Goal: Task Accomplishment & Management: Complete application form

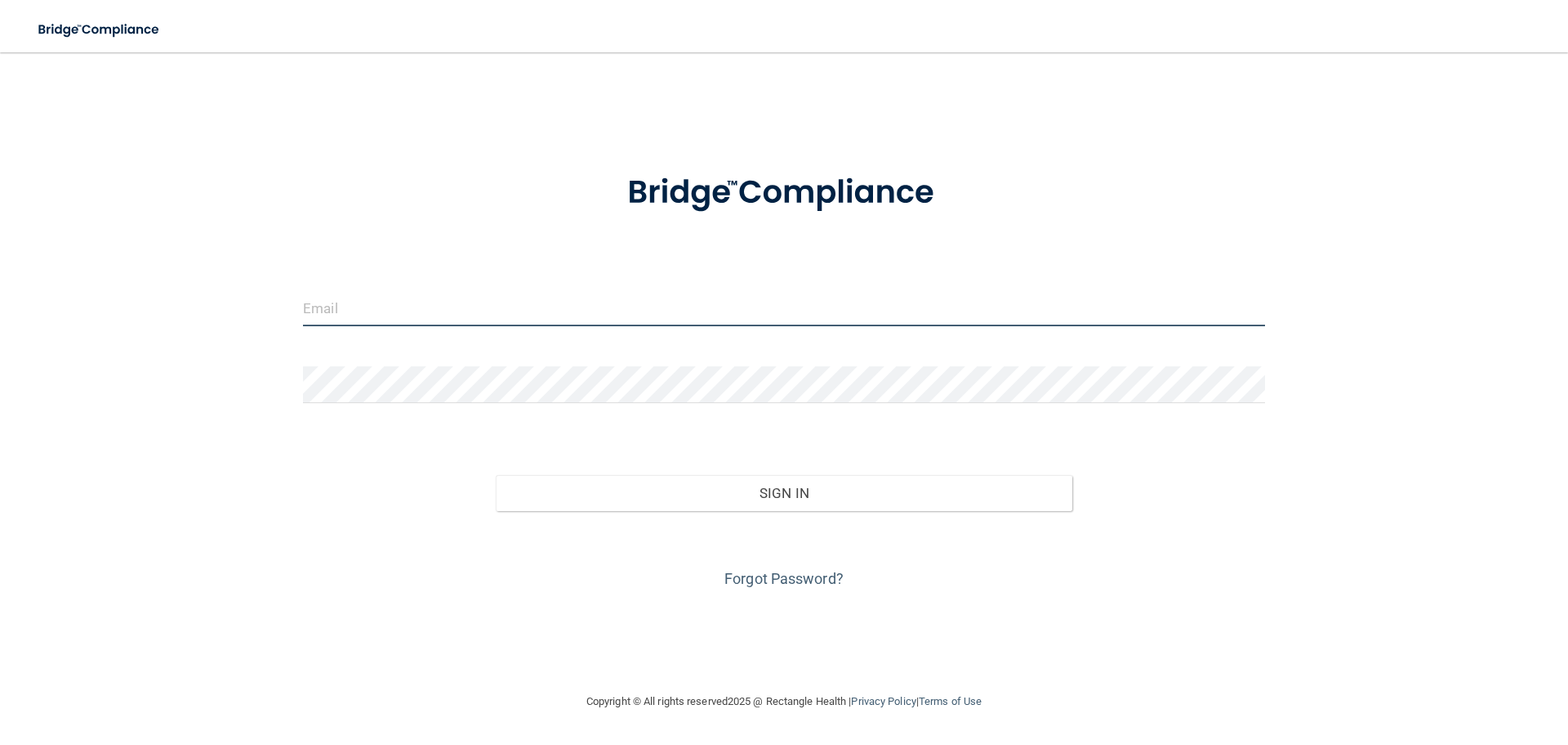
click at [363, 311] on input "email" at bounding box center [784, 308] width 963 height 37
type input "[EMAIL_ADDRESS][DOMAIN_NAME]"
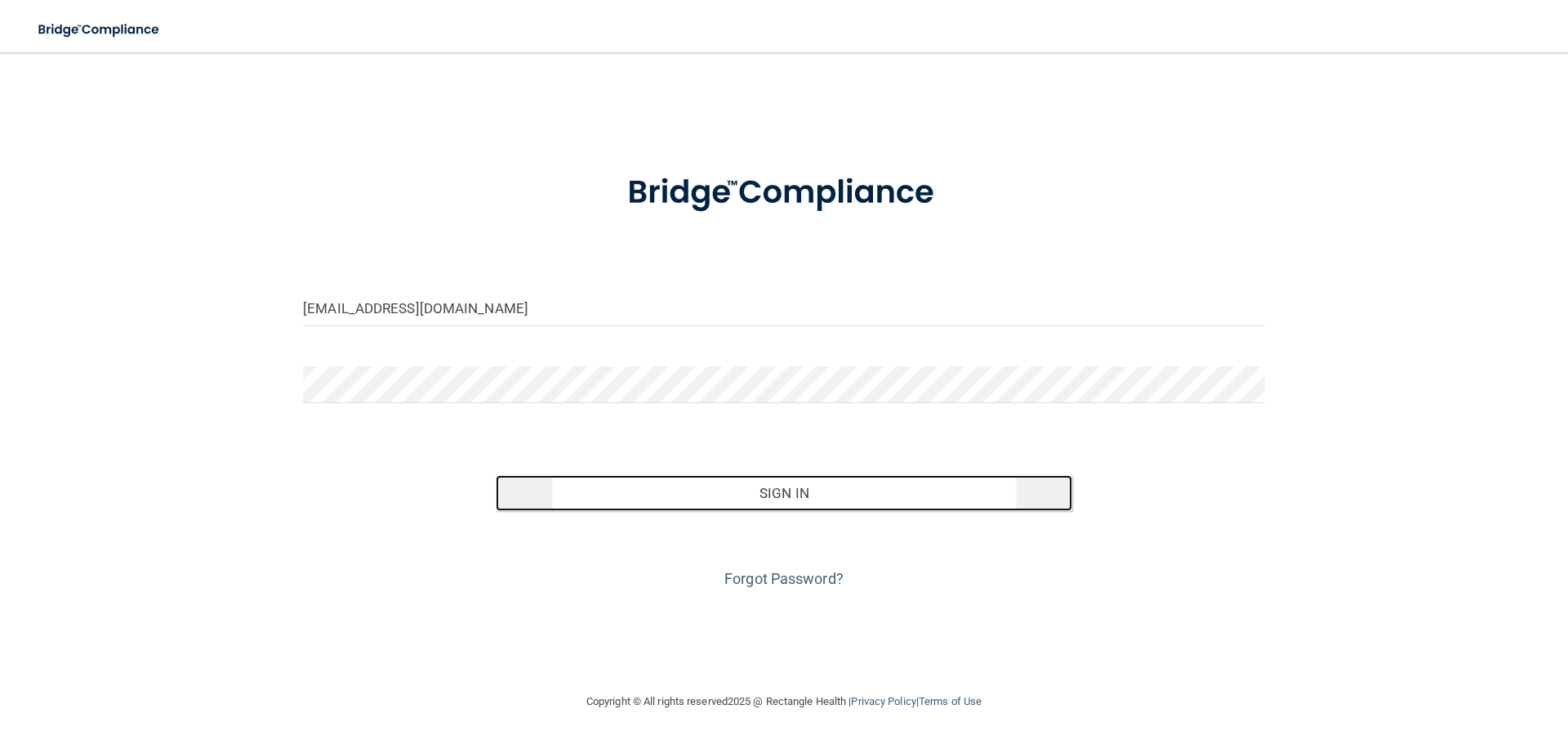
click at [782, 496] on button "Sign In" at bounding box center [784, 493] width 577 height 36
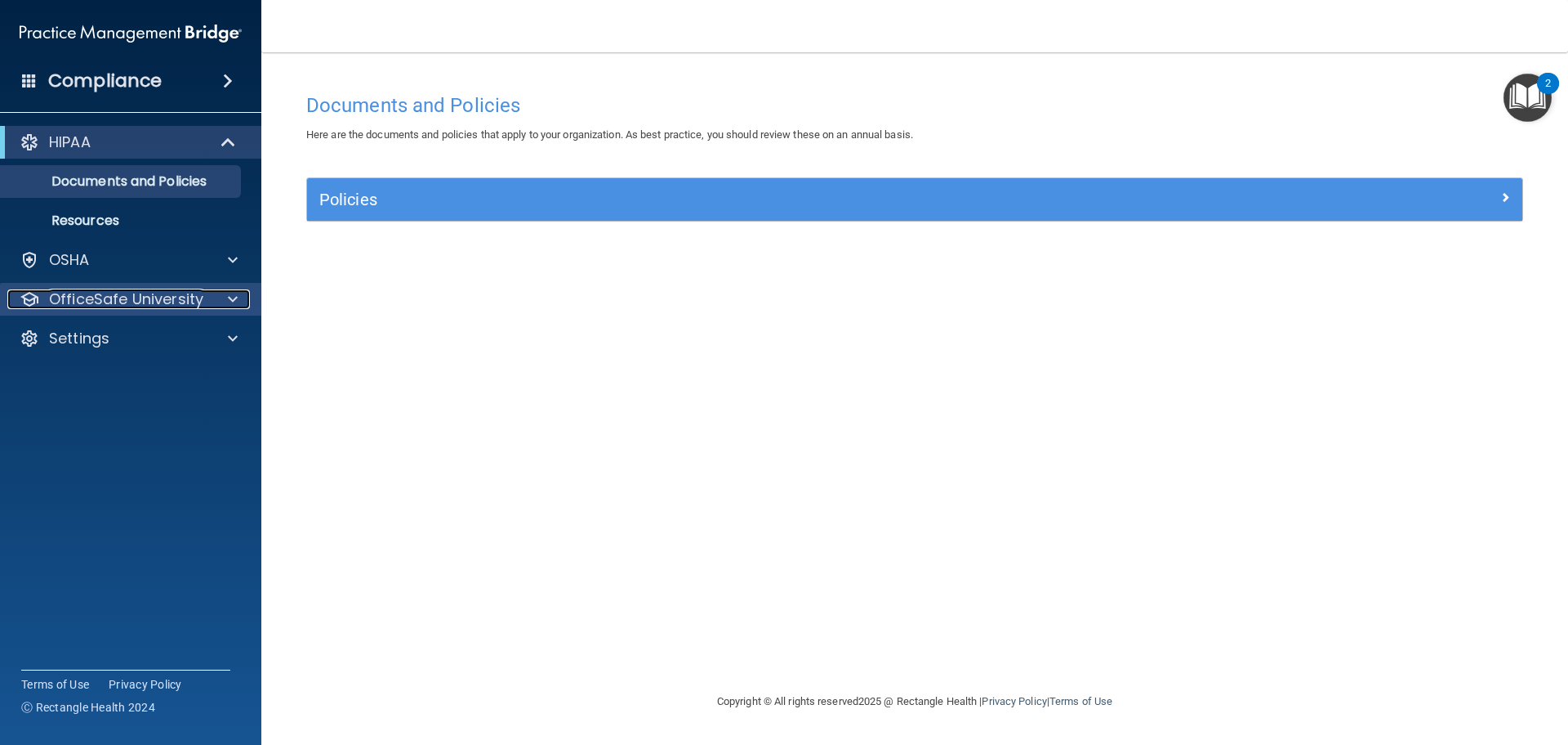
click at [148, 295] on p "OfficeSafe University" at bounding box center [126, 299] width 154 height 20
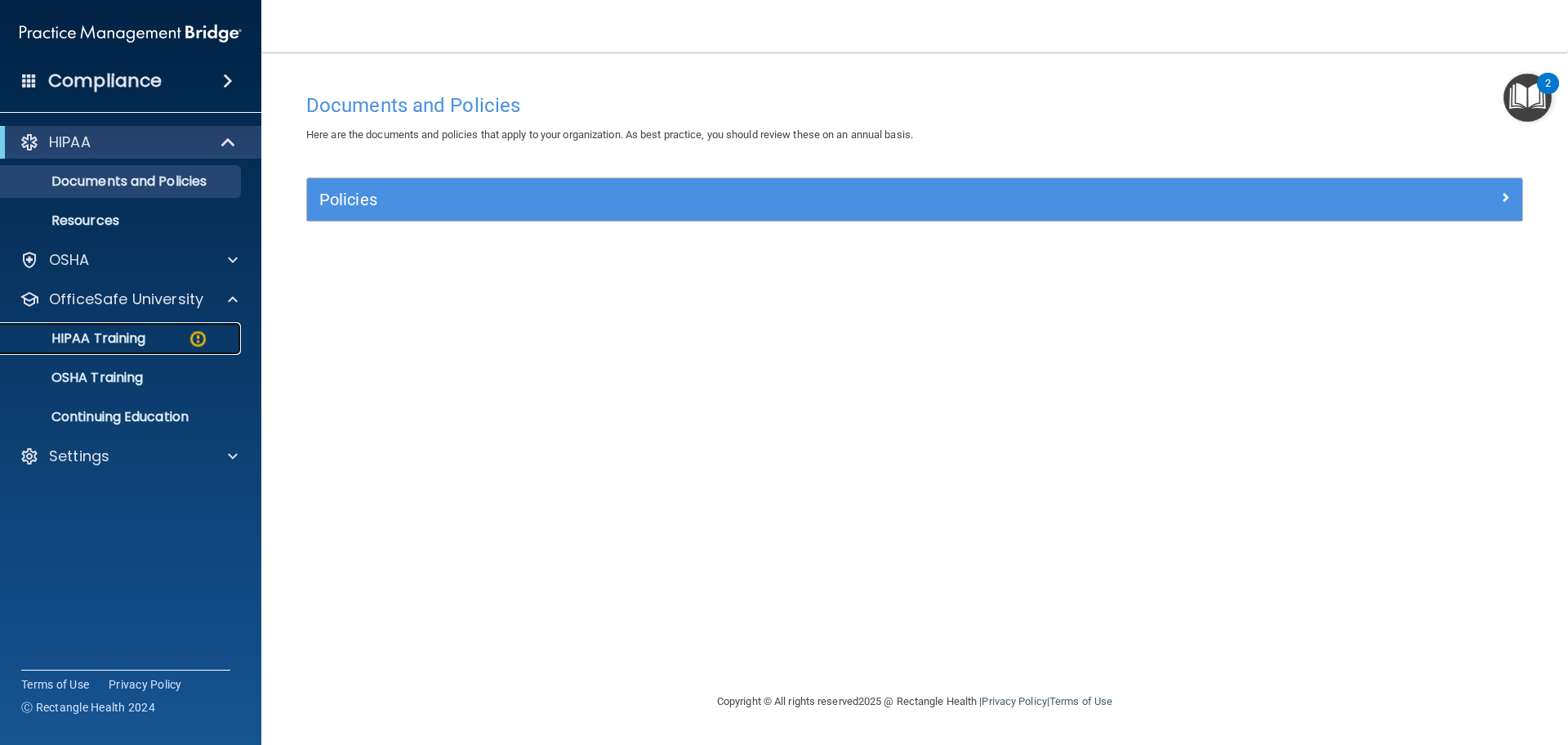
click at [133, 330] on p "HIPAA Training" at bounding box center [77, 338] width 134 height 16
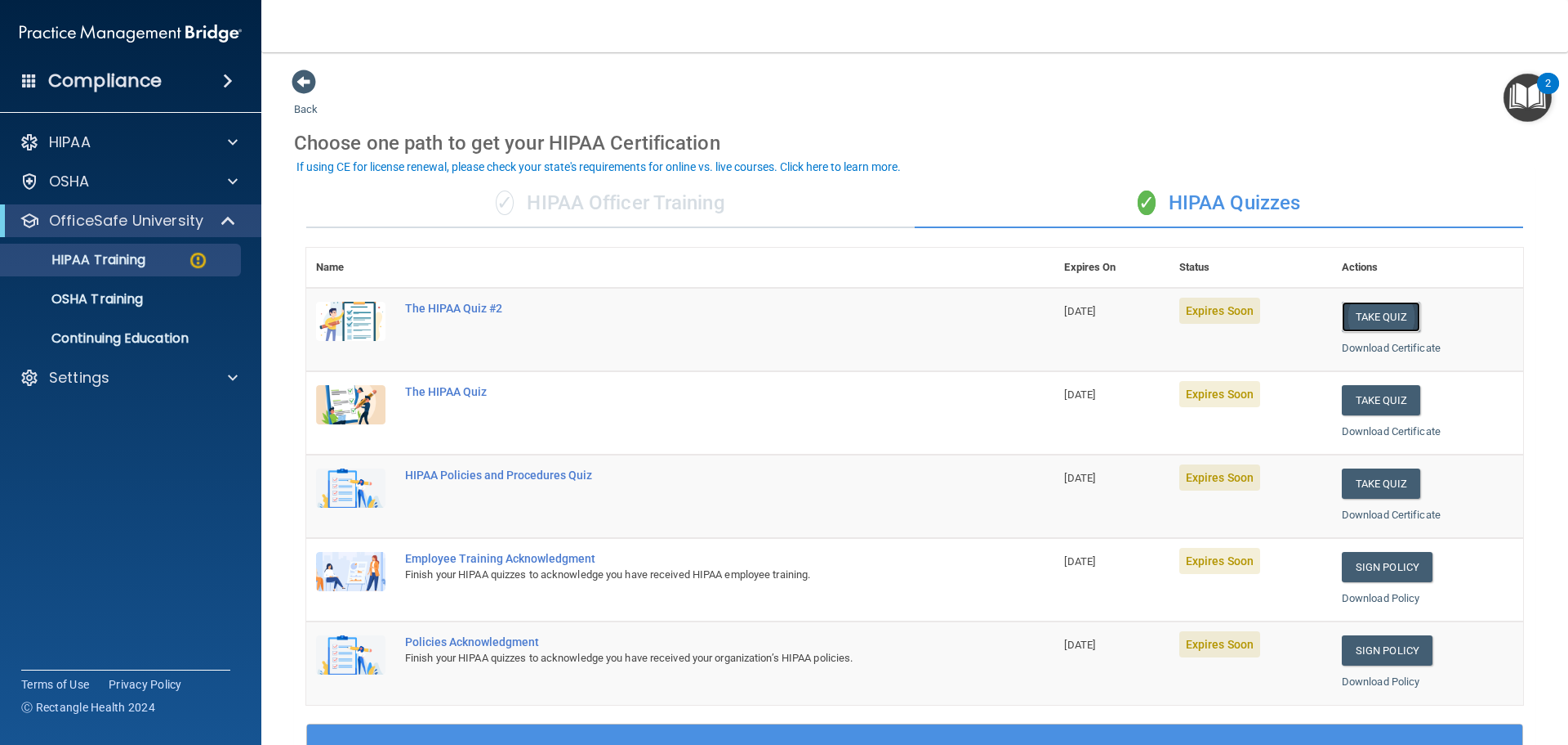
click at [1363, 321] on button "Take Quiz" at bounding box center [1381, 317] width 78 height 30
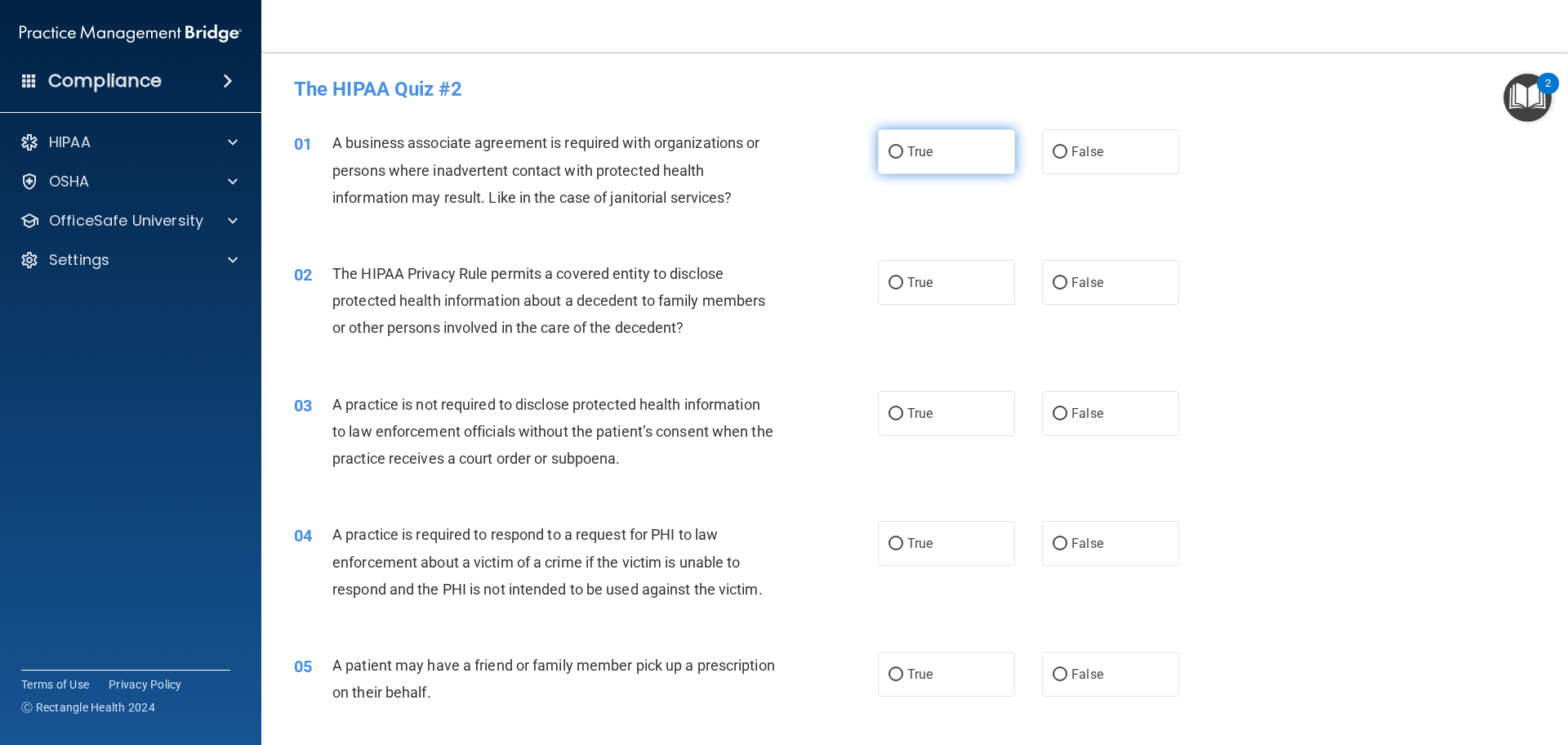
click at [892, 152] on input "True" at bounding box center [896, 152] width 15 height 12
radio input "true"
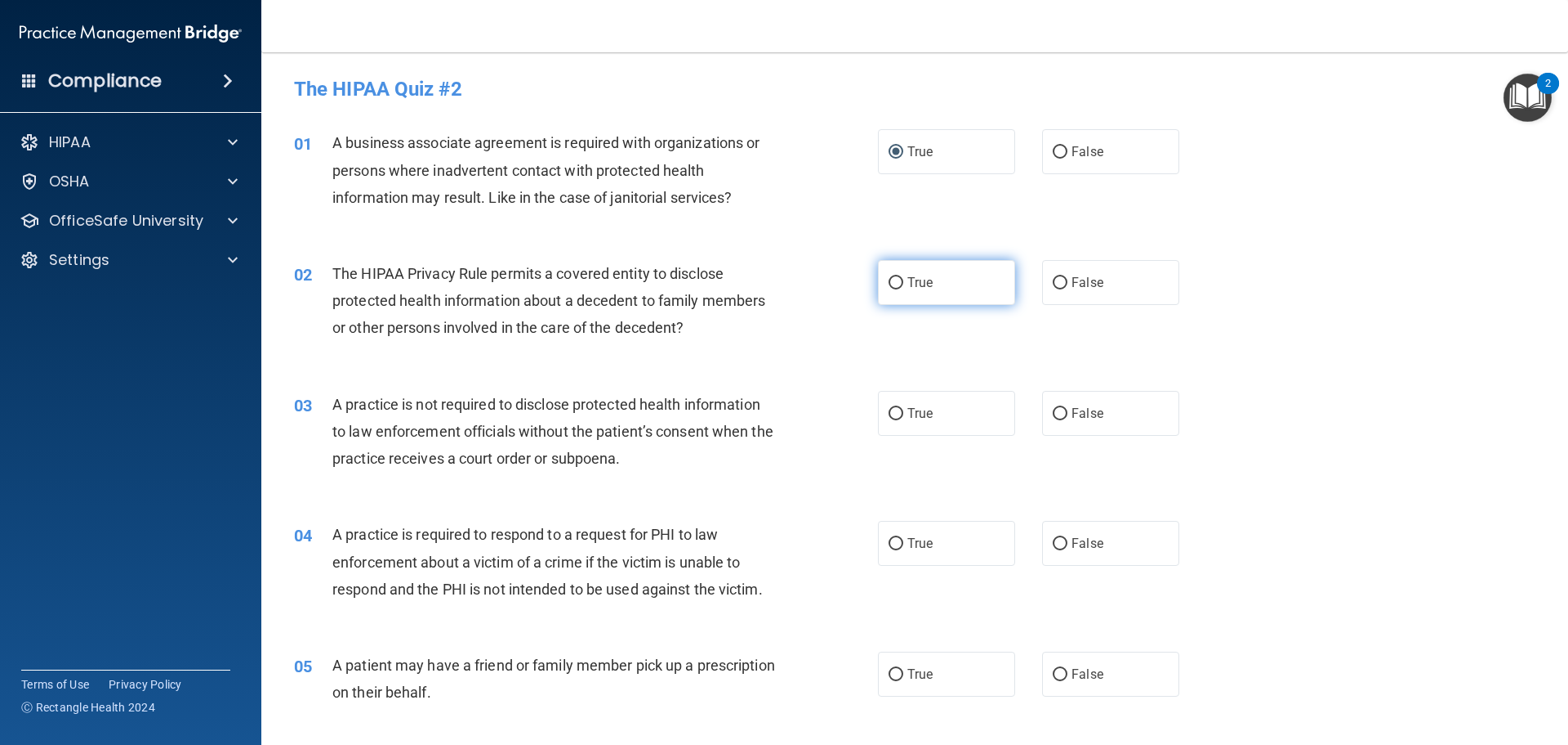
click at [888, 284] on input "True" at bounding box center [896, 283] width 15 height 12
radio input "true"
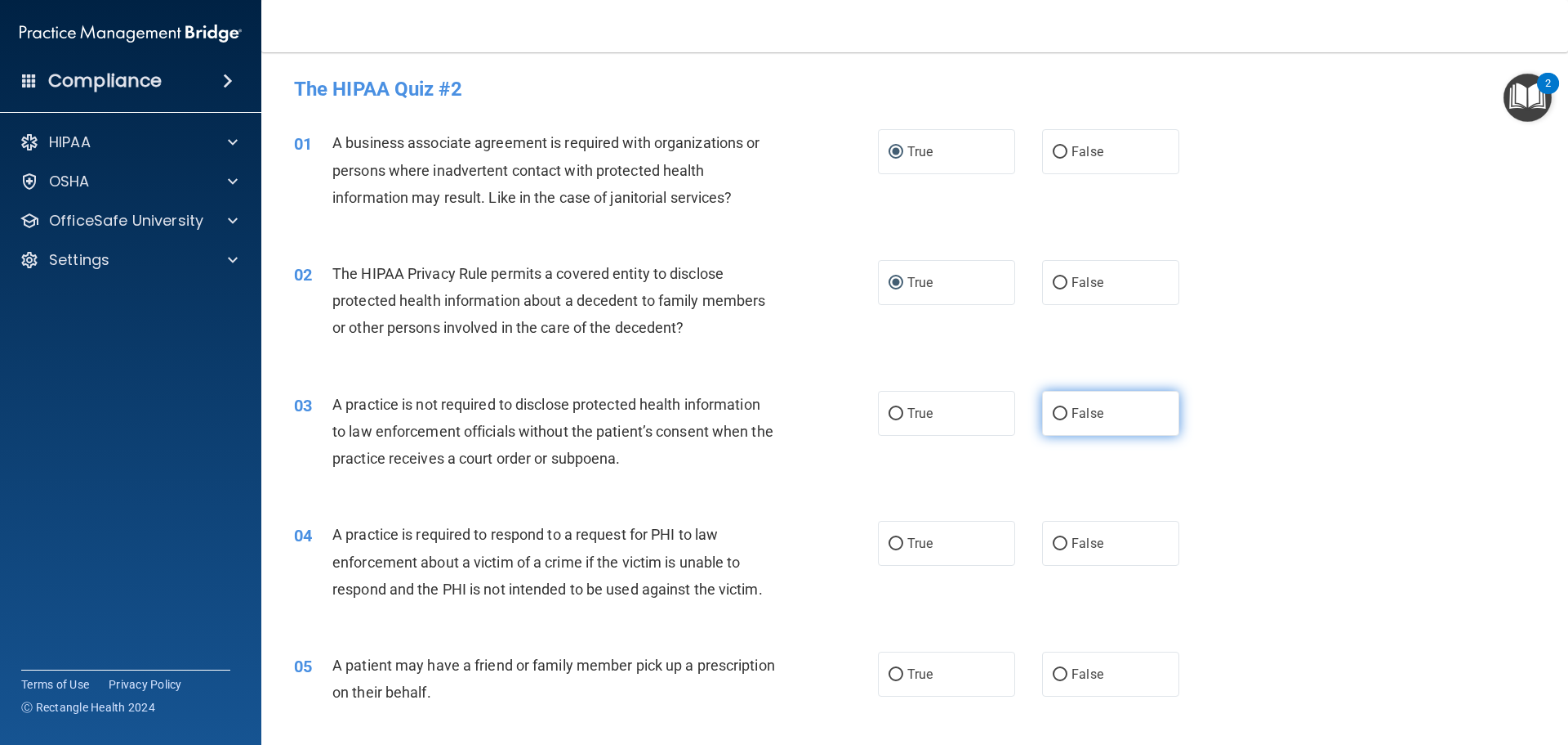
click at [1053, 417] on input "False" at bounding box center [1060, 414] width 15 height 12
radio input "true"
click at [1053, 412] on input "False" at bounding box center [1060, 414] width 15 height 12
drag, startPoint x: 896, startPoint y: 283, endPoint x: 891, endPoint y: 233, distance: 50.2
click at [895, 283] on input "True" at bounding box center [896, 283] width 15 height 12
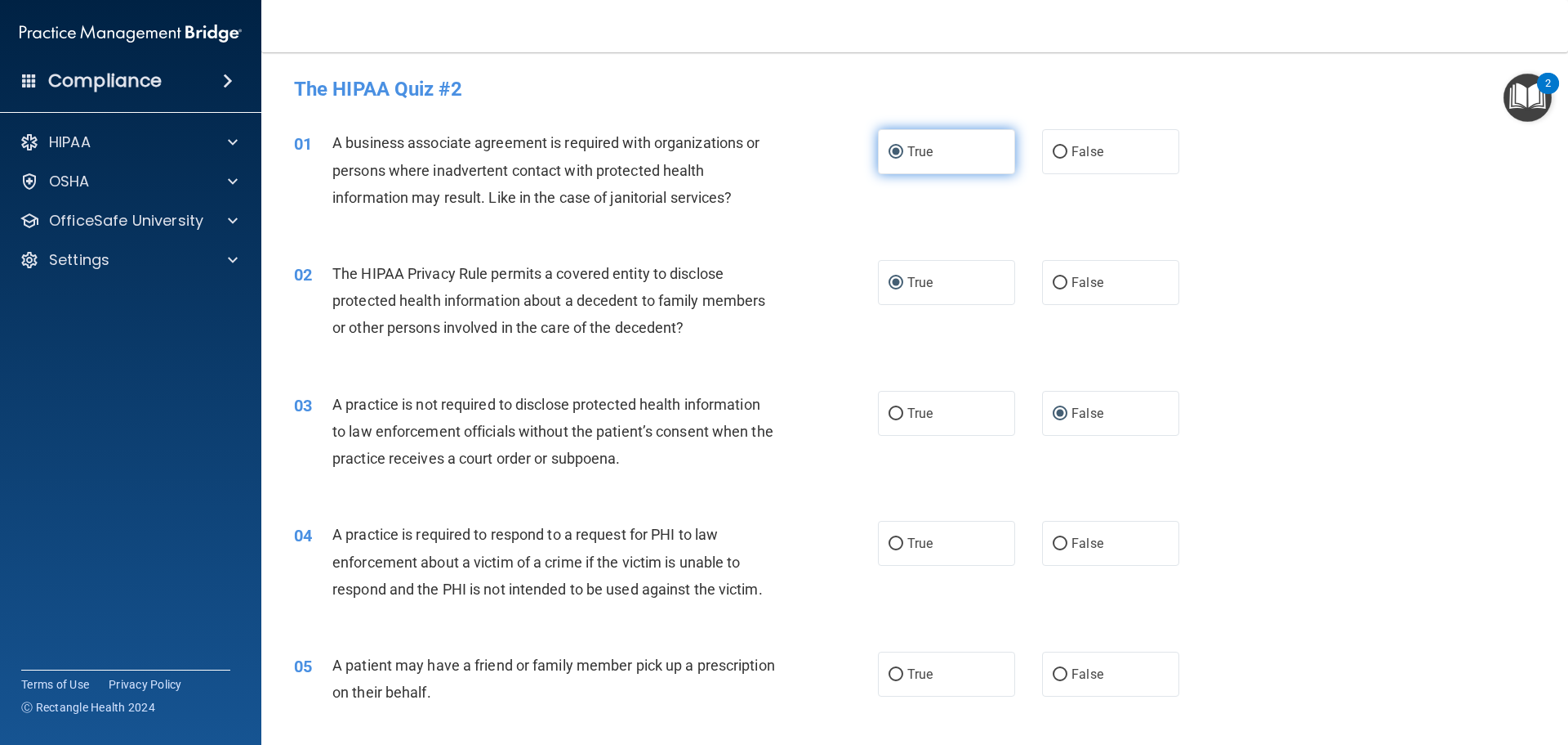
click at [890, 152] on input "True" at bounding box center [896, 152] width 15 height 12
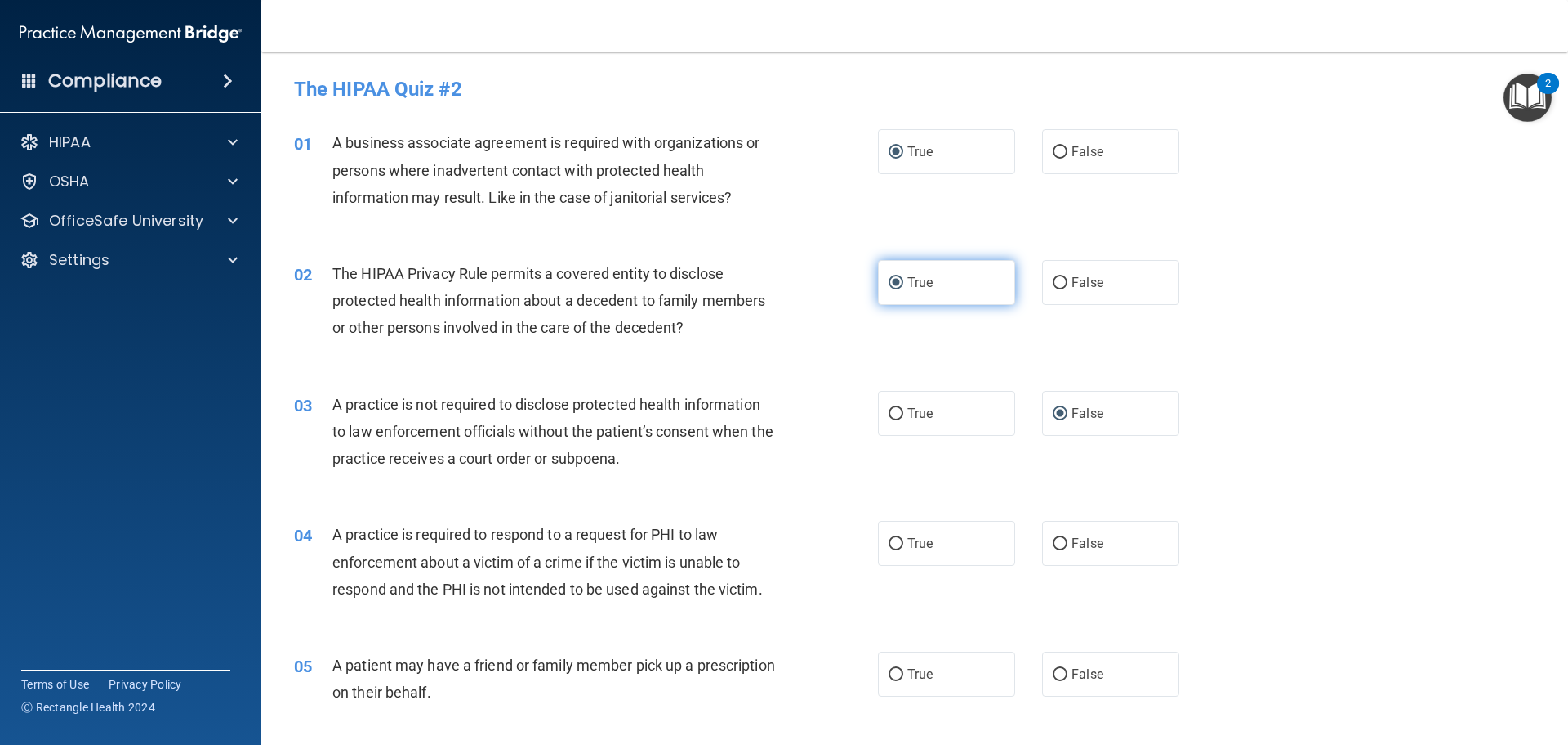
click at [888, 282] on input "True" at bounding box center [896, 283] width 15 height 12
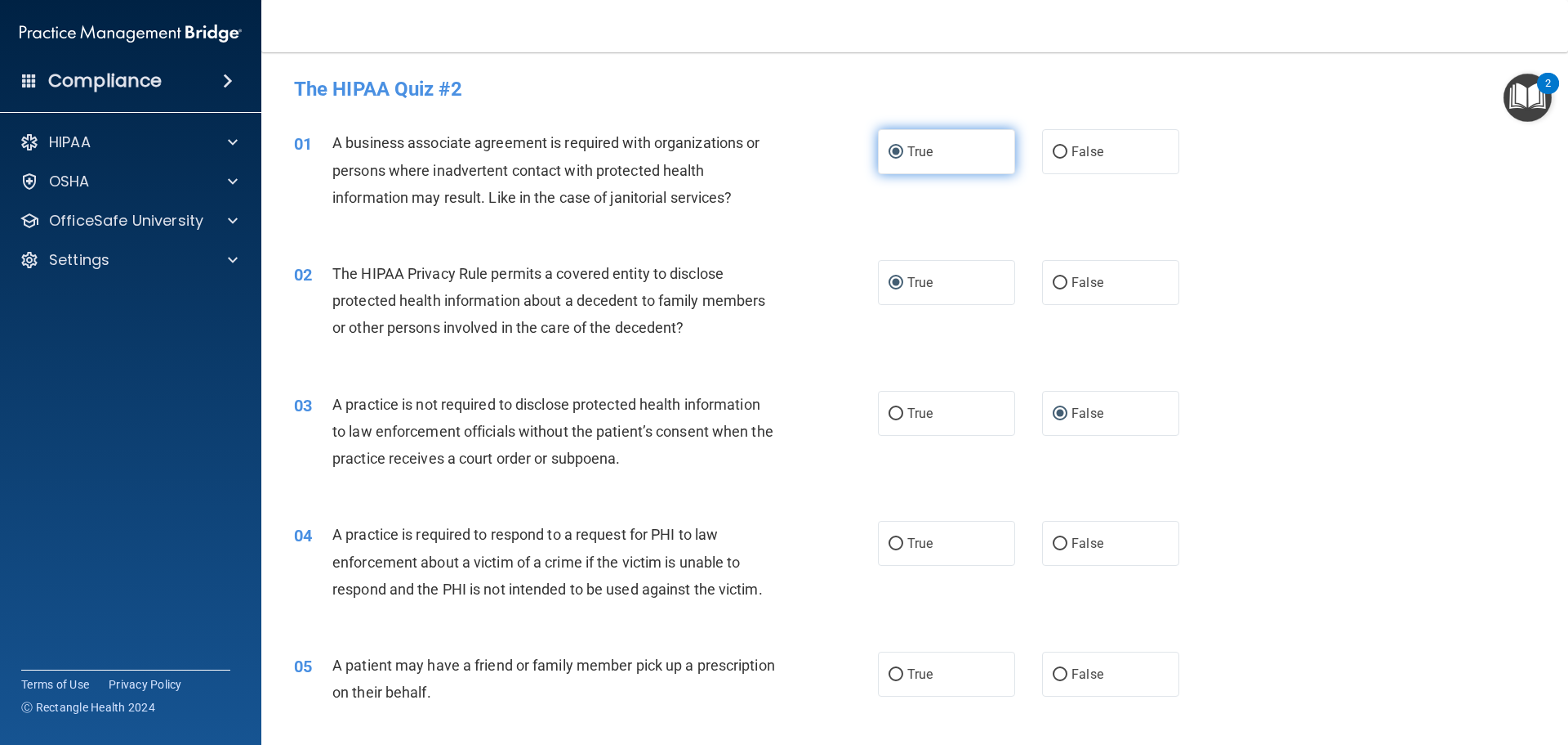
click at [888, 147] on input "True" at bounding box center [896, 152] width 15 height 12
click at [1055, 152] on input "False" at bounding box center [1060, 152] width 15 height 12
radio input "true"
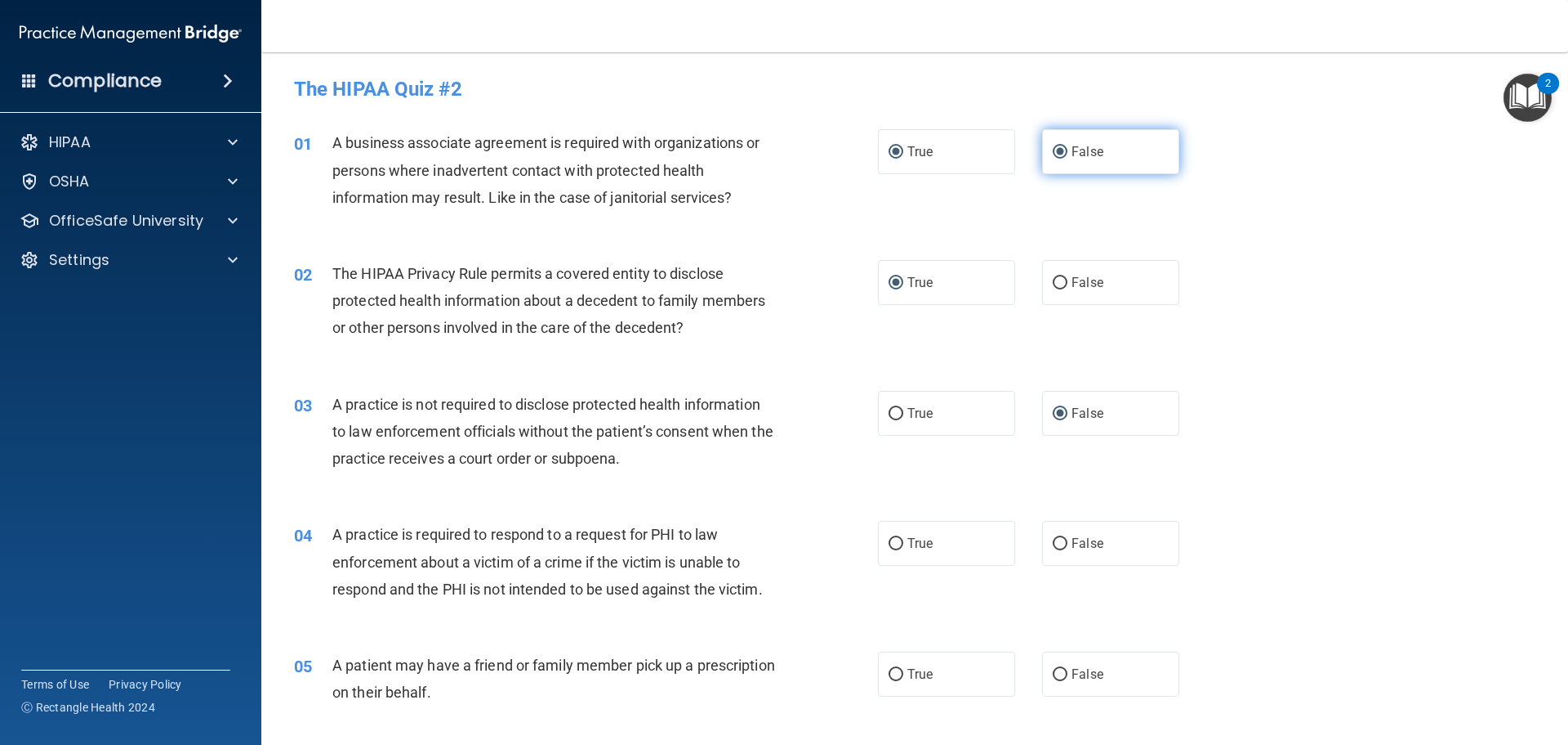
radio input "false"
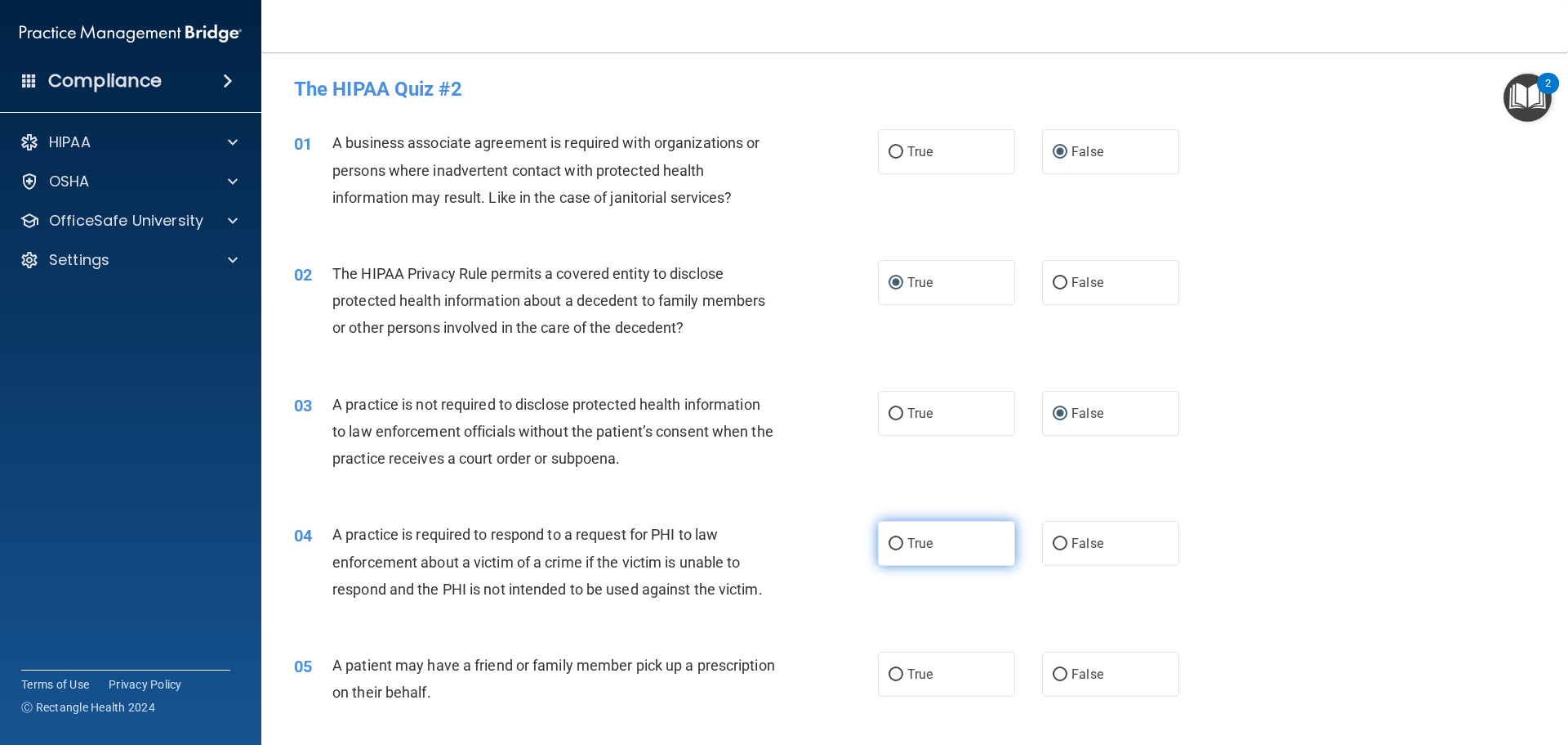
click at [888, 547] on input "True" at bounding box center [896, 544] width 15 height 12
radio input "true"
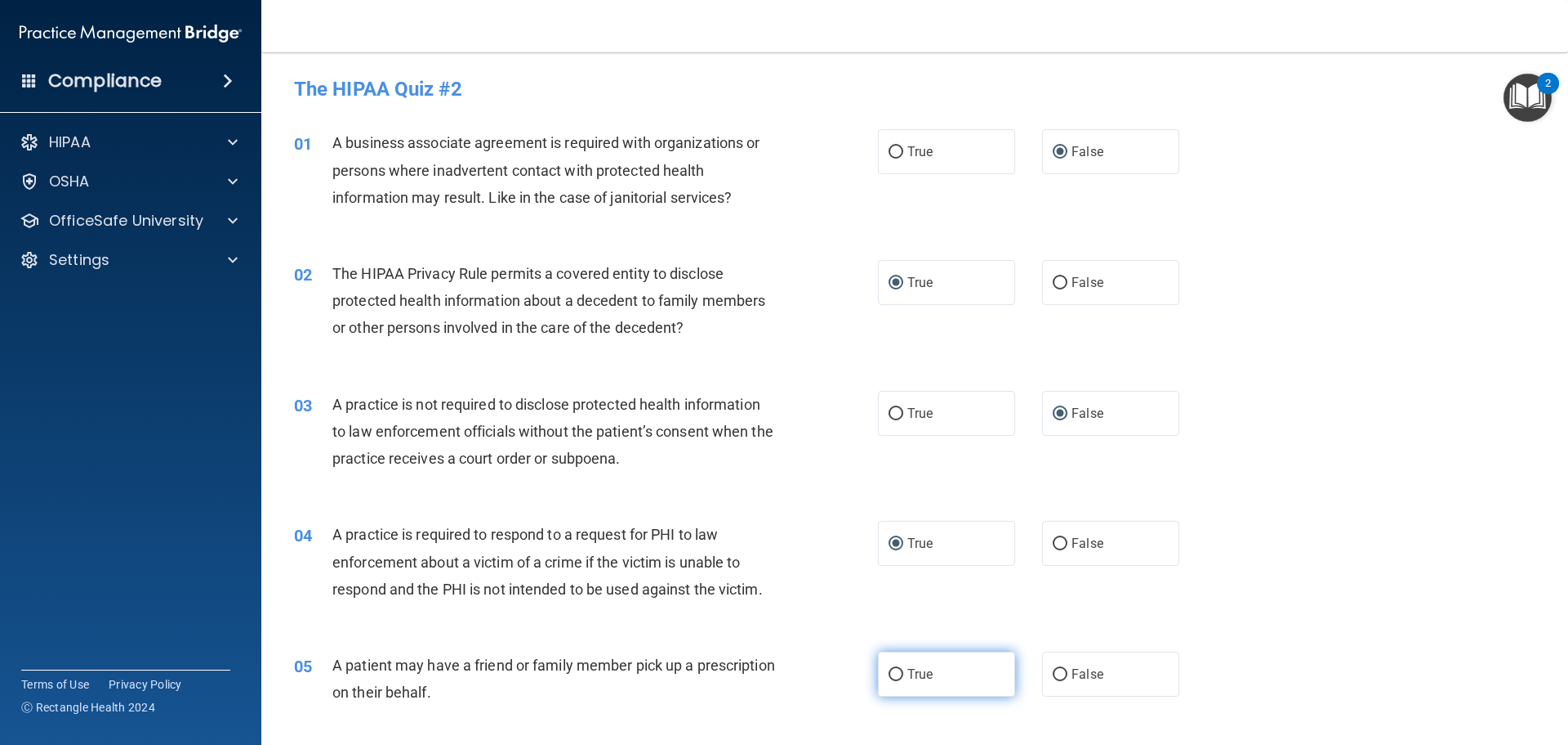
click at [889, 676] on input "True" at bounding box center [896, 674] width 15 height 12
radio input "true"
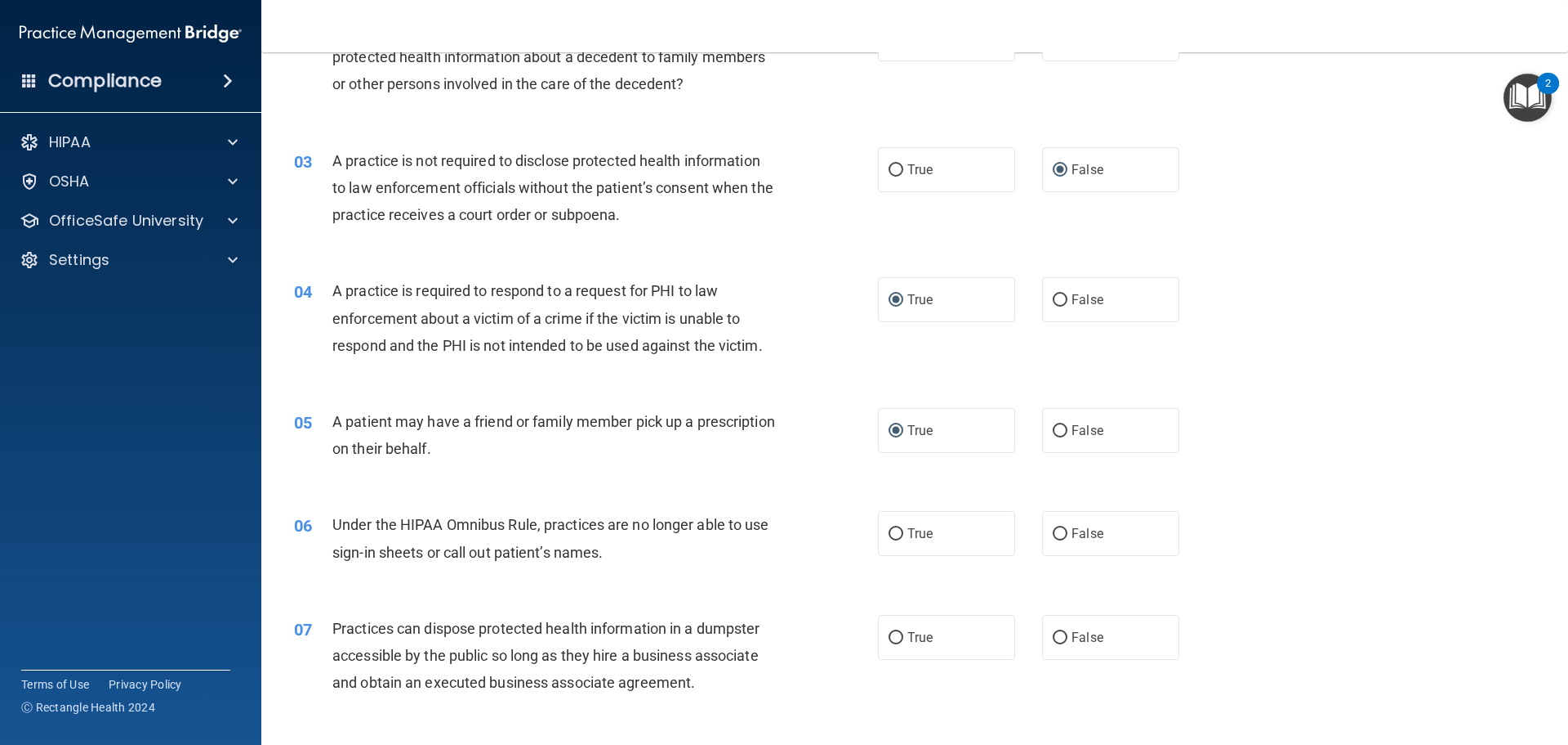
scroll to position [246, 0]
click at [1053, 528] on input "False" at bounding box center [1060, 532] width 15 height 12
radio input "true"
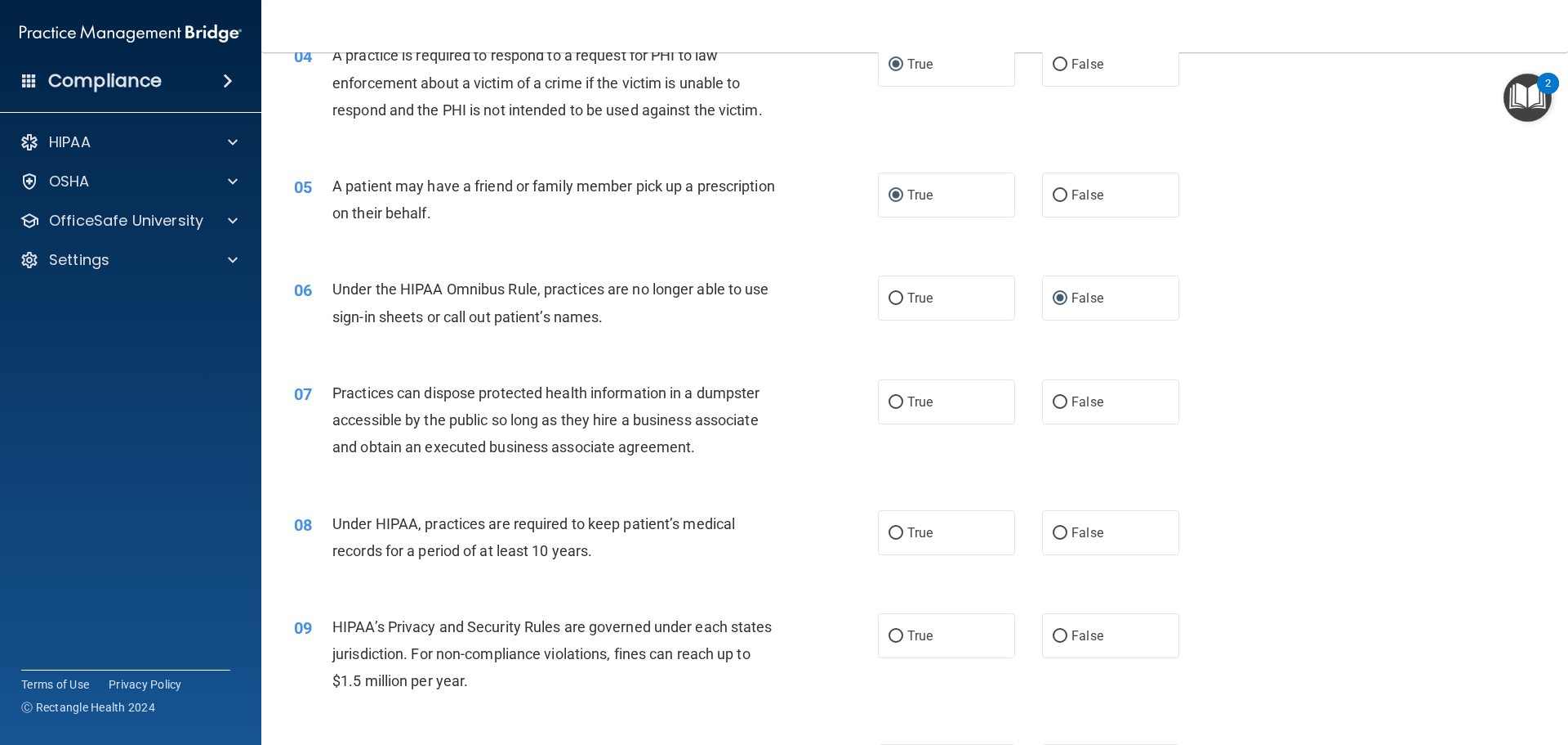
scroll to position [490, 0]
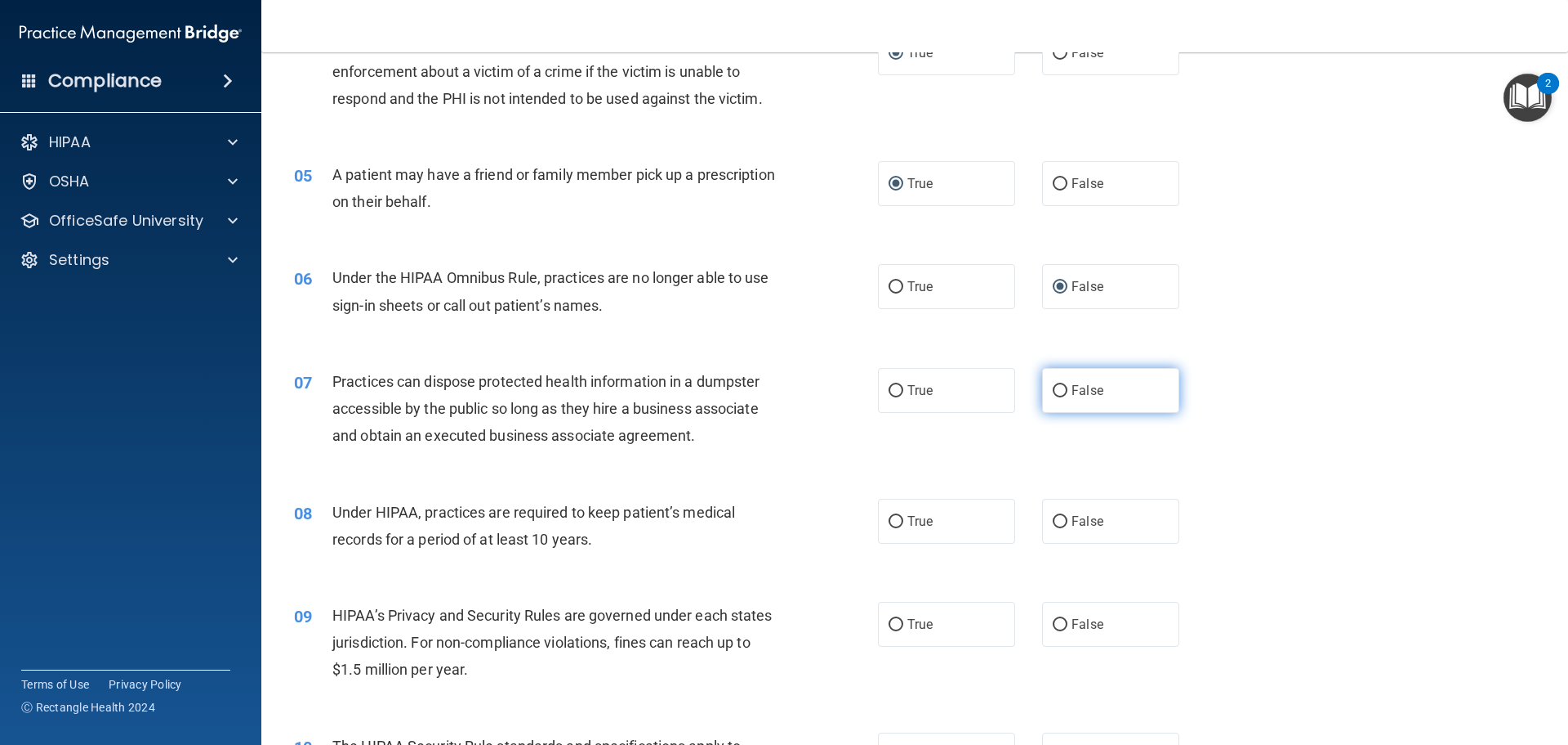
click at [1053, 392] on input "False" at bounding box center [1060, 390] width 15 height 12
radio input "true"
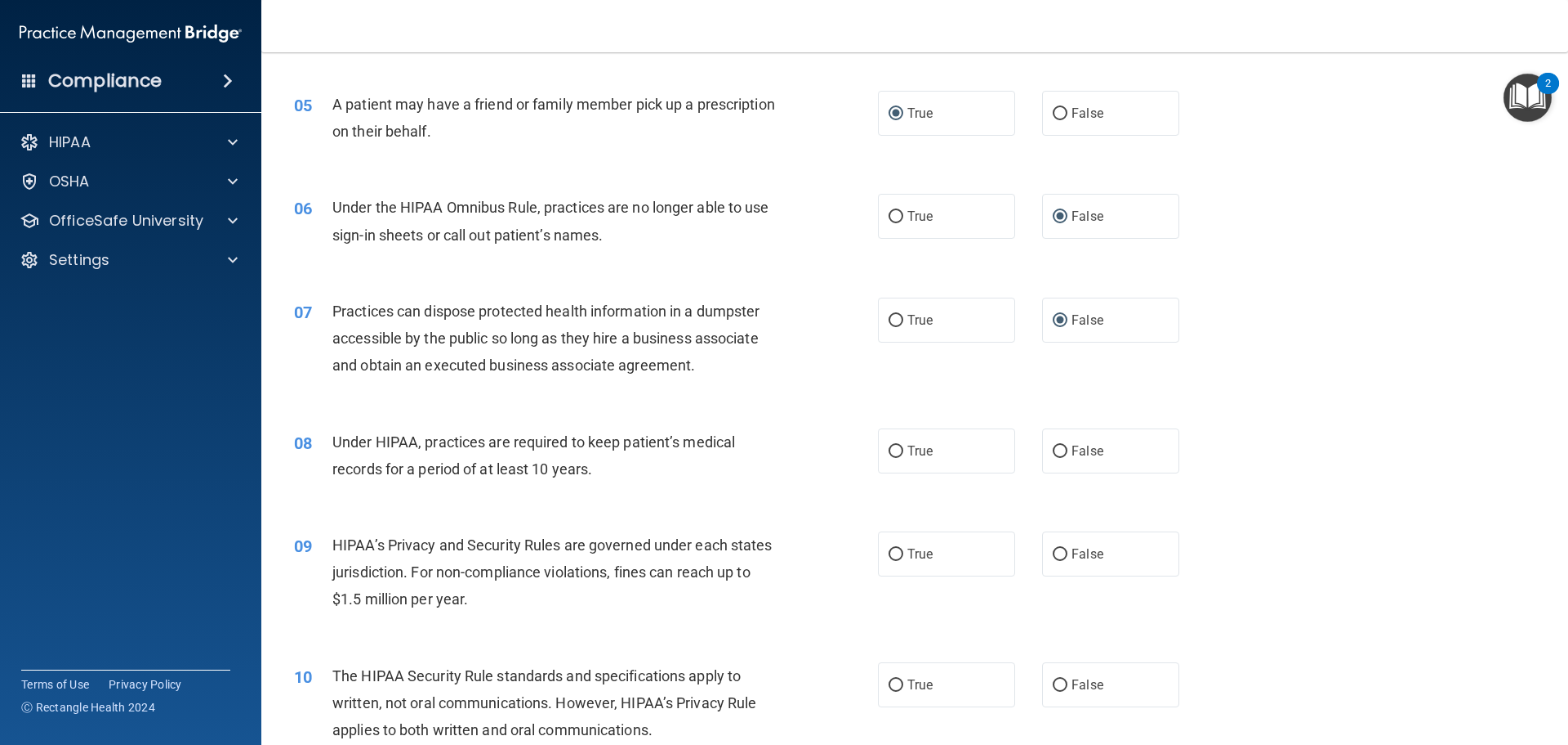
scroll to position [654, 0]
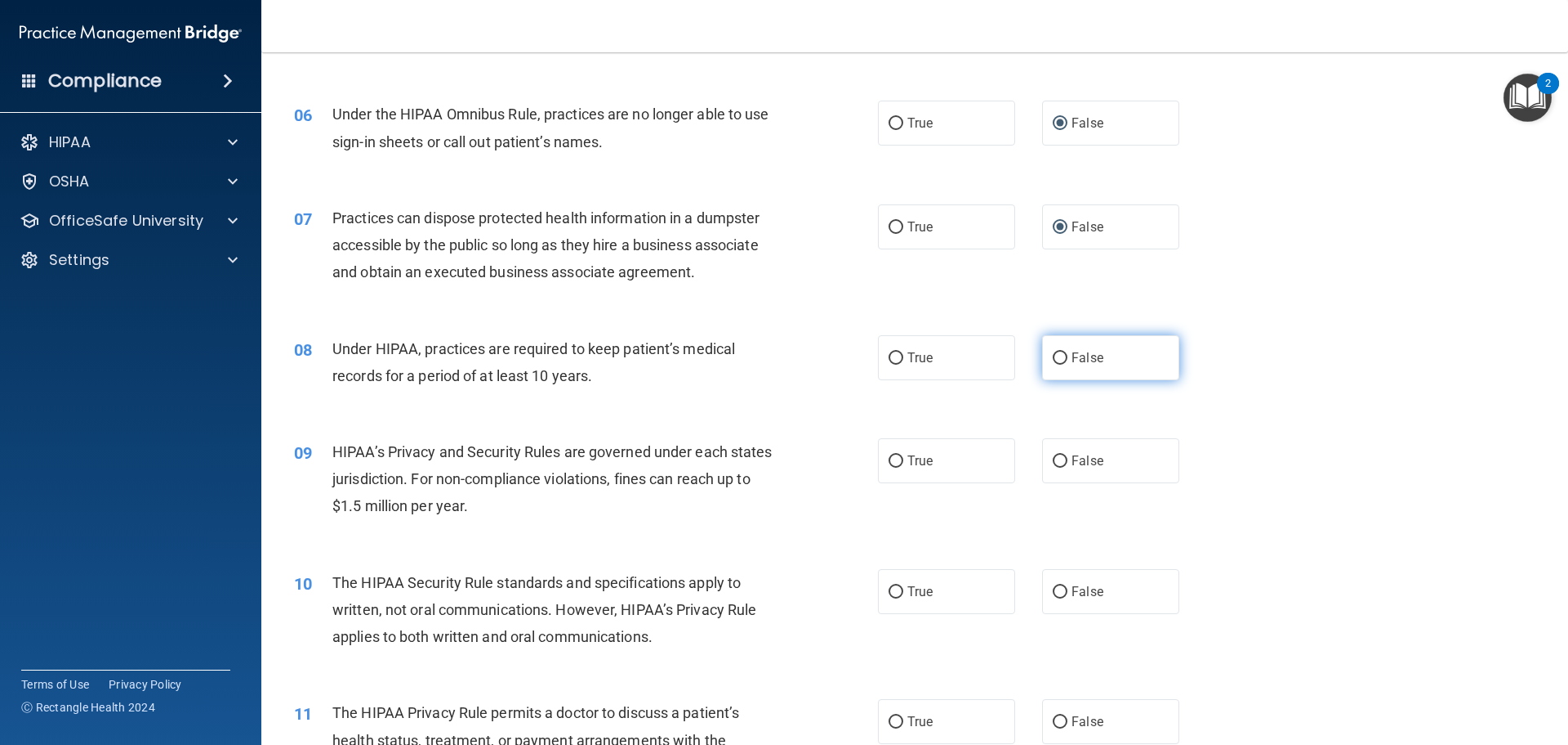
click at [1053, 356] on input "False" at bounding box center [1060, 357] width 15 height 12
radio input "true"
click at [1053, 461] on input "False" at bounding box center [1060, 461] width 15 height 12
radio input "true"
click at [888, 589] on input "True" at bounding box center [896, 592] width 15 height 12
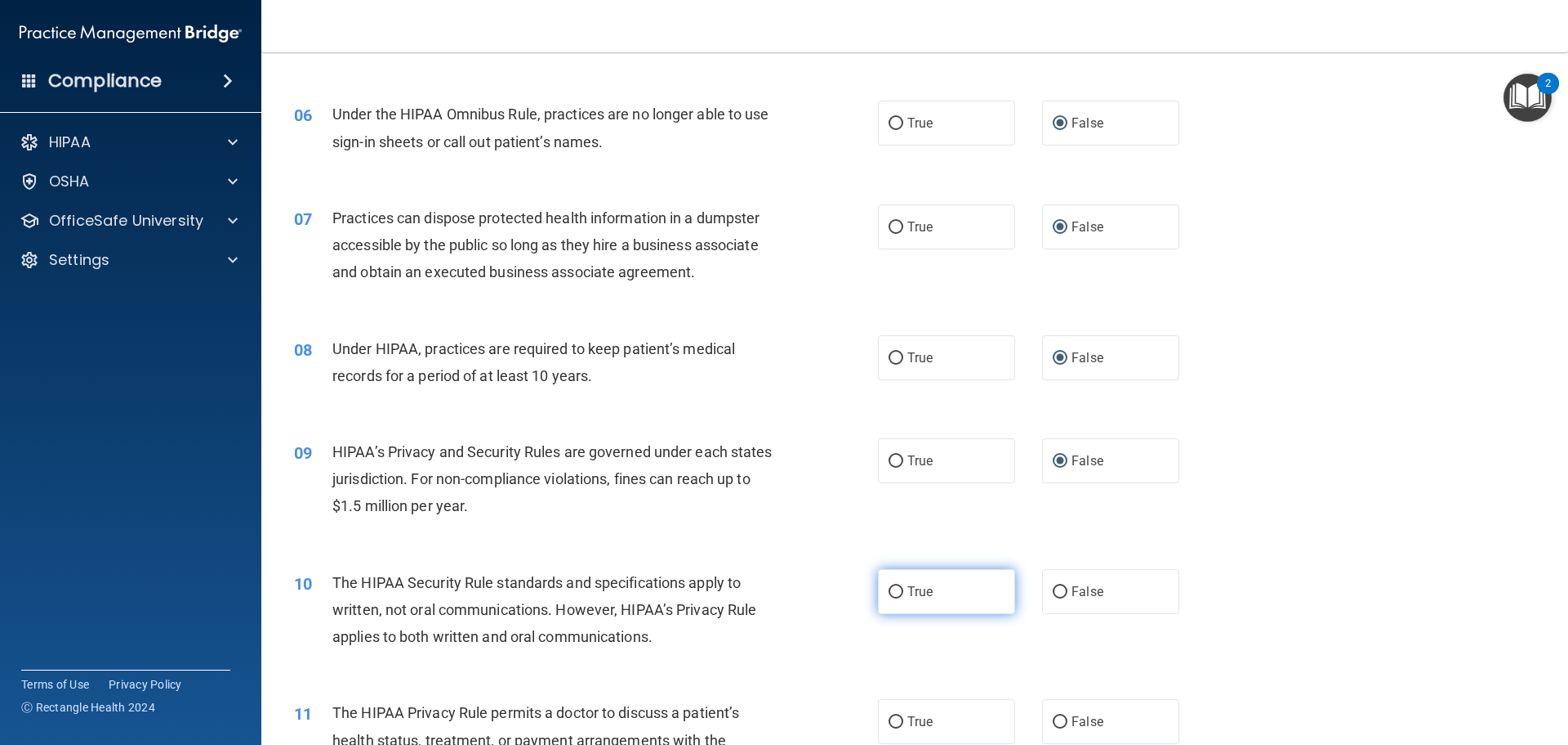
radio input "true"
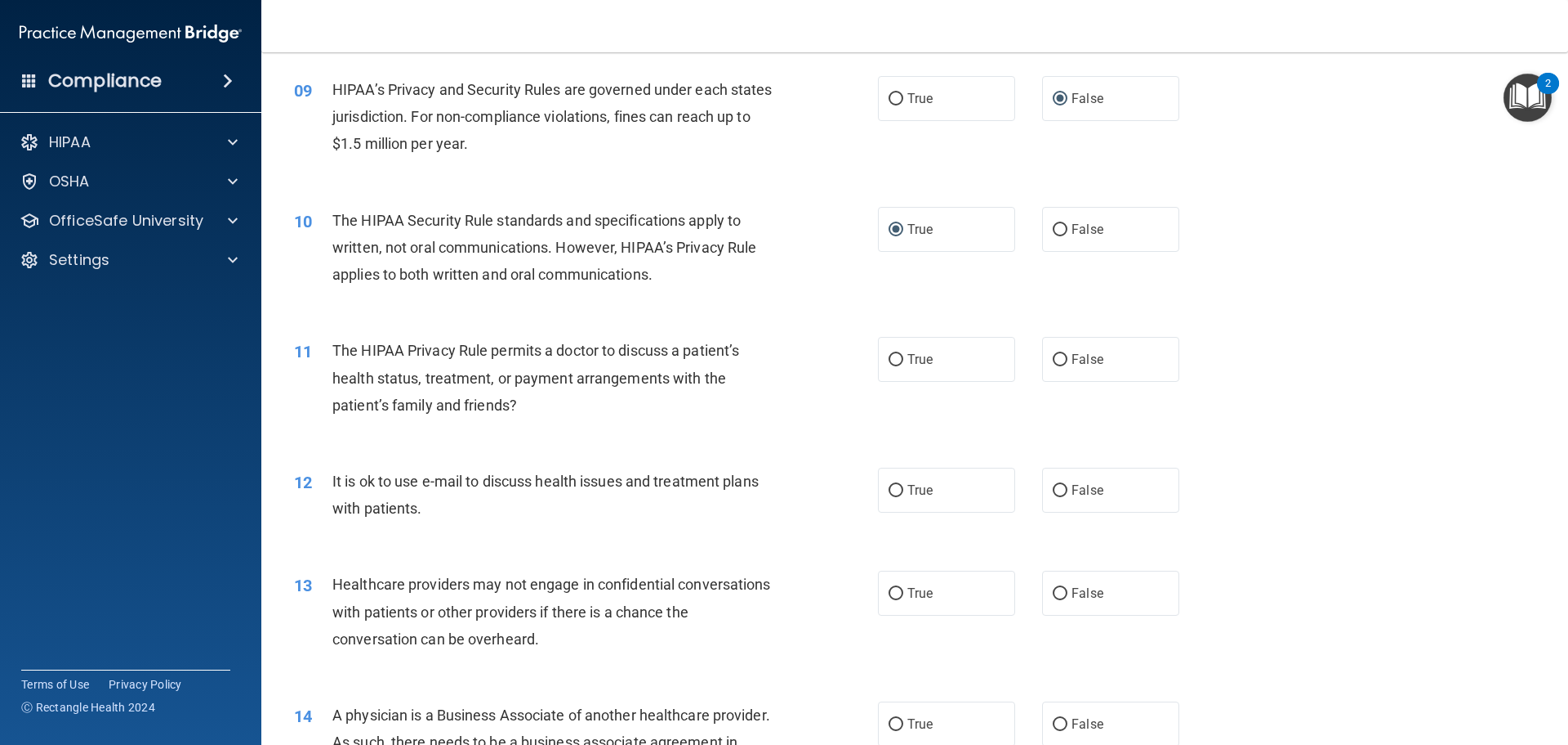
scroll to position [1063, 0]
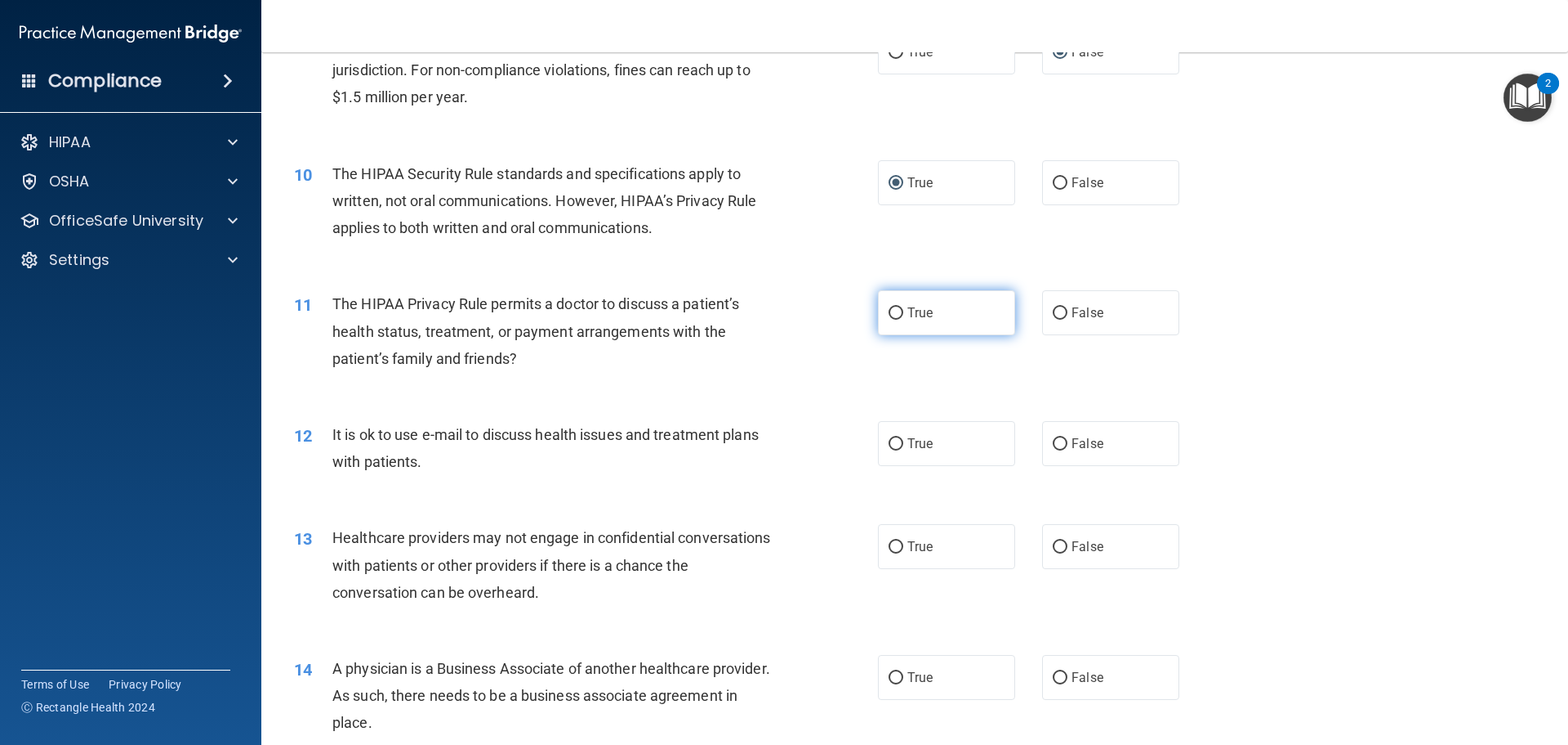
click at [891, 314] on input "True" at bounding box center [896, 313] width 15 height 12
radio input "true"
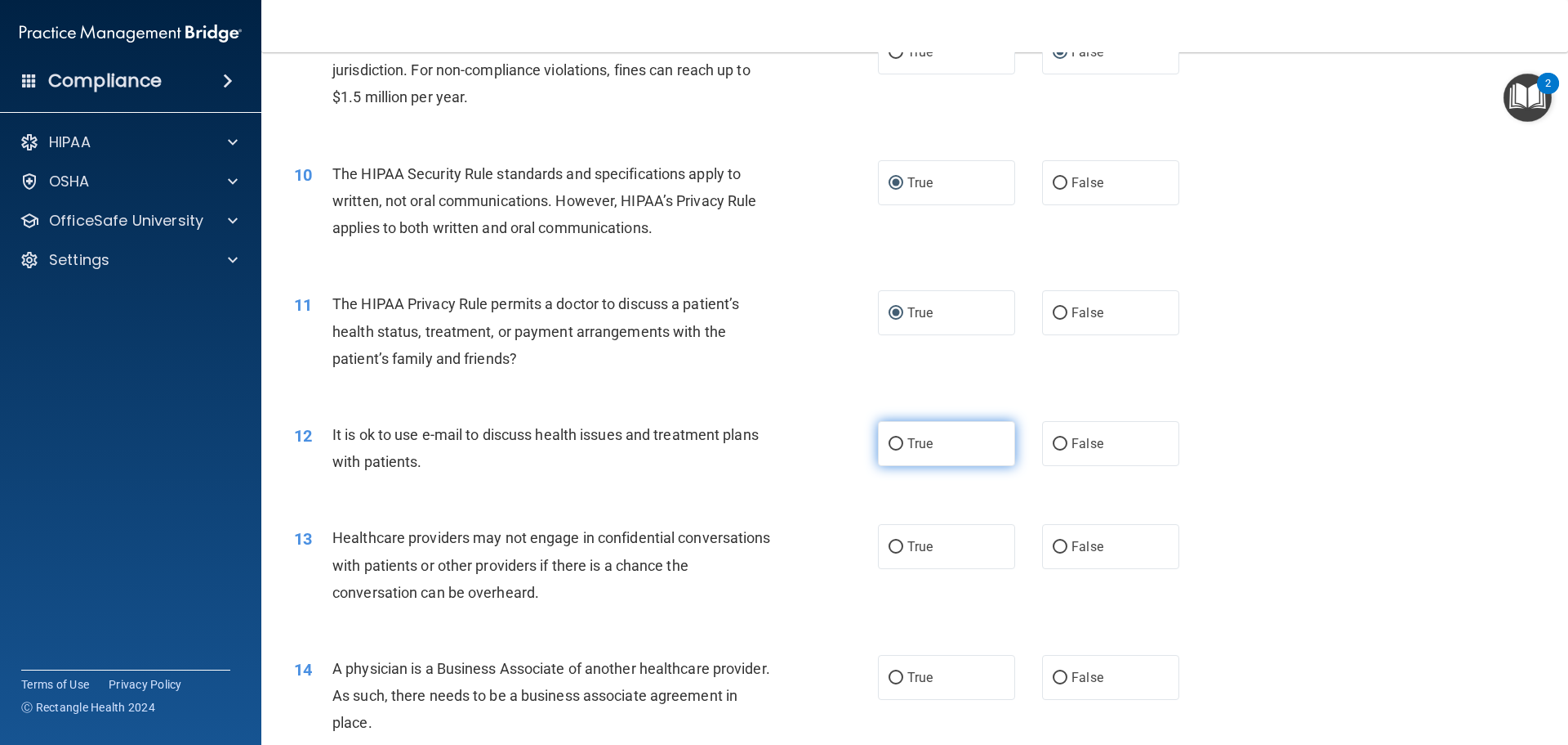
click at [894, 444] on input "True" at bounding box center [896, 444] width 15 height 12
radio input "true"
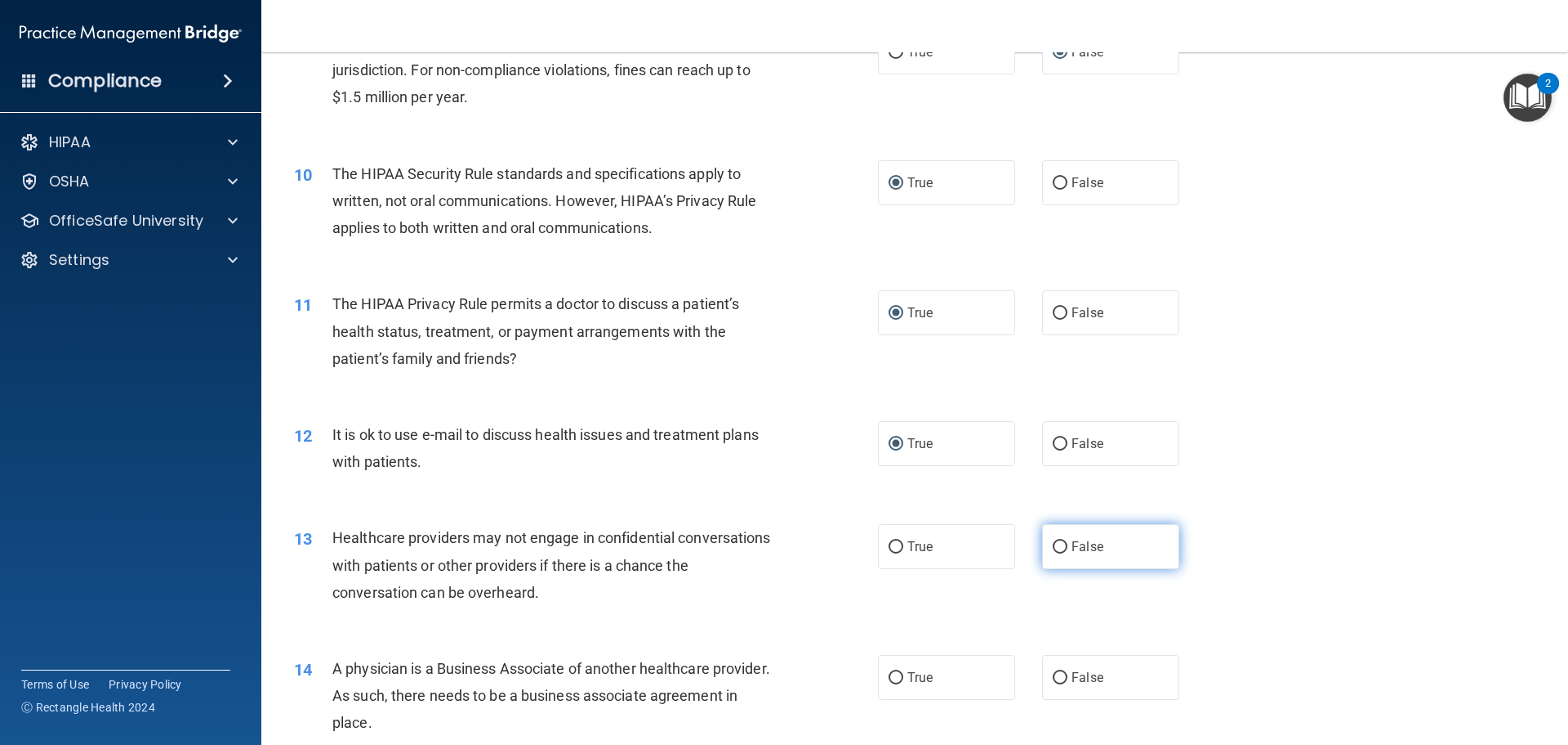
click at [1056, 549] on input "False" at bounding box center [1060, 547] width 15 height 12
radio input "true"
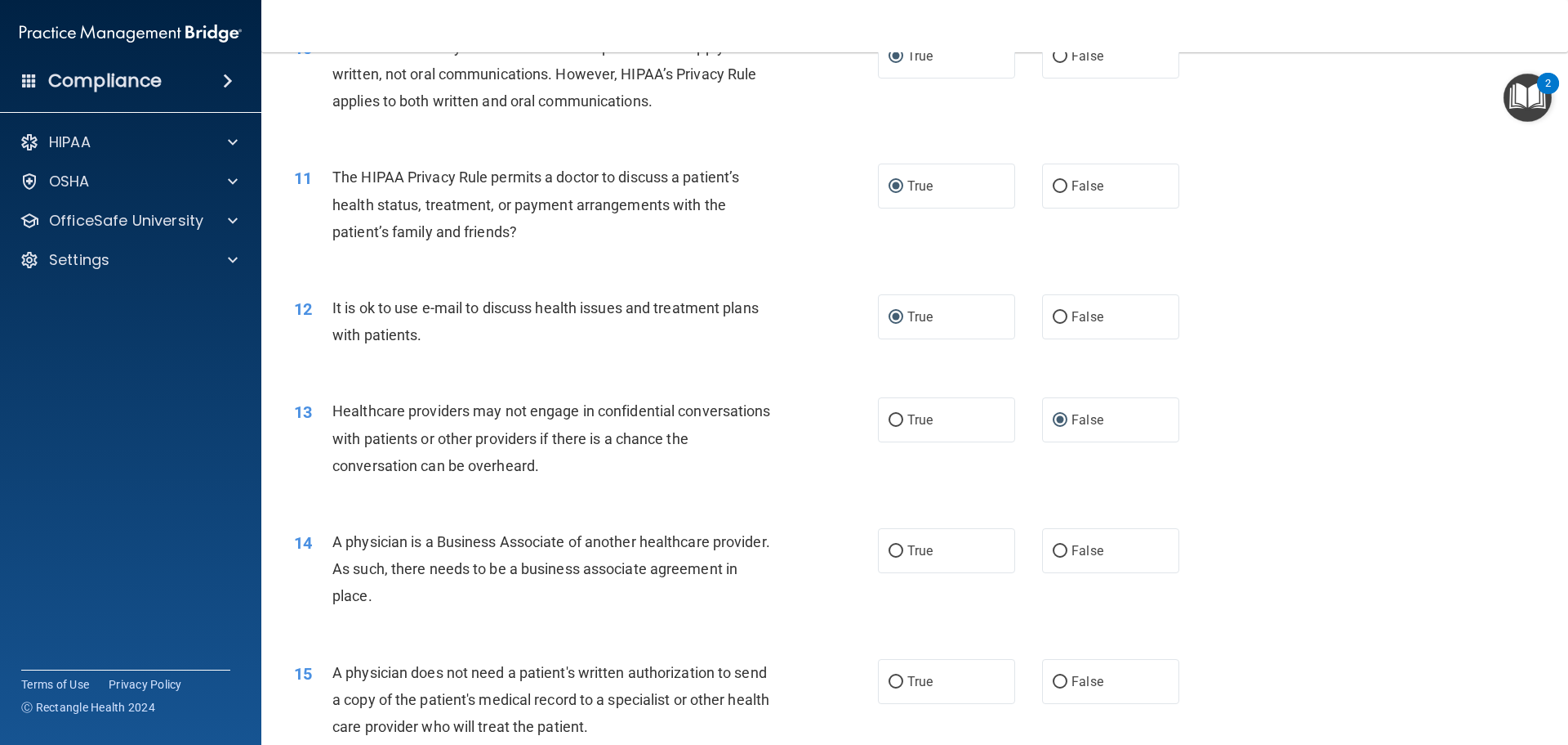
scroll to position [1226, 0]
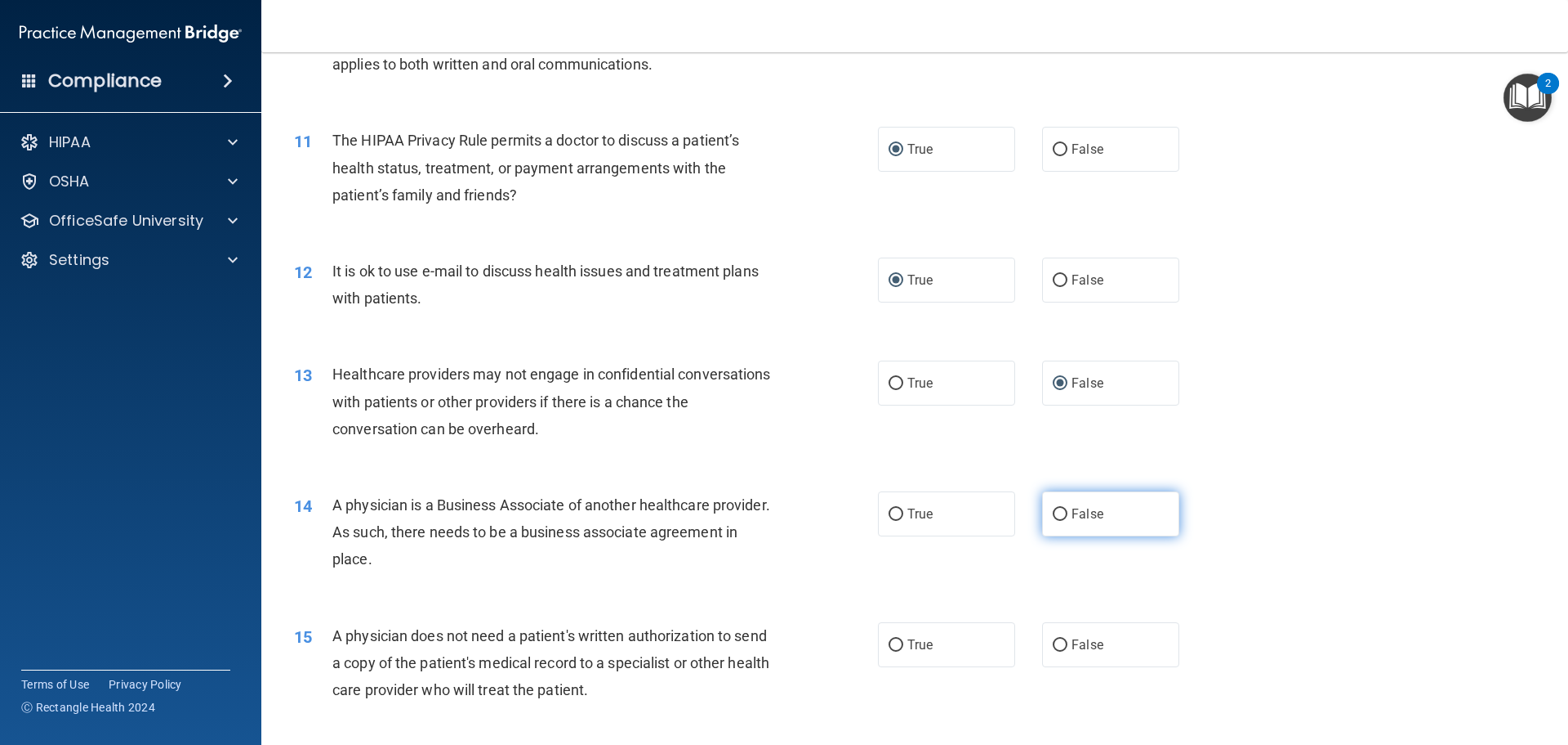
click at [1053, 515] on input "False" at bounding box center [1060, 514] width 15 height 12
radio input "true"
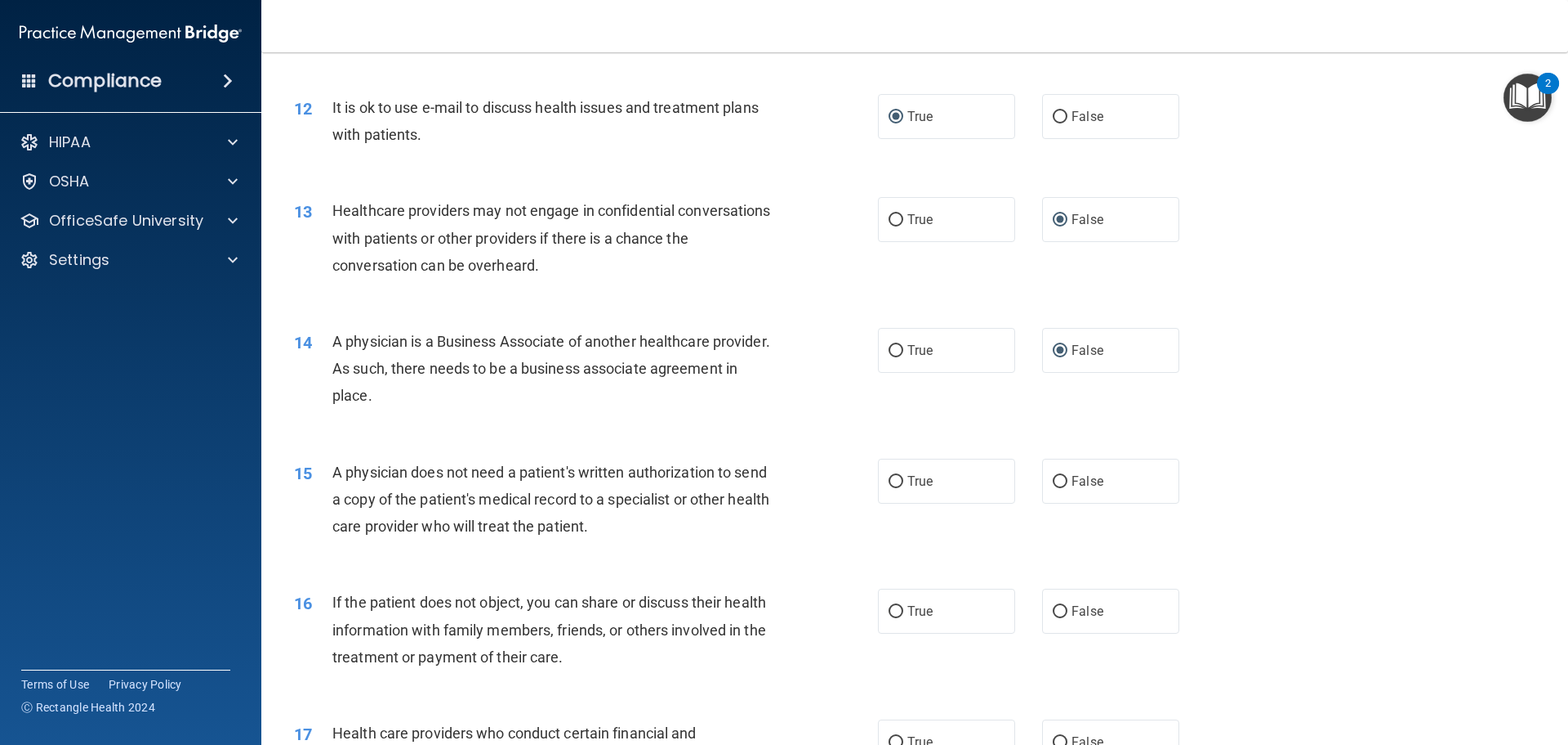
scroll to position [1471, 0]
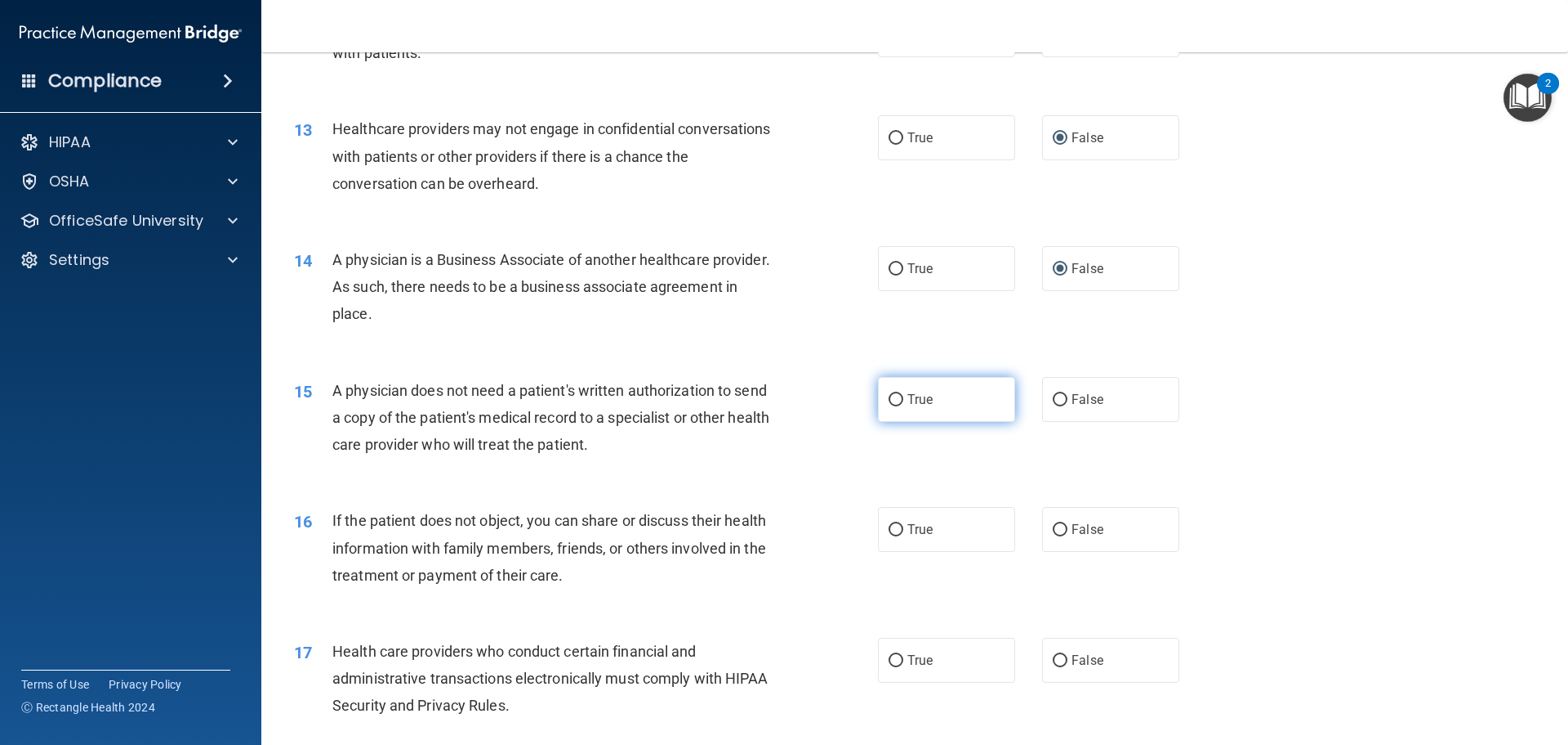
click at [888, 400] on input "True" at bounding box center [896, 400] width 15 height 12
radio input "true"
click at [888, 531] on input "True" at bounding box center [896, 530] width 15 height 12
radio input "true"
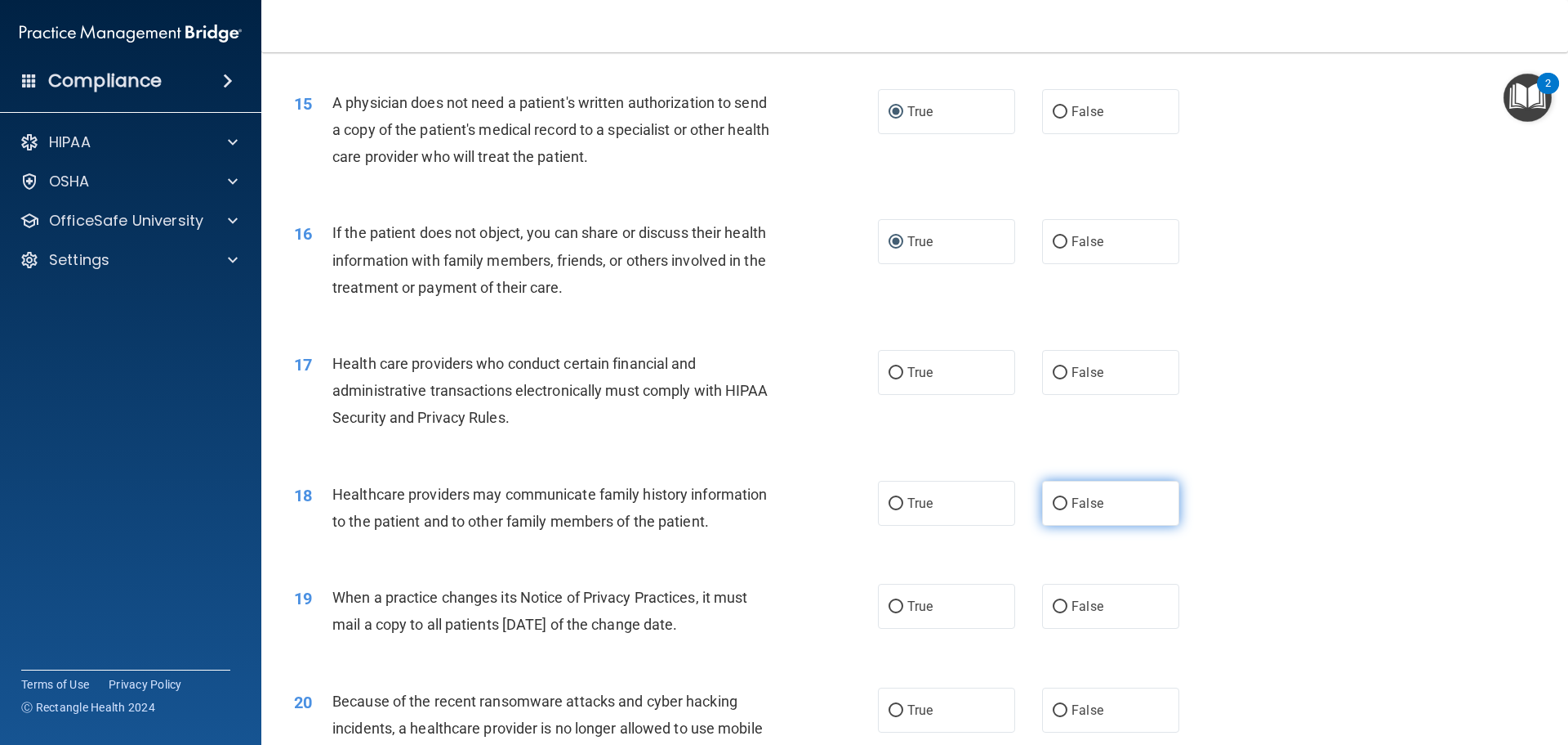
scroll to position [1799, 0]
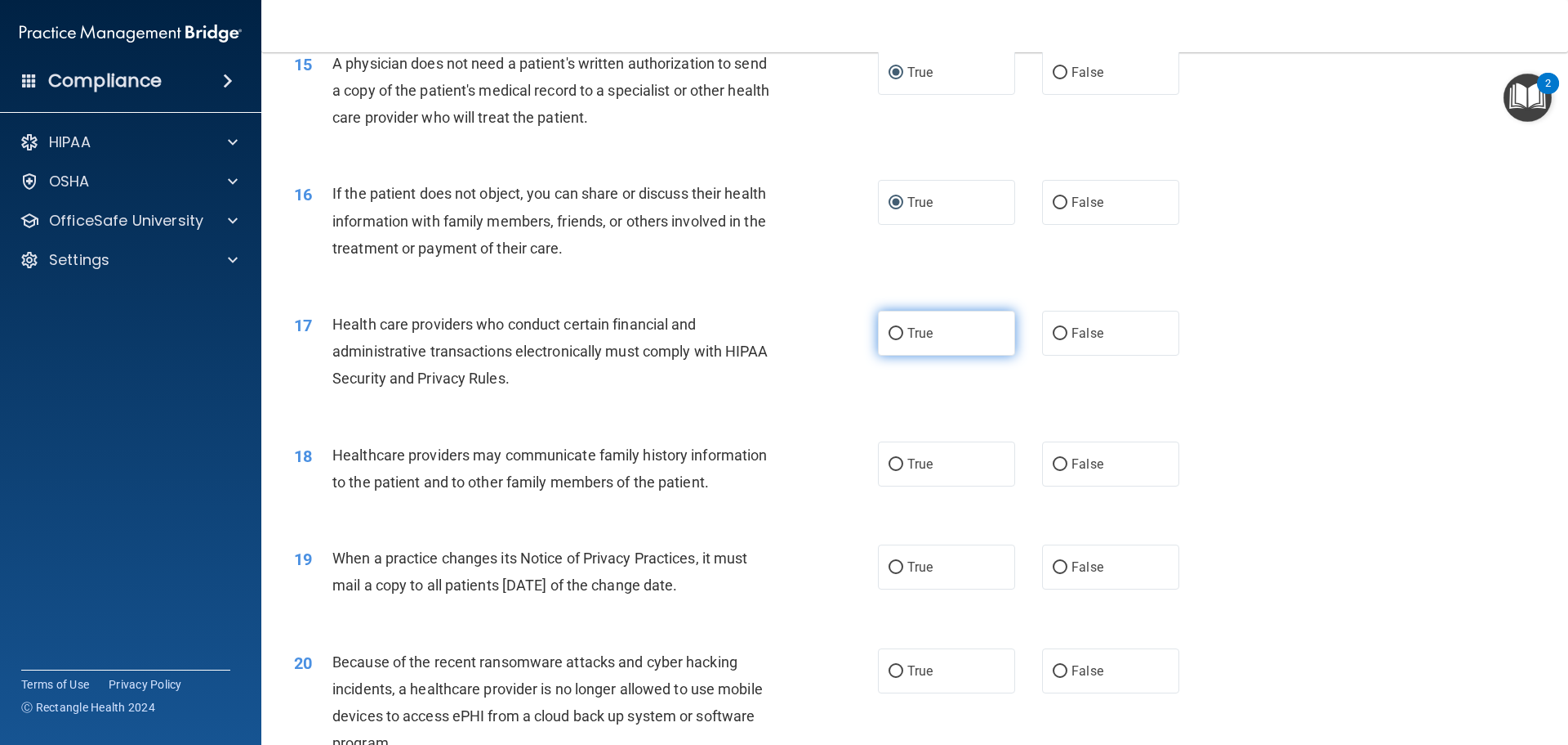
click at [888, 329] on input "True" at bounding box center [896, 333] width 15 height 12
radio input "true"
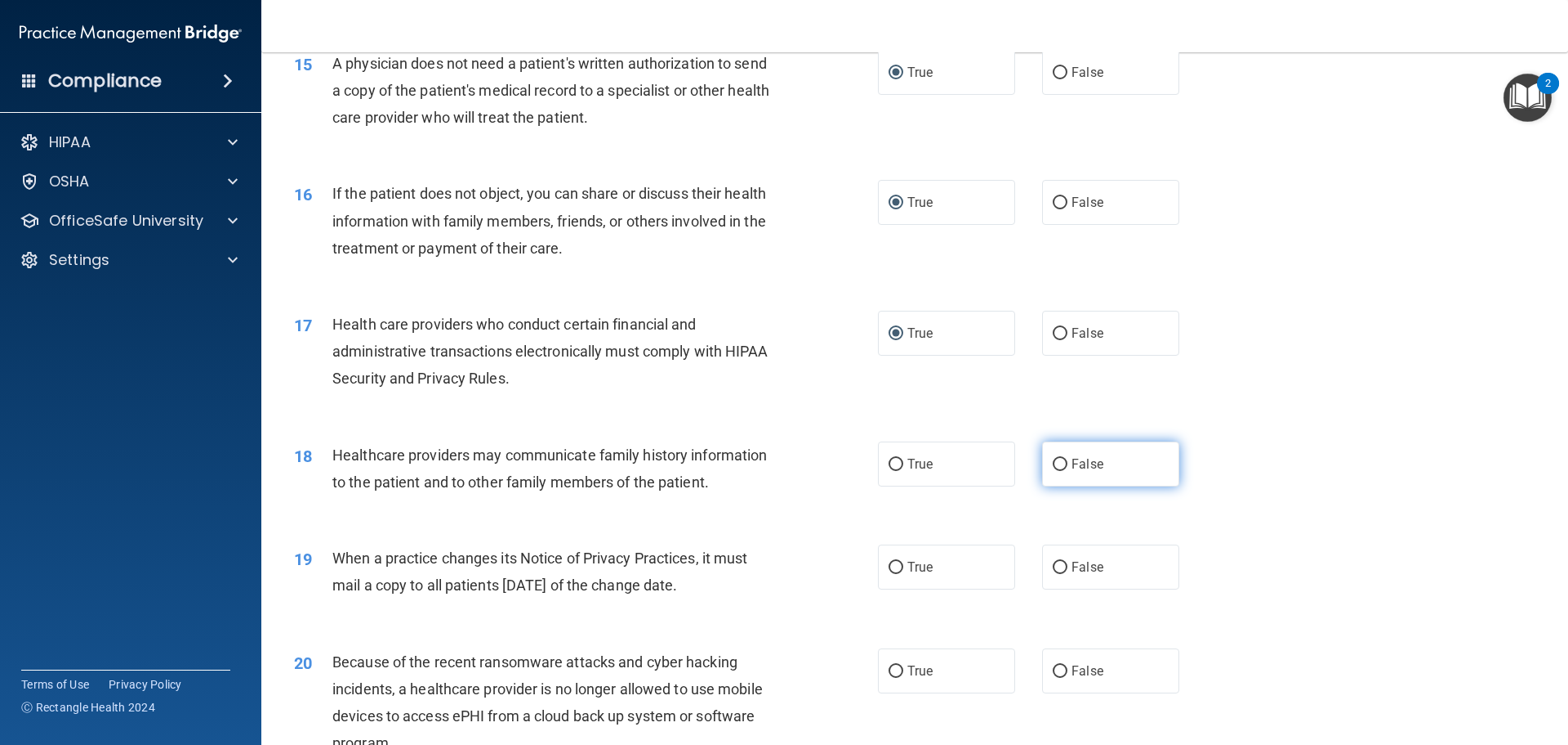
click at [1053, 465] on input "False" at bounding box center [1060, 464] width 15 height 12
radio input "true"
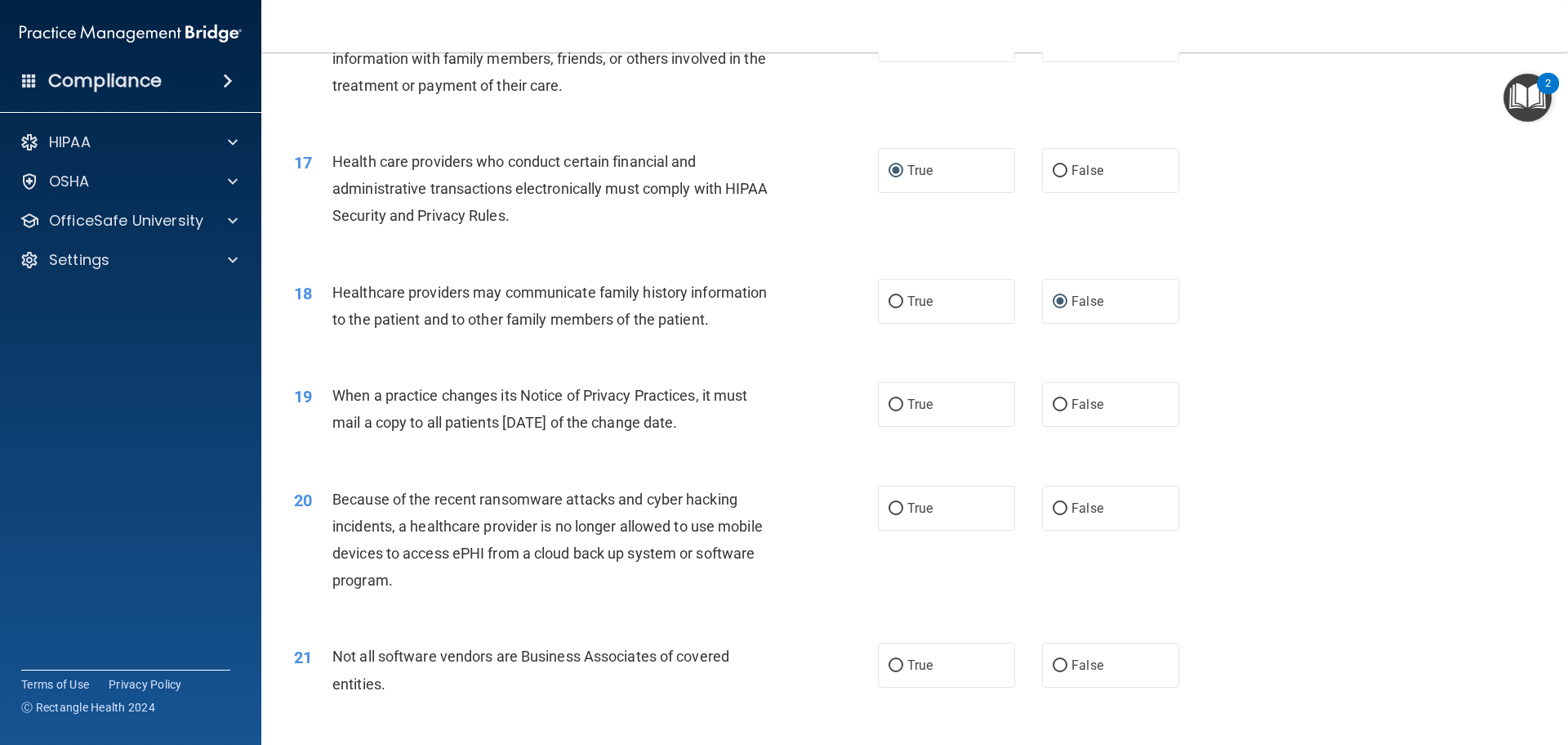
scroll to position [1961, 0]
click at [1053, 406] on input "False" at bounding box center [1060, 404] width 15 height 12
radio input "true"
click at [1056, 503] on input "False" at bounding box center [1060, 508] width 15 height 12
radio input "true"
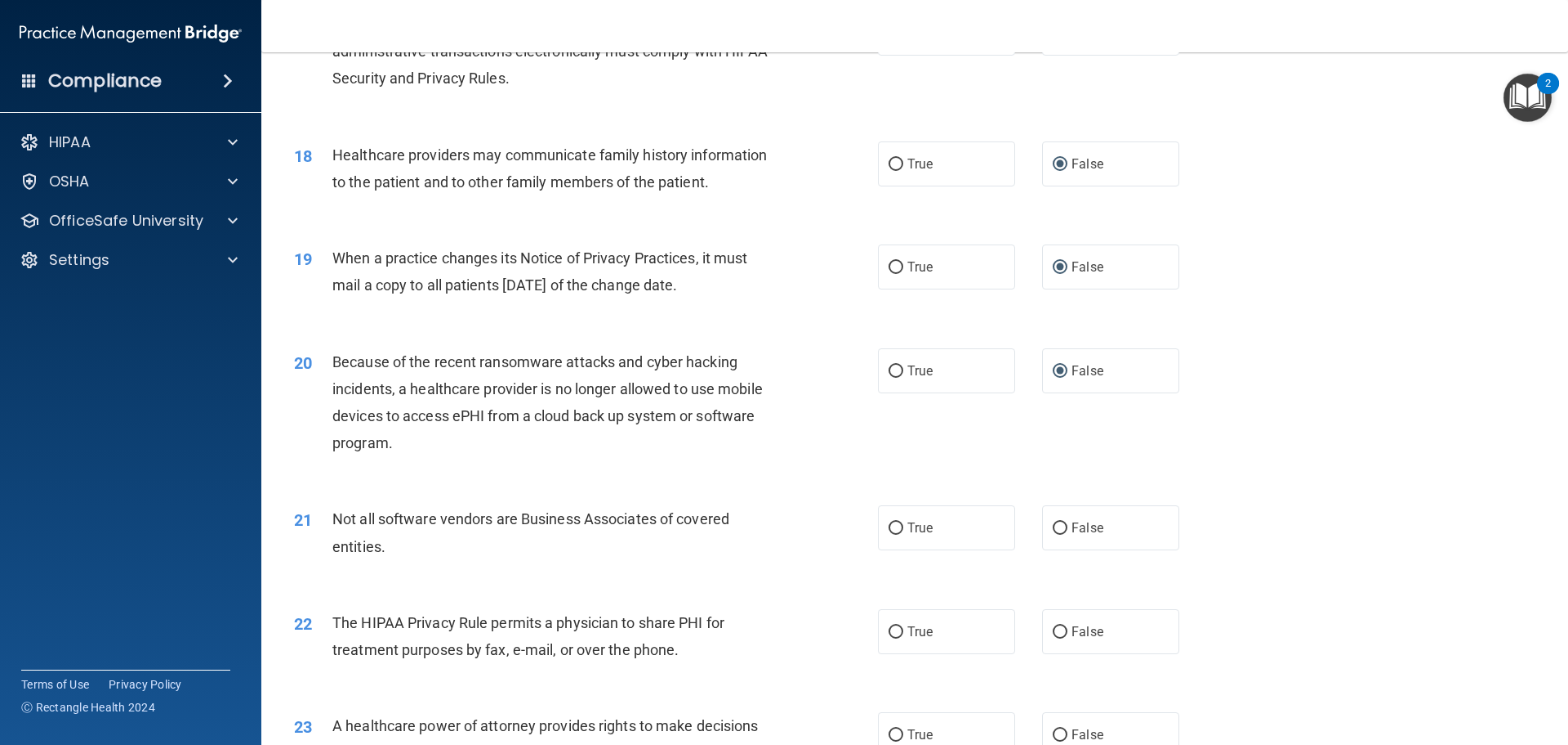
scroll to position [2207, 0]
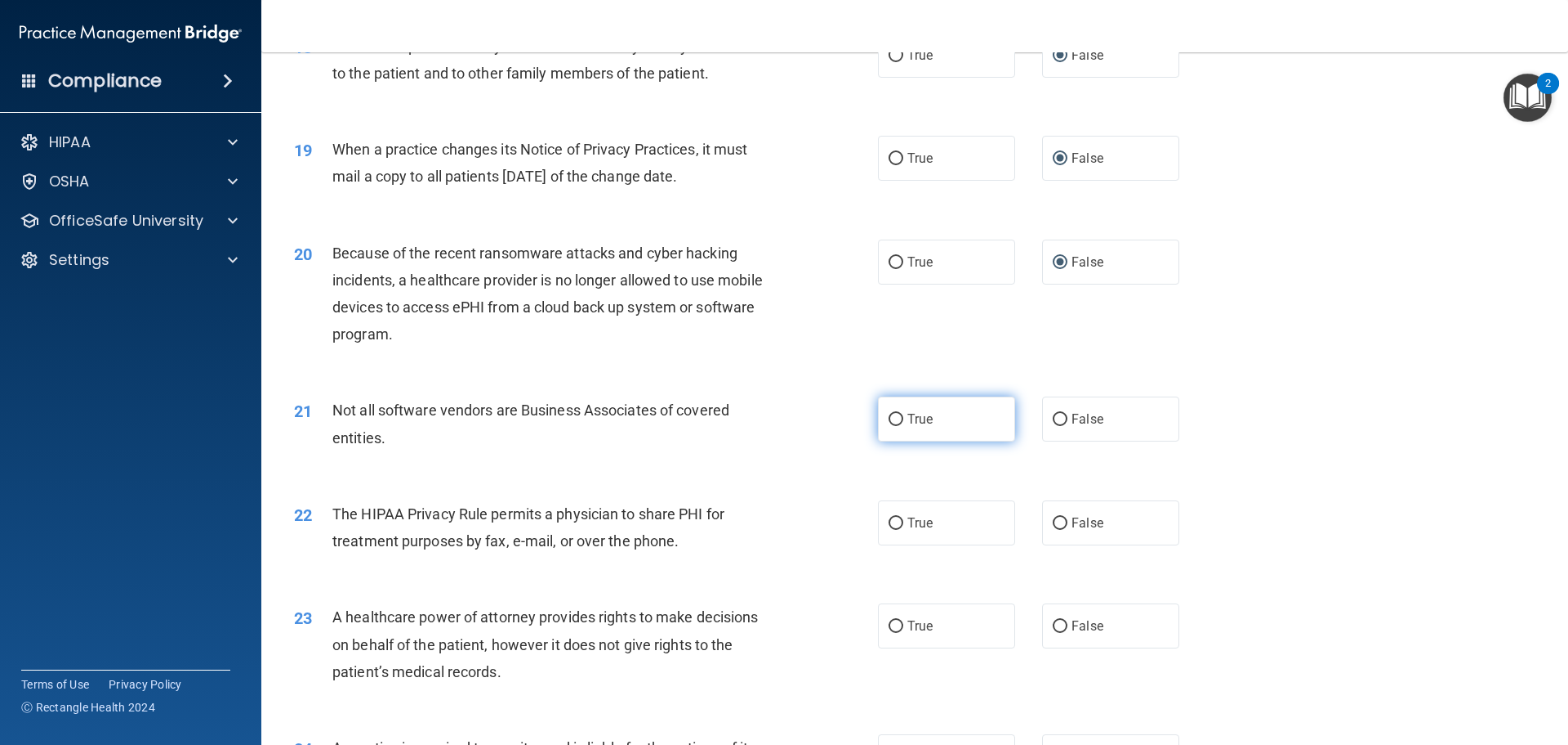
click at [891, 420] on input "True" at bounding box center [896, 420] width 15 height 12
radio input "true"
click at [888, 522] on input "True" at bounding box center [896, 523] width 15 height 12
radio input "true"
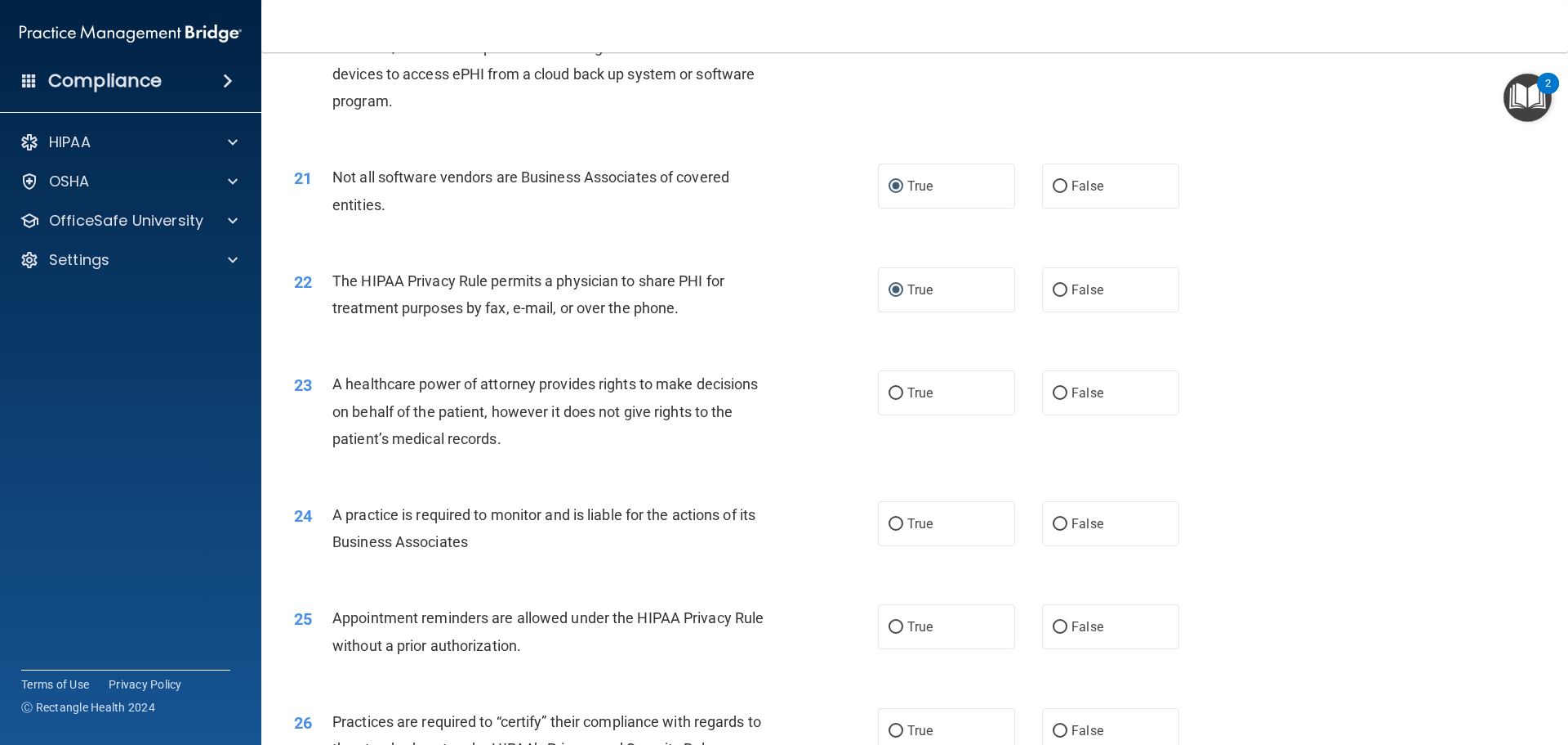
scroll to position [2452, 0]
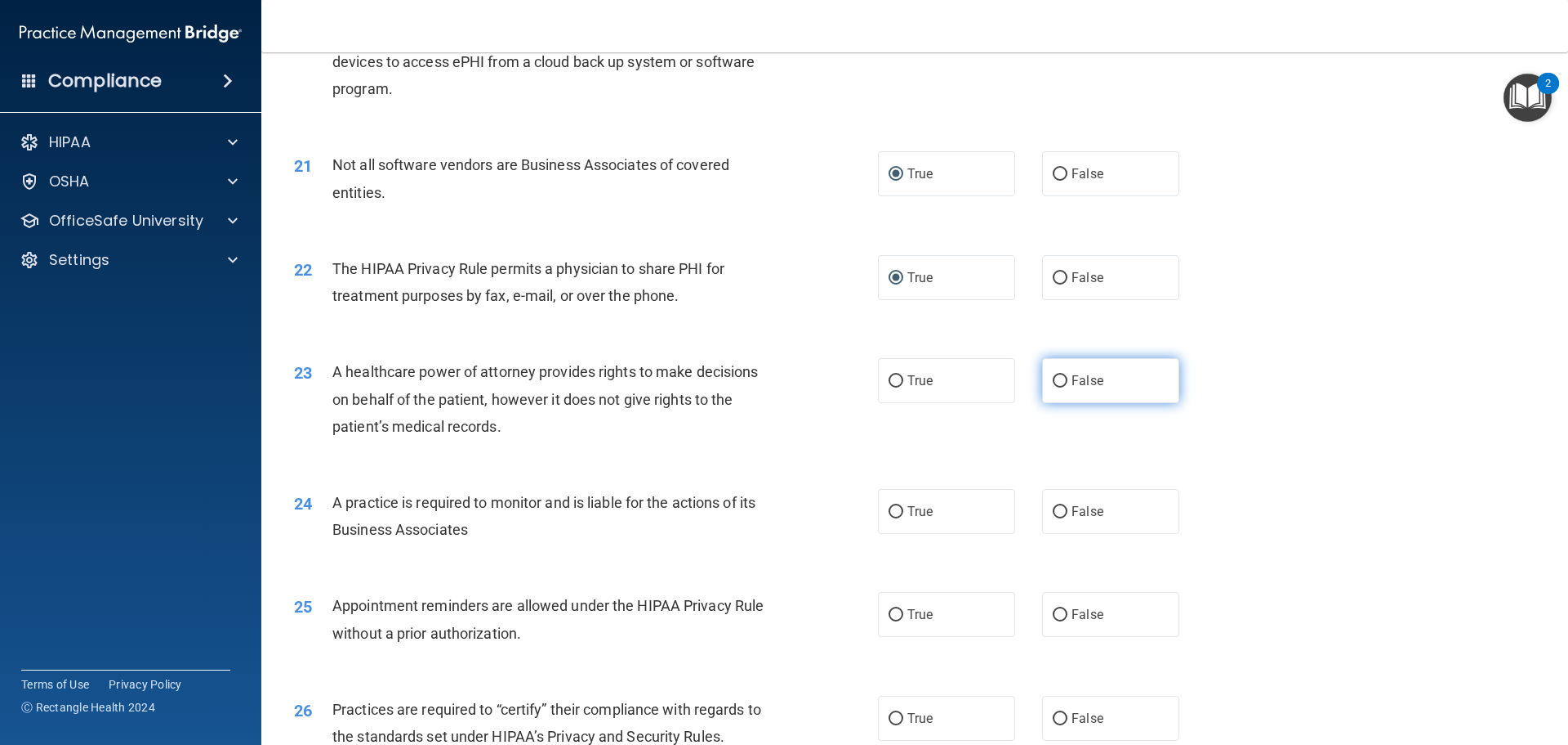
click at [1053, 382] on input "False" at bounding box center [1060, 381] width 15 height 12
radio input "true"
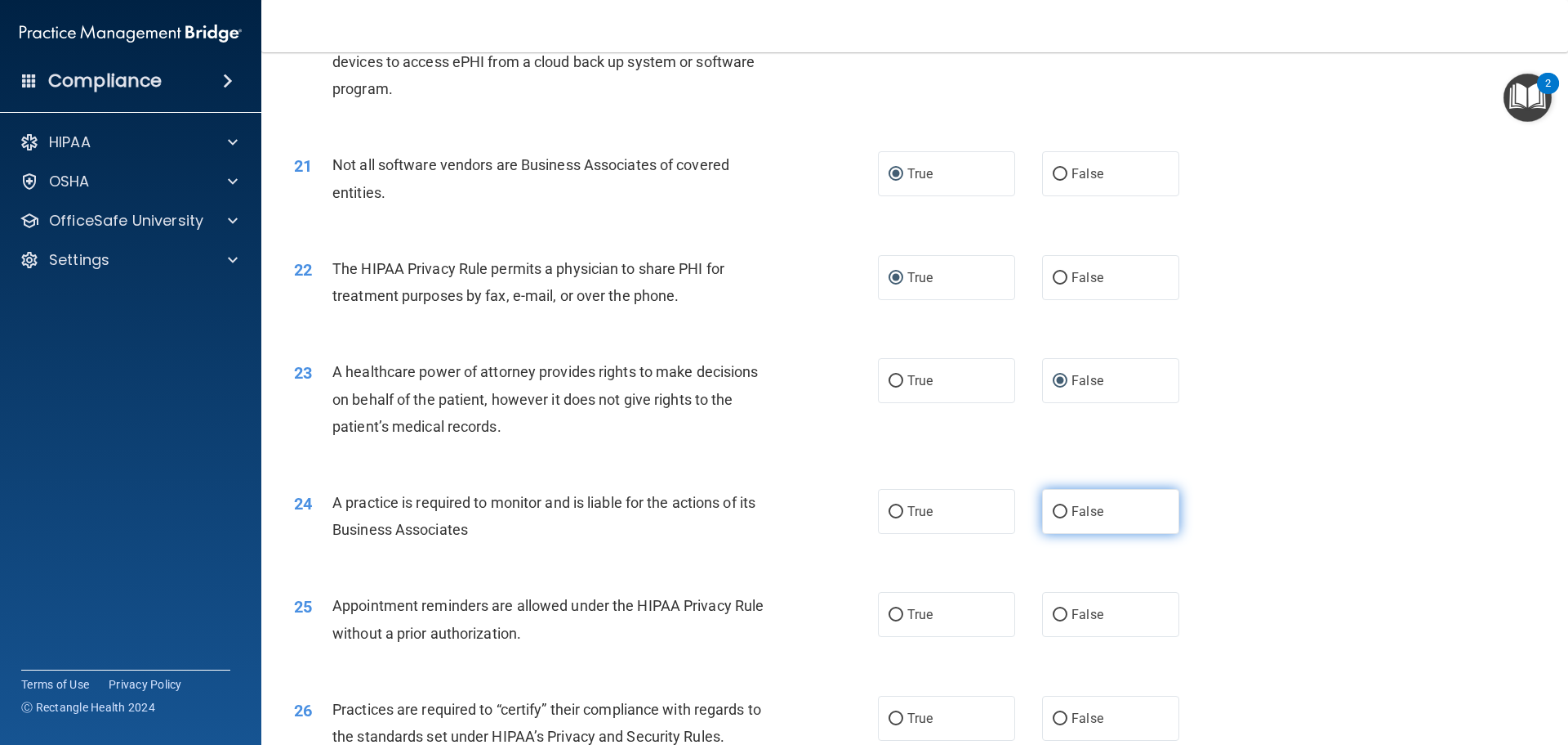
click at [1054, 509] on input "False" at bounding box center [1060, 512] width 15 height 12
radio input "true"
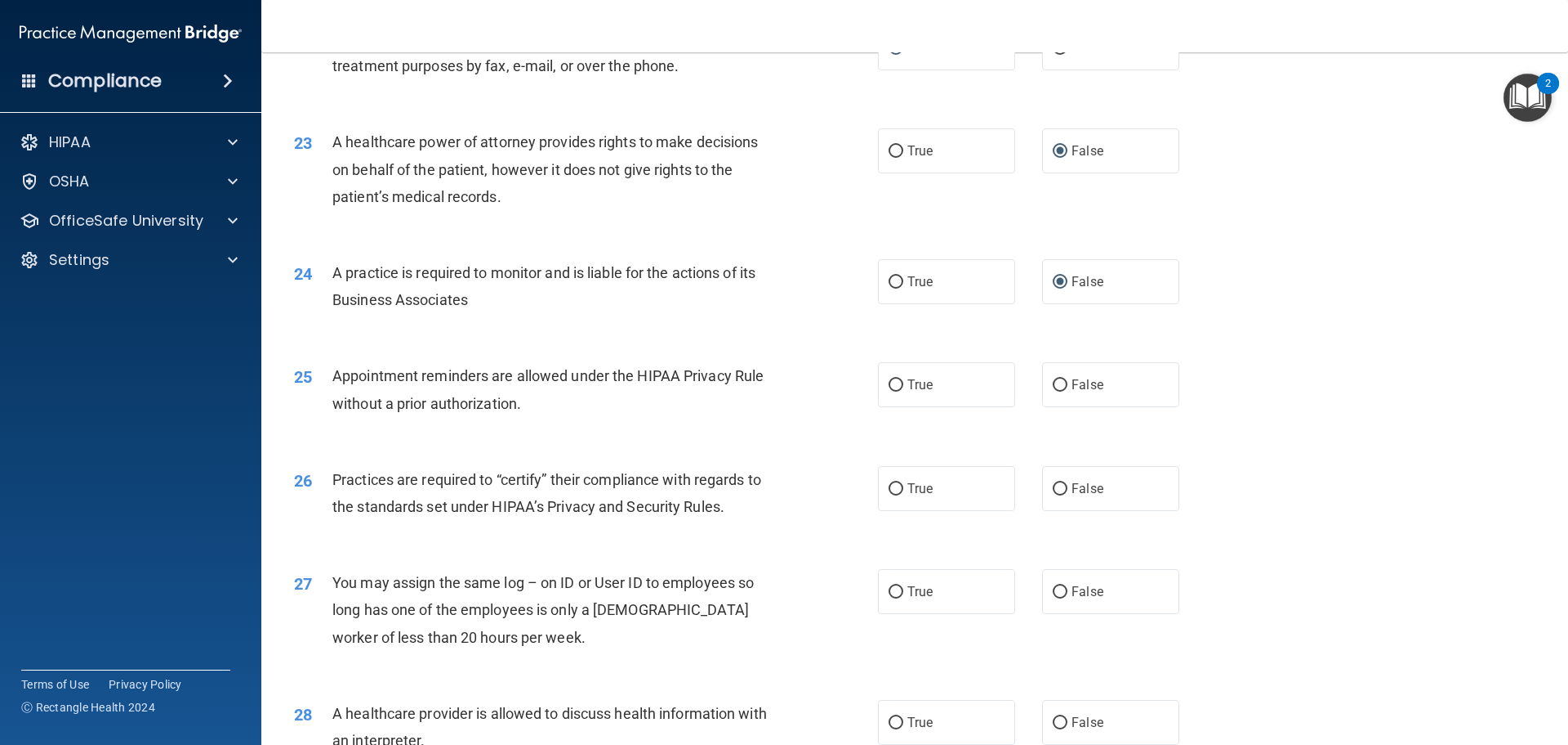
scroll to position [2697, 0]
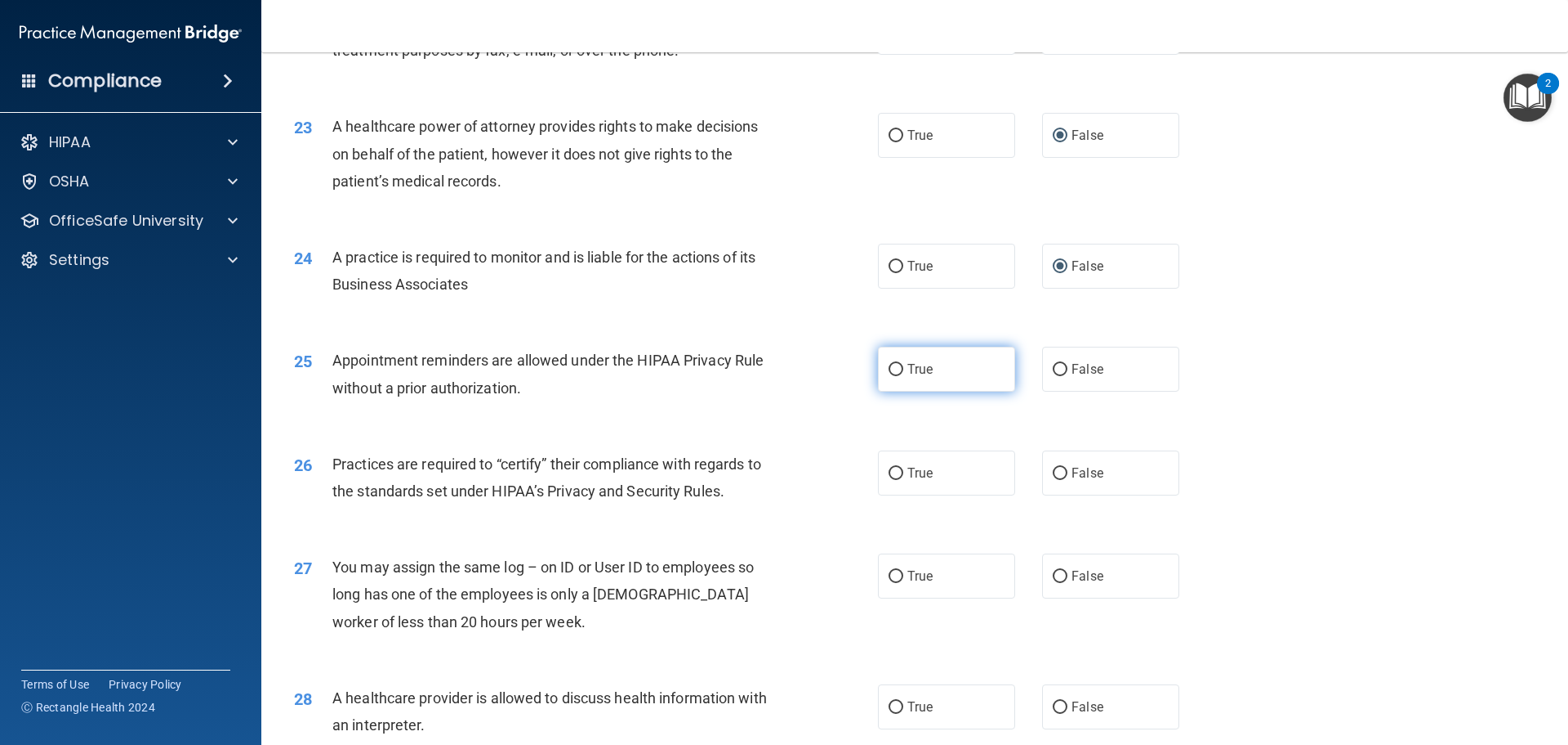
click at [888, 370] on input "True" at bounding box center [896, 370] width 15 height 12
radio input "true"
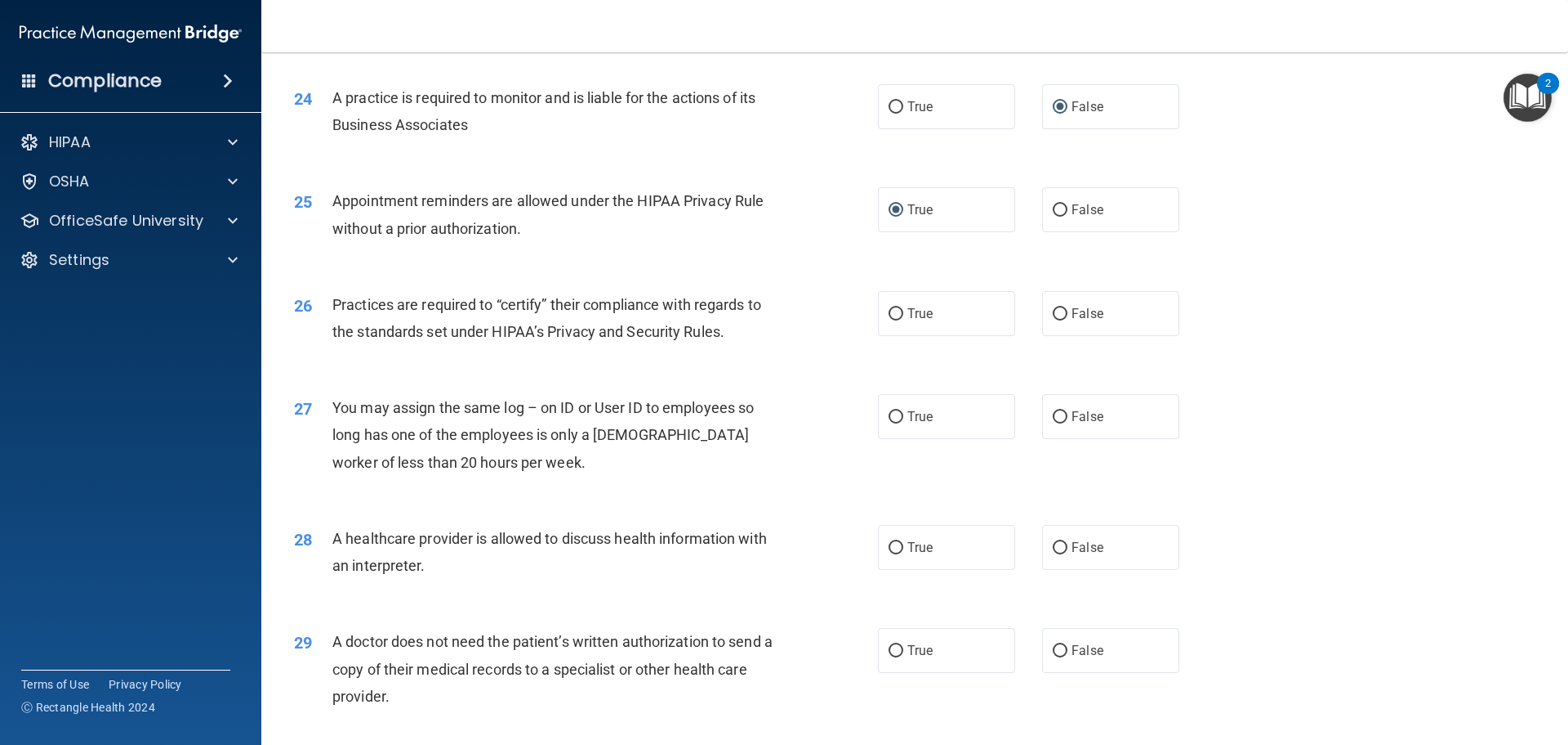
scroll to position [2861, 0]
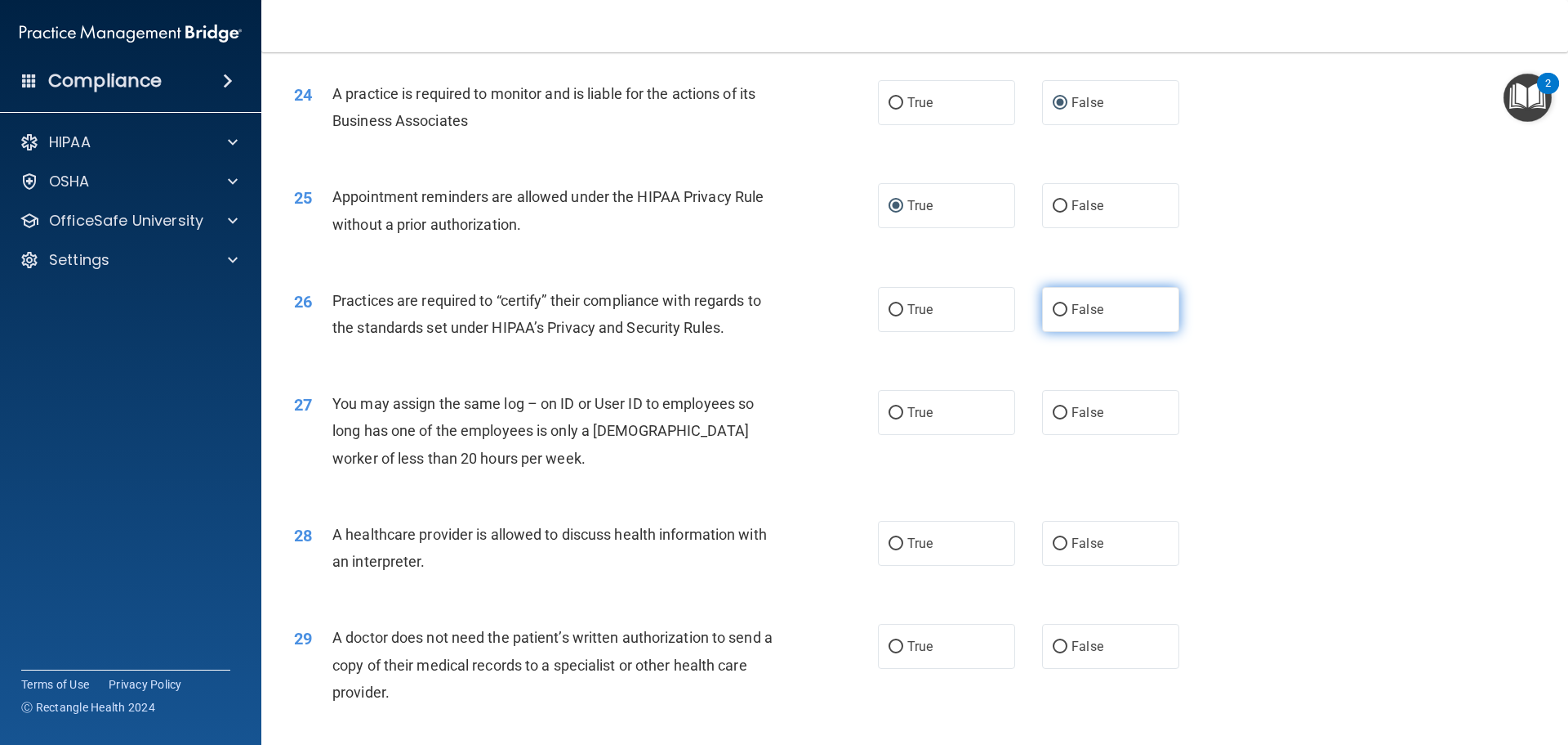
click at [1053, 311] on input "False" at bounding box center [1060, 309] width 15 height 12
radio input "true"
click at [1053, 418] on input "False" at bounding box center [1060, 413] width 15 height 12
radio input "true"
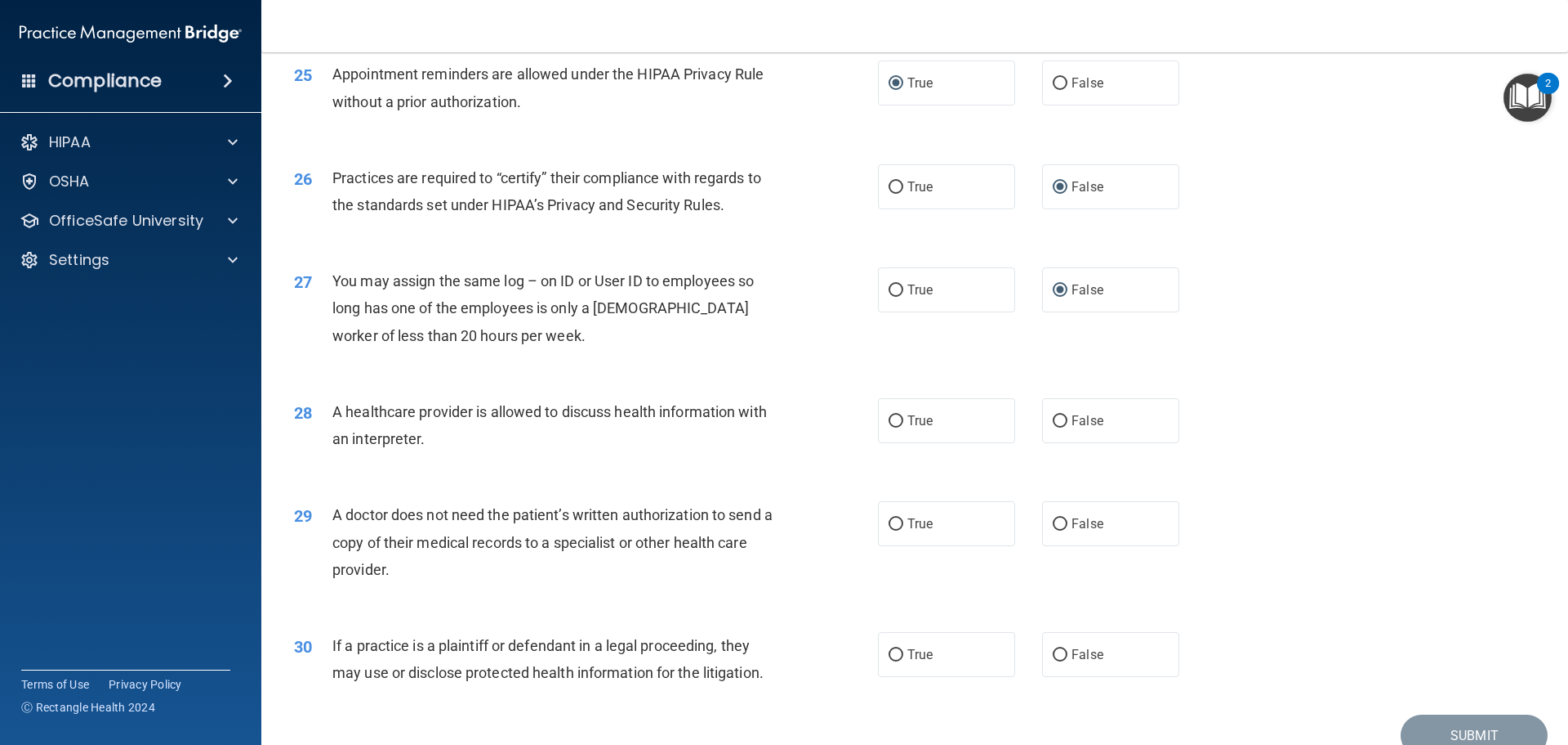
scroll to position [3024, 0]
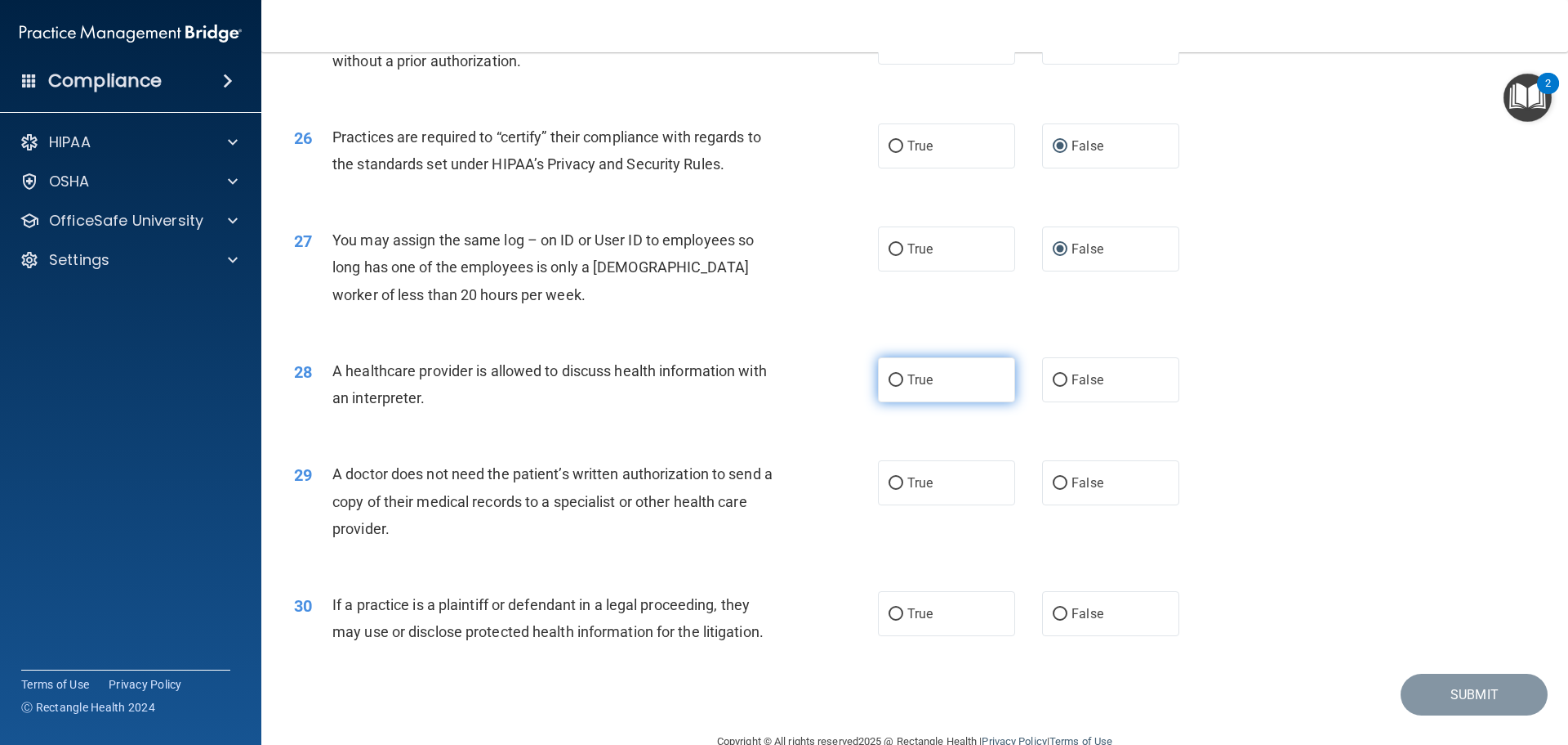
click at [888, 379] on input "True" at bounding box center [896, 380] width 15 height 12
radio input "true"
click at [888, 479] on input "True" at bounding box center [896, 483] width 15 height 12
radio input "true"
click at [891, 616] on input "True" at bounding box center [896, 613] width 15 height 12
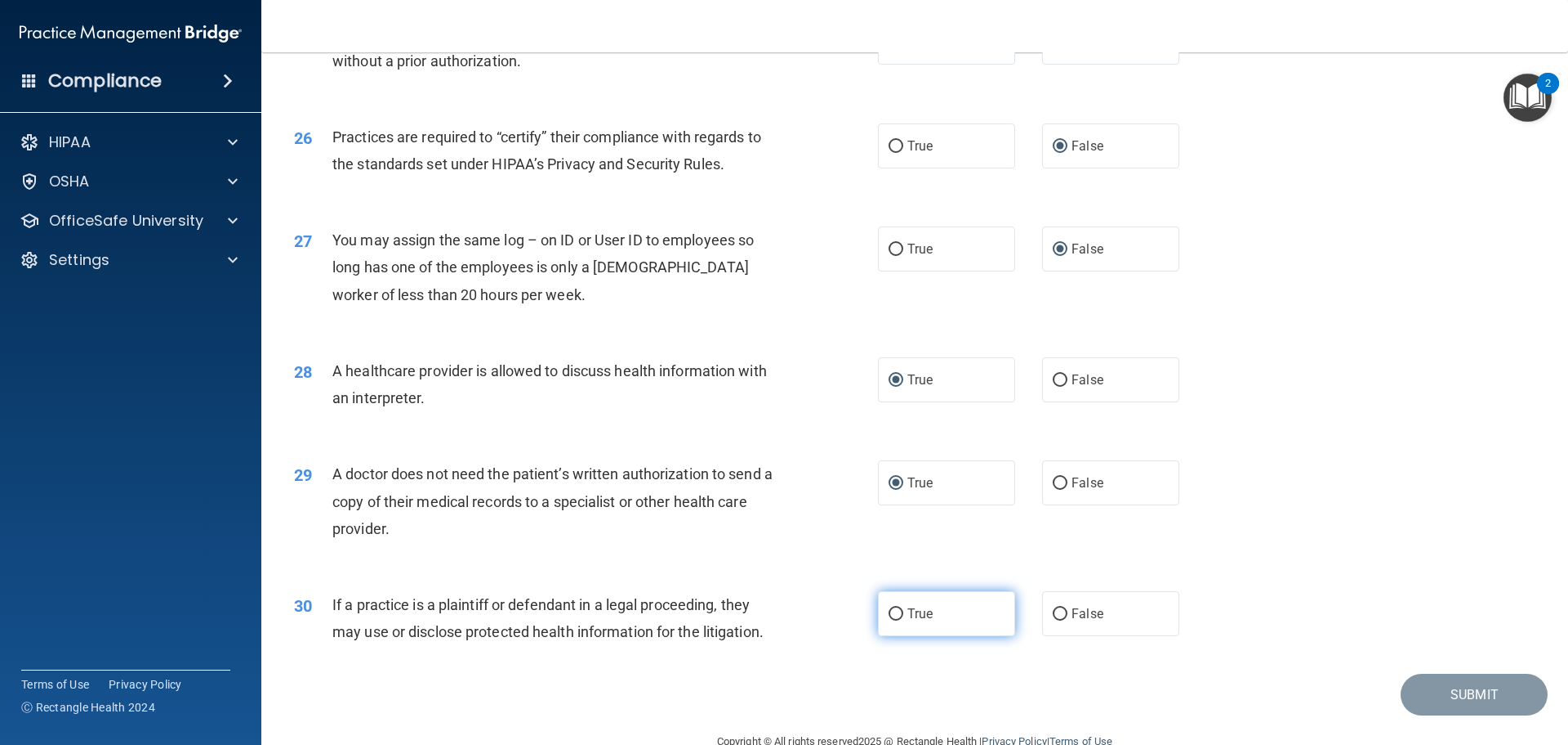
radio input "true"
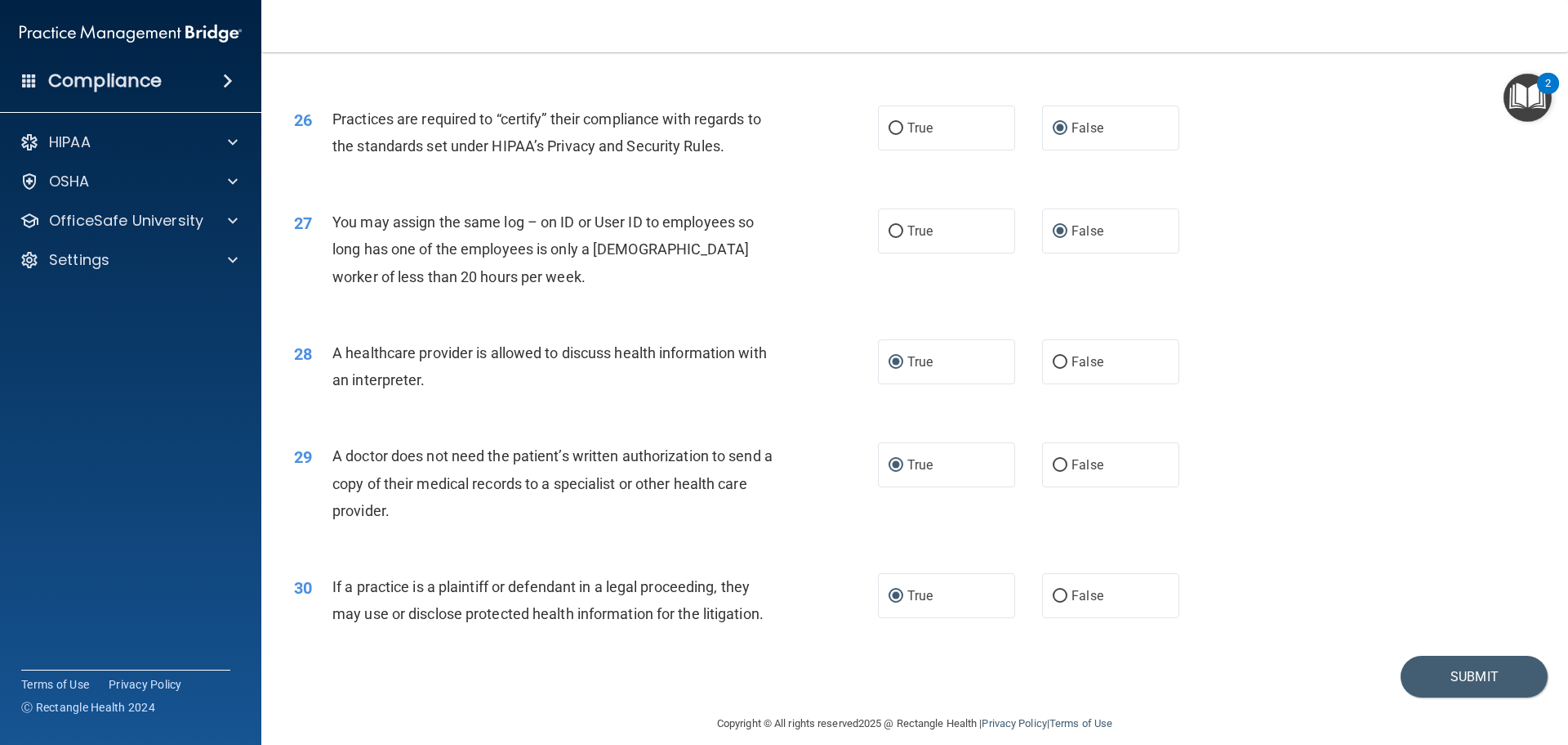
scroll to position [3060, 0]
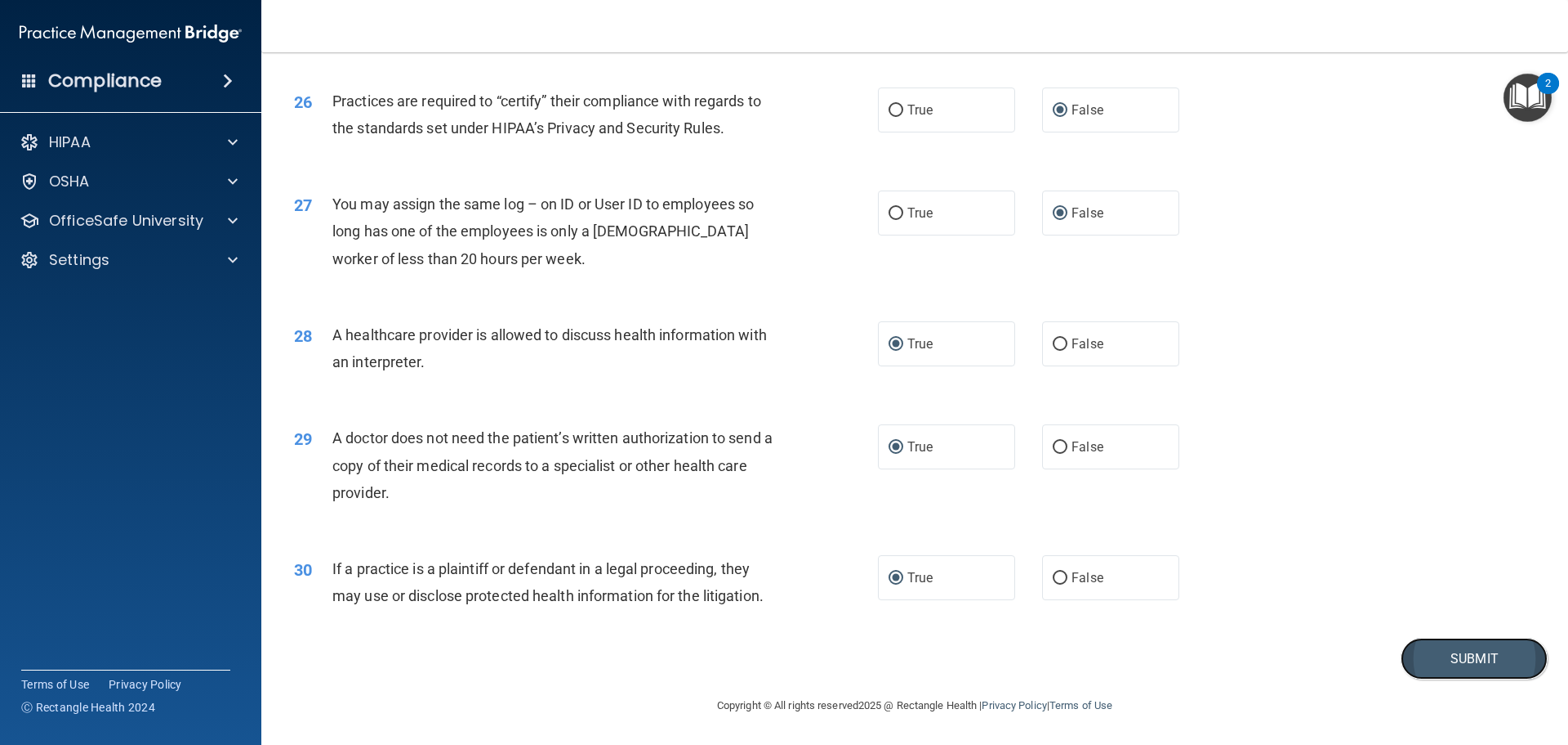
click at [1445, 660] on button "Submit" at bounding box center [1474, 658] width 147 height 41
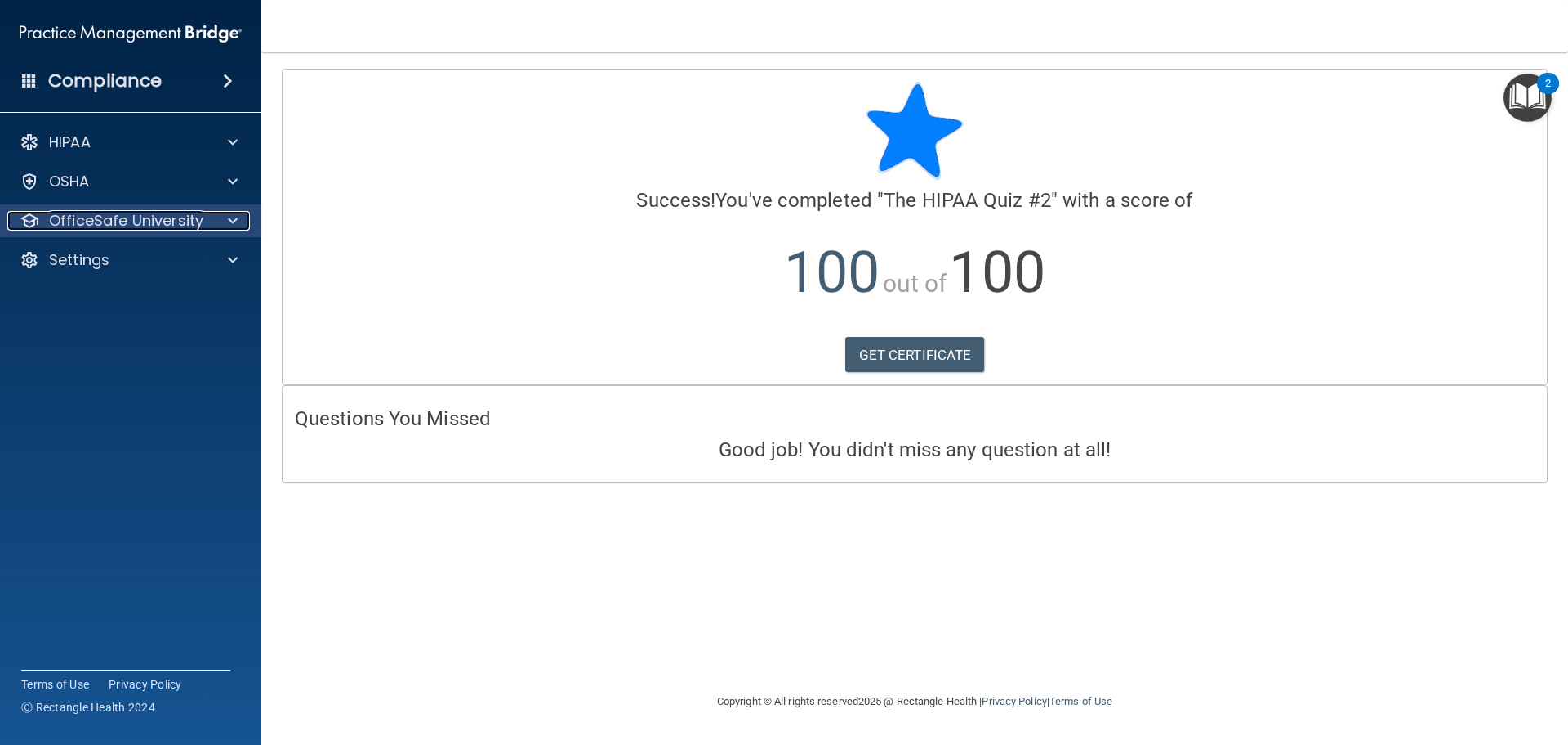
click at [233, 221] on span at bounding box center [232, 220] width 9 height 20
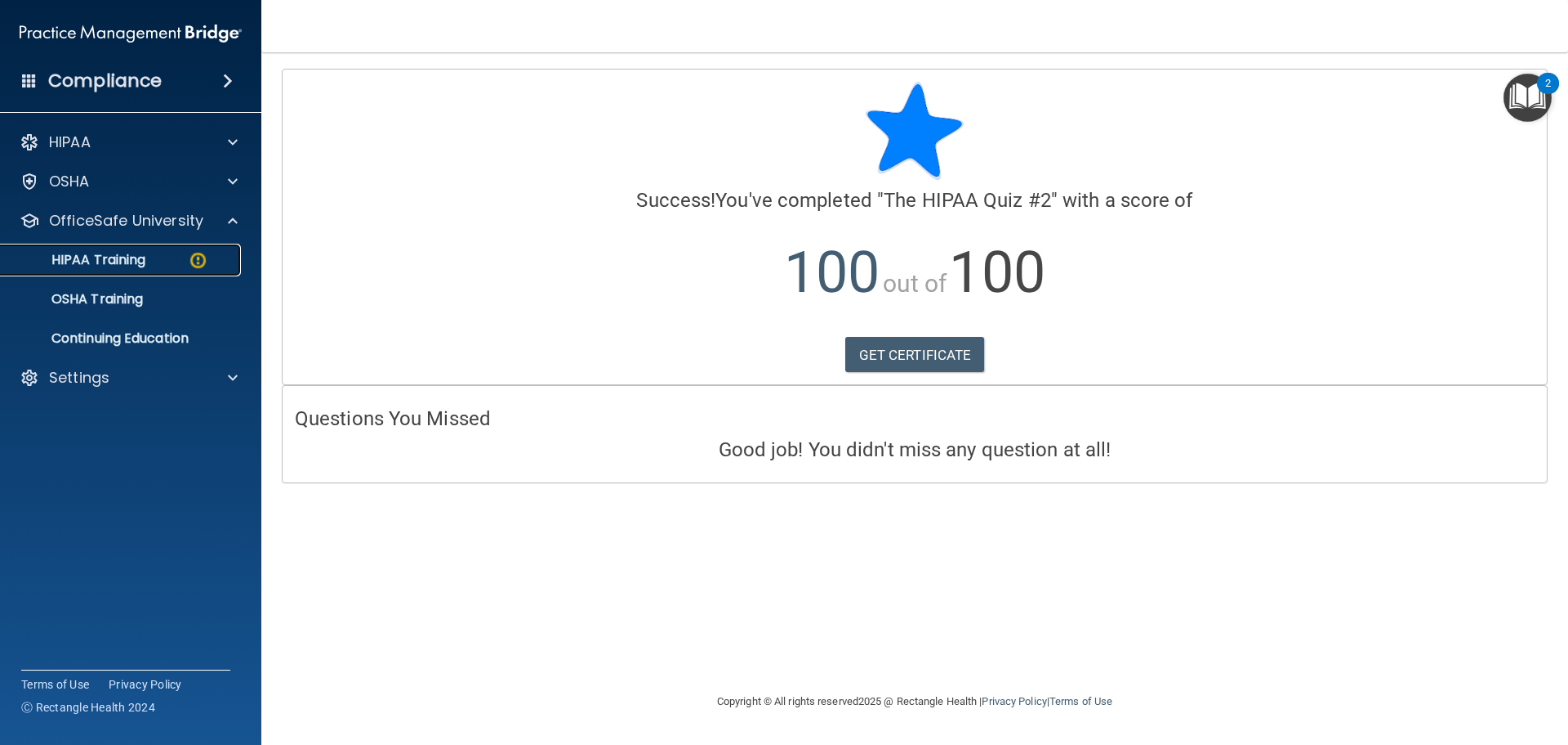
click at [145, 266] on p "HIPAA Training" at bounding box center [77, 260] width 134 height 16
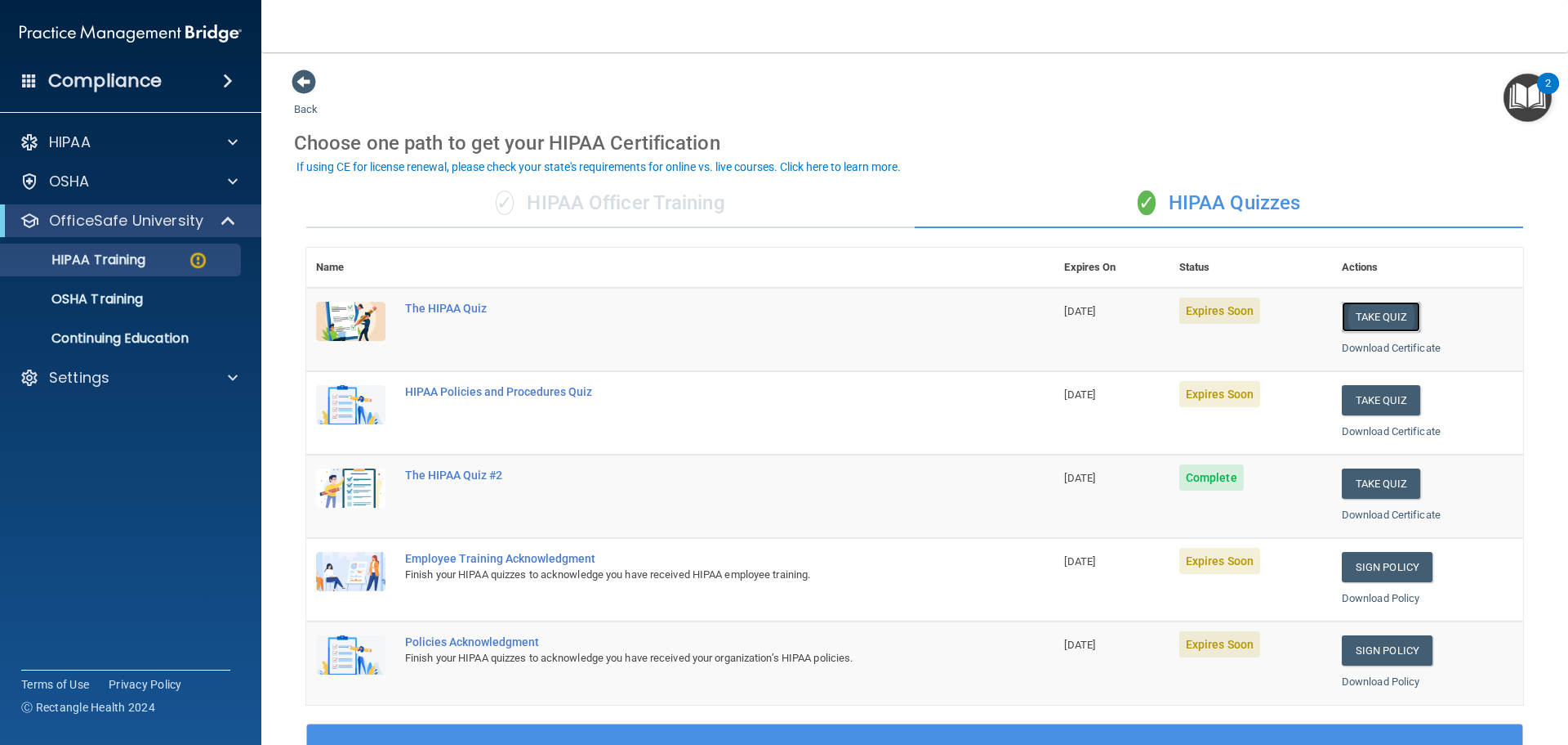
click at [1368, 321] on button "Take Quiz" at bounding box center [1381, 317] width 78 height 30
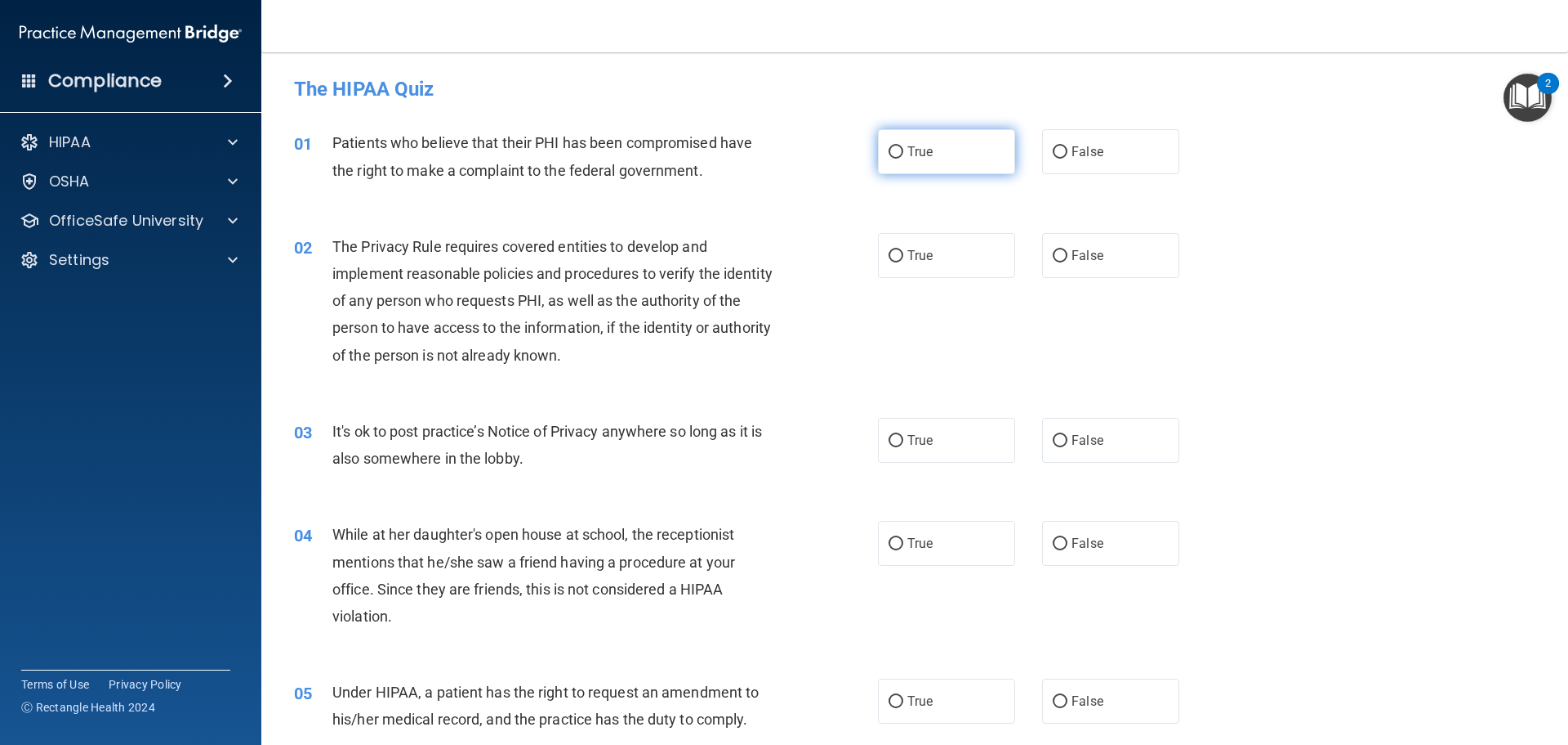
click at [888, 153] on input "True" at bounding box center [896, 152] width 15 height 12
radio input "true"
click at [888, 256] on input "True" at bounding box center [896, 256] width 15 height 12
radio input "true"
click at [1053, 439] on input "False" at bounding box center [1060, 440] width 15 height 12
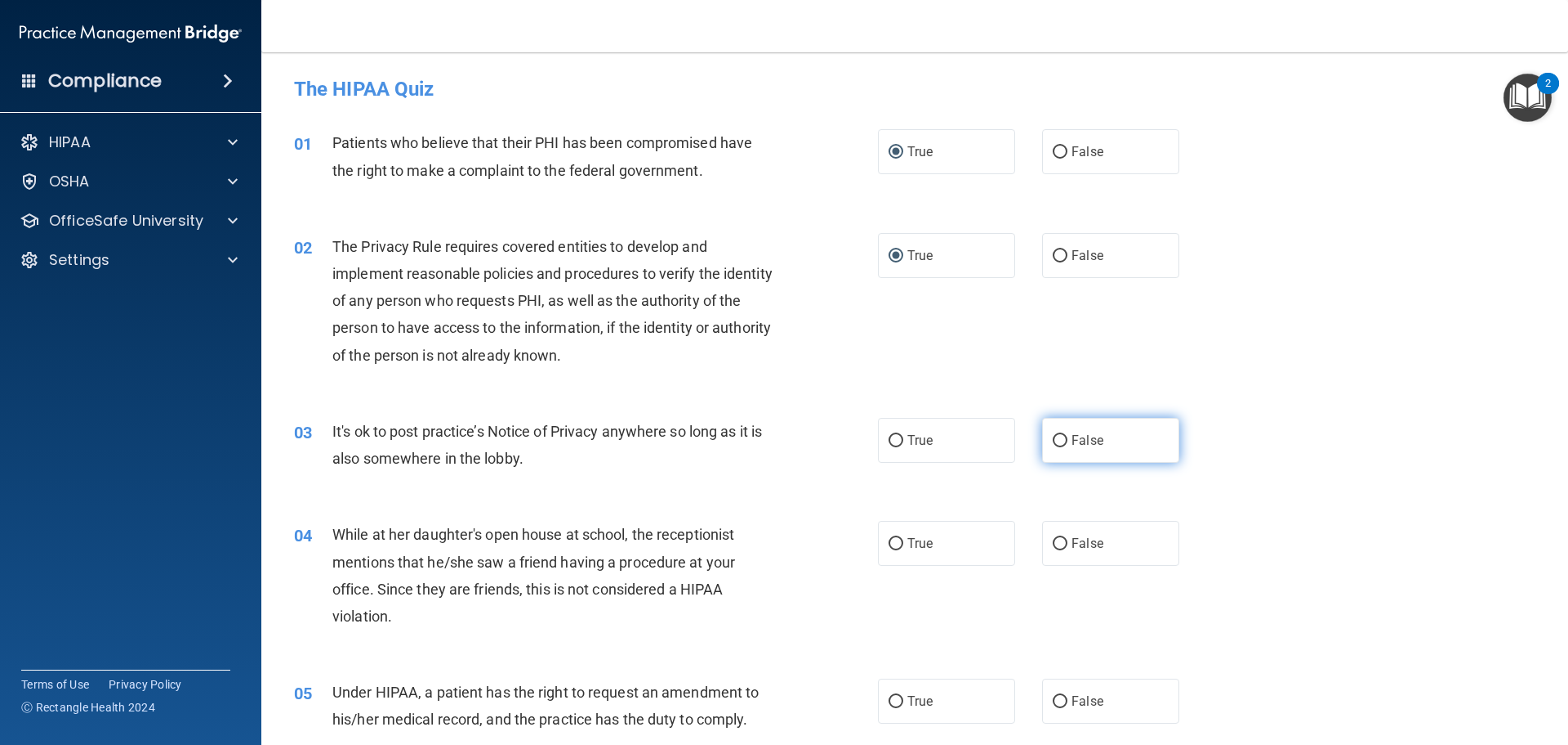
radio input "true"
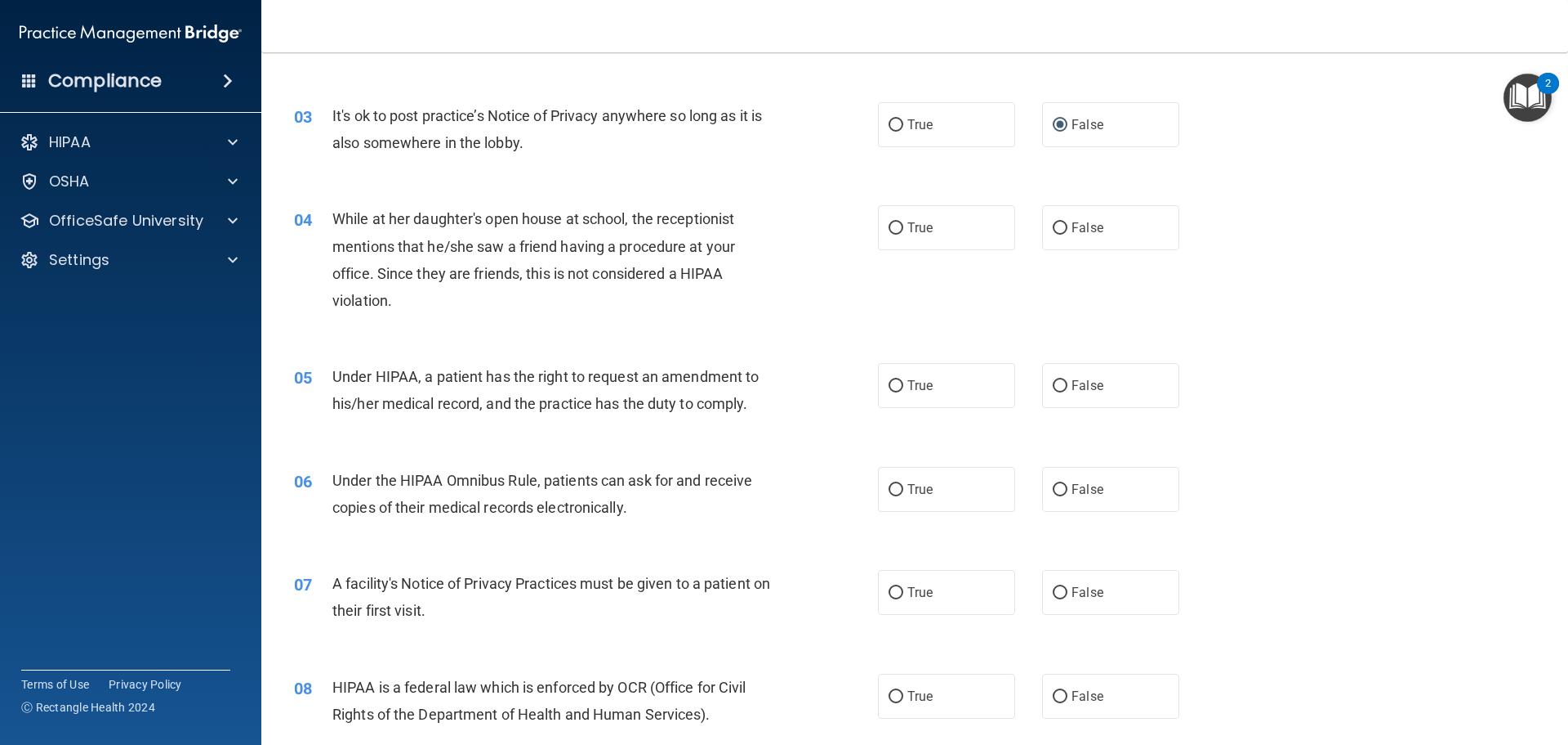
scroll to position [327, 0]
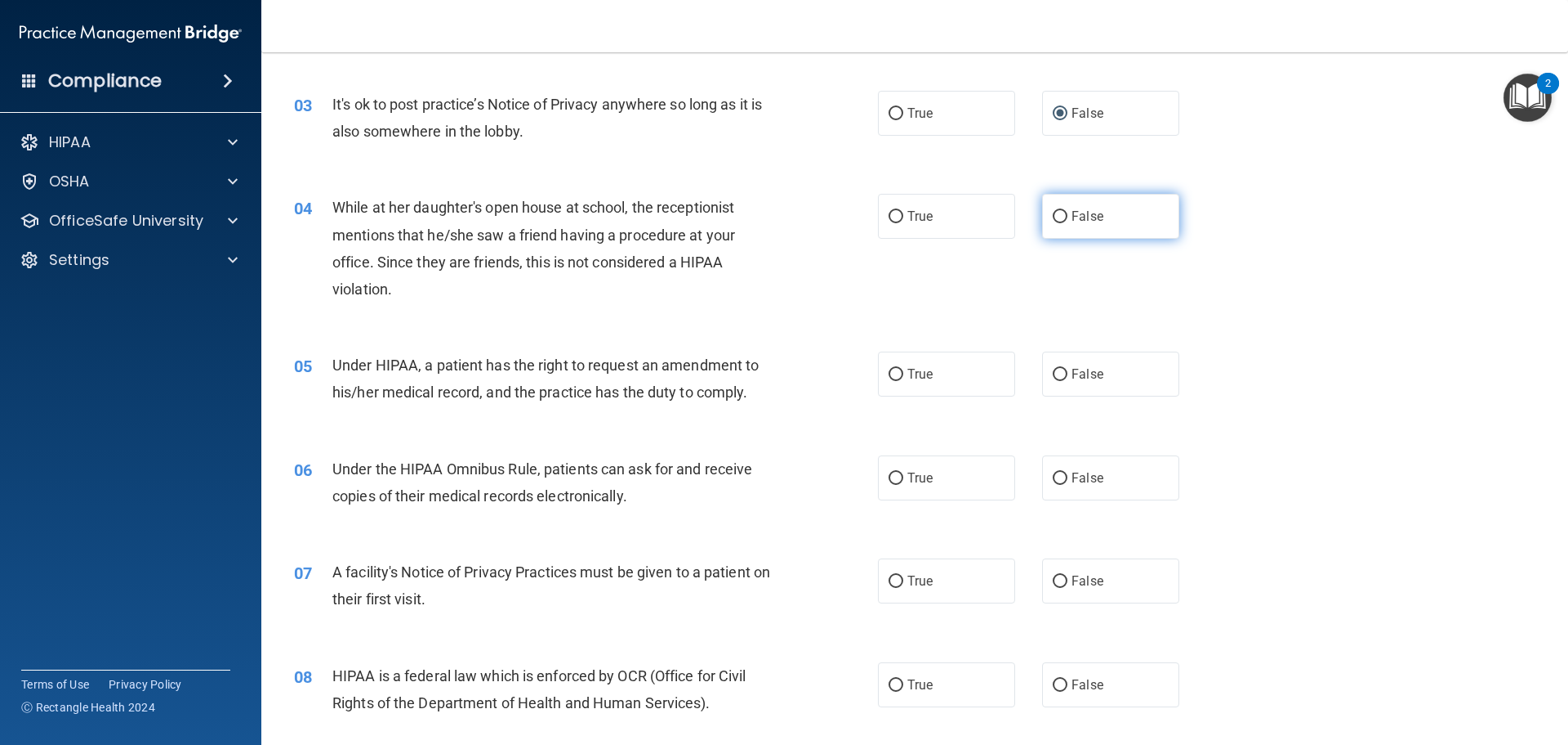
click at [1053, 217] on input "False" at bounding box center [1060, 216] width 15 height 12
radio input "true"
click at [1055, 374] on input "False" at bounding box center [1060, 374] width 15 height 12
radio input "true"
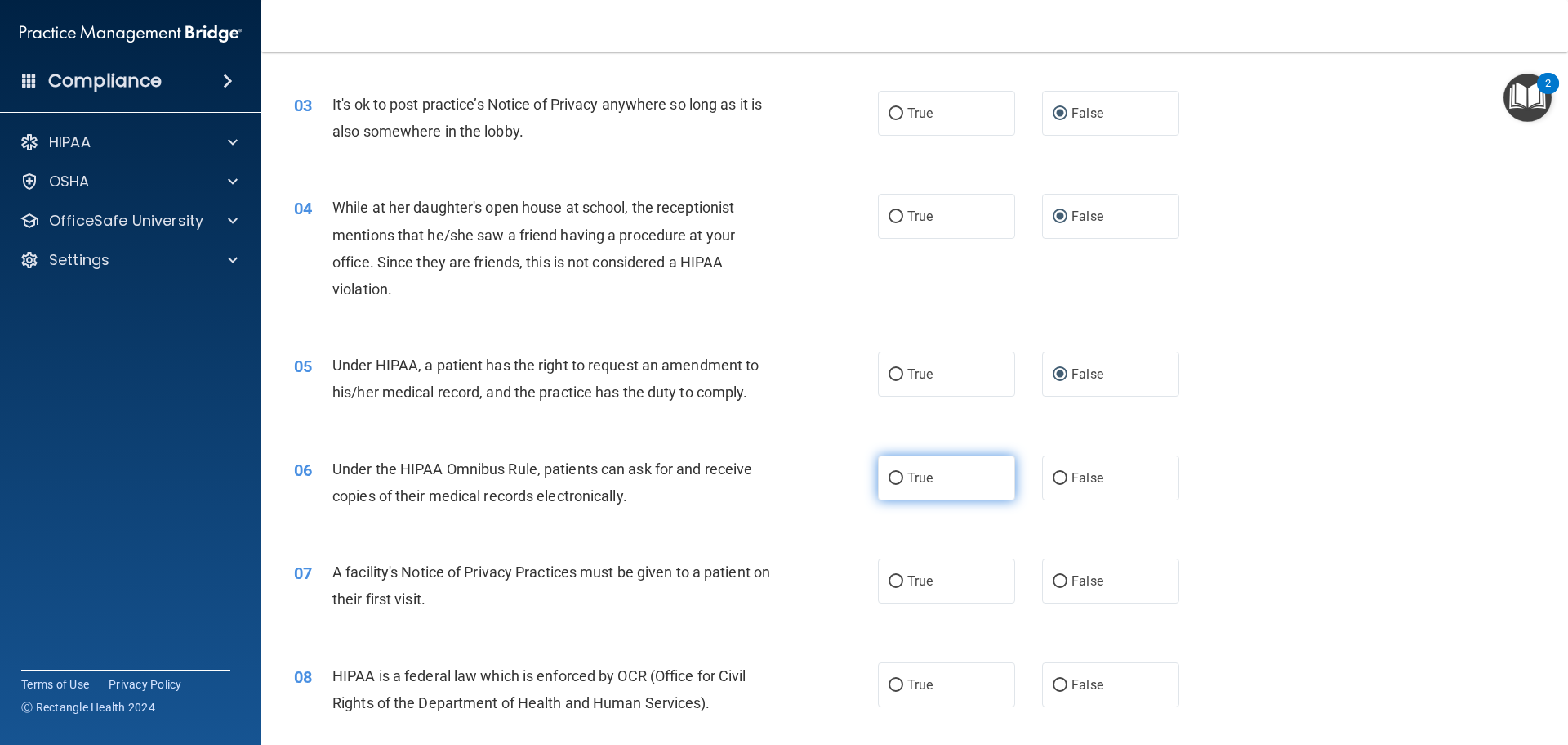
drag, startPoint x: 887, startPoint y: 477, endPoint x: 920, endPoint y: 481, distance: 33.2
click at [896, 477] on input "True" at bounding box center [896, 478] width 15 height 12
radio input "true"
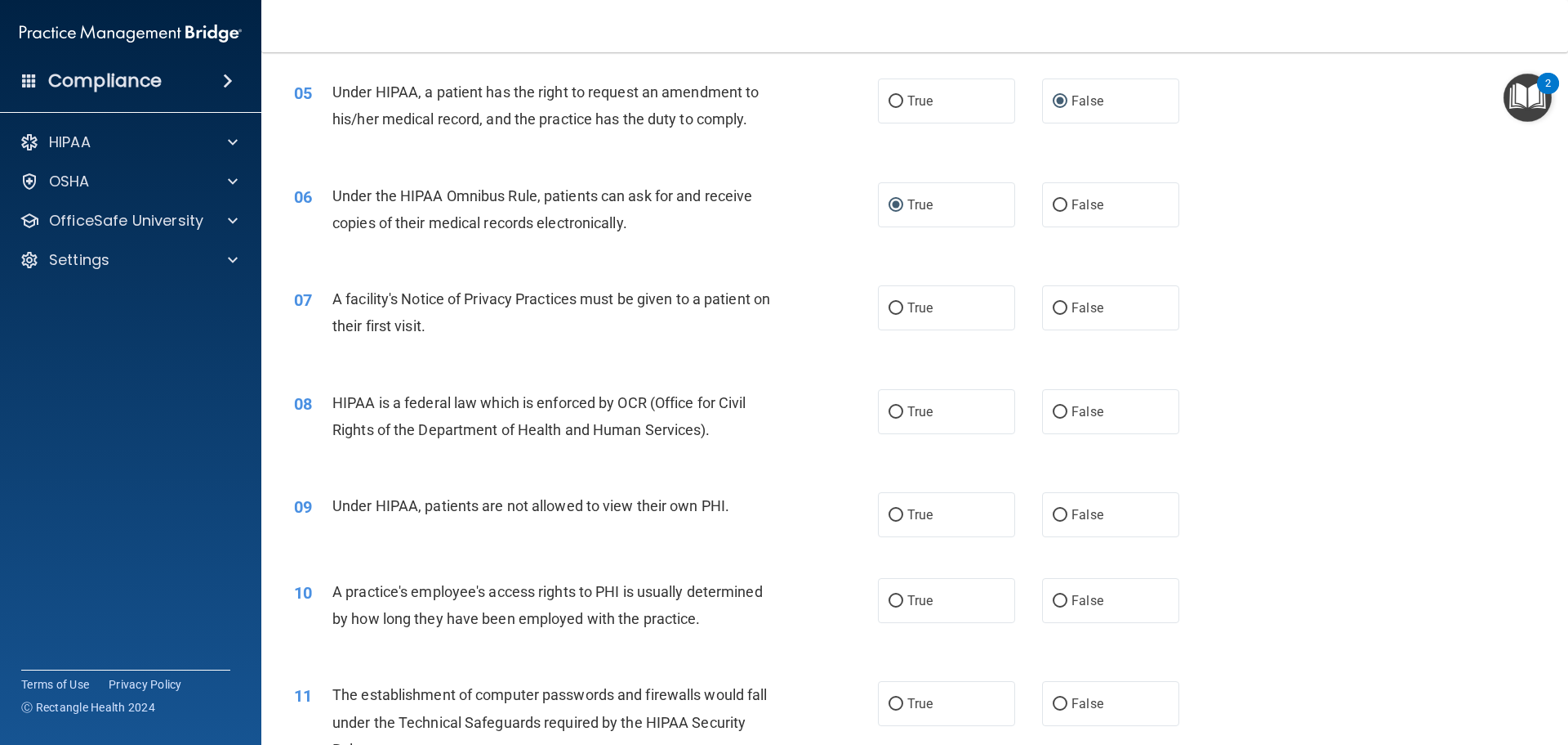
scroll to position [654, 0]
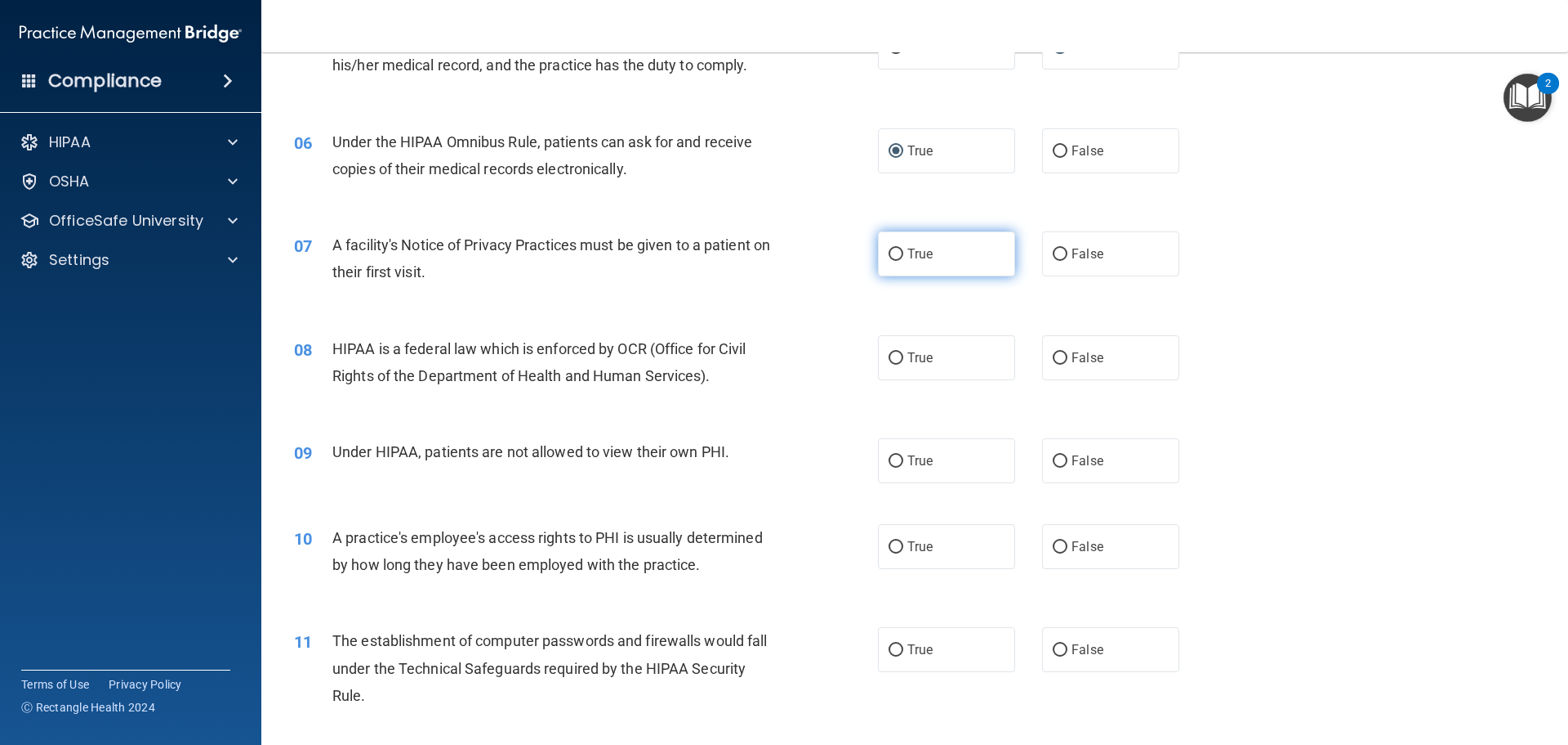
click at [888, 255] on input "True" at bounding box center [896, 254] width 15 height 12
radio input "true"
click at [888, 360] on input "True" at bounding box center [896, 357] width 15 height 12
radio input "true"
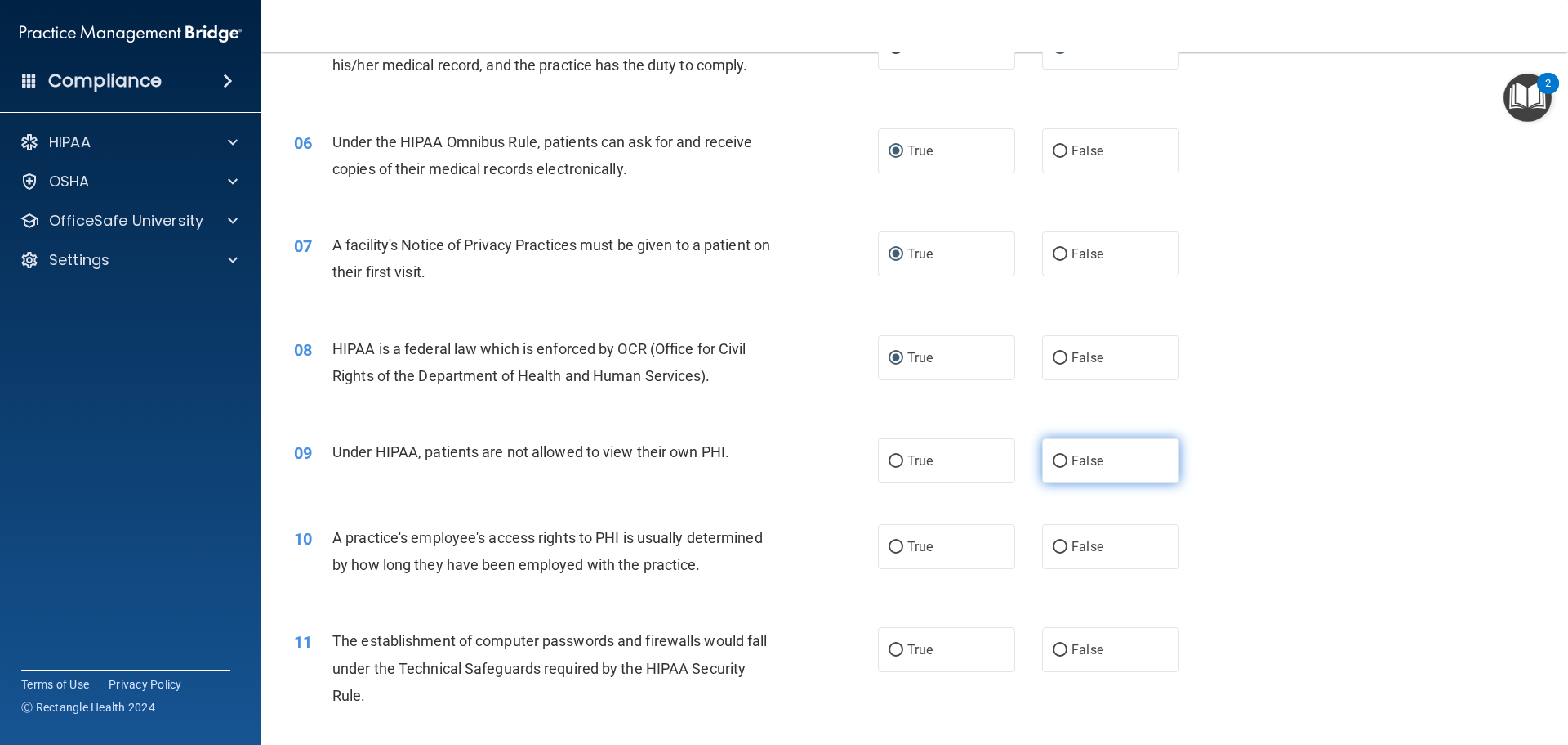
click at [1053, 461] on input "False" at bounding box center [1060, 461] width 15 height 12
radio input "true"
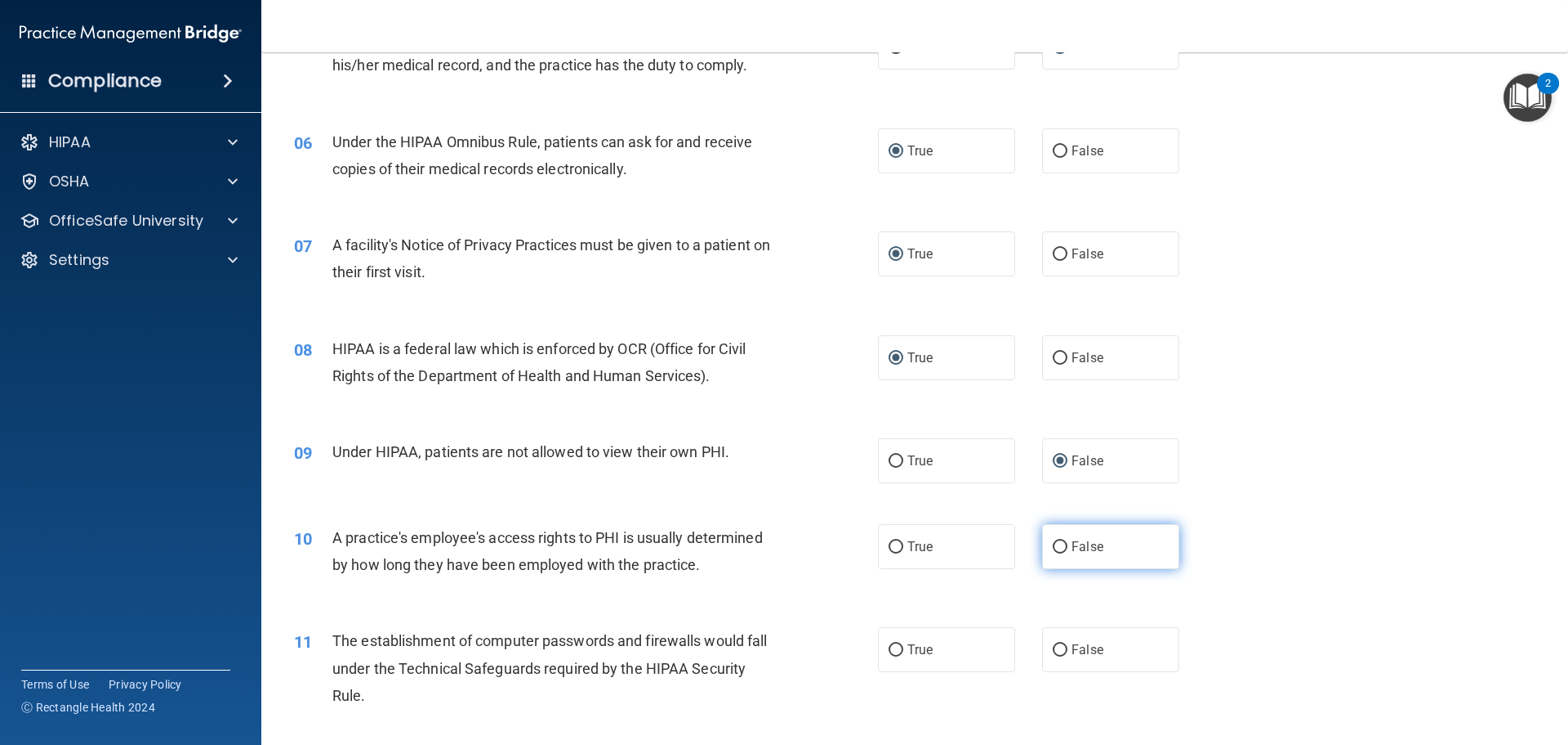
click at [1053, 550] on input "False" at bounding box center [1060, 547] width 15 height 12
radio input "true"
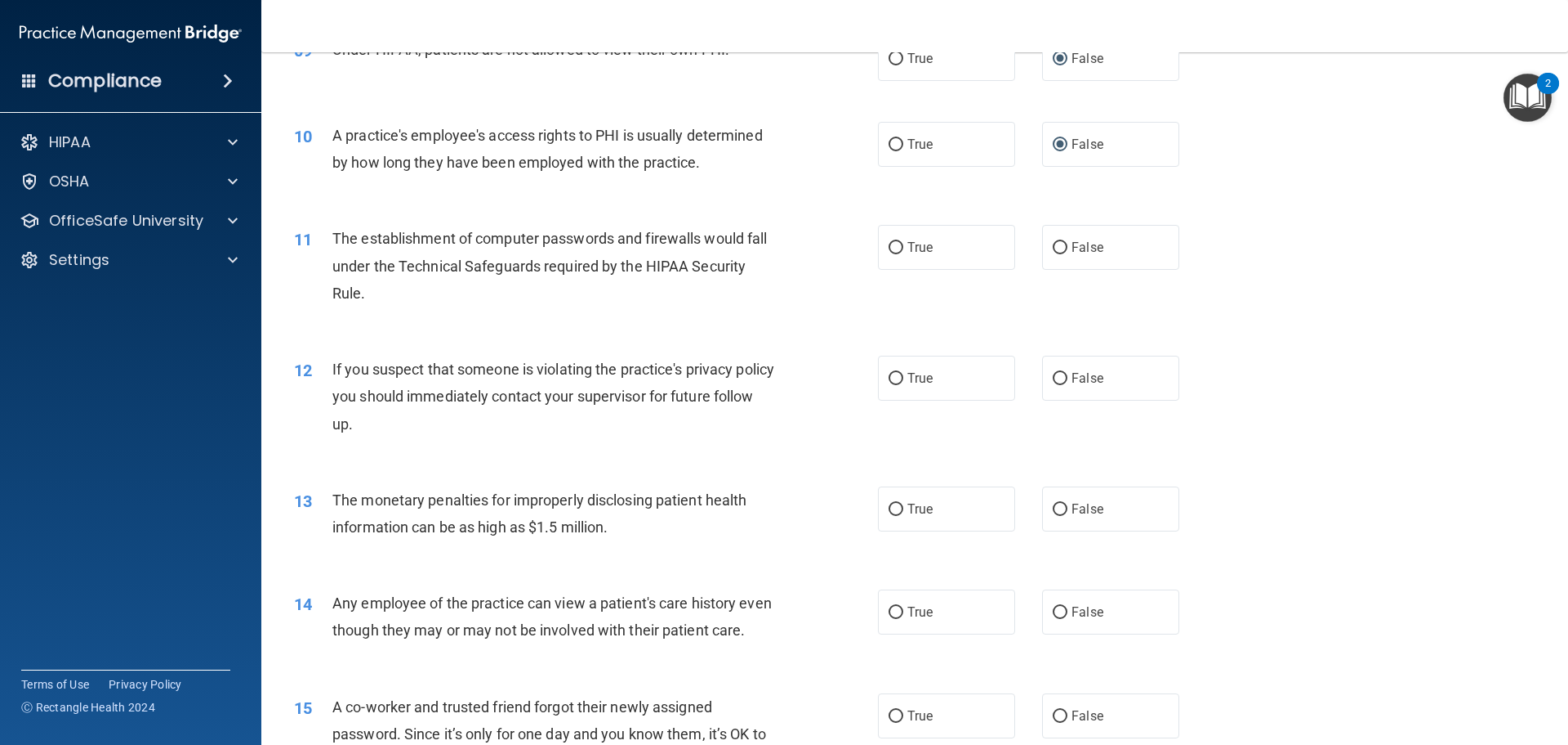
scroll to position [1063, 0]
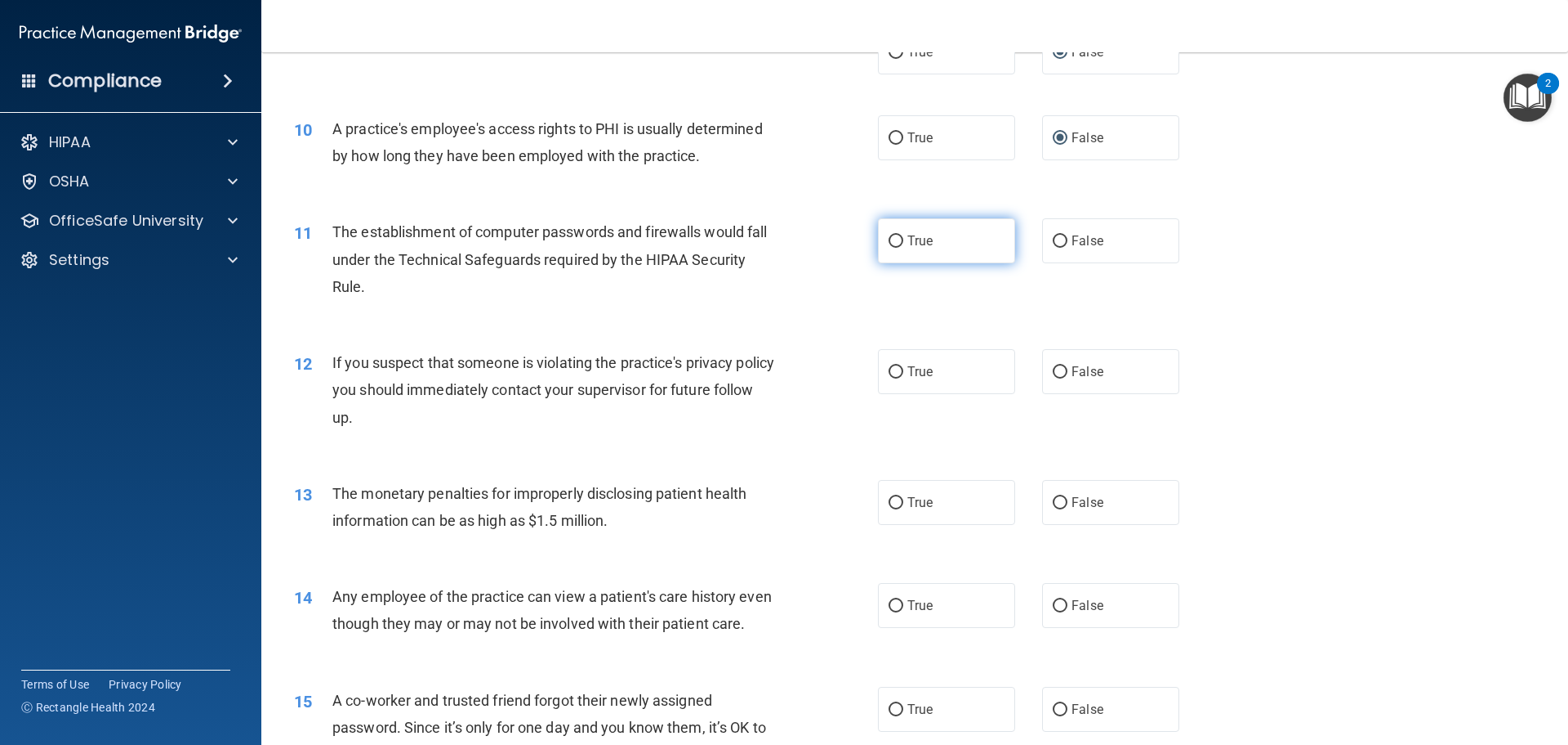
click at [888, 241] on input "True" at bounding box center [896, 241] width 15 height 12
radio input "true"
click at [888, 372] on input "True" at bounding box center [896, 372] width 15 height 12
radio input "true"
click at [888, 502] on input "True" at bounding box center [896, 502] width 15 height 12
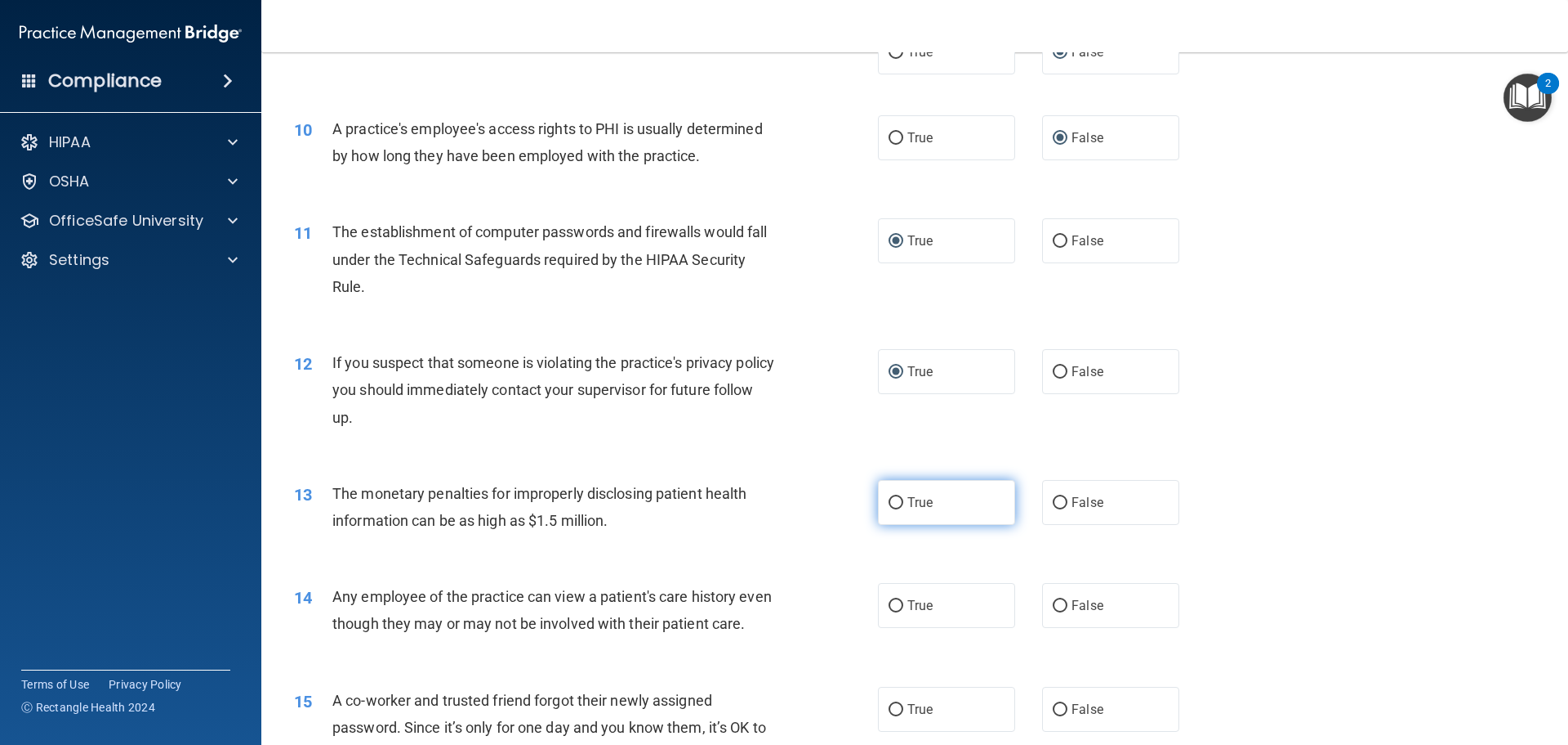
radio input "true"
click at [1053, 607] on input "False" at bounding box center [1060, 606] width 15 height 12
radio input "true"
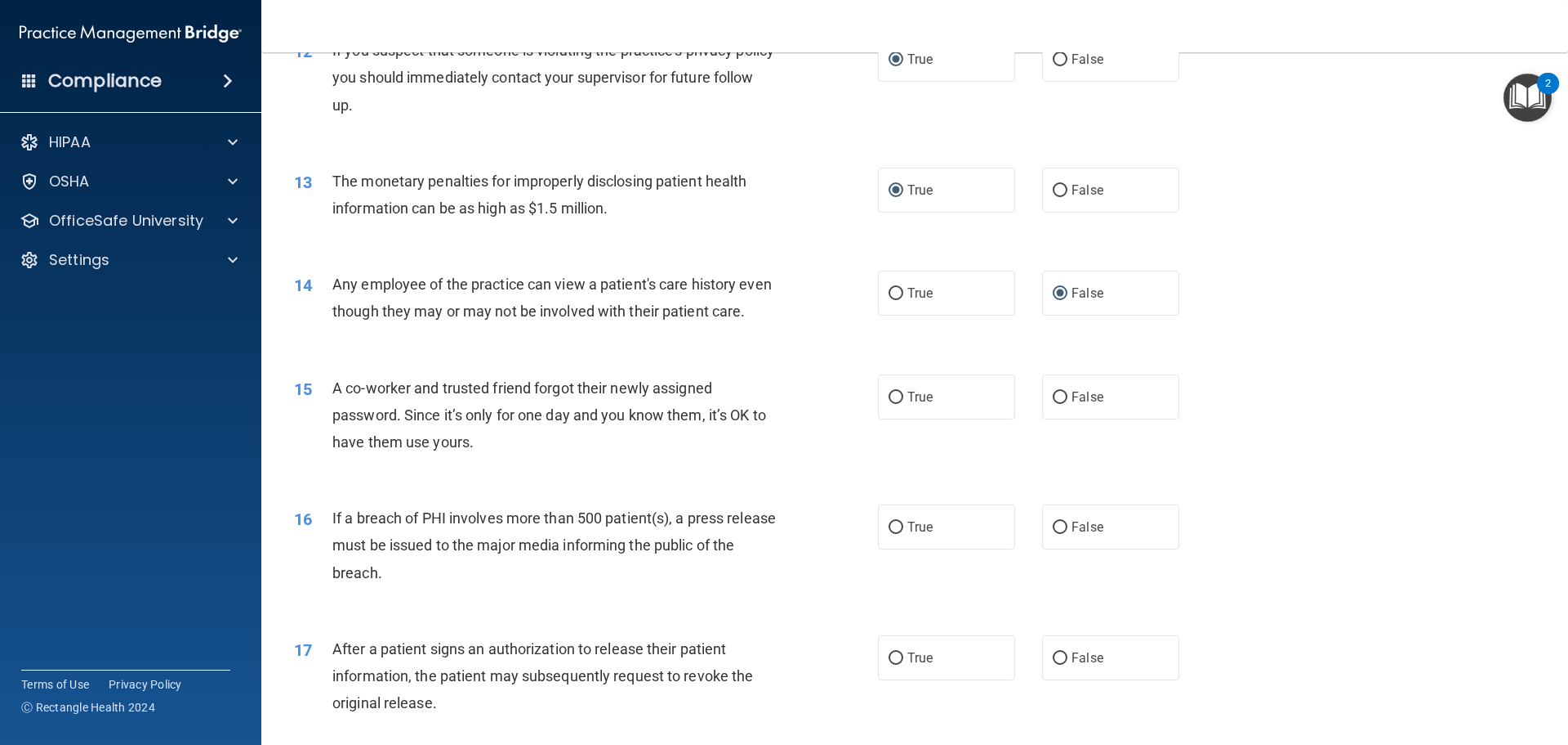
scroll to position [1471, 0]
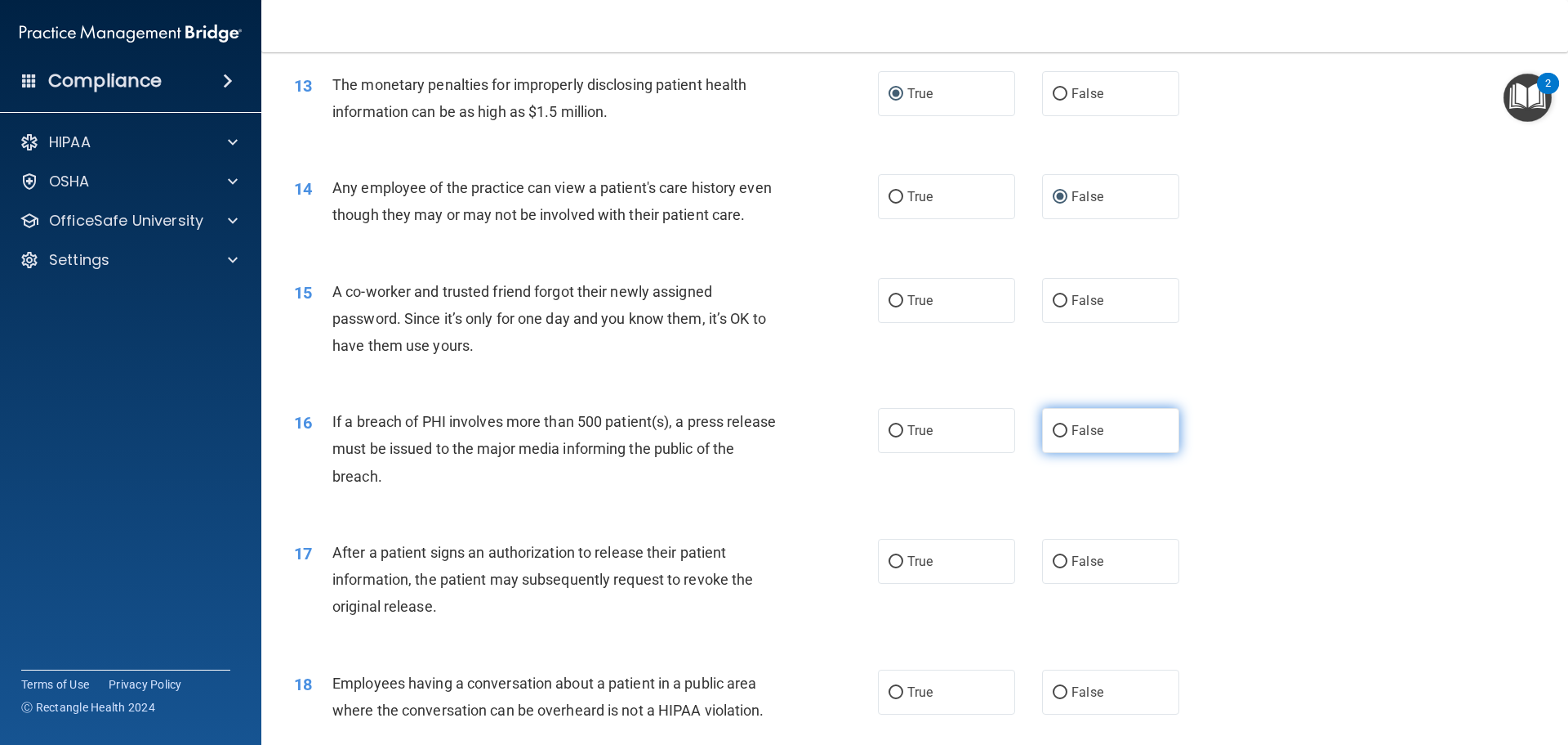
click at [1053, 437] on input "False" at bounding box center [1060, 431] width 15 height 12
radio input "true"
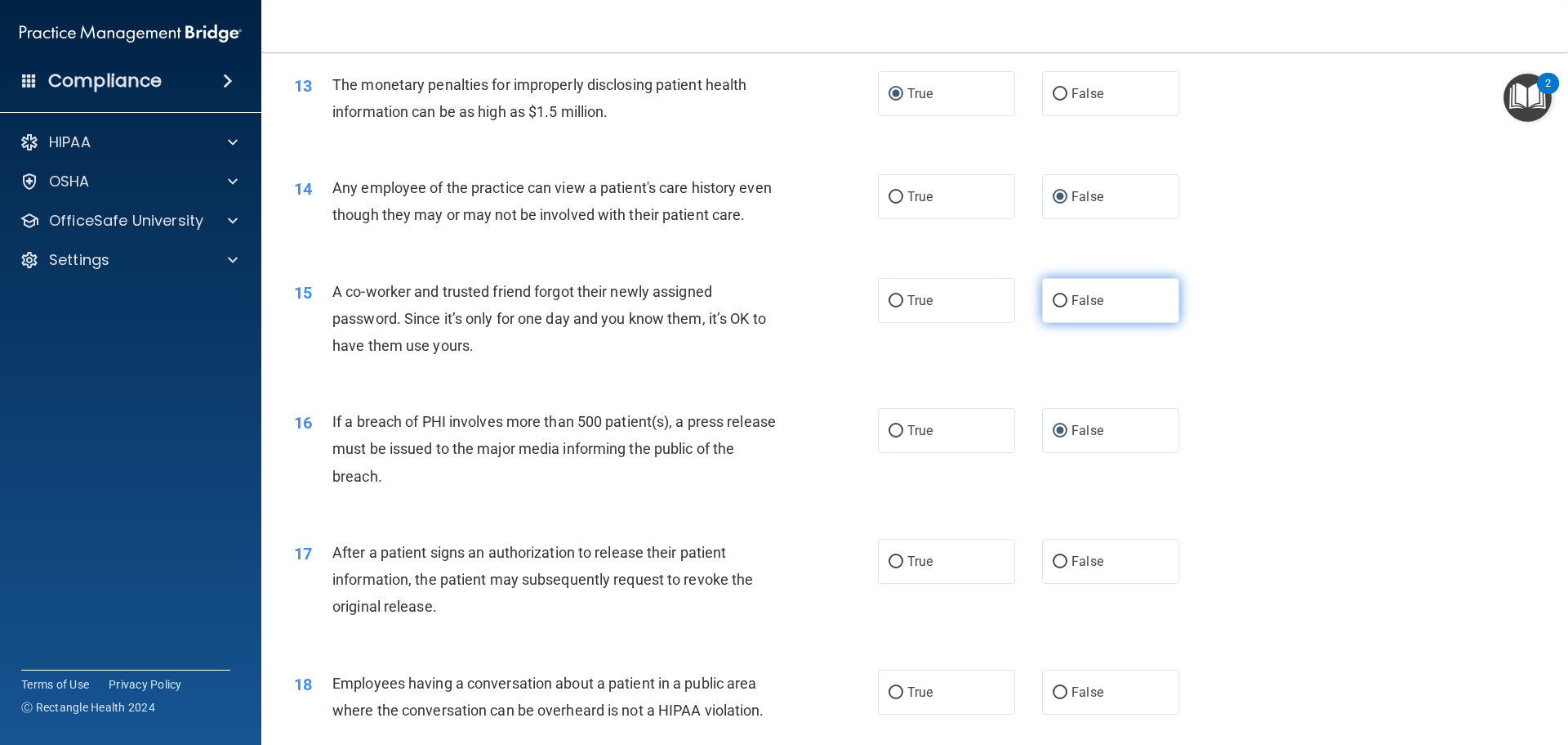
click at [1053, 308] on input "False" at bounding box center [1060, 301] width 15 height 12
radio input "true"
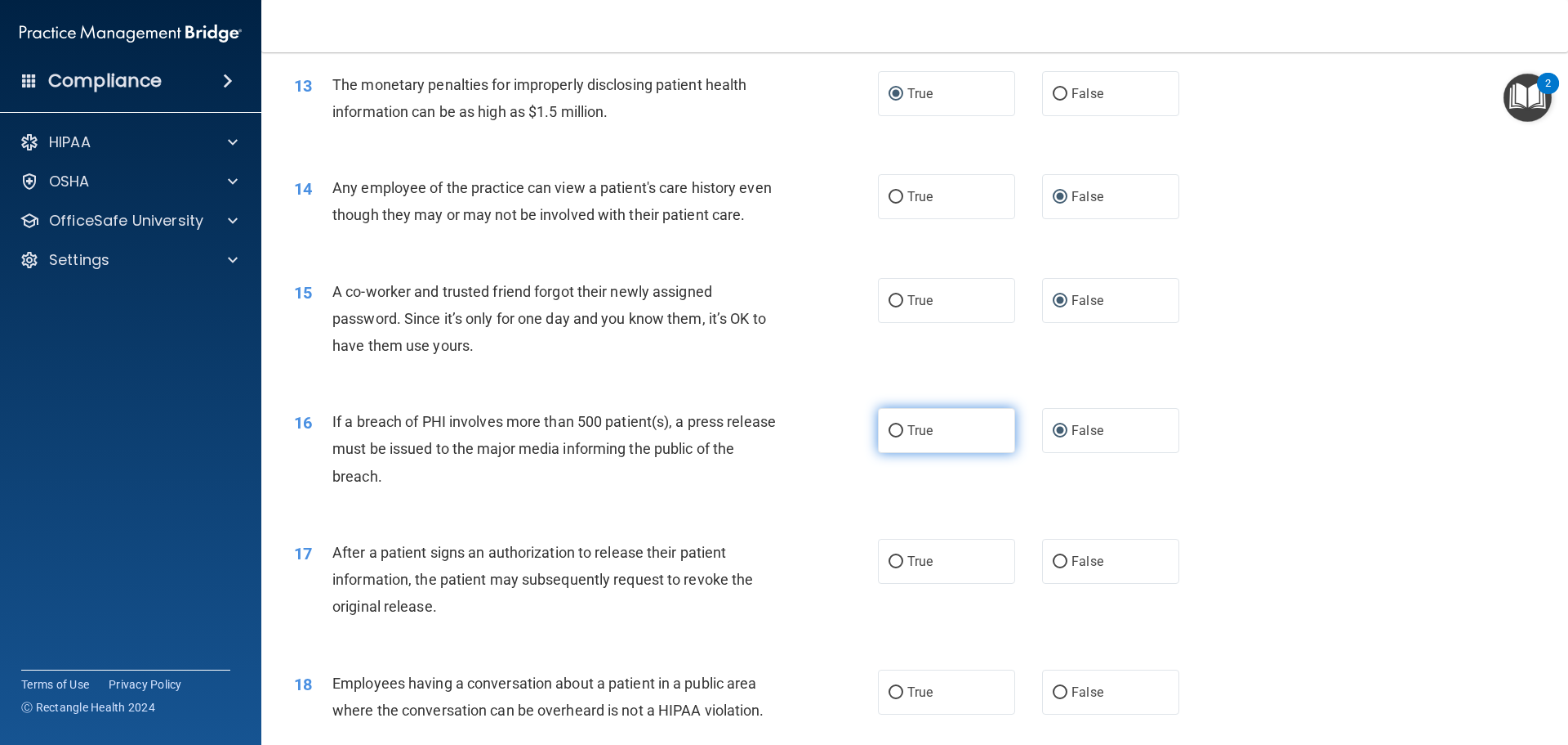
click at [890, 437] on input "True" at bounding box center [896, 431] width 15 height 12
radio input "true"
radio input "false"
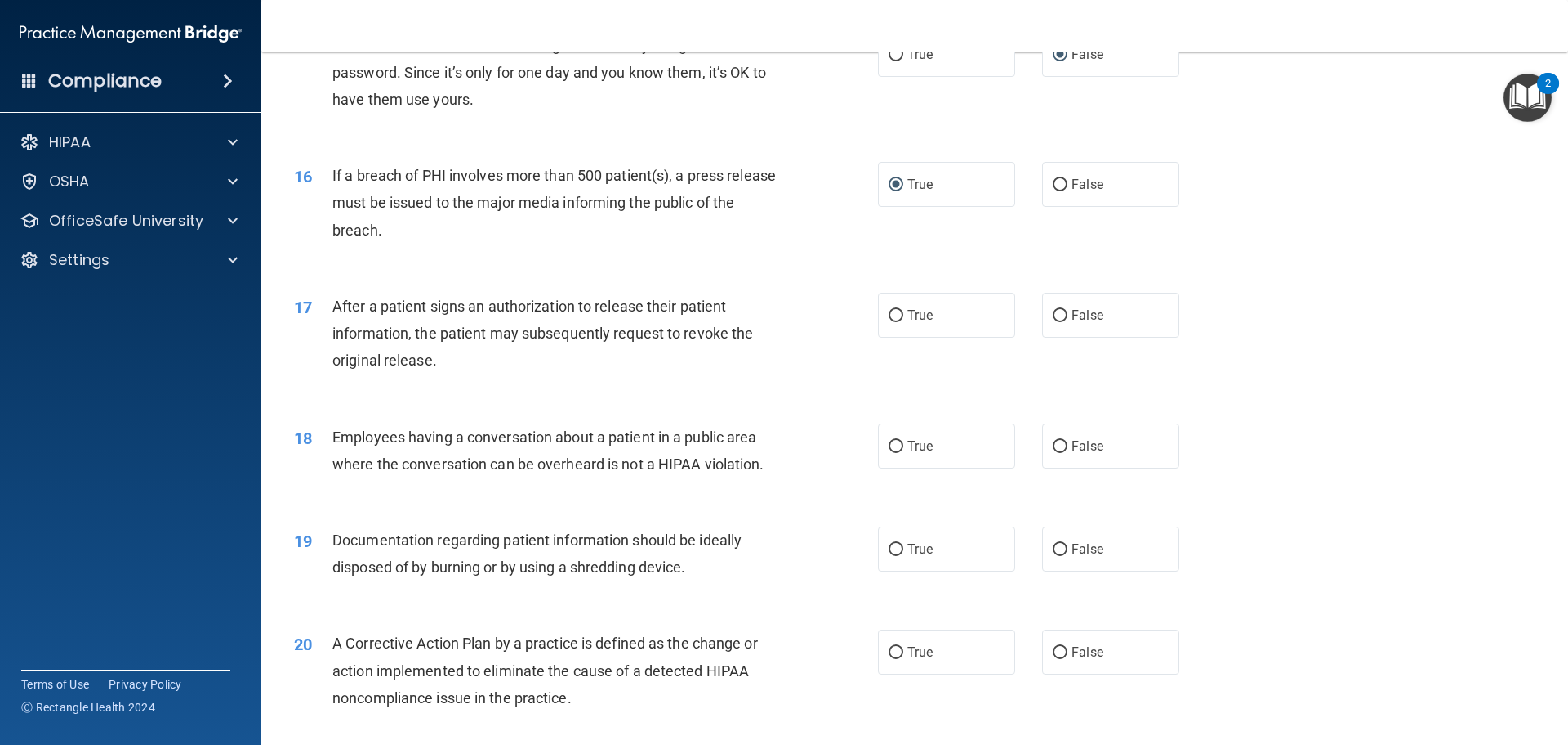
scroll to position [1799, 0]
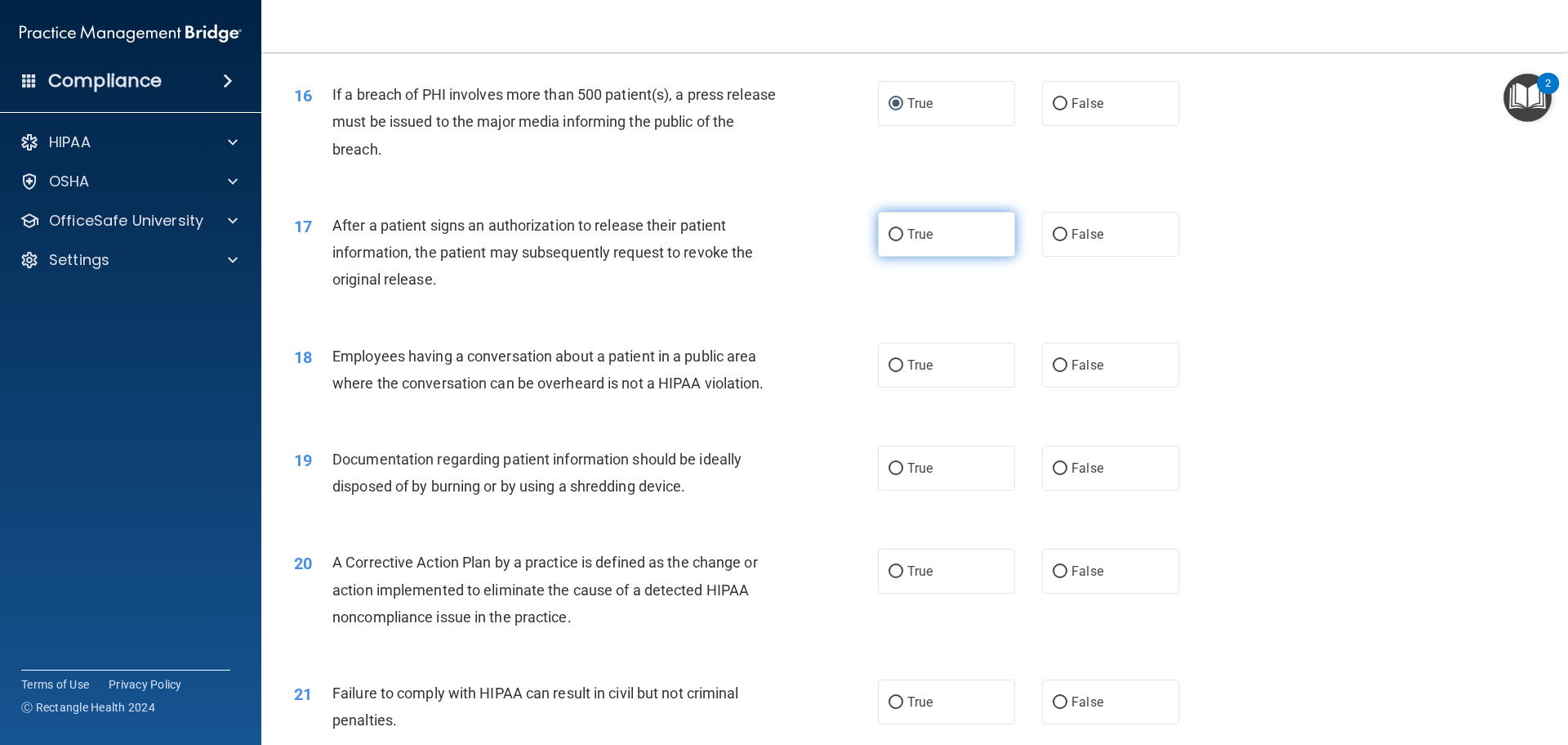
click at [889, 241] on input "True" at bounding box center [896, 234] width 15 height 12
radio input "true"
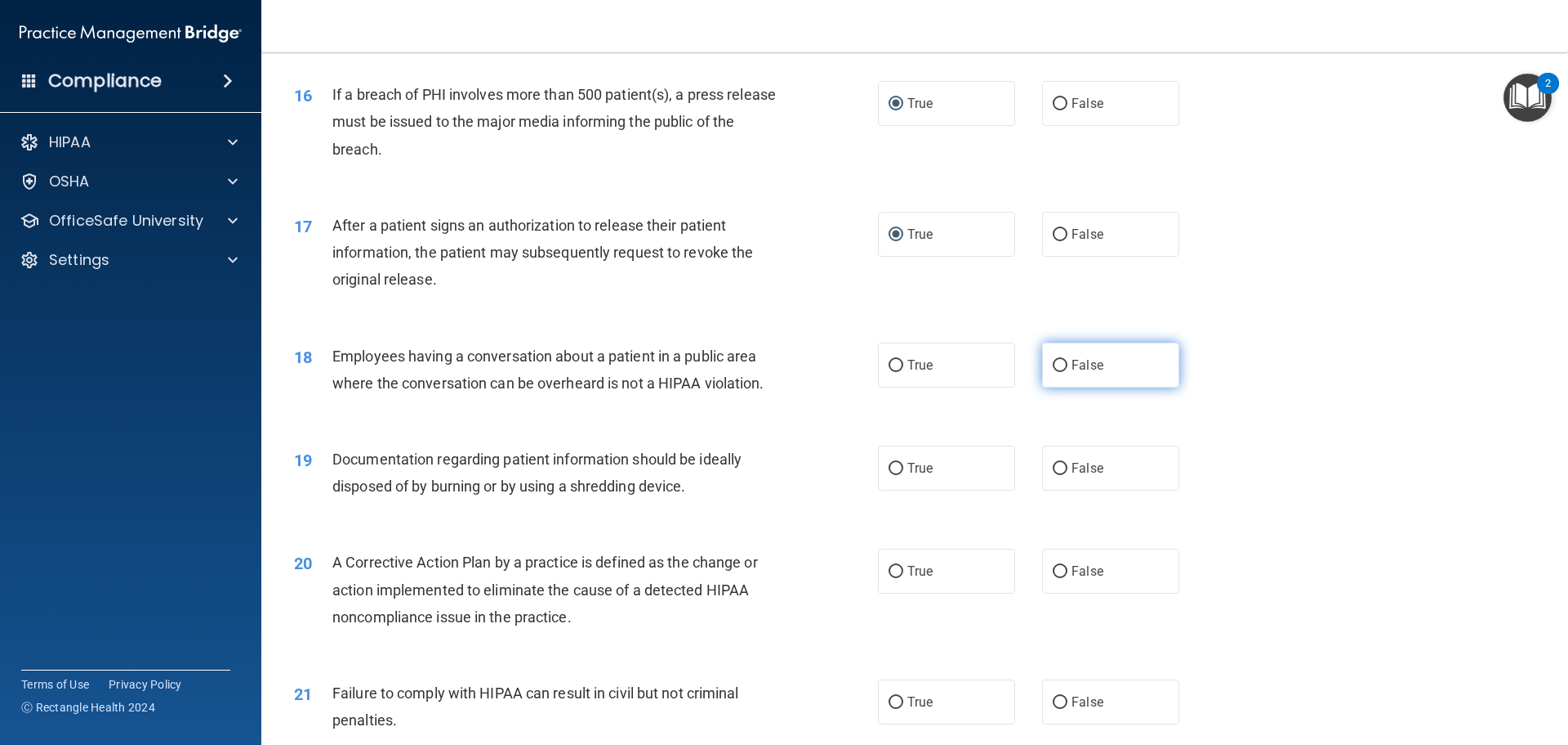
click at [1053, 372] on input "False" at bounding box center [1060, 365] width 15 height 12
radio input "true"
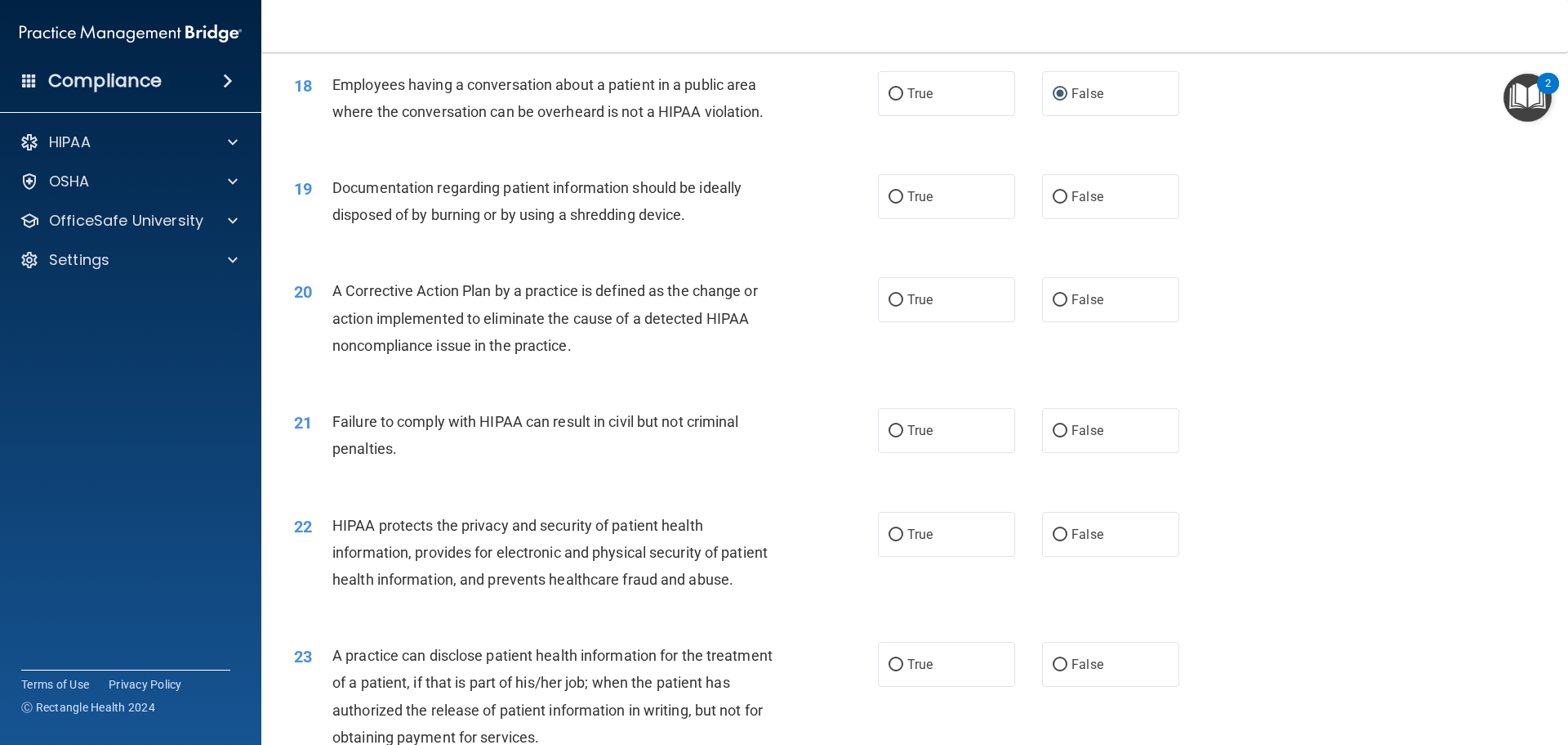
scroll to position [2125, 0]
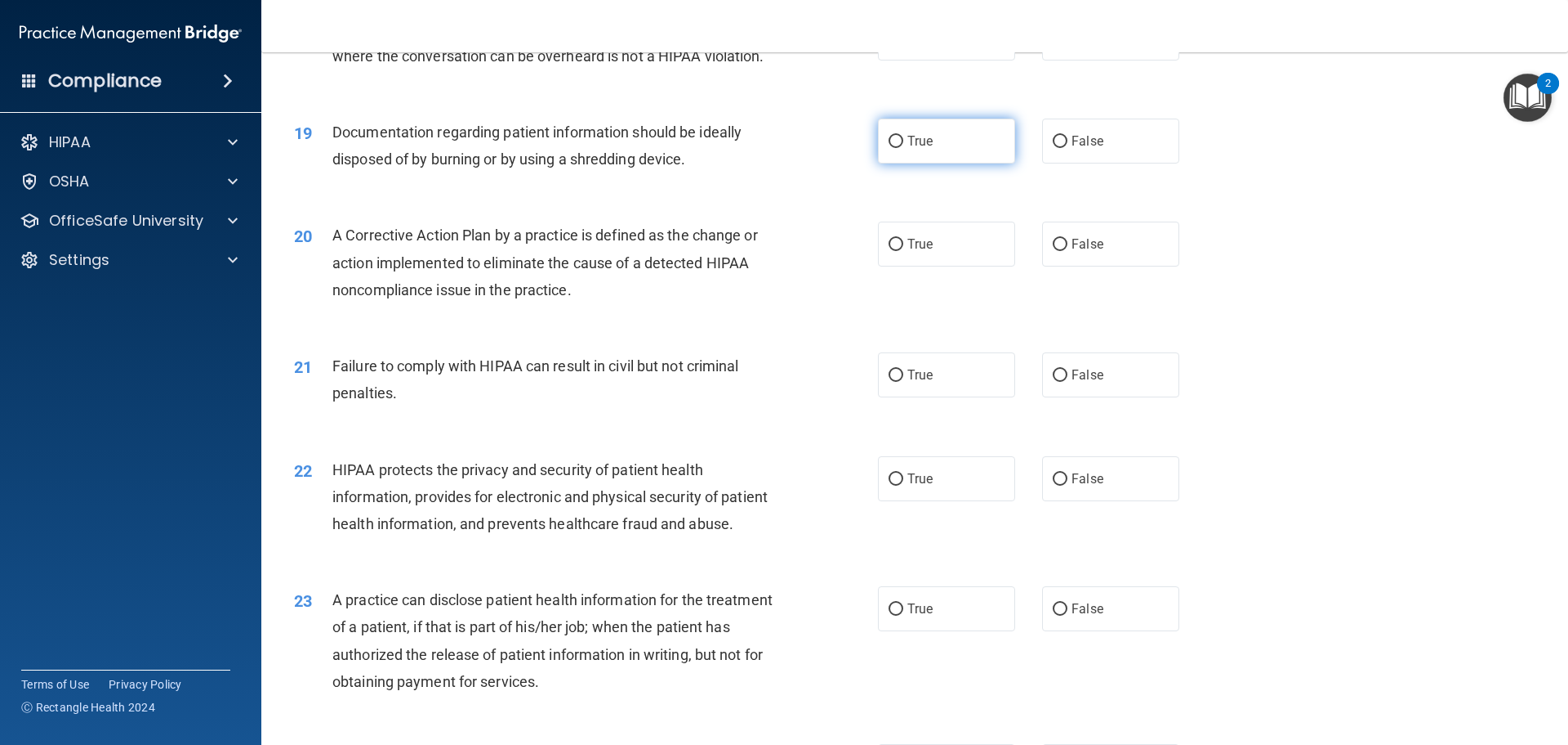
click at [888, 148] on input "True" at bounding box center [896, 141] width 15 height 12
radio input "true"
click at [888, 251] on input "True" at bounding box center [896, 245] width 15 height 12
radio input "true"
click at [1053, 382] on input "False" at bounding box center [1060, 375] width 15 height 12
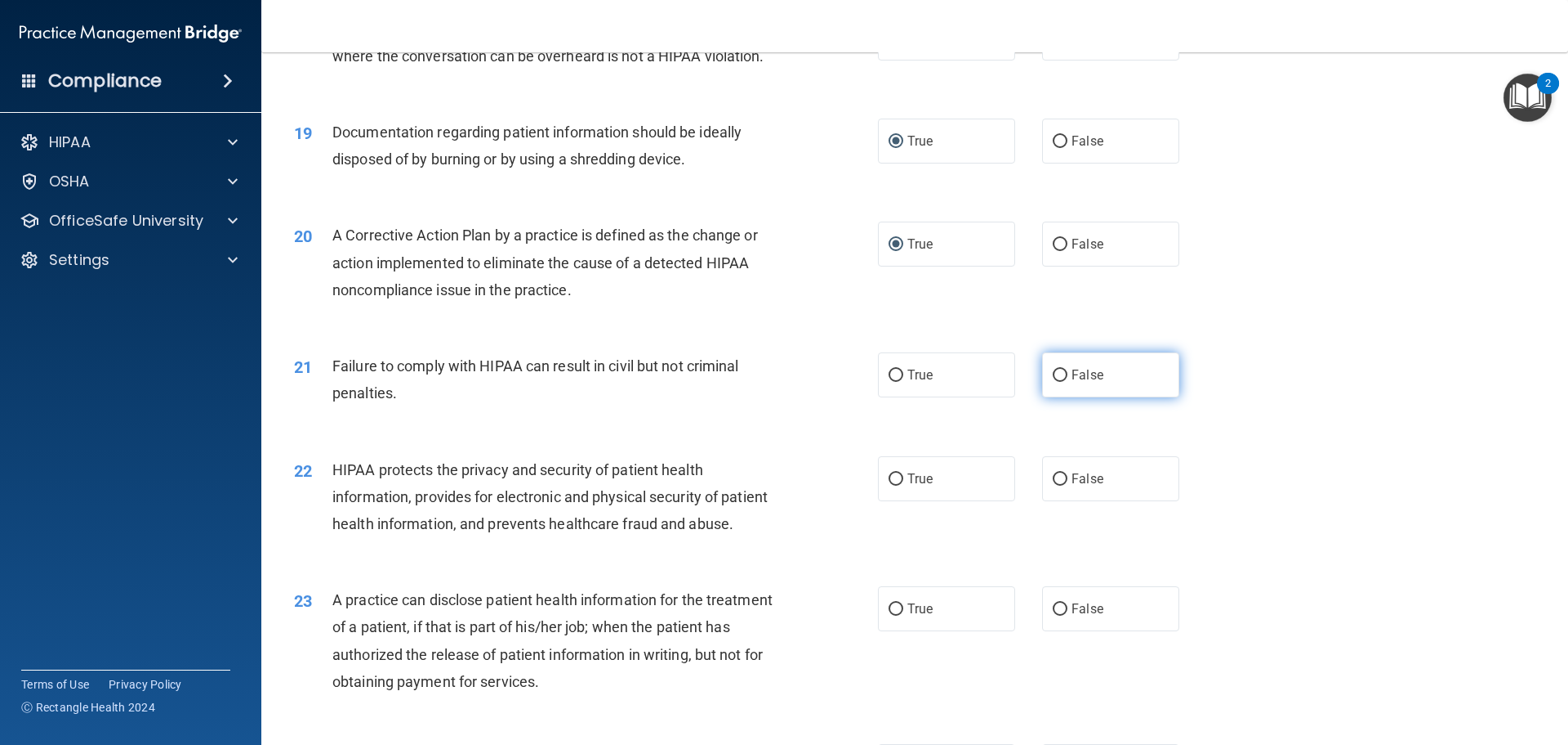
radio input "true"
click at [889, 485] on input "True" at bounding box center [896, 479] width 15 height 12
radio input "true"
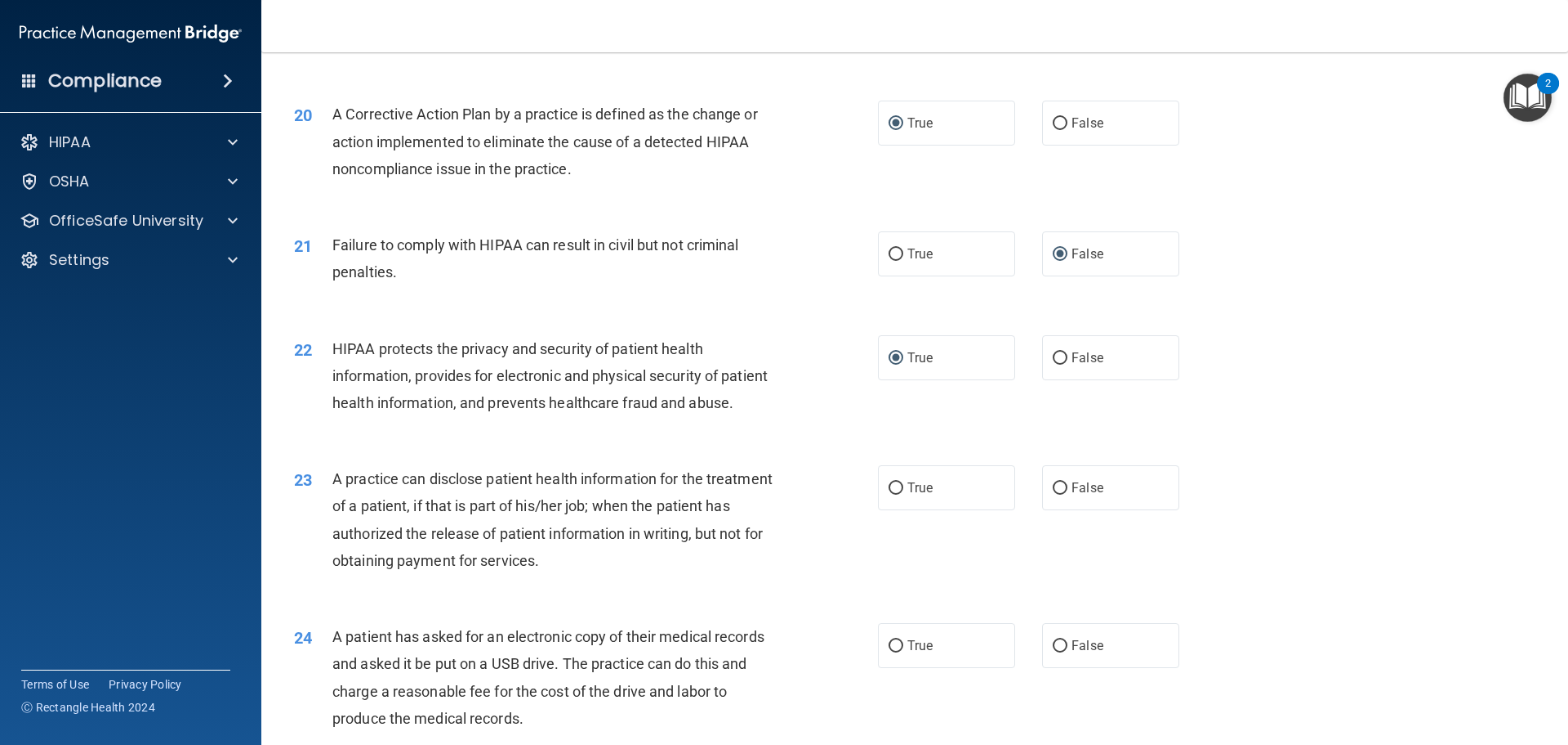
scroll to position [2289, 0]
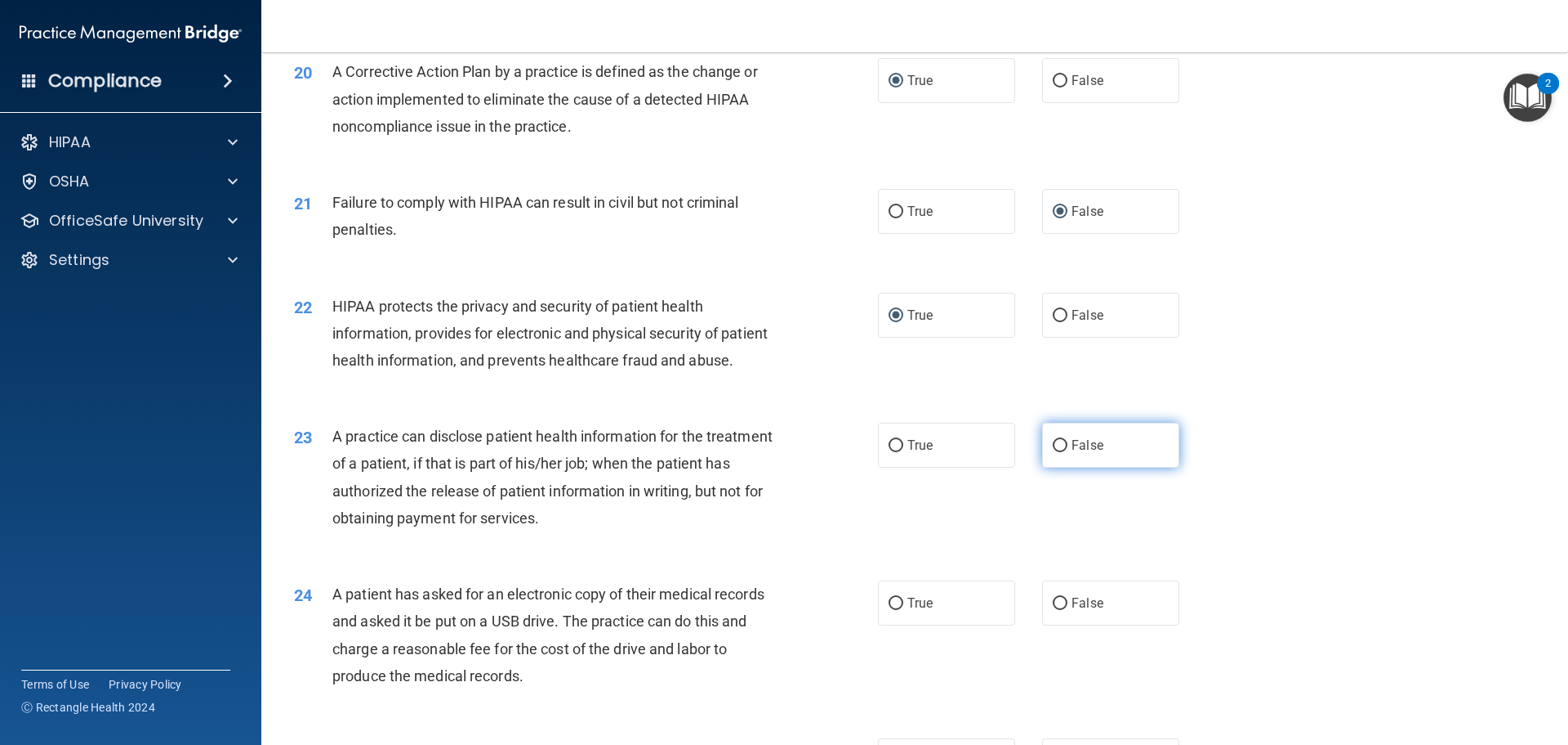
click at [1053, 452] on input "False" at bounding box center [1060, 445] width 15 height 12
radio input "true"
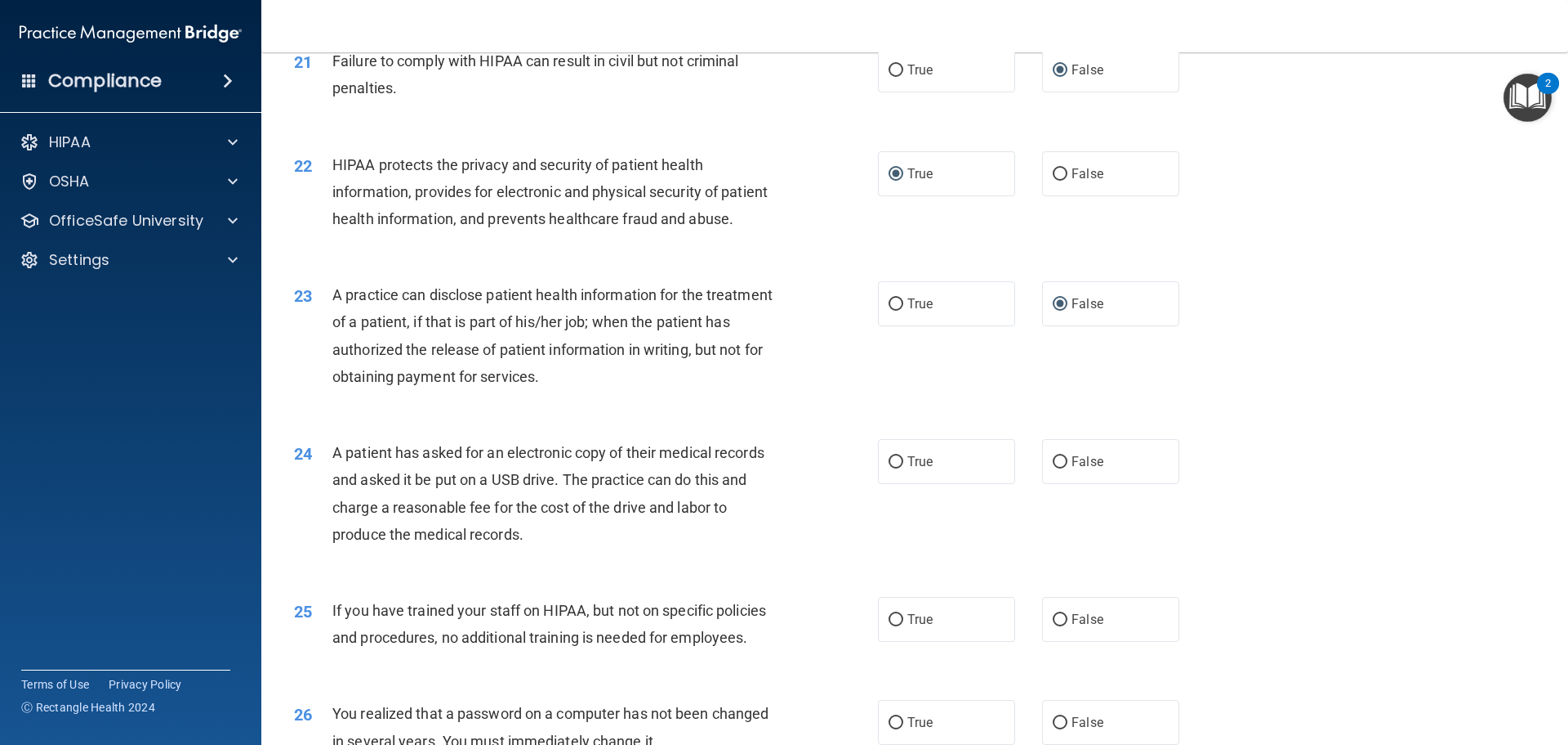
scroll to position [2452, 0]
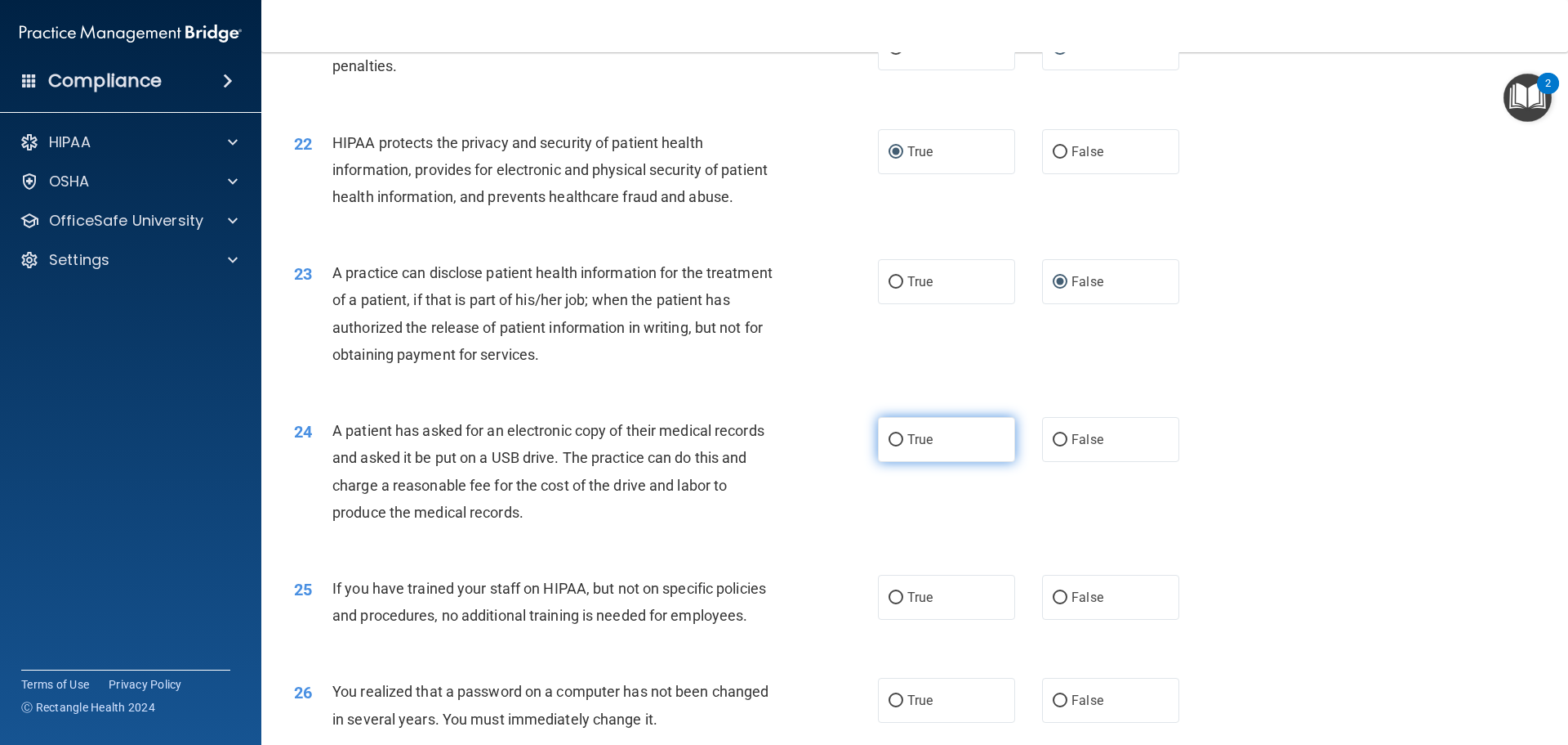
click at [888, 446] on input "True" at bounding box center [896, 439] width 15 height 12
radio input "true"
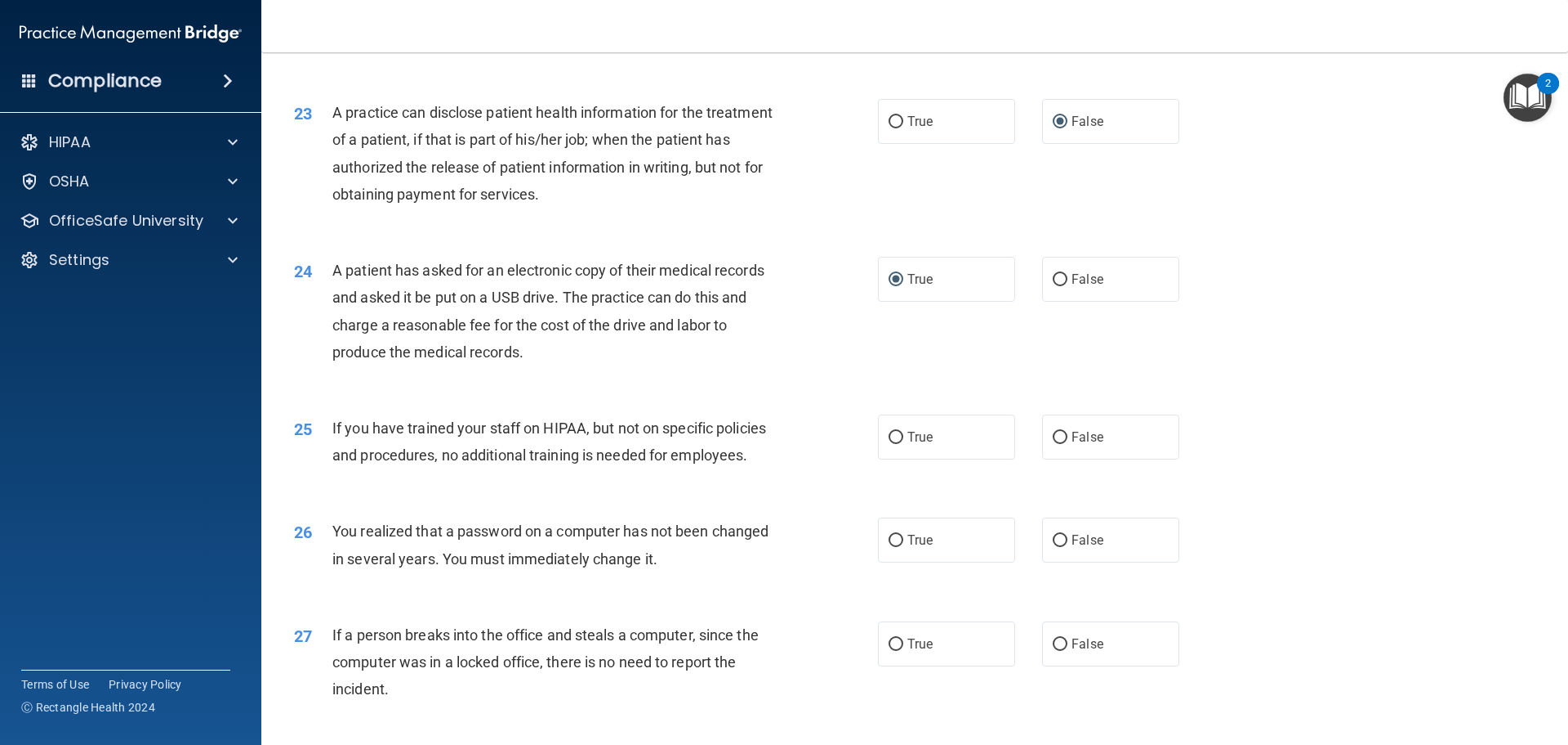
scroll to position [2615, 0]
click at [1053, 440] on input "False" at bounding box center [1060, 434] width 15 height 12
radio input "true"
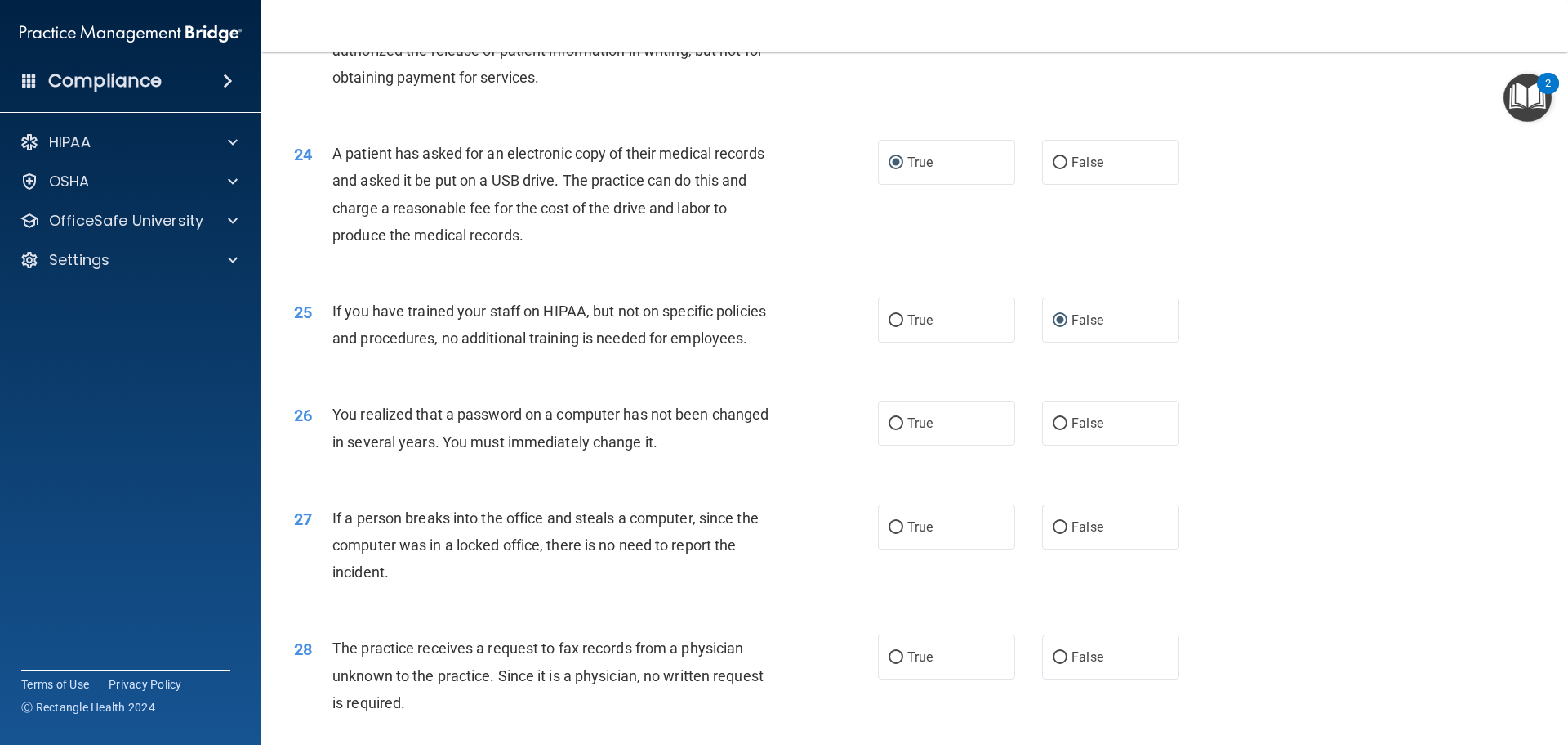
scroll to position [2779, 0]
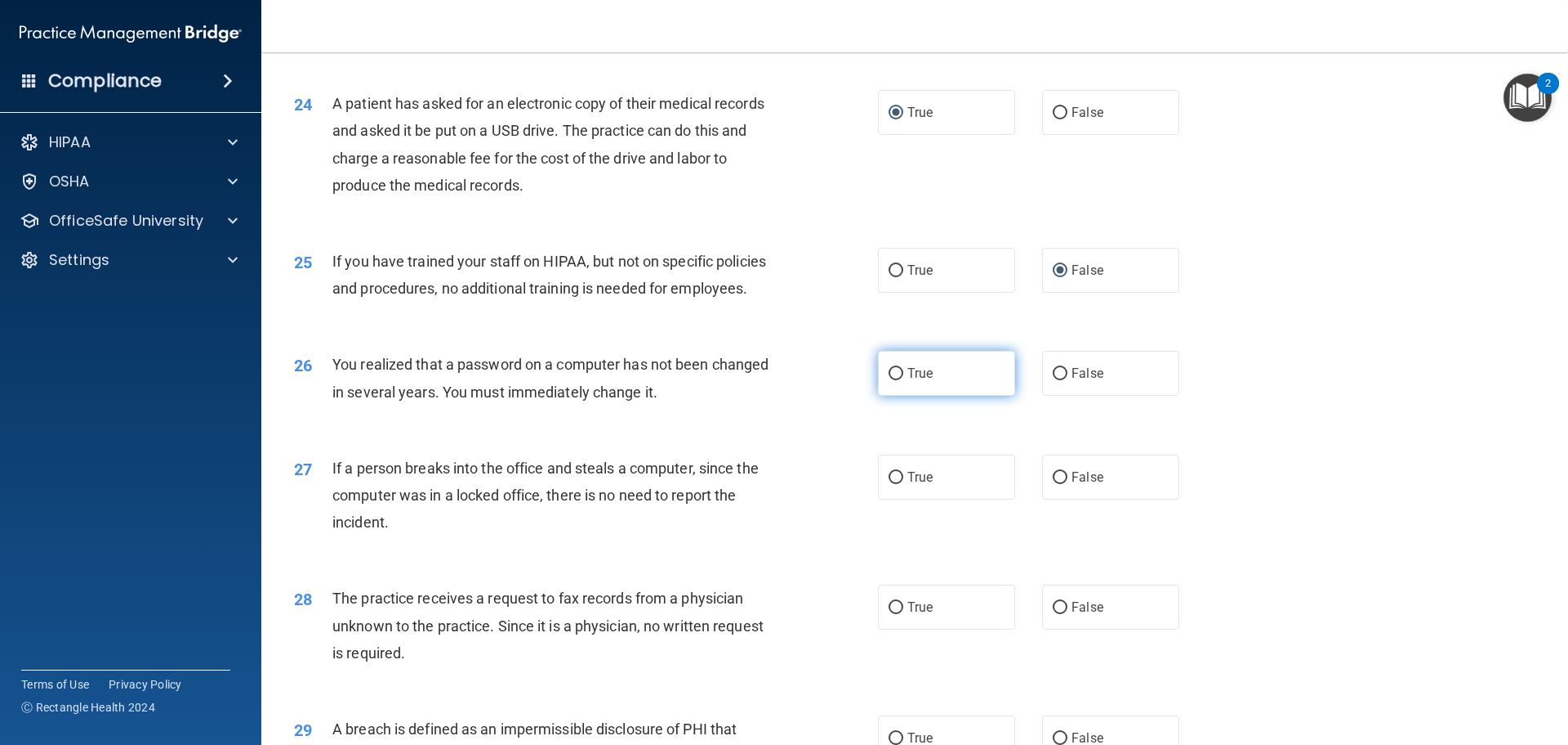
click at [890, 380] on input "True" at bounding box center [896, 373] width 15 height 12
radio input "true"
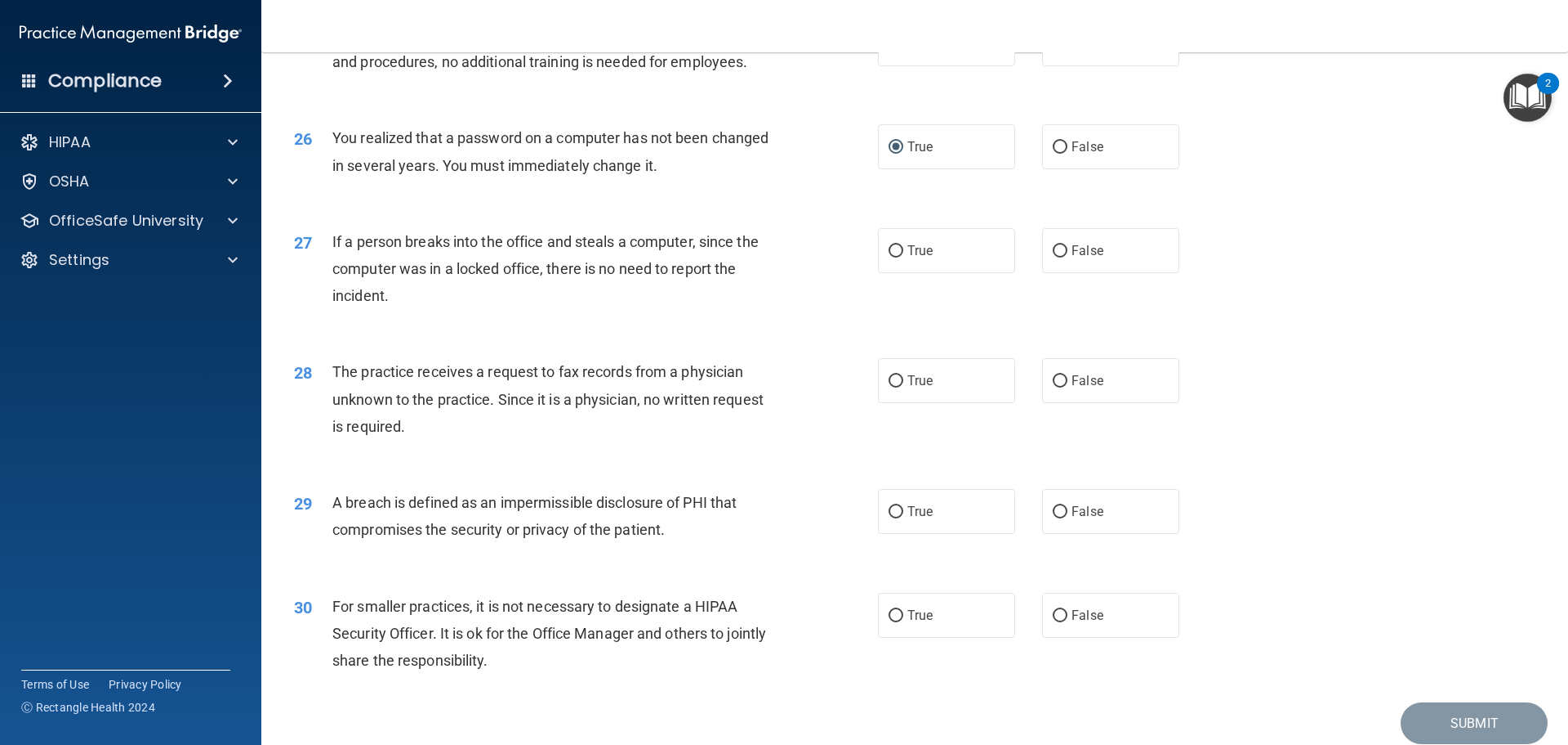
scroll to position [3024, 0]
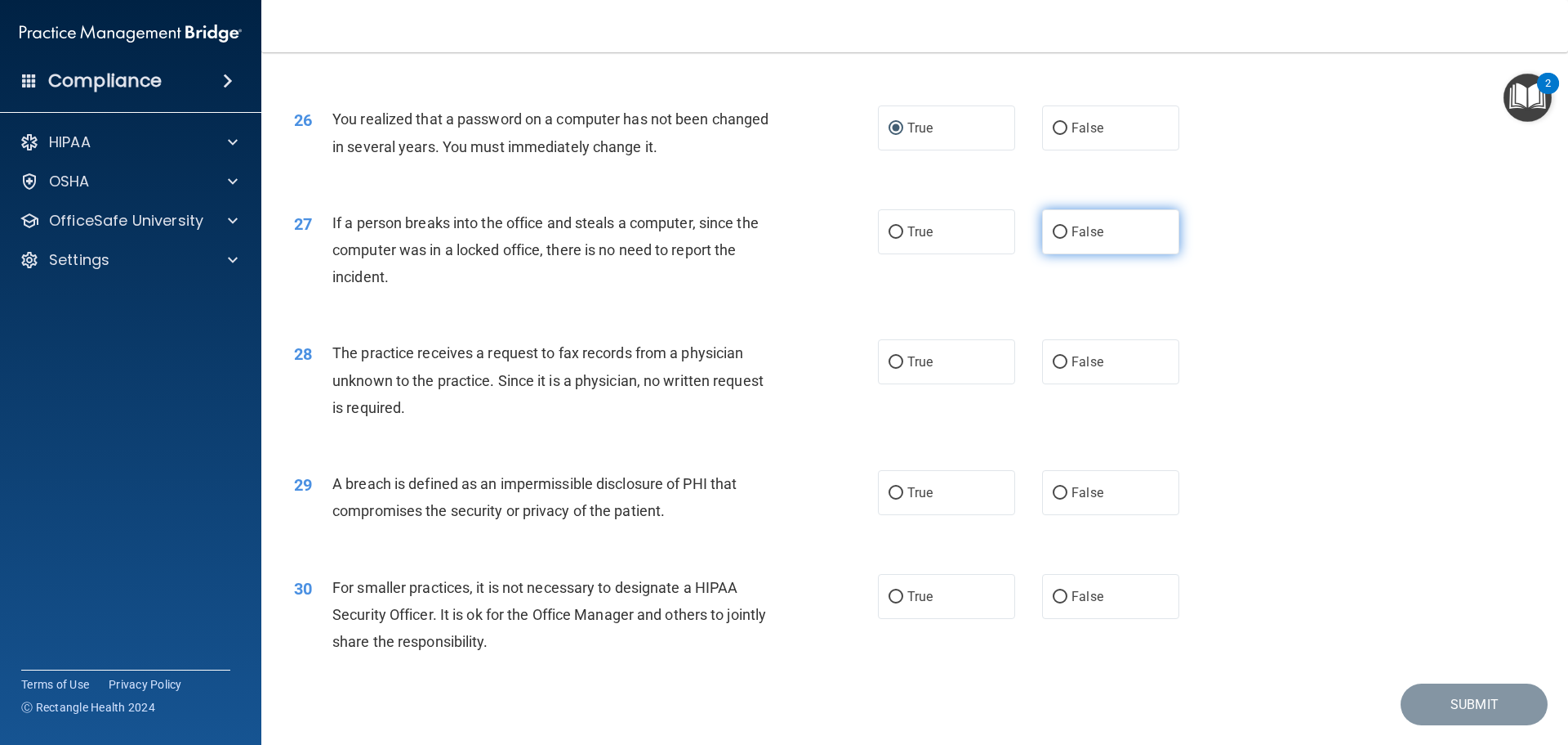
click at [1053, 239] on input "False" at bounding box center [1060, 232] width 15 height 12
radio input "true"
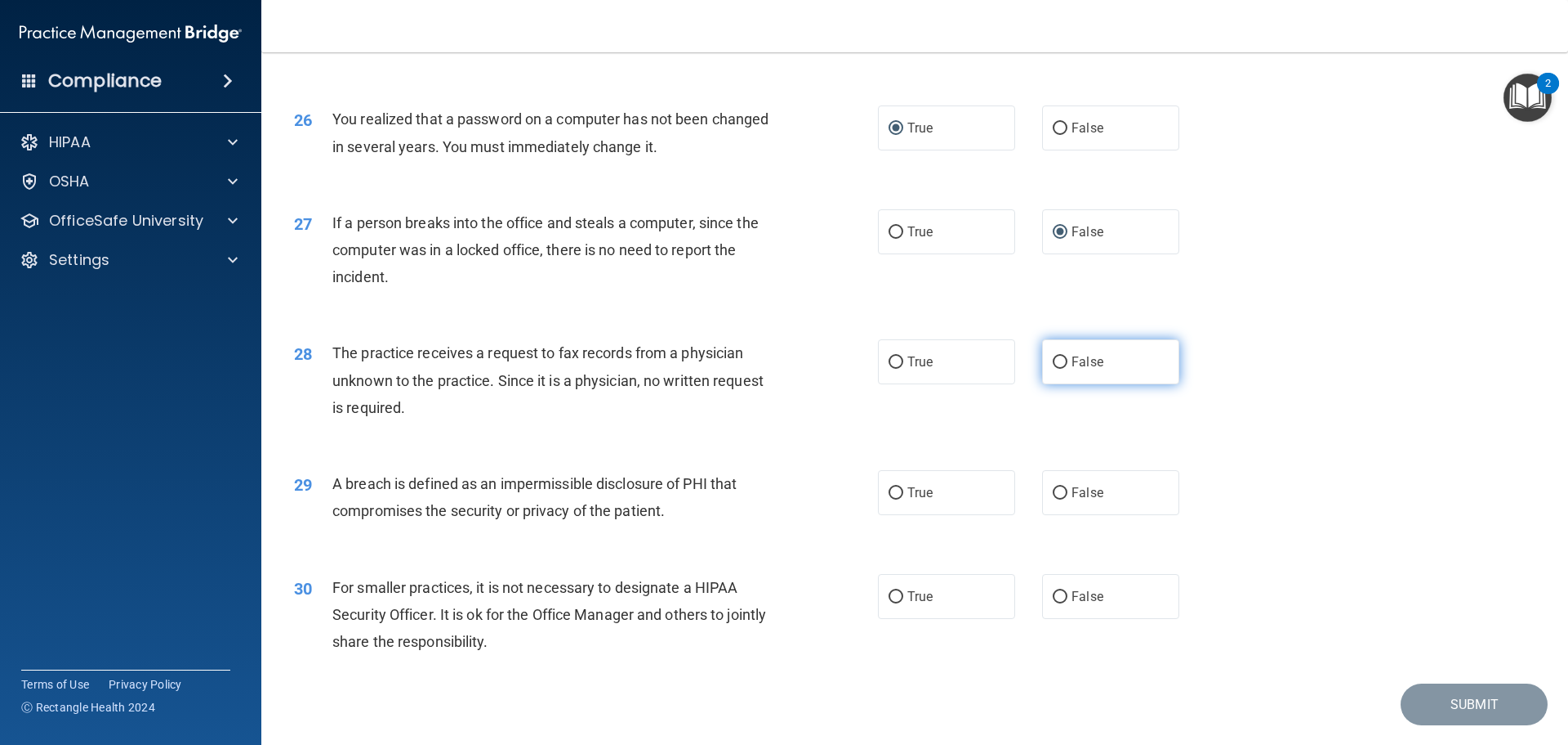
click at [1053, 369] on input "False" at bounding box center [1060, 362] width 15 height 12
radio input "true"
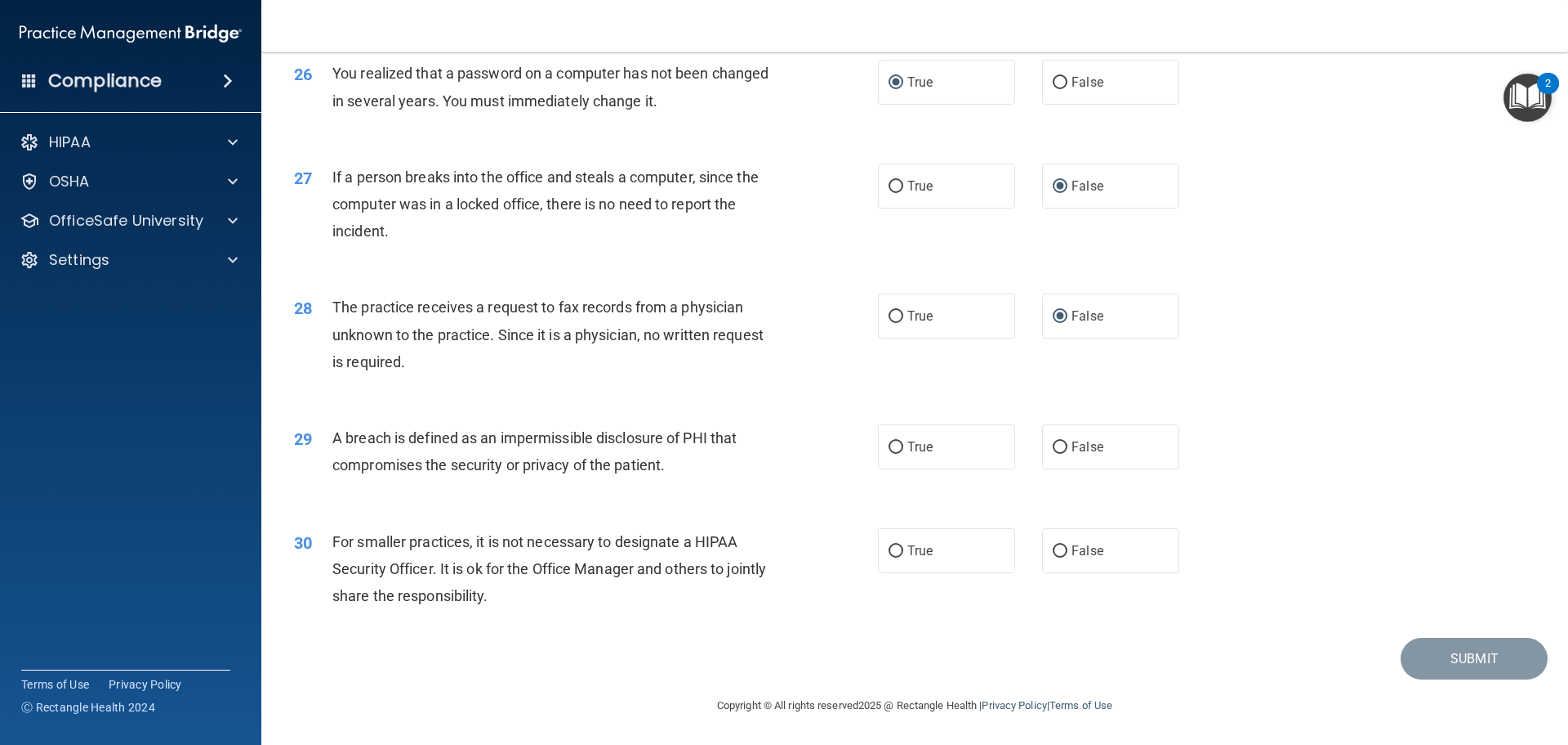
scroll to position [3124, 0]
click at [888, 446] on input "True" at bounding box center [896, 447] width 15 height 12
radio input "true"
click at [1053, 547] on input "False" at bounding box center [1060, 551] width 15 height 12
radio input "true"
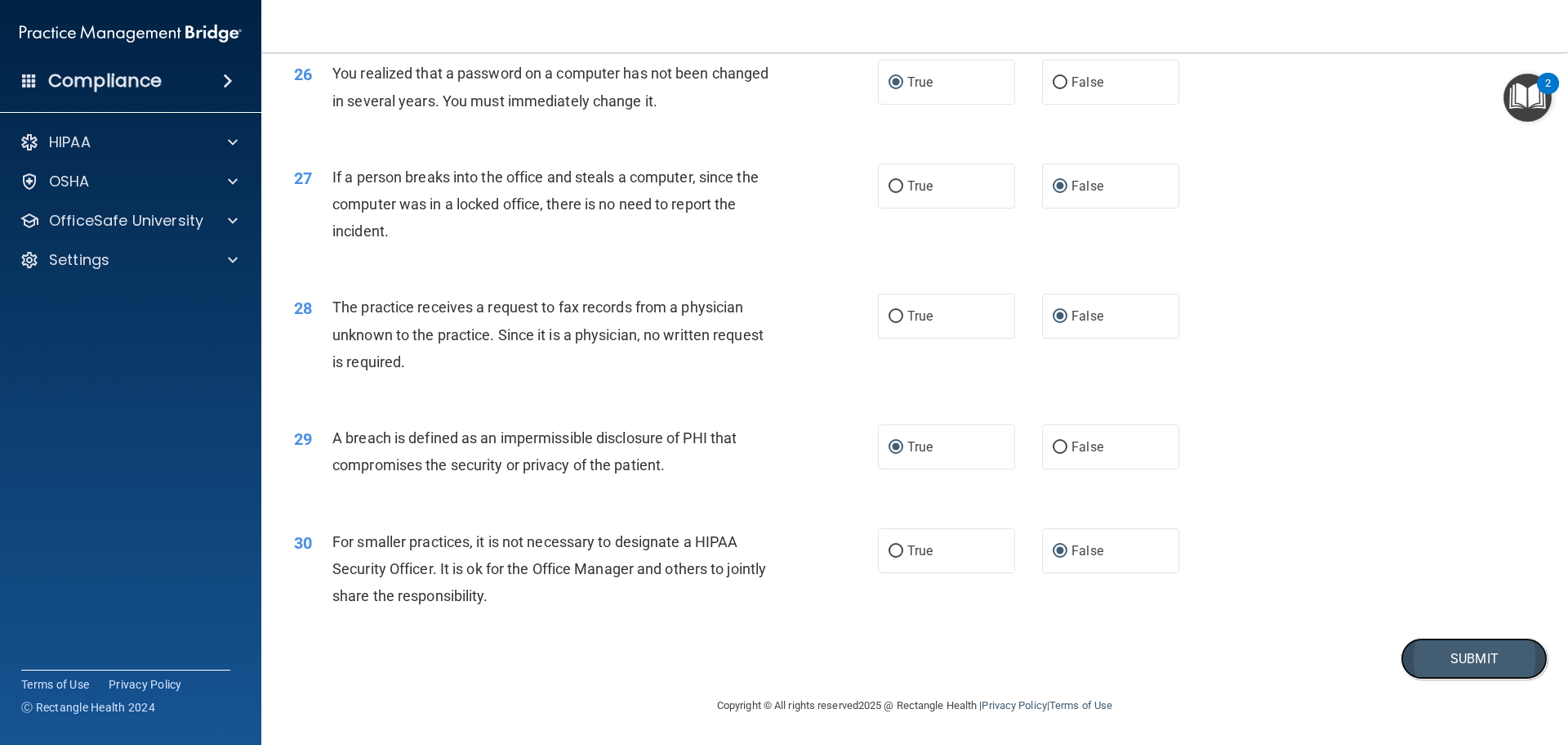
click at [1435, 658] on button "Submit" at bounding box center [1474, 658] width 147 height 41
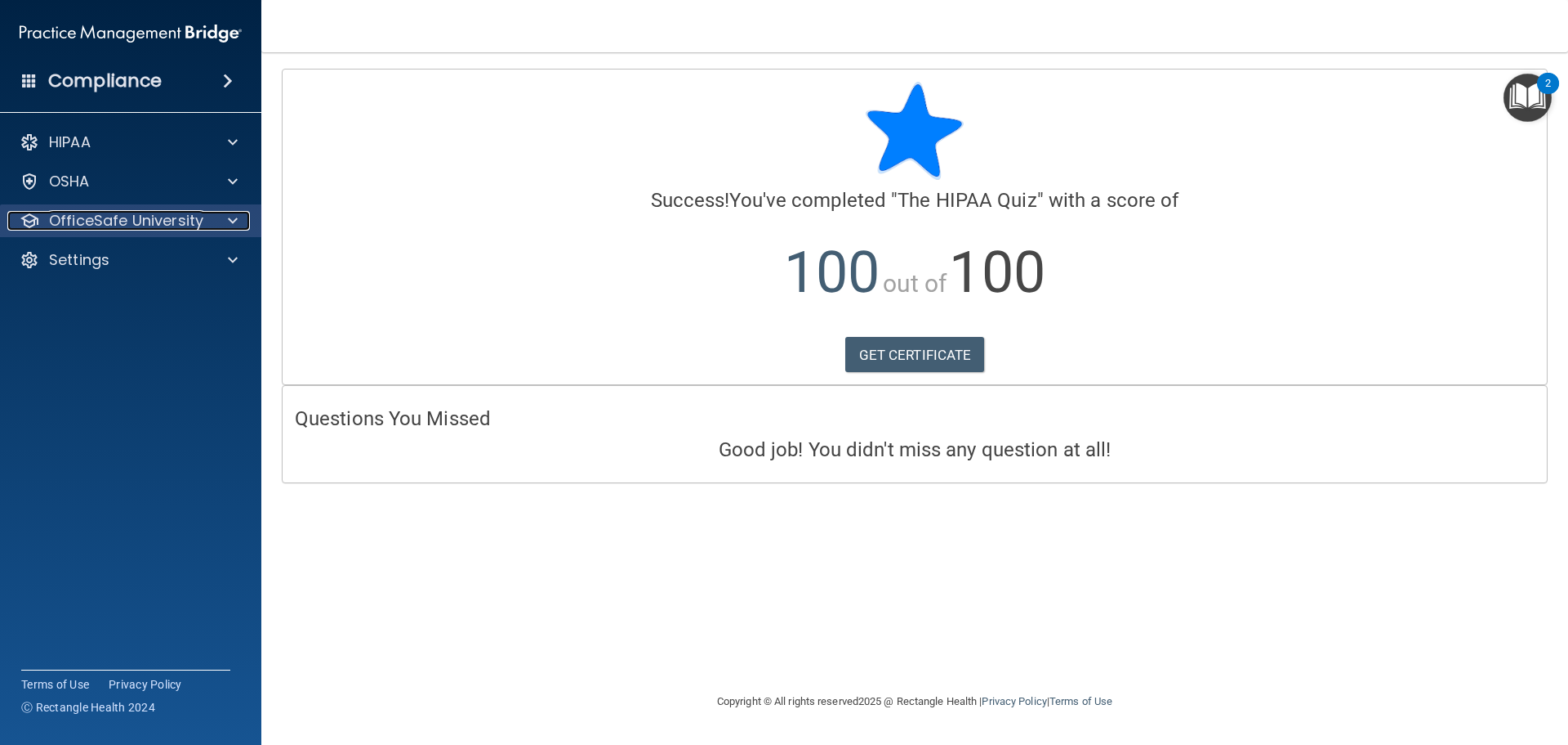
click at [134, 222] on p "OfficeSafe University" at bounding box center [126, 220] width 154 height 20
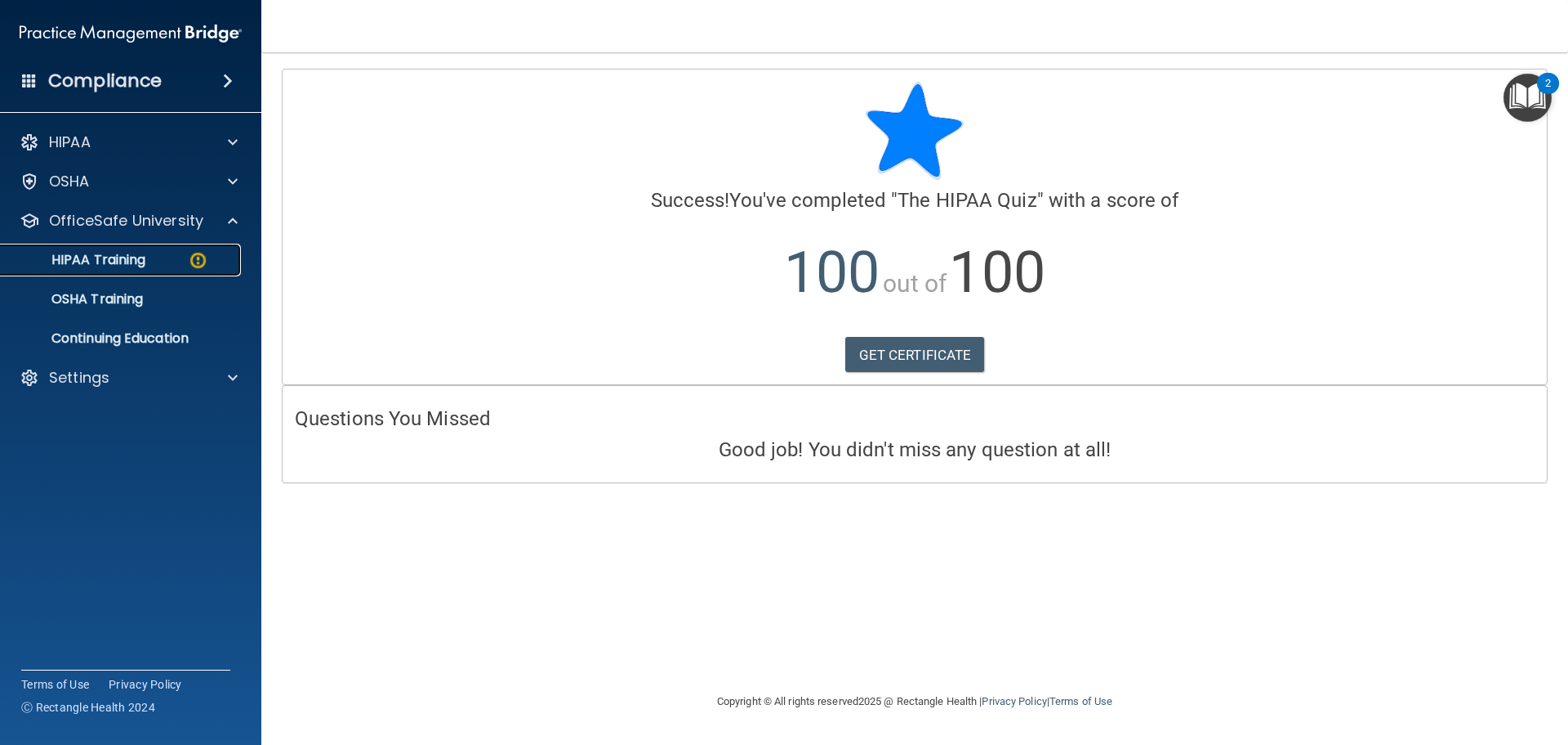
click at [113, 262] on p "HIPAA Training" at bounding box center [77, 260] width 134 height 16
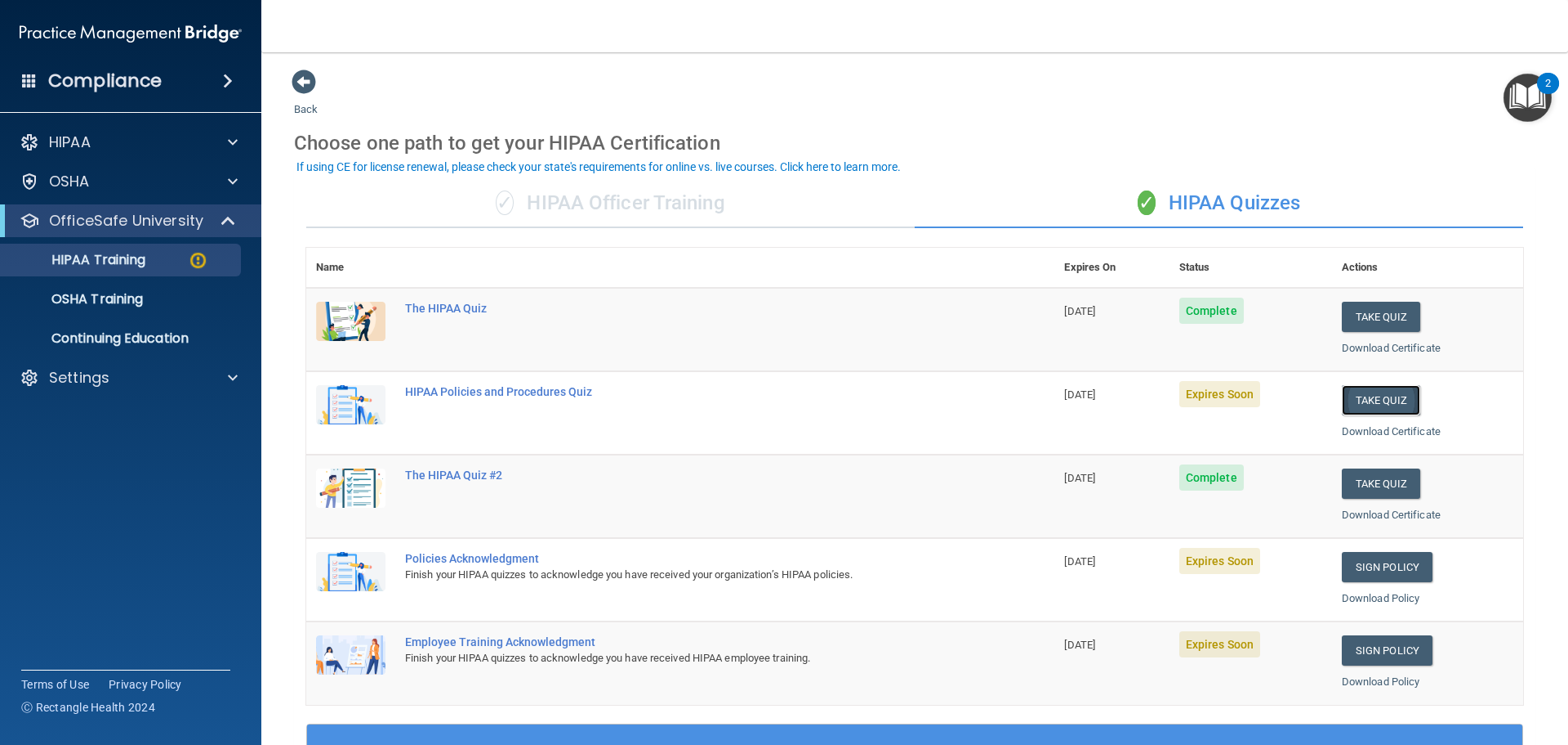
click at [1389, 400] on button "Take Quiz" at bounding box center [1381, 400] width 78 height 30
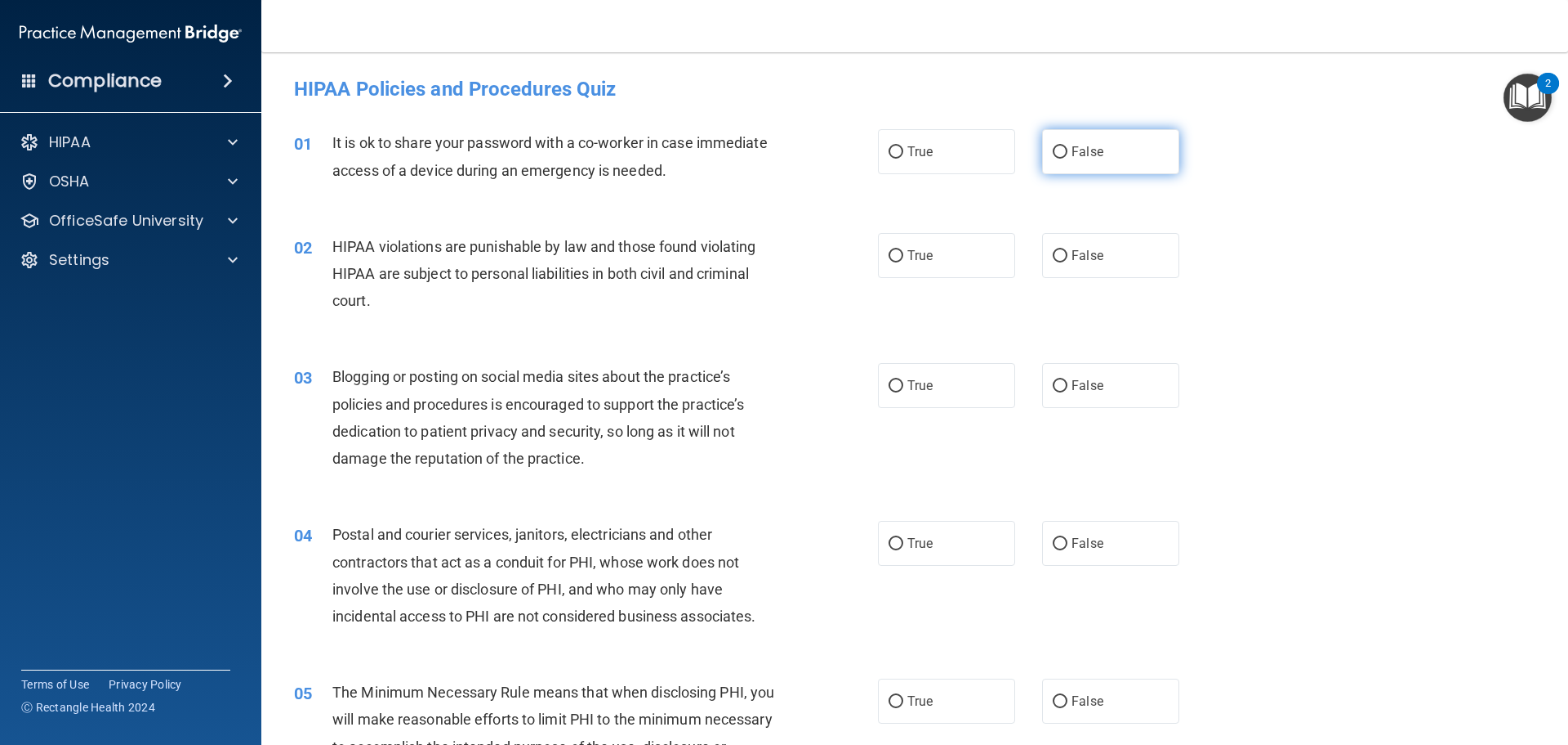
click at [1055, 152] on input "False" at bounding box center [1060, 152] width 15 height 12
radio input "true"
click at [893, 253] on input "True" at bounding box center [896, 256] width 15 height 12
radio input "true"
click at [1053, 388] on input "False" at bounding box center [1060, 386] width 15 height 12
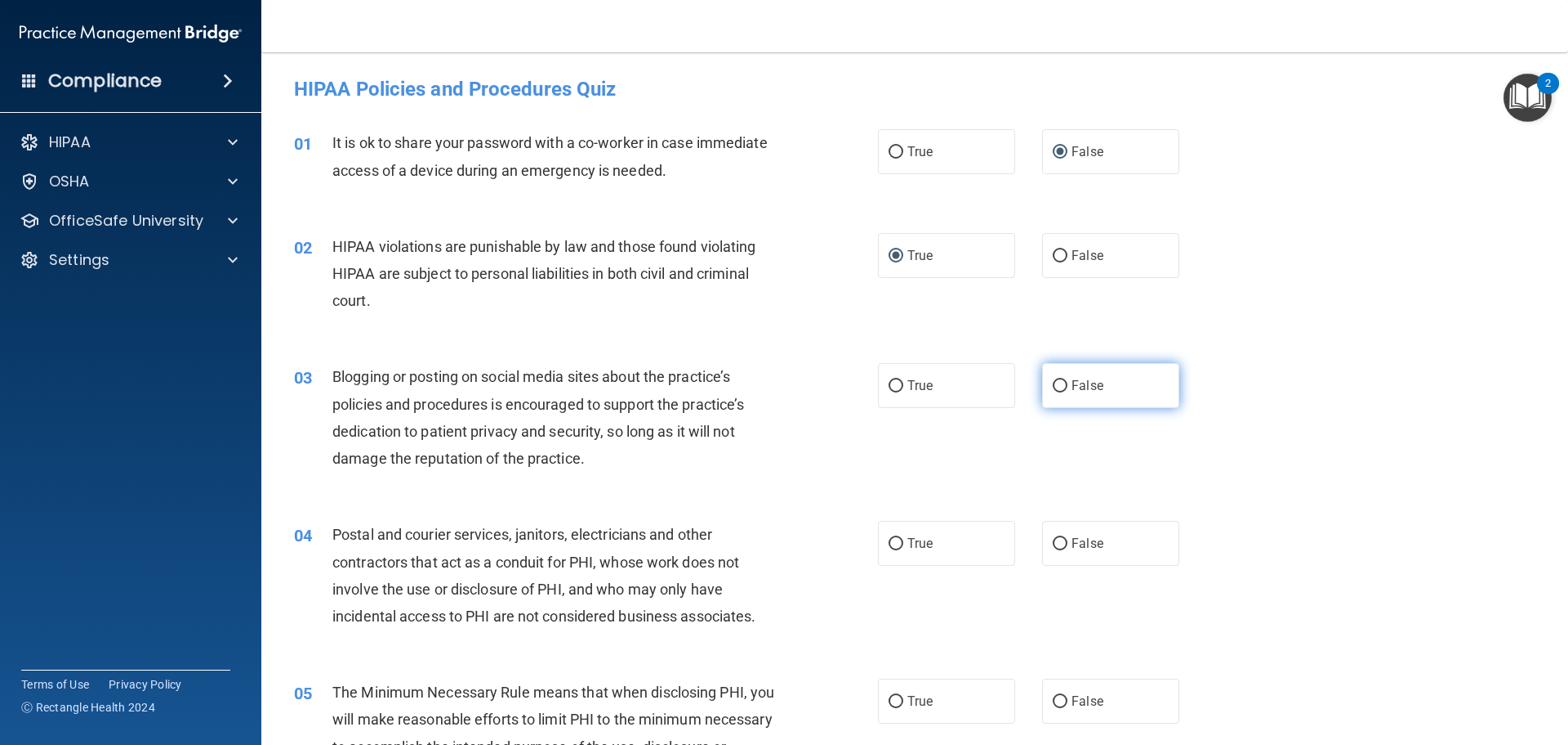
radio input "true"
click at [888, 544] on input "True" at bounding box center [896, 544] width 15 height 12
radio input "true"
click at [892, 697] on input "True" at bounding box center [896, 701] width 15 height 12
radio input "true"
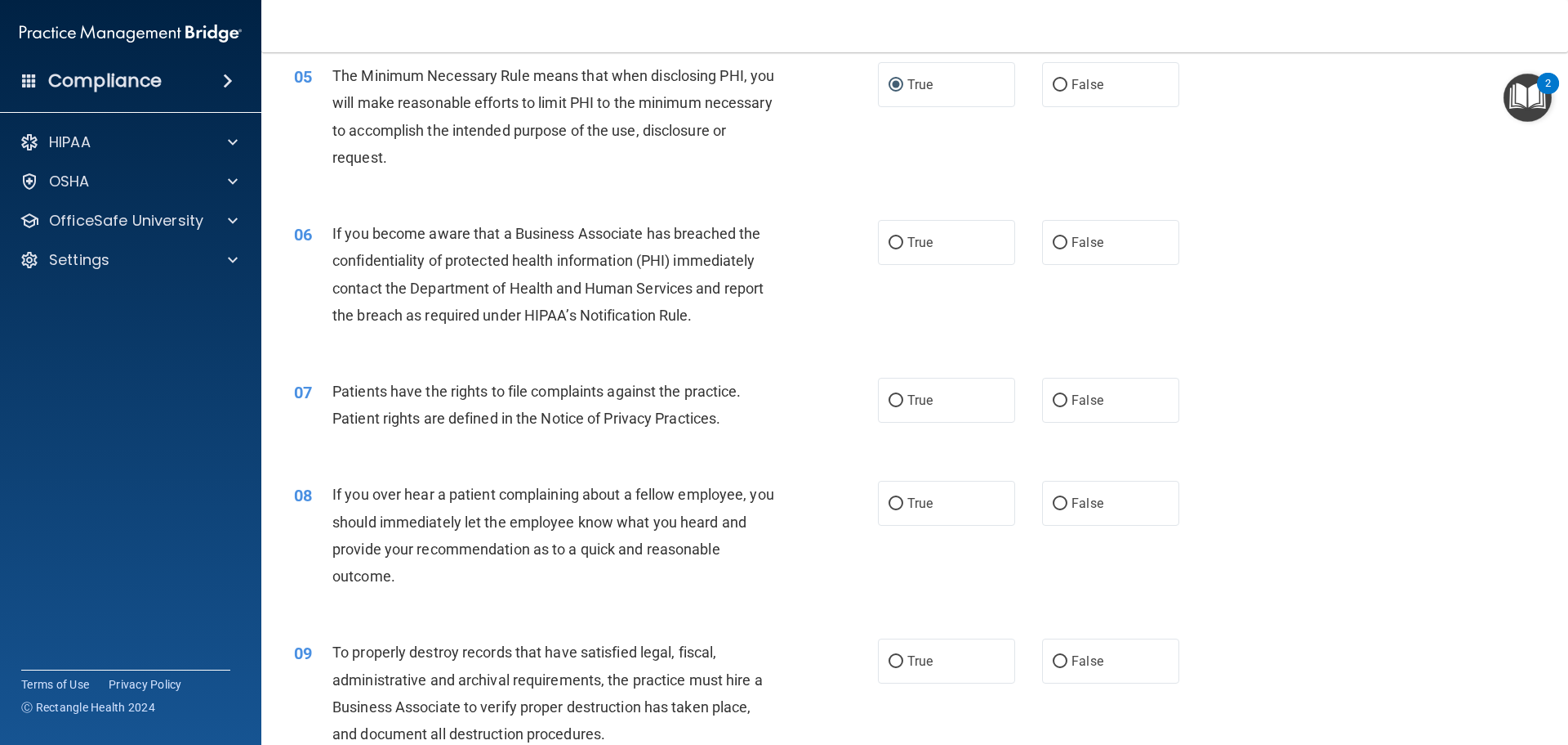
scroll to position [654, 0]
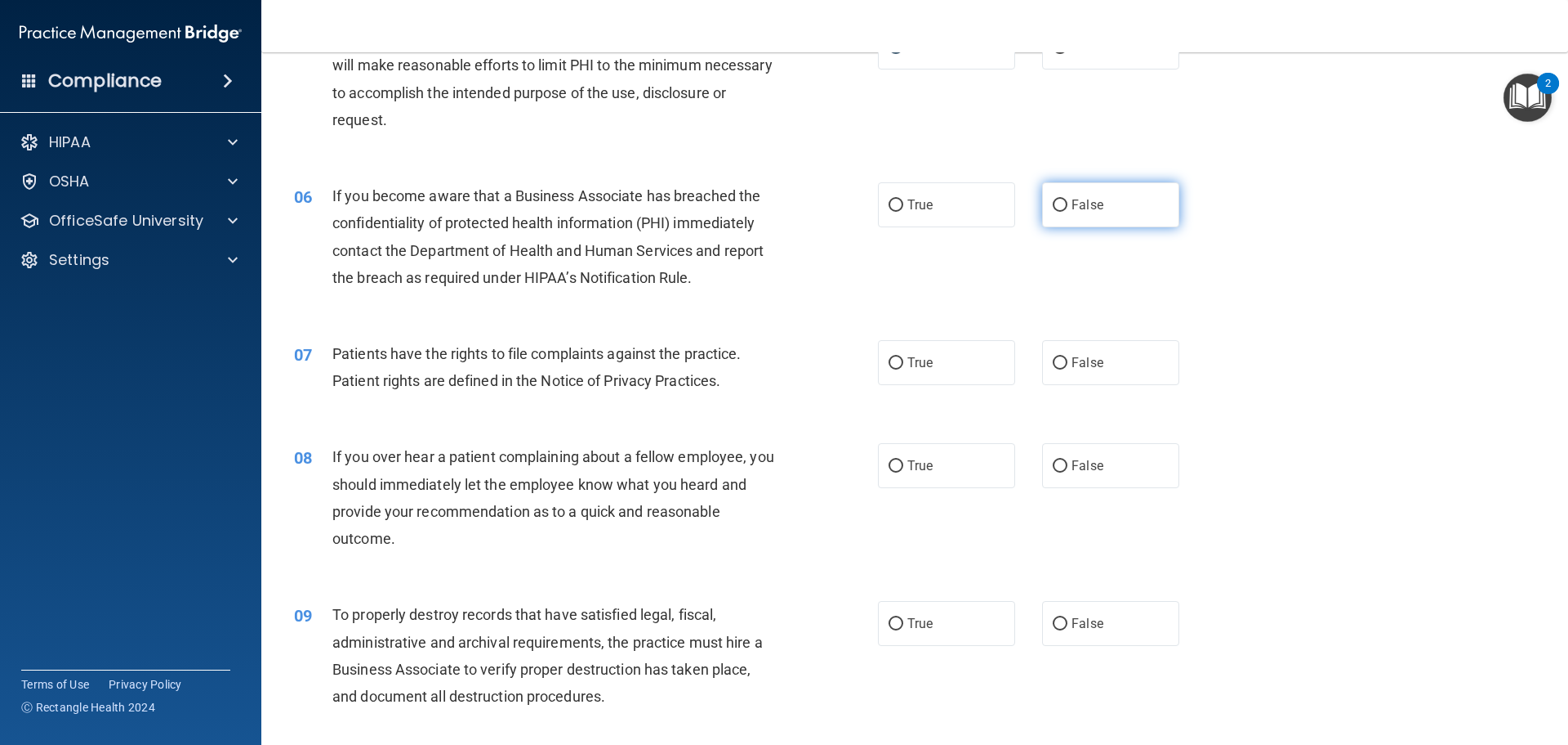
click at [1053, 206] on input "False" at bounding box center [1060, 205] width 15 height 12
radio input "true"
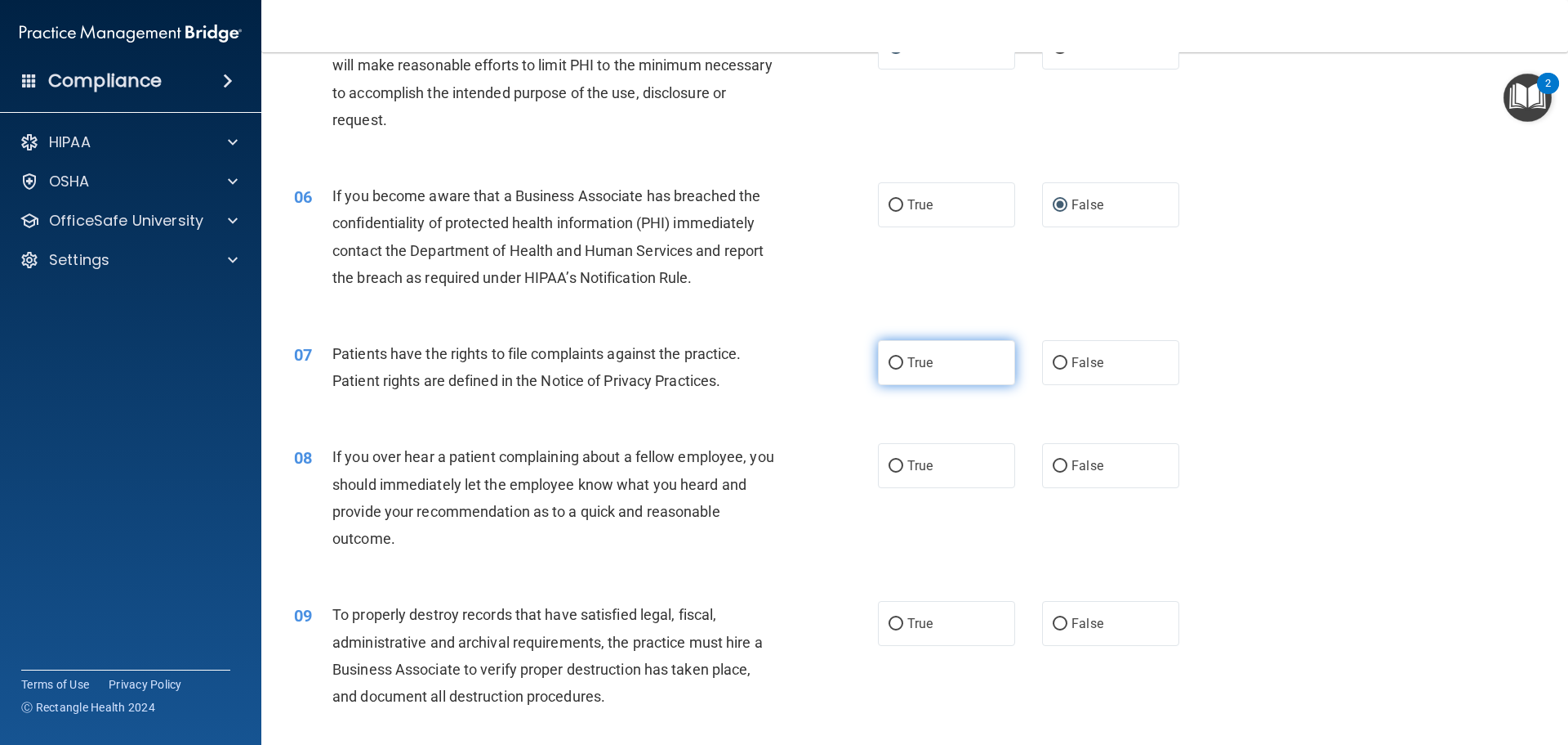
click at [888, 364] on input "True" at bounding box center [896, 363] width 15 height 12
radio input "true"
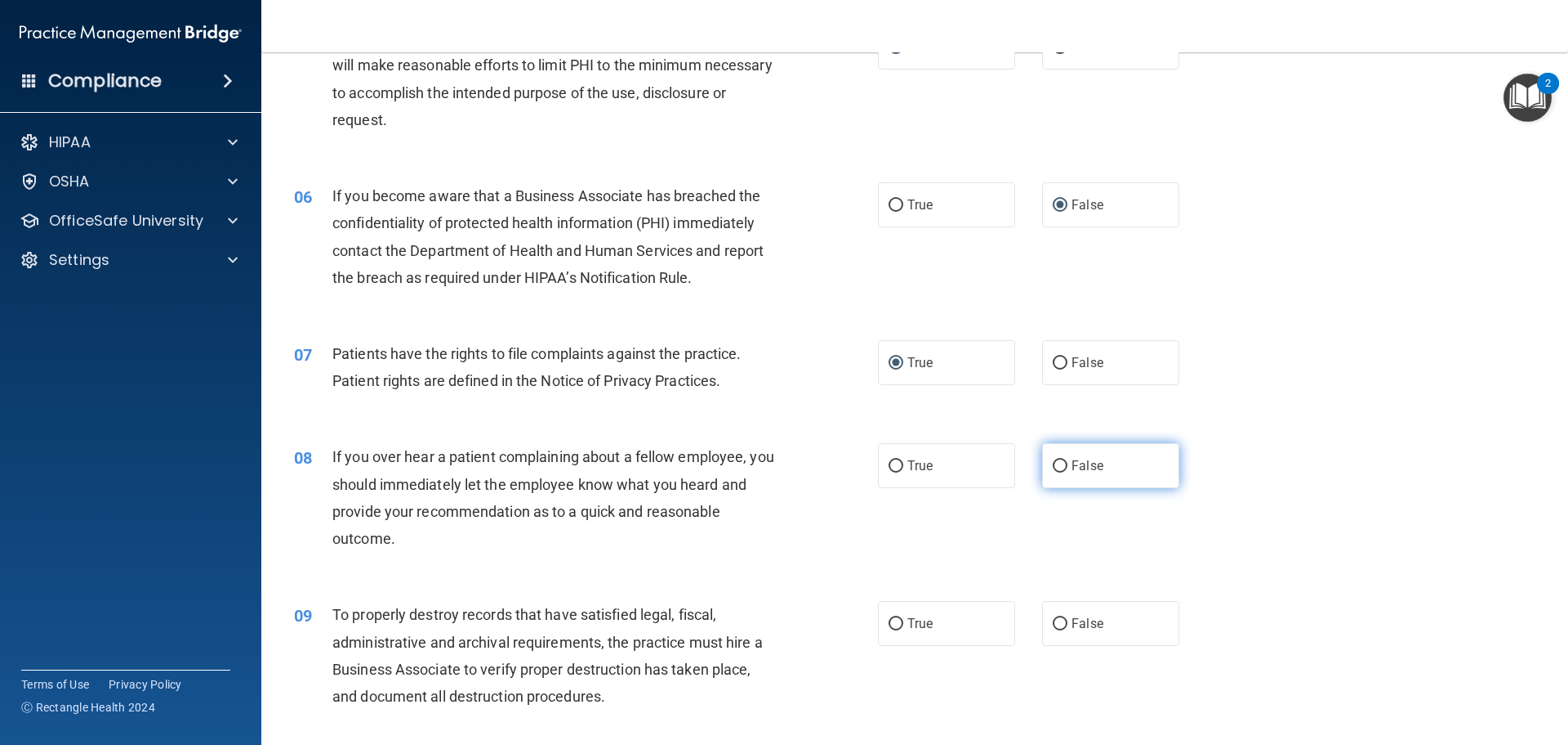
click at [1053, 467] on input "False" at bounding box center [1060, 466] width 15 height 12
radio input "true"
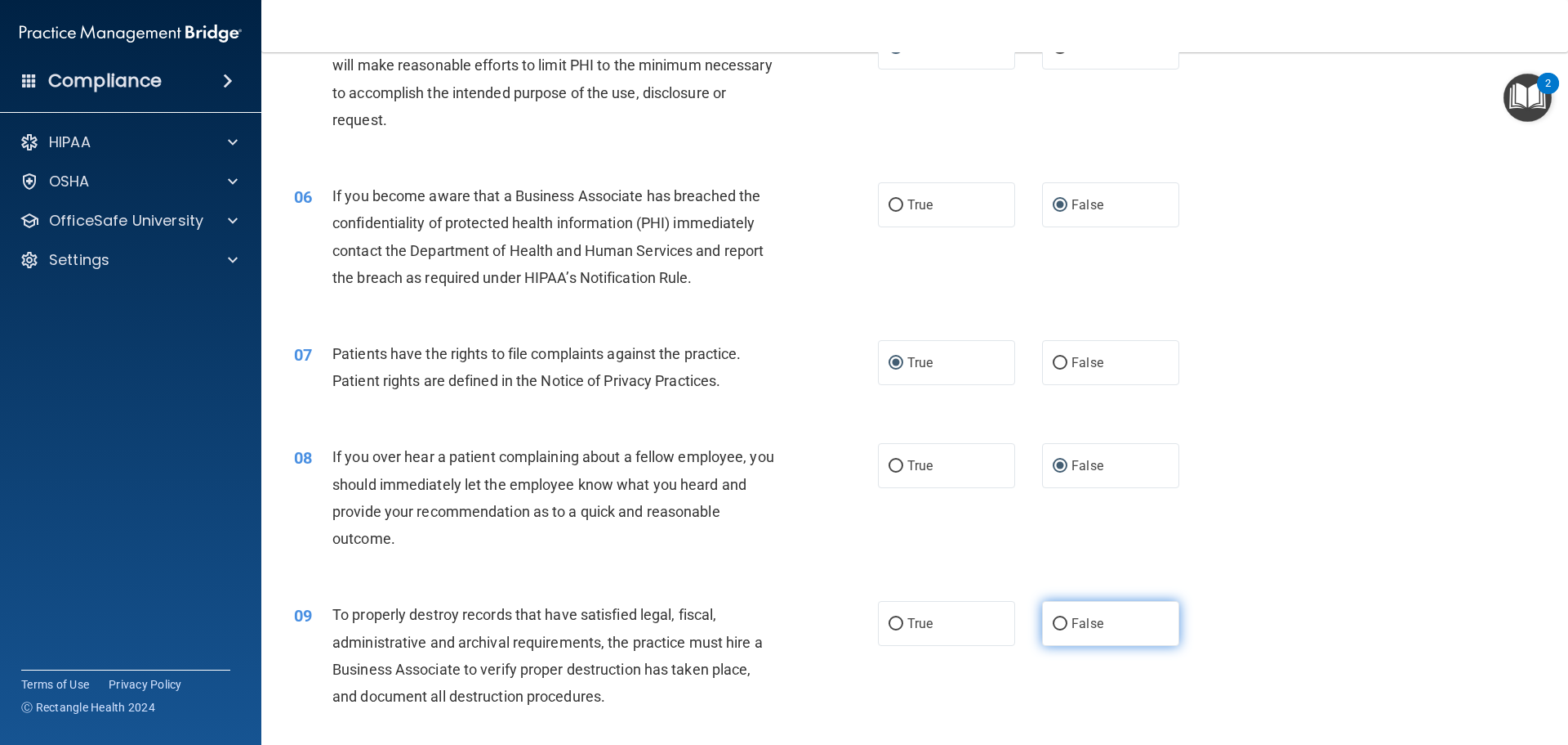
click at [1053, 627] on input "False" at bounding box center [1060, 624] width 15 height 12
radio input "true"
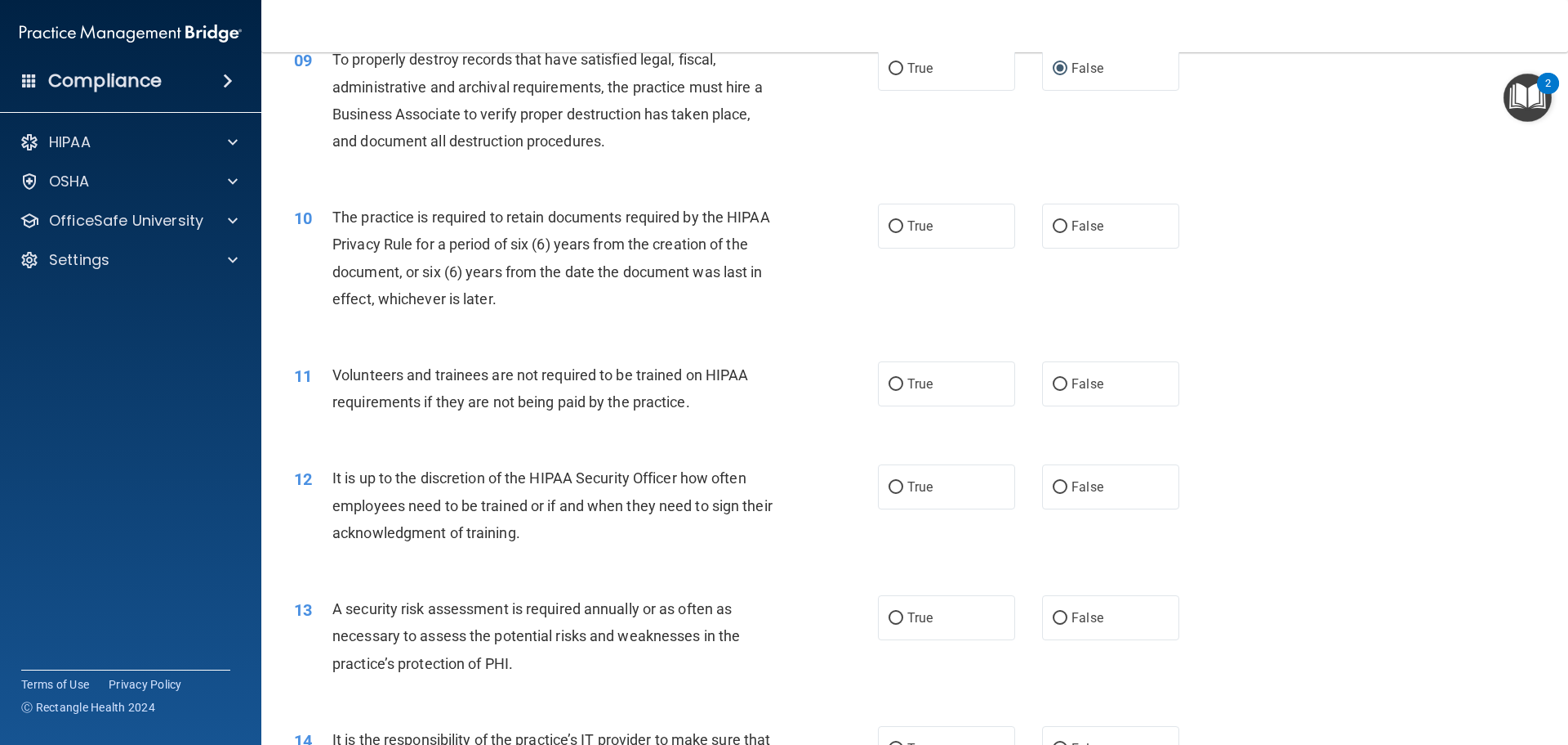
scroll to position [1226, 0]
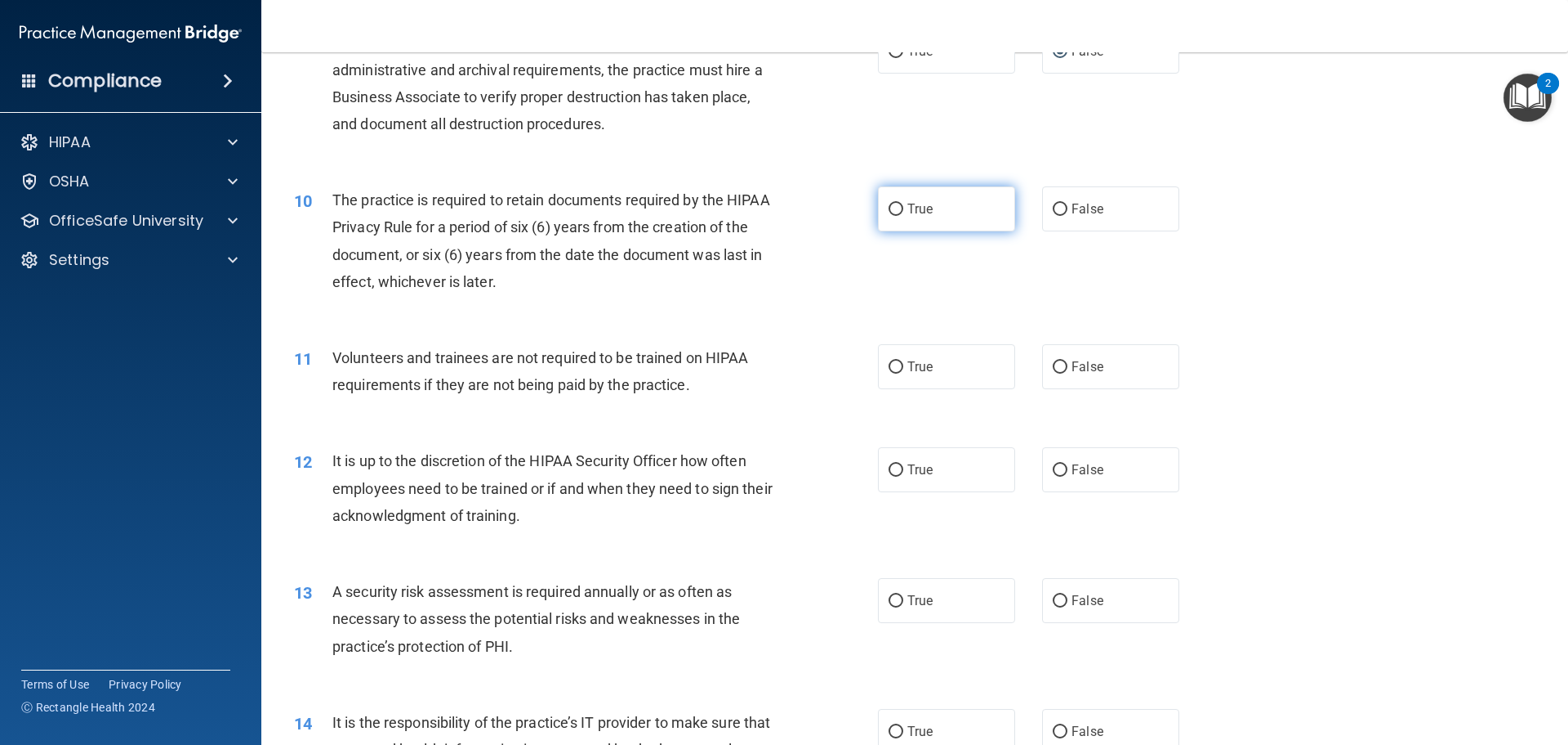
click at [890, 209] on input "True" at bounding box center [896, 209] width 15 height 12
radio input "true"
click at [1053, 365] on input "False" at bounding box center [1060, 367] width 15 height 12
radio input "true"
click at [1053, 471] on input "False" at bounding box center [1060, 470] width 15 height 12
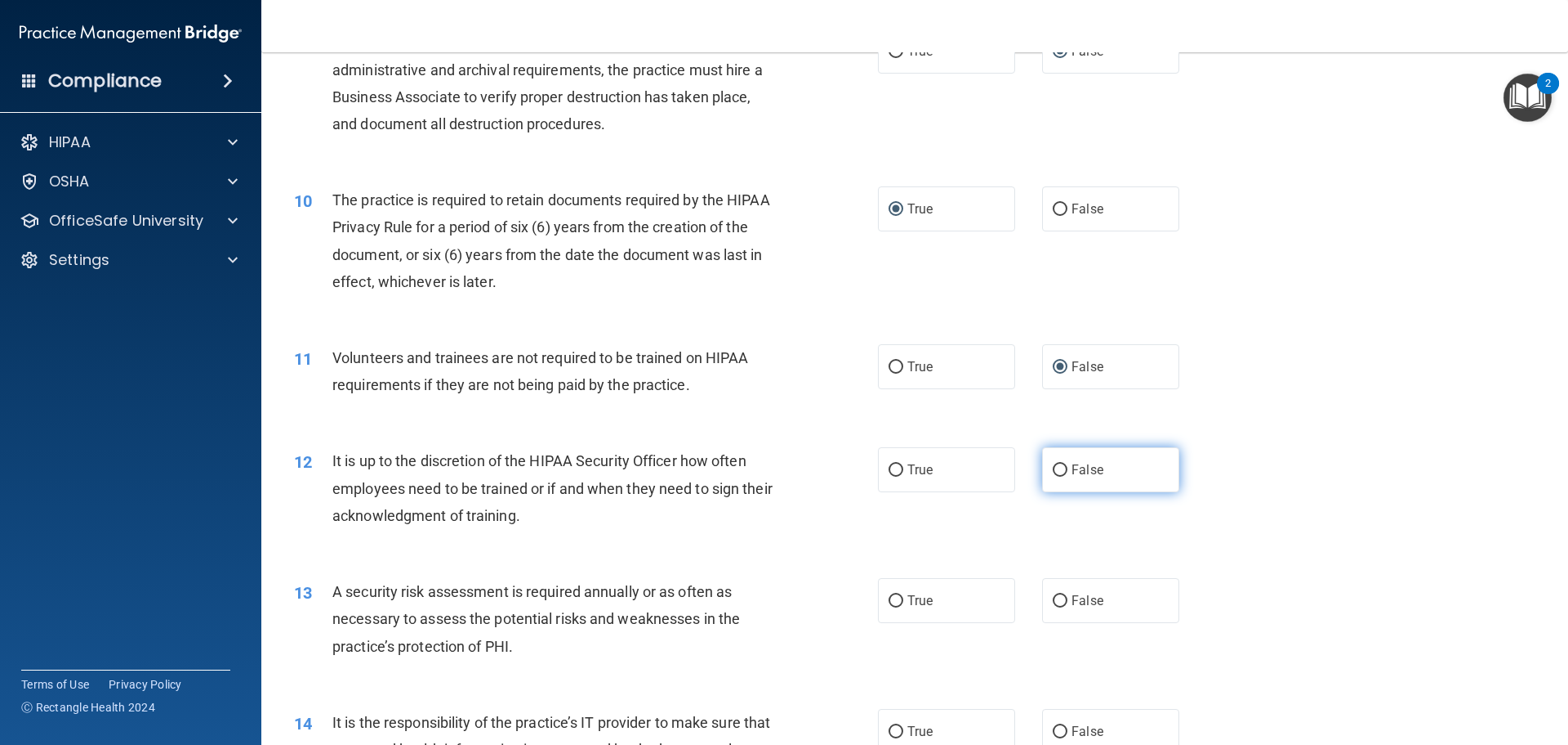
radio input "true"
click at [888, 601] on input "True" at bounding box center [896, 601] width 15 height 12
radio input "true"
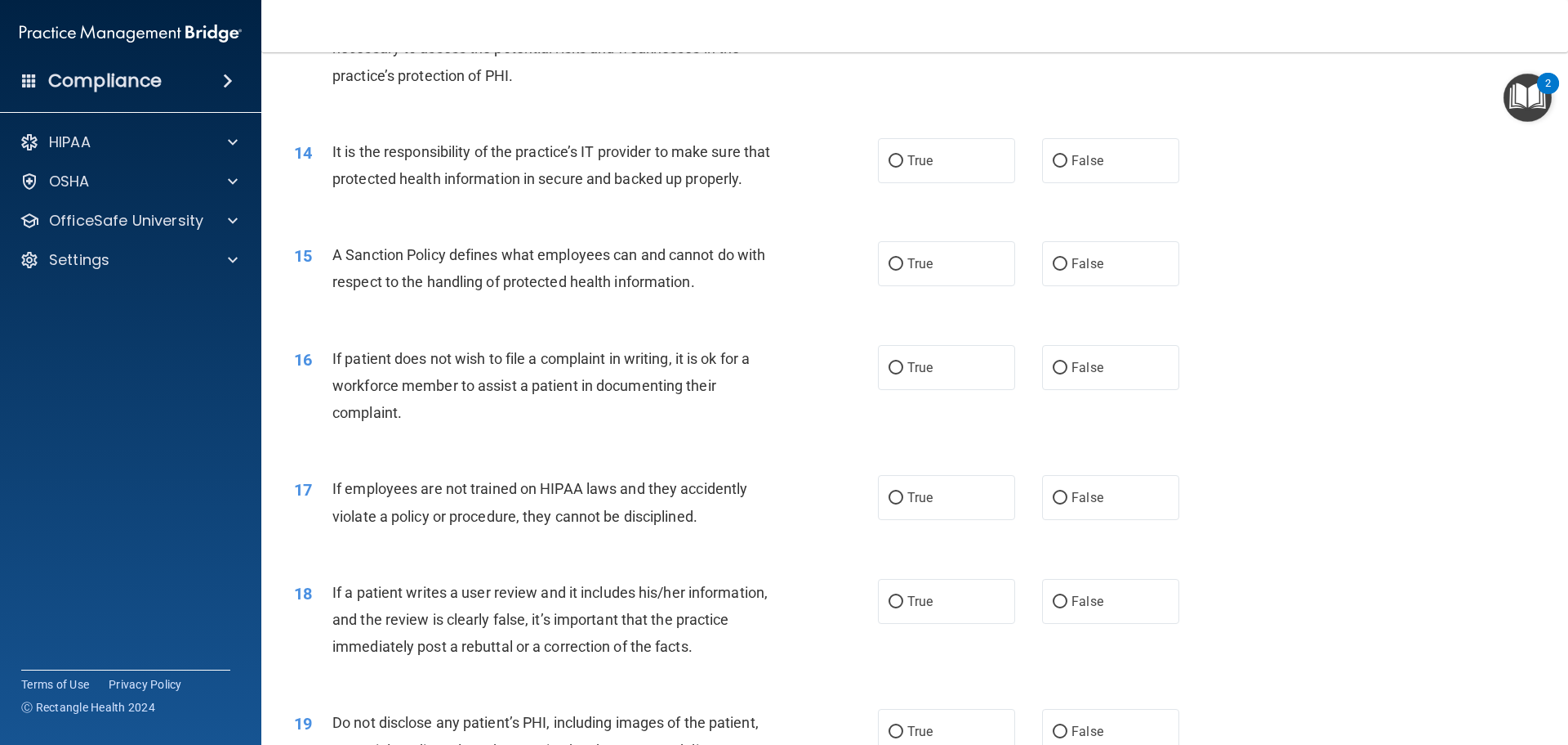
scroll to position [1799, 0]
click at [1056, 158] on input "False" at bounding box center [1060, 159] width 15 height 12
radio input "true"
click at [1055, 269] on input "False" at bounding box center [1060, 262] width 15 height 12
radio input "true"
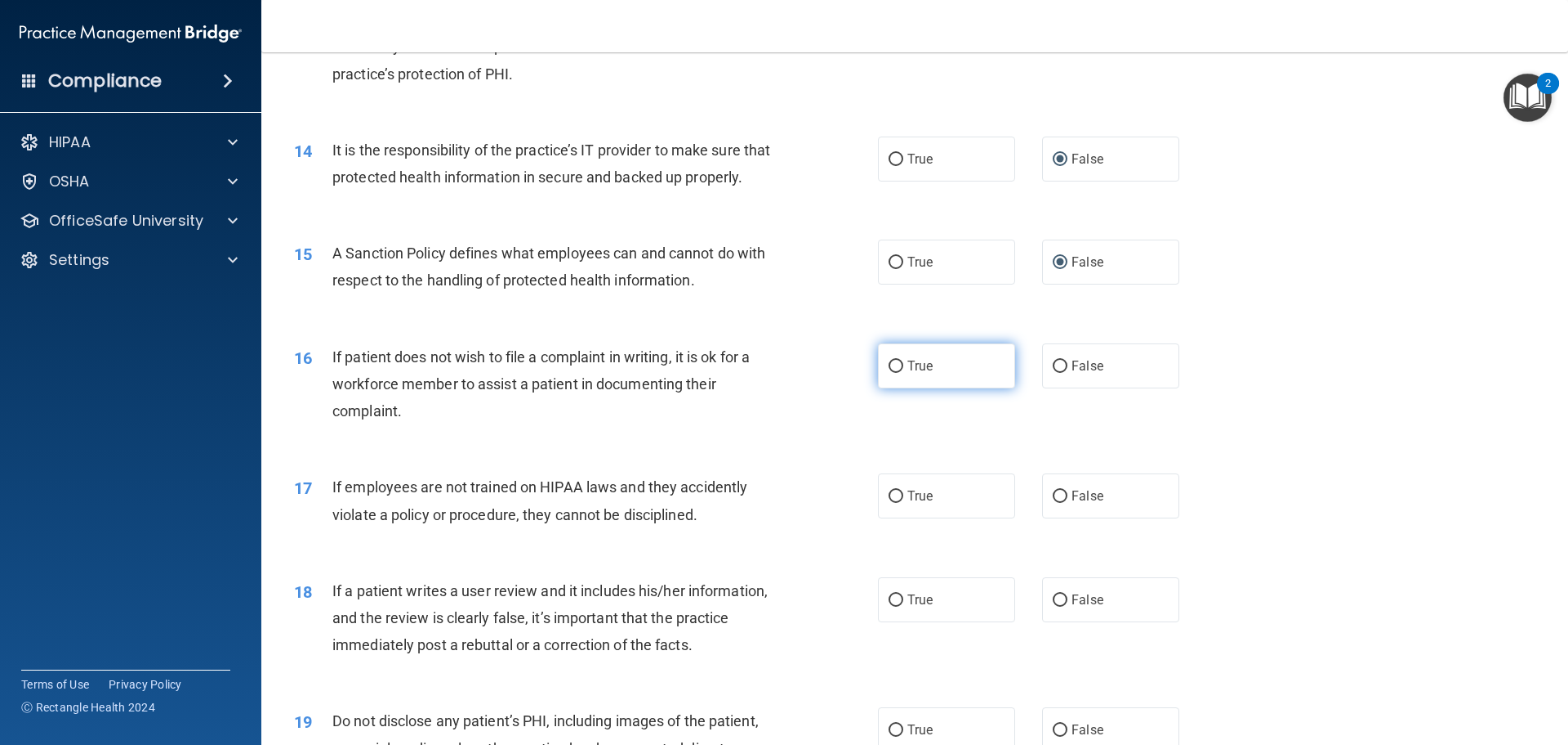
drag, startPoint x: 891, startPoint y: 392, endPoint x: 903, endPoint y: 396, distance: 12.6
click at [895, 372] on input "True" at bounding box center [896, 366] width 15 height 12
radio input "true"
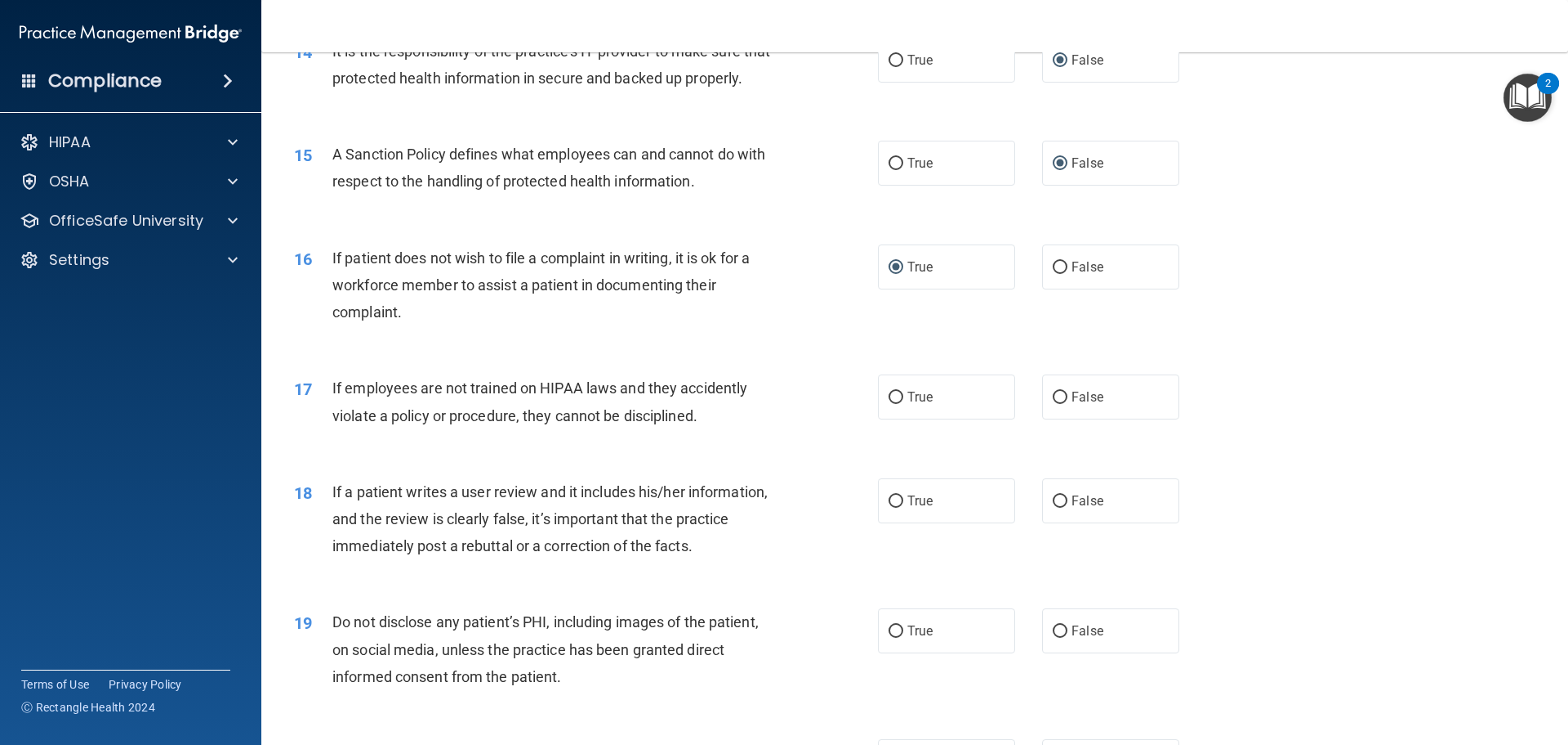
scroll to position [1961, 0]
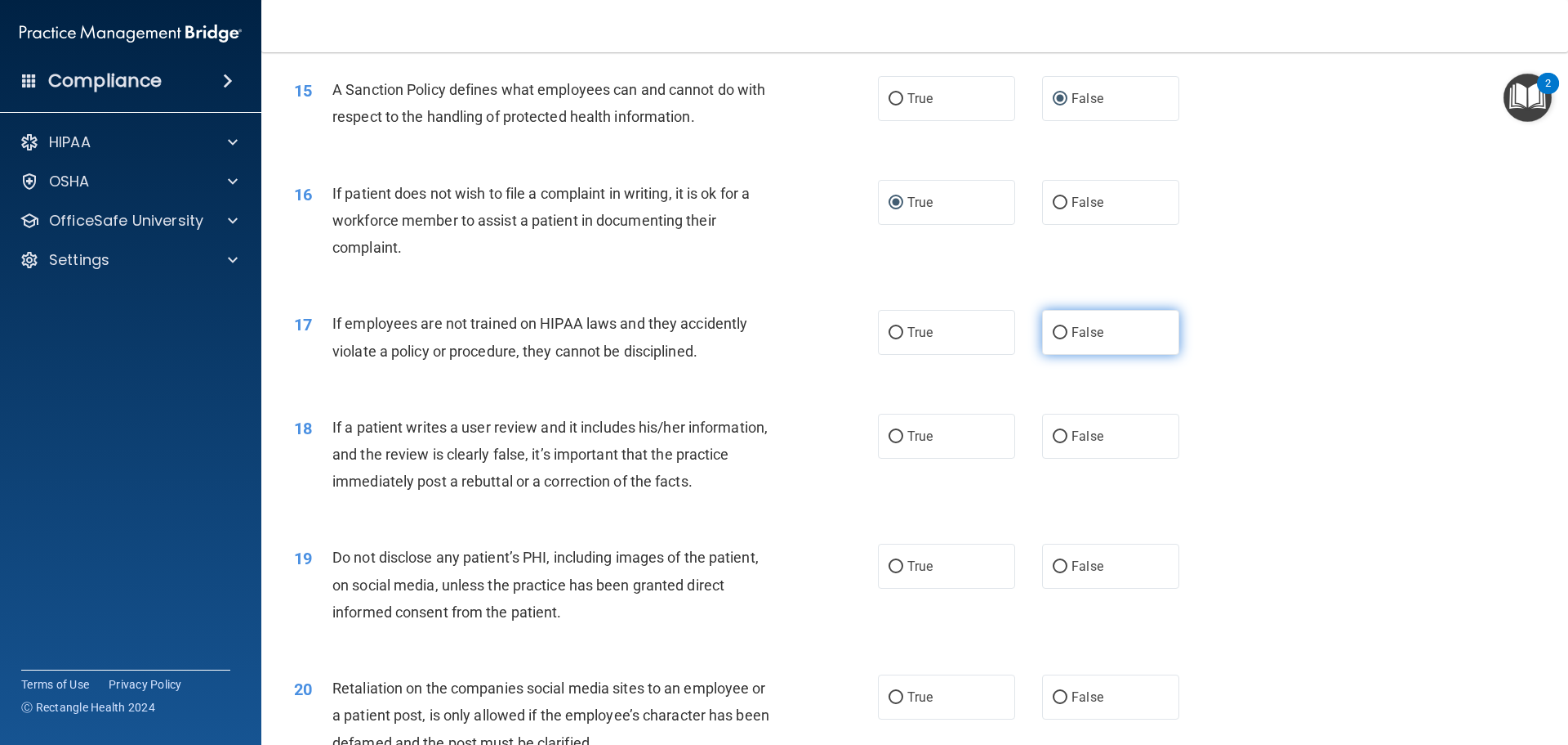
click at [1053, 340] on input "False" at bounding box center [1060, 333] width 15 height 12
radio input "true"
click at [1053, 443] on input "False" at bounding box center [1060, 436] width 15 height 12
radio input "true"
click at [888, 573] on input "True" at bounding box center [896, 566] width 15 height 12
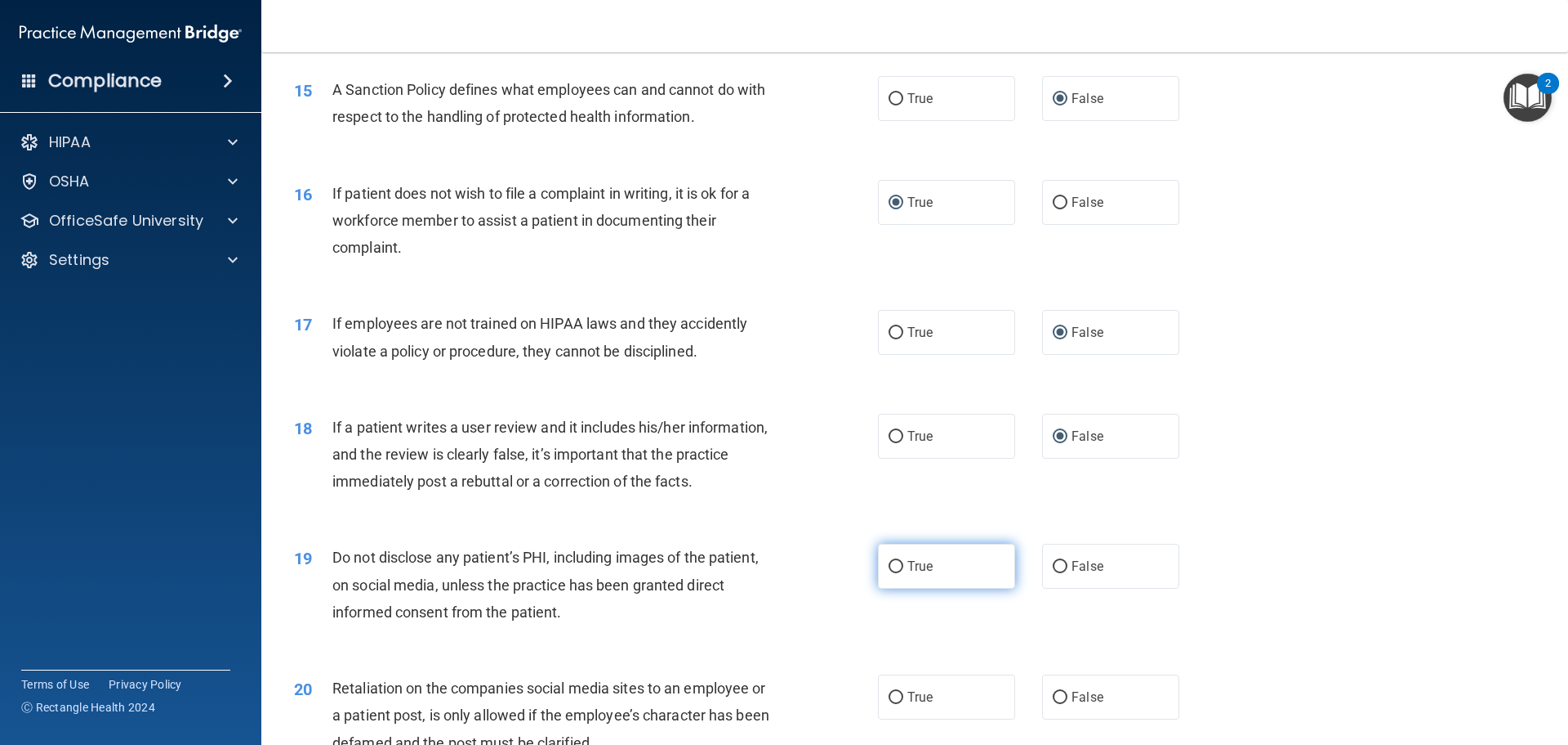
radio input "true"
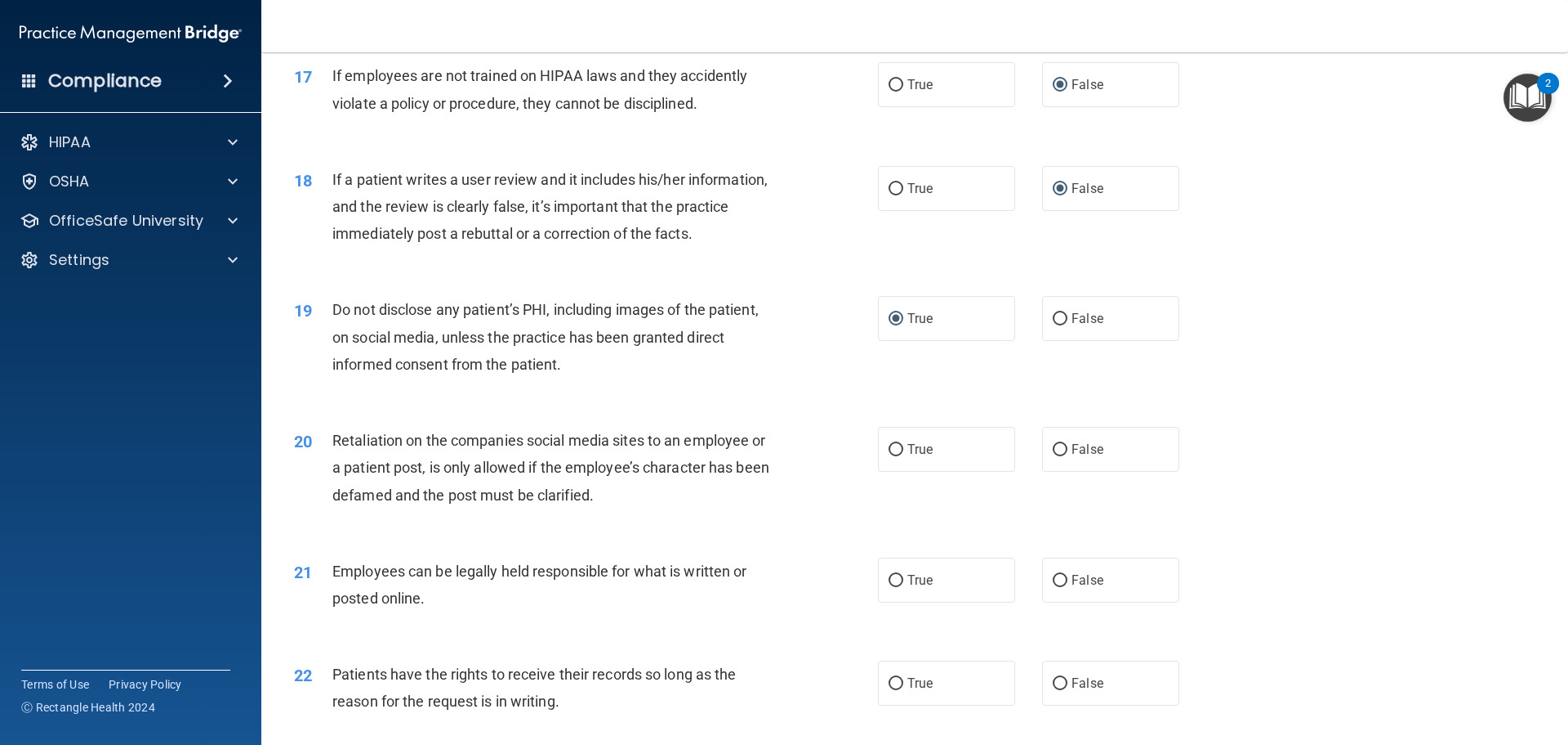
scroll to position [2289, 0]
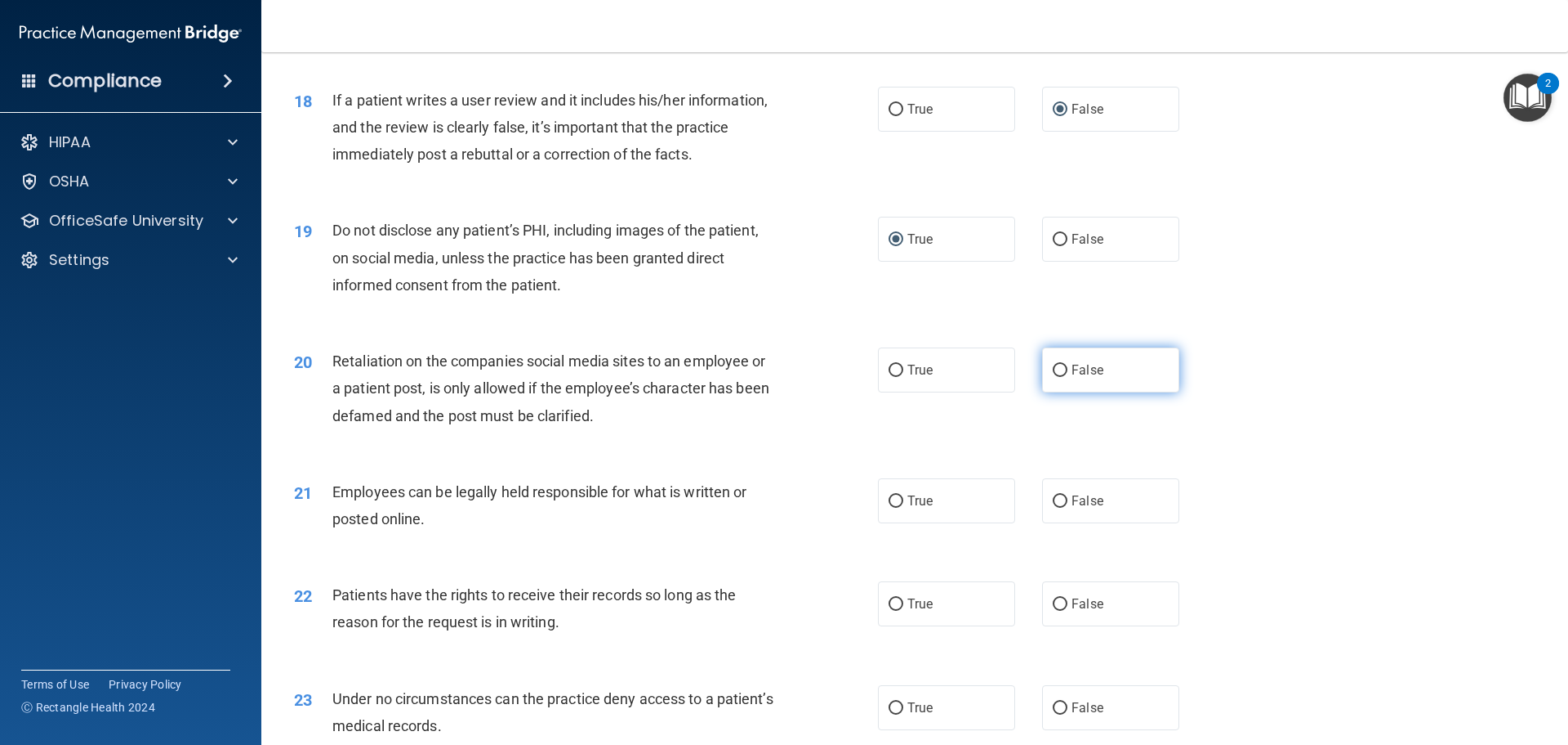
click at [1053, 377] on input "False" at bounding box center [1060, 371] width 15 height 12
radio input "true"
click at [888, 508] on input "True" at bounding box center [896, 501] width 15 height 12
radio input "true"
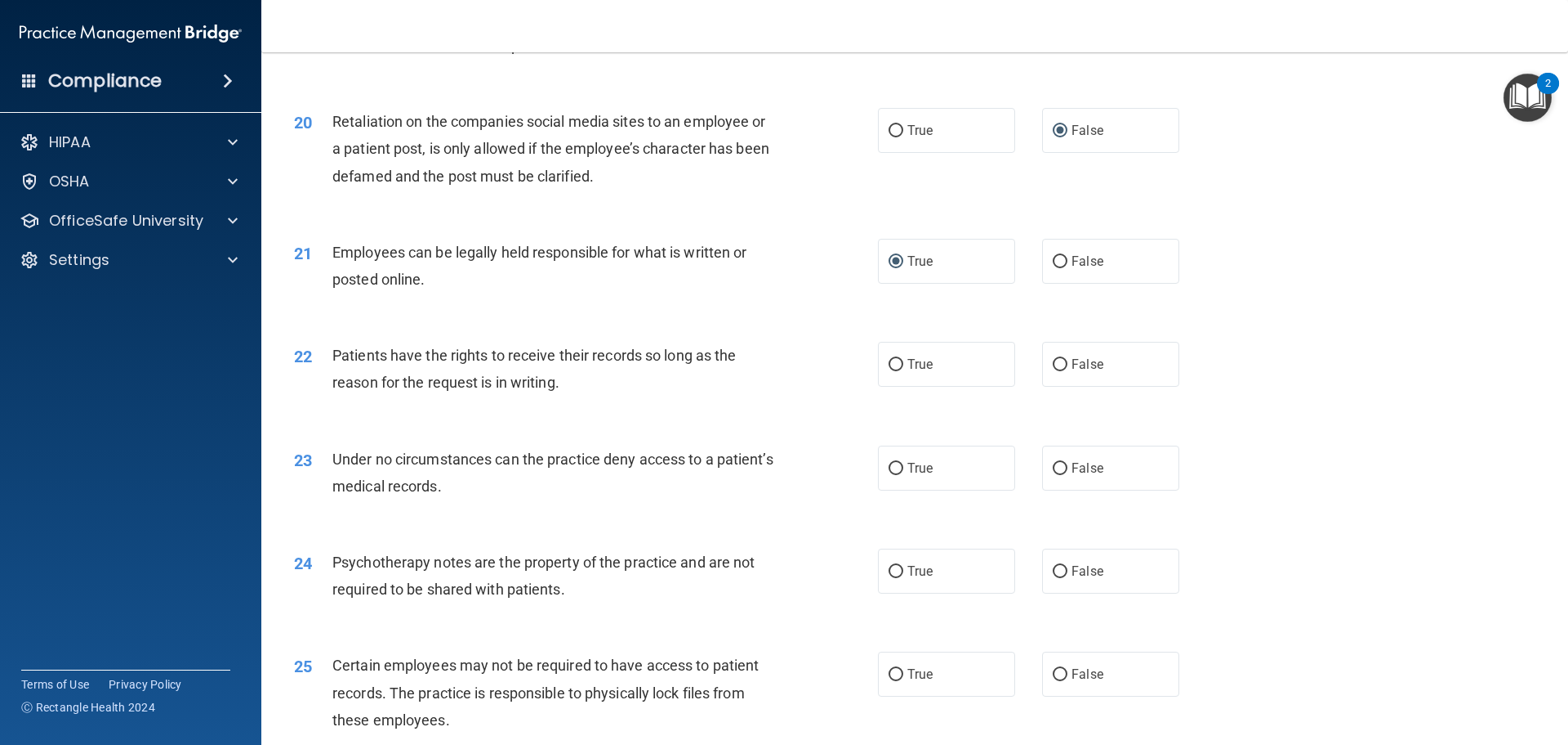
scroll to position [2534, 0]
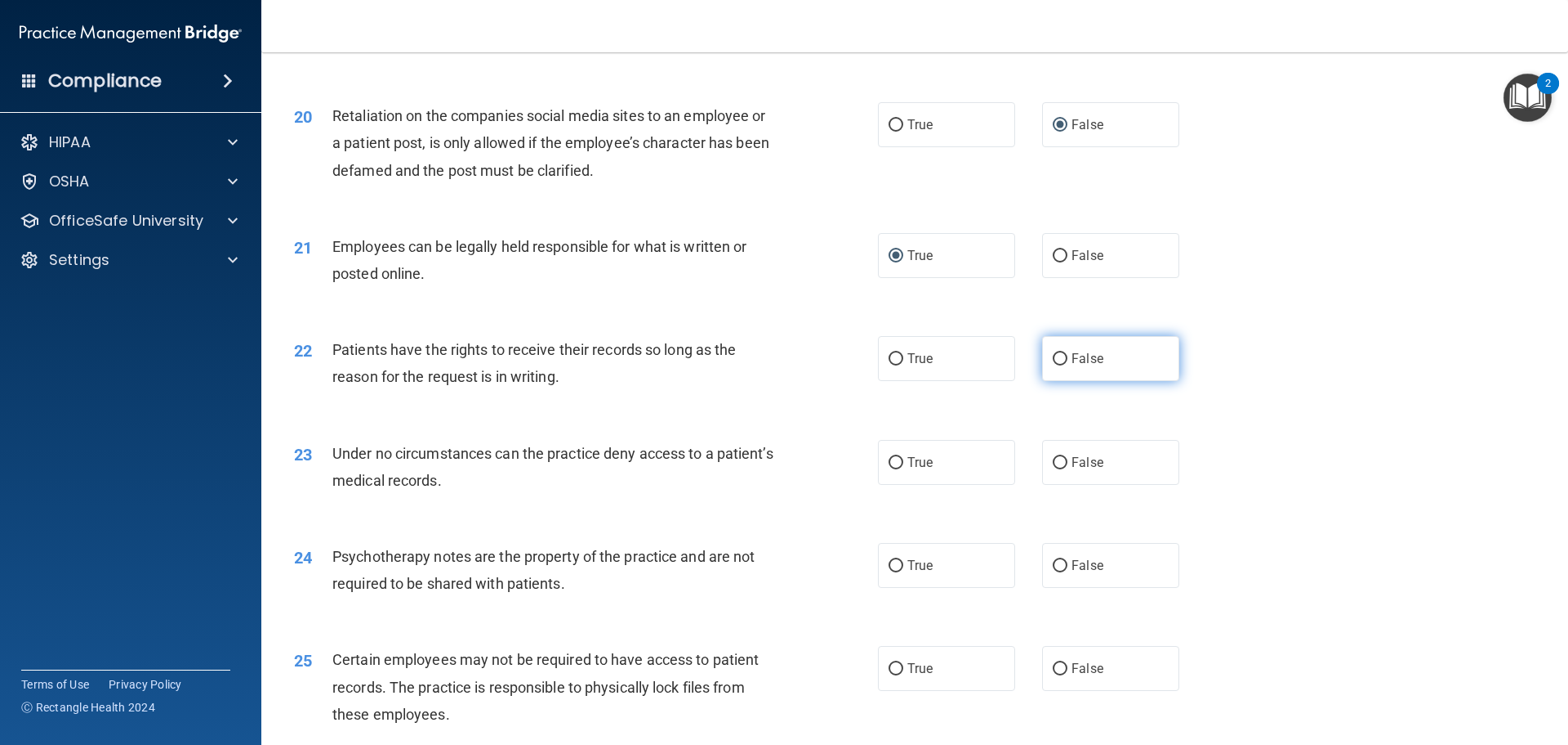
click at [1053, 365] on input "False" at bounding box center [1060, 358] width 15 height 12
radio input "true"
click at [1057, 469] on input "False" at bounding box center [1060, 463] width 15 height 12
radio input "true"
click at [893, 572] on input "True" at bounding box center [896, 565] width 15 height 12
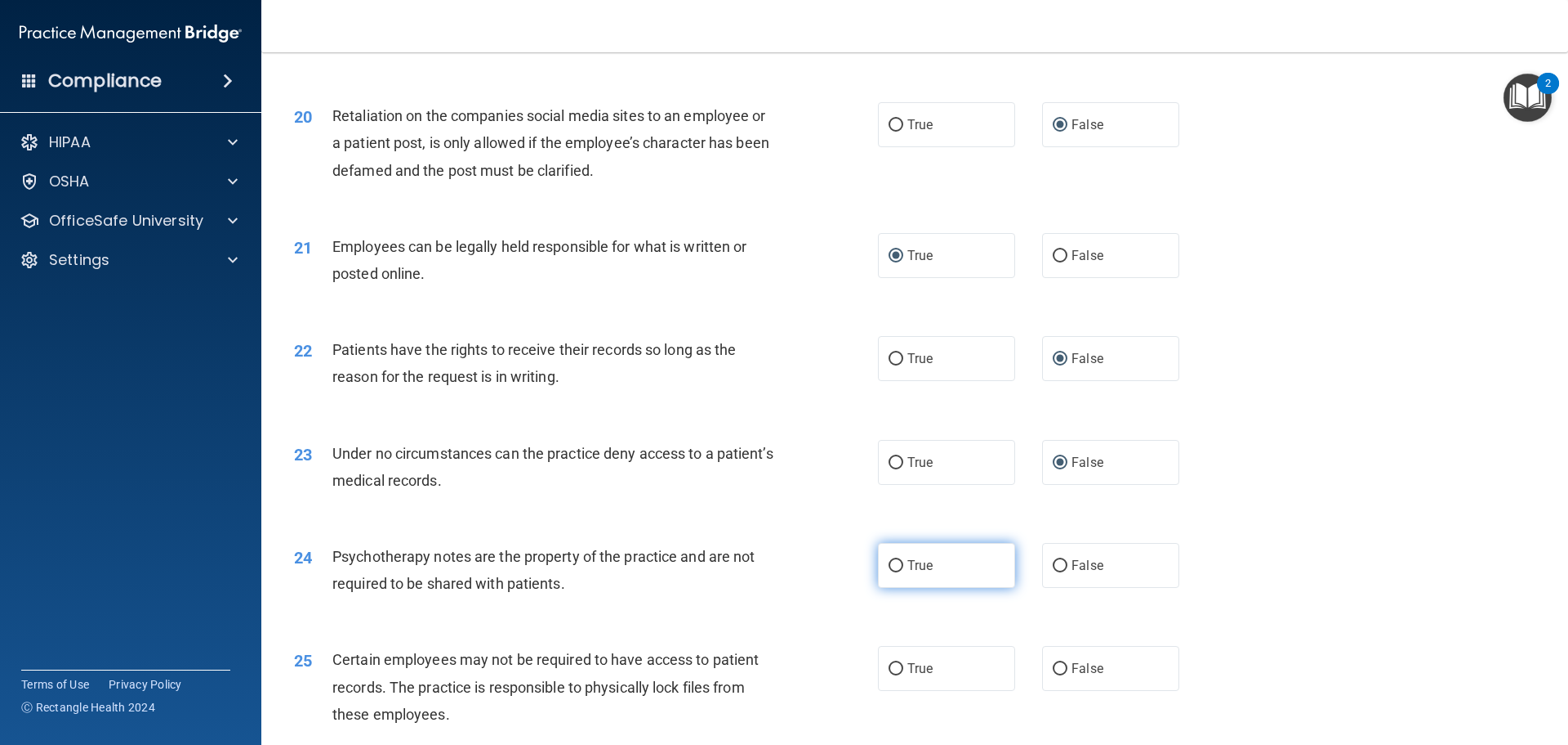
radio input "true"
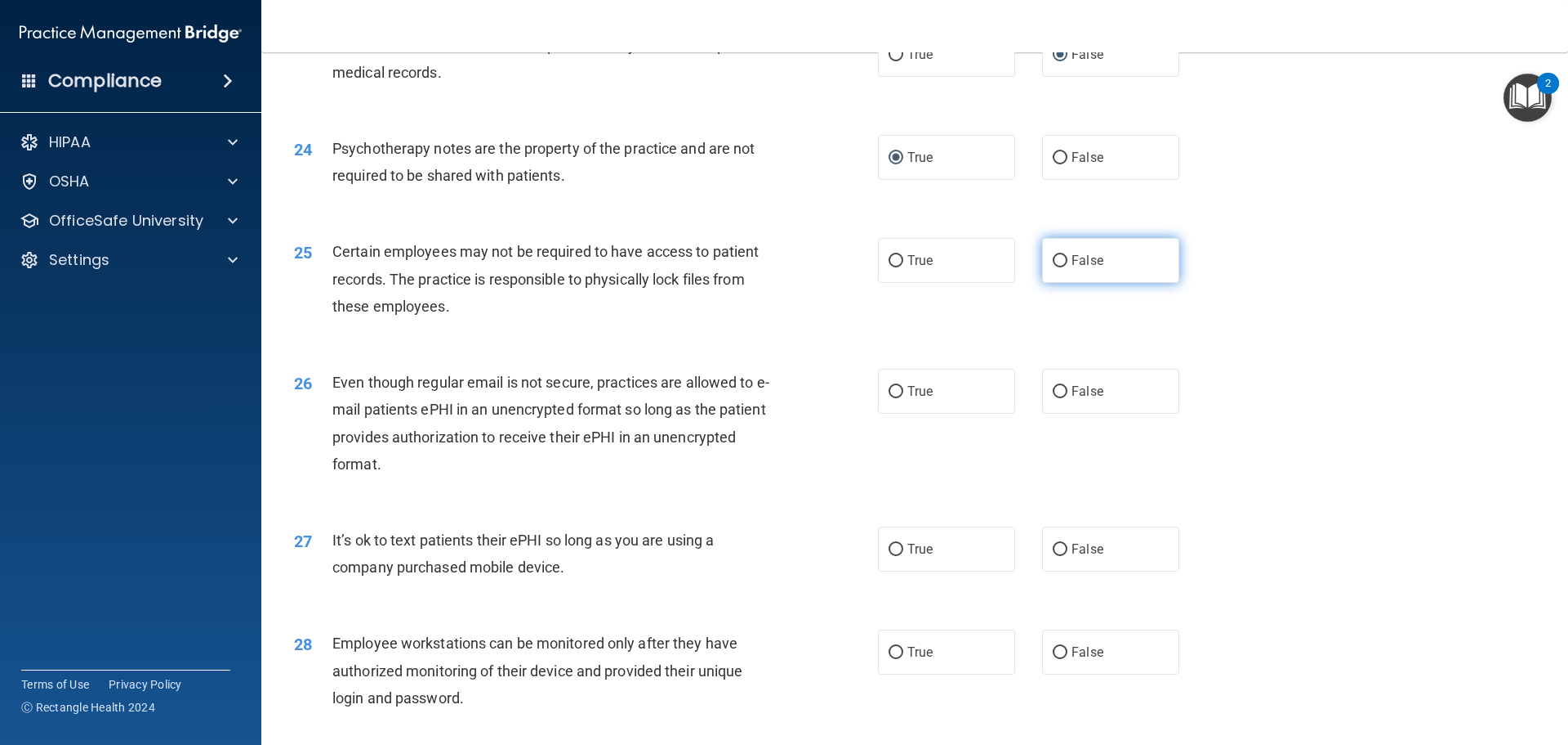
scroll to position [2942, 0]
click at [888, 266] on input "True" at bounding box center [896, 260] width 15 height 12
radio input "true"
click at [888, 397] on input "True" at bounding box center [896, 390] width 15 height 12
radio input "true"
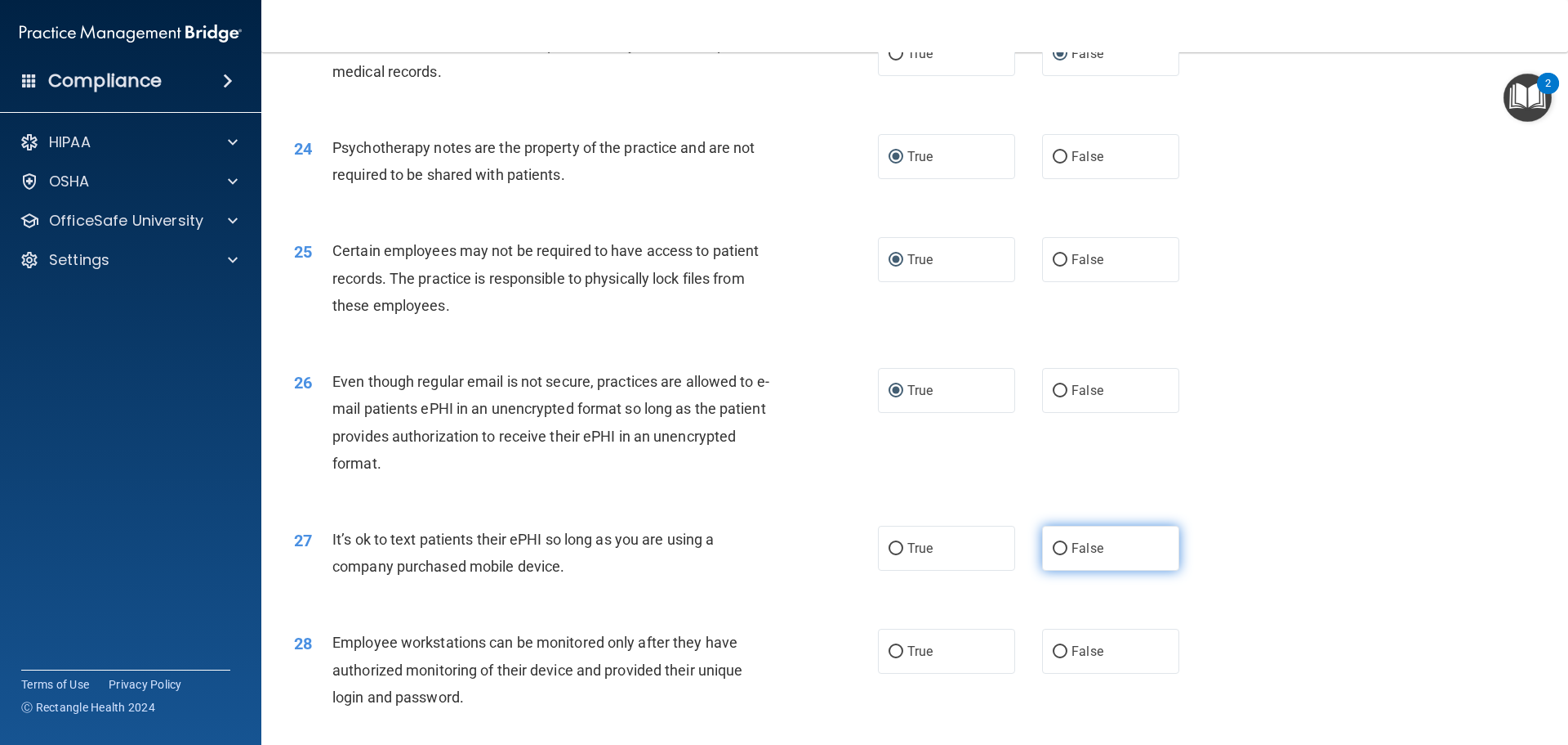
drag, startPoint x: 1055, startPoint y: 574, endPoint x: 1074, endPoint y: 567, distance: 20.2
click at [1056, 555] on input "False" at bounding box center [1060, 548] width 15 height 12
radio input "true"
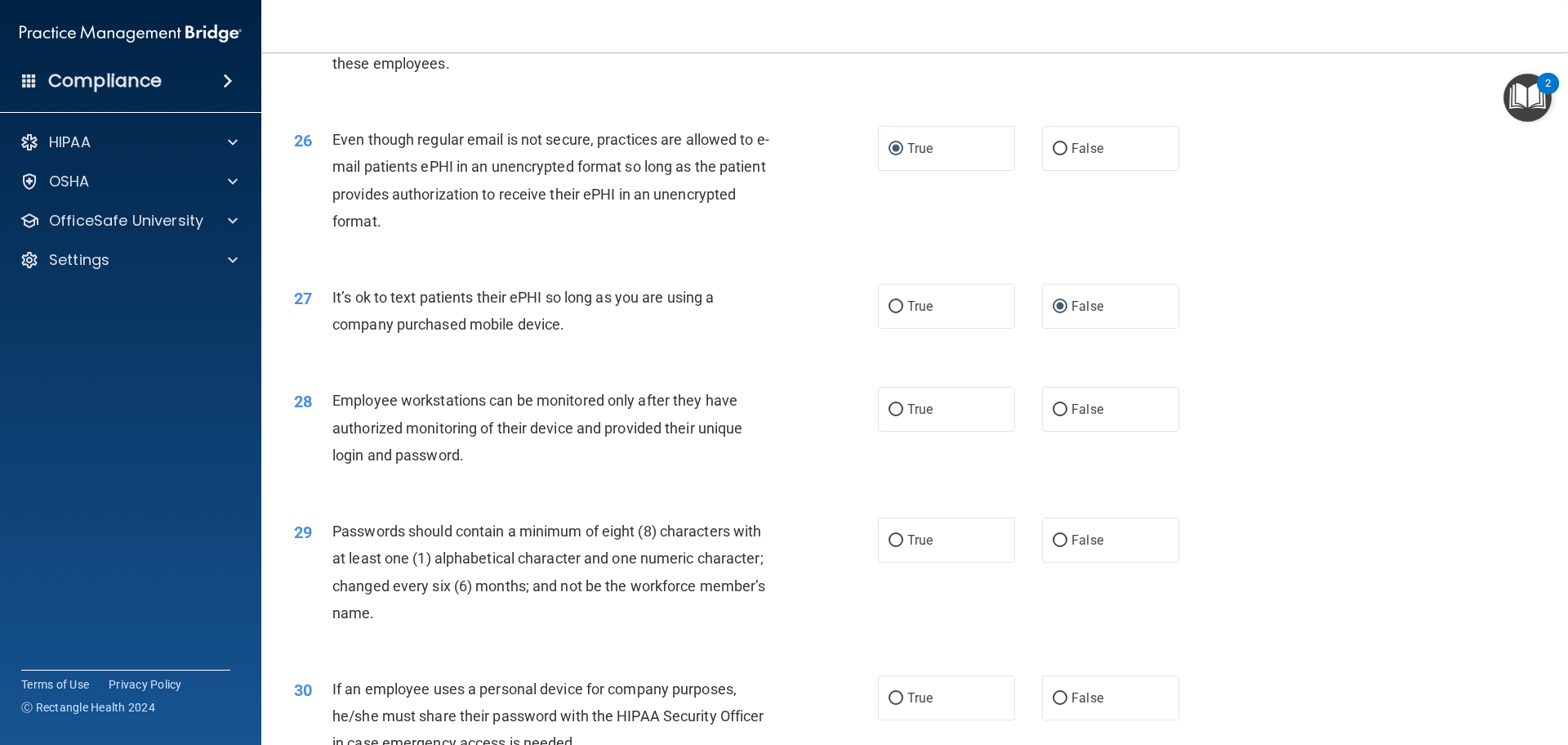
scroll to position [3188, 0]
click at [1053, 413] on input "False" at bounding box center [1060, 406] width 15 height 12
radio input "true"
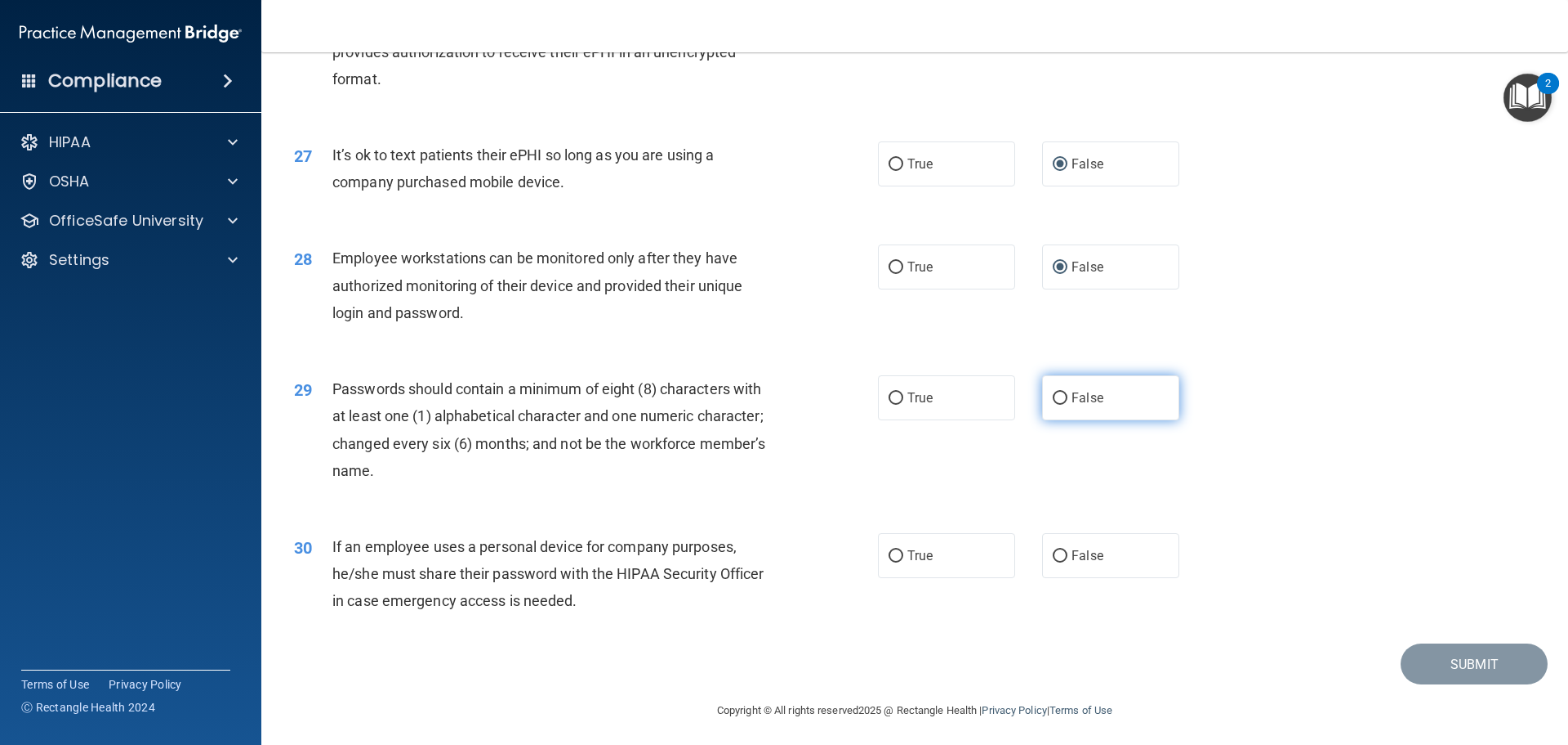
scroll to position [3358, 0]
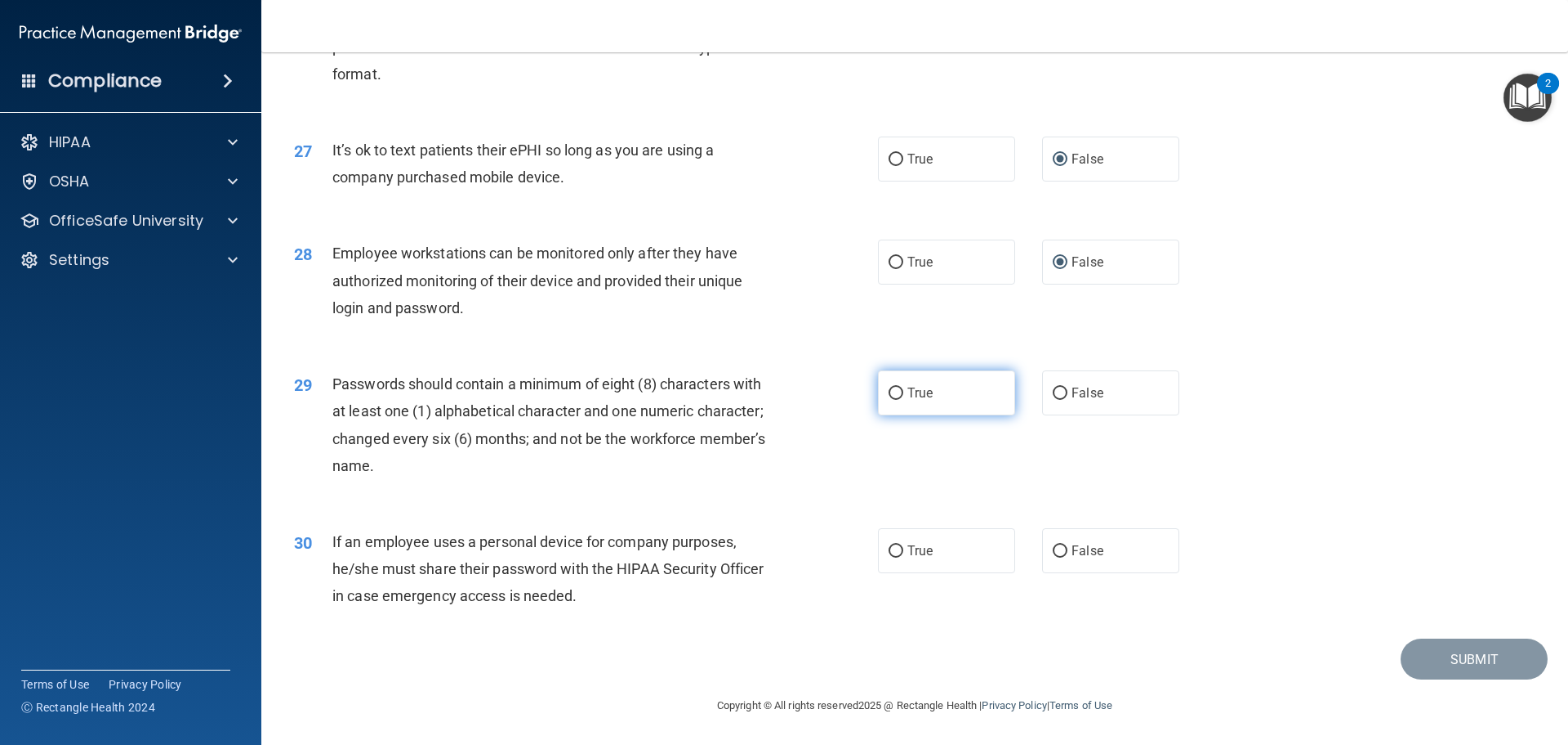
click at [890, 394] on input "True" at bounding box center [896, 393] width 15 height 12
radio input "true"
click at [1053, 553] on input "False" at bounding box center [1060, 551] width 15 height 12
radio input "true"
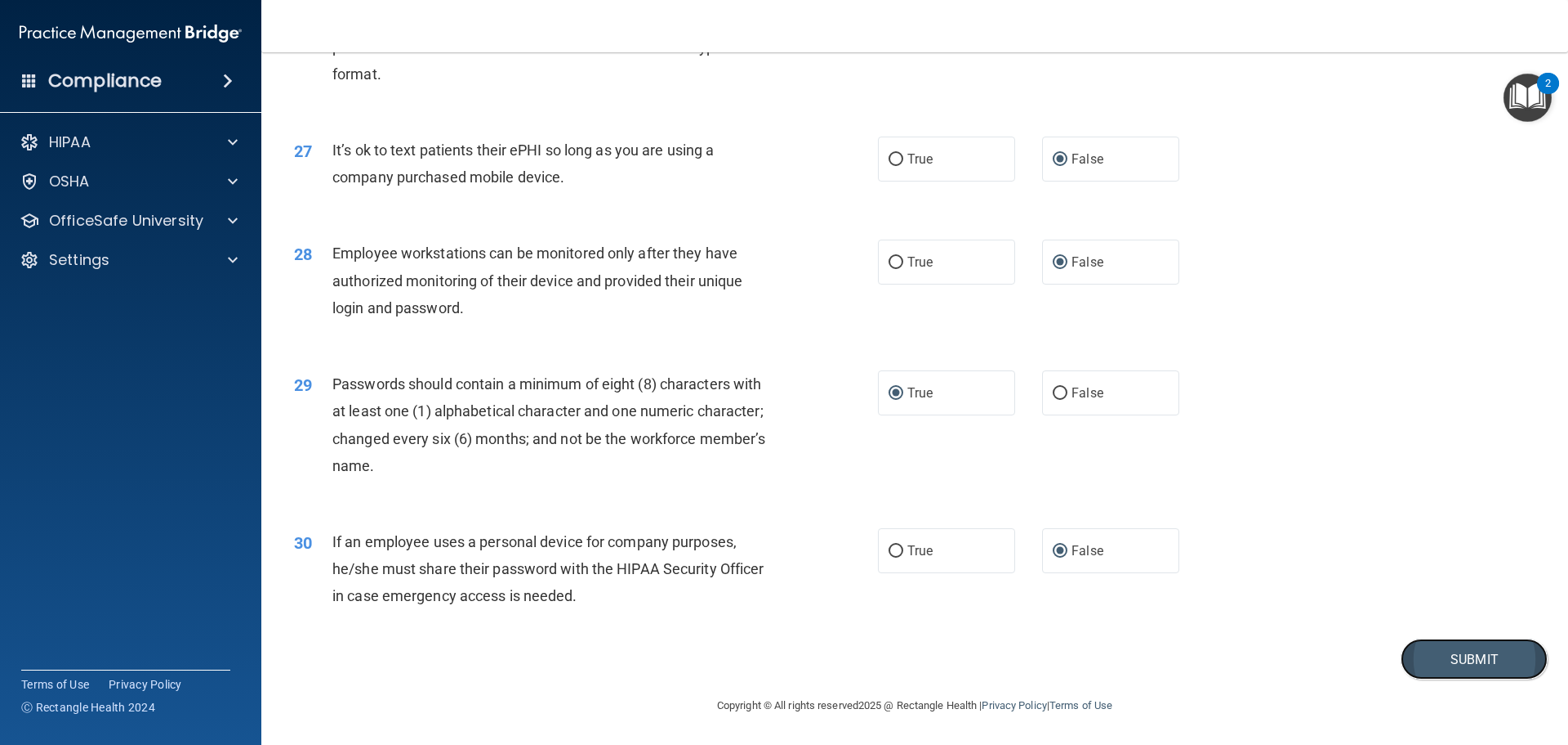
click at [1437, 656] on button "Submit" at bounding box center [1474, 659] width 147 height 41
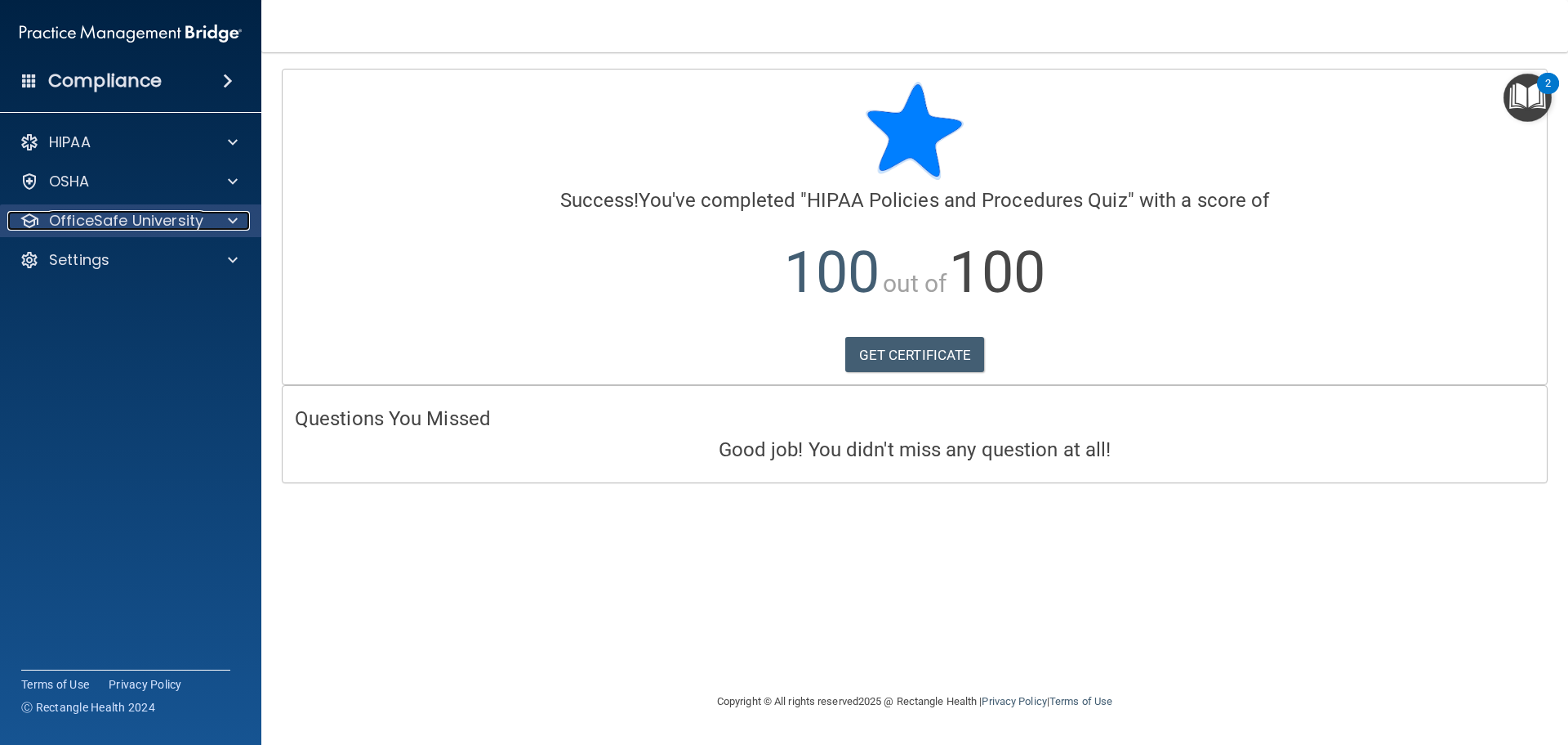
click at [234, 224] on span at bounding box center [232, 220] width 9 height 20
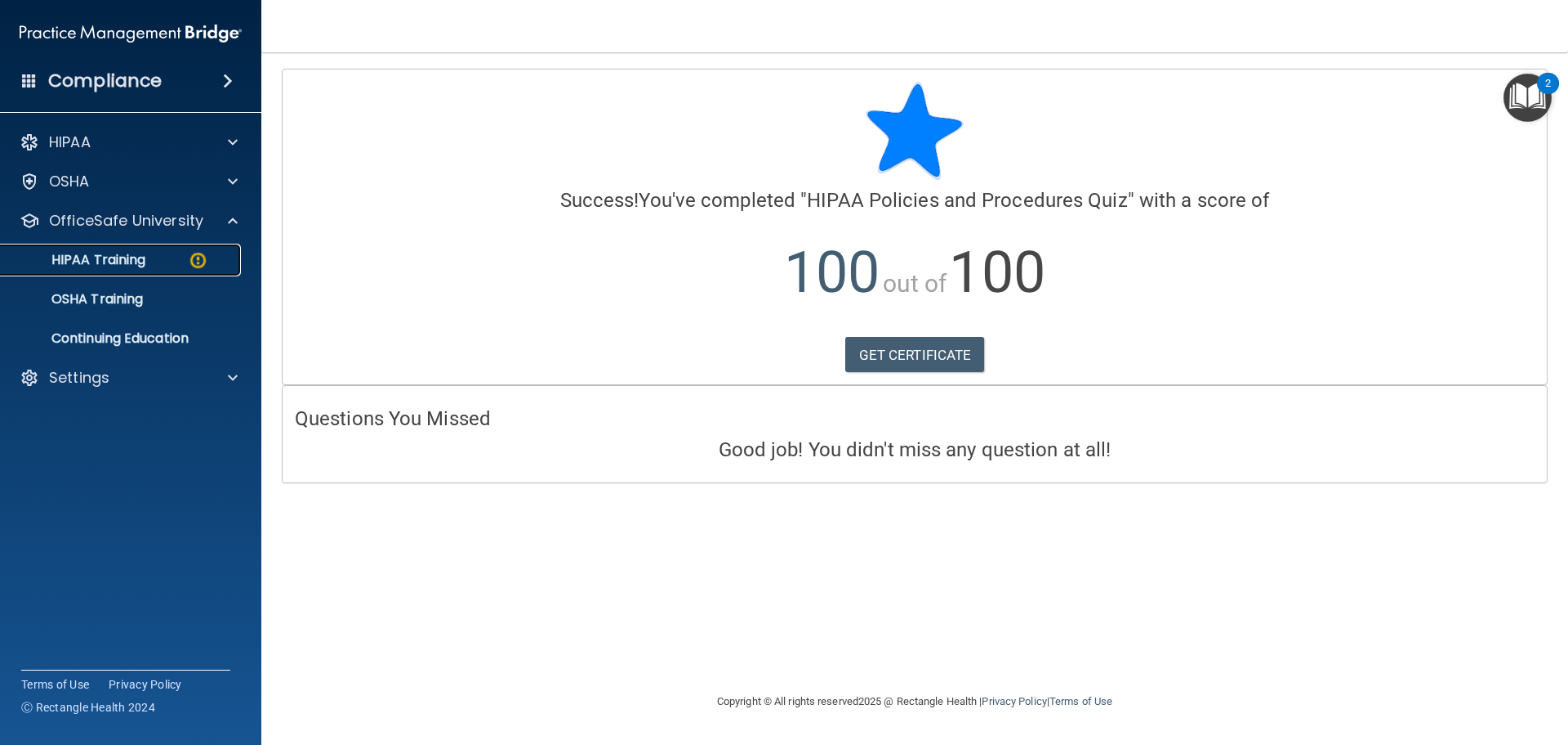
click at [187, 265] on div "HIPAA Training" at bounding box center [121, 260] width 223 height 16
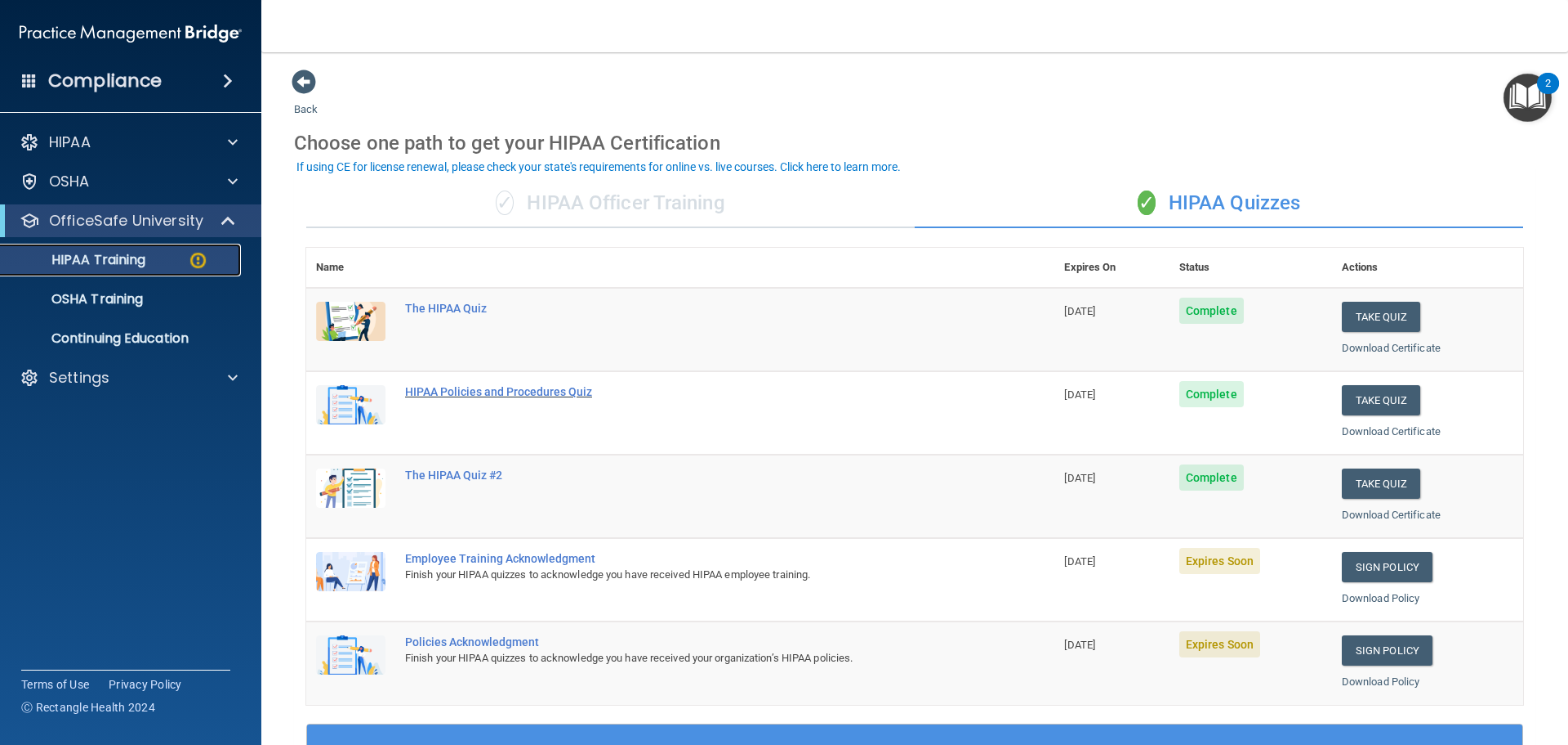
scroll to position [82, 0]
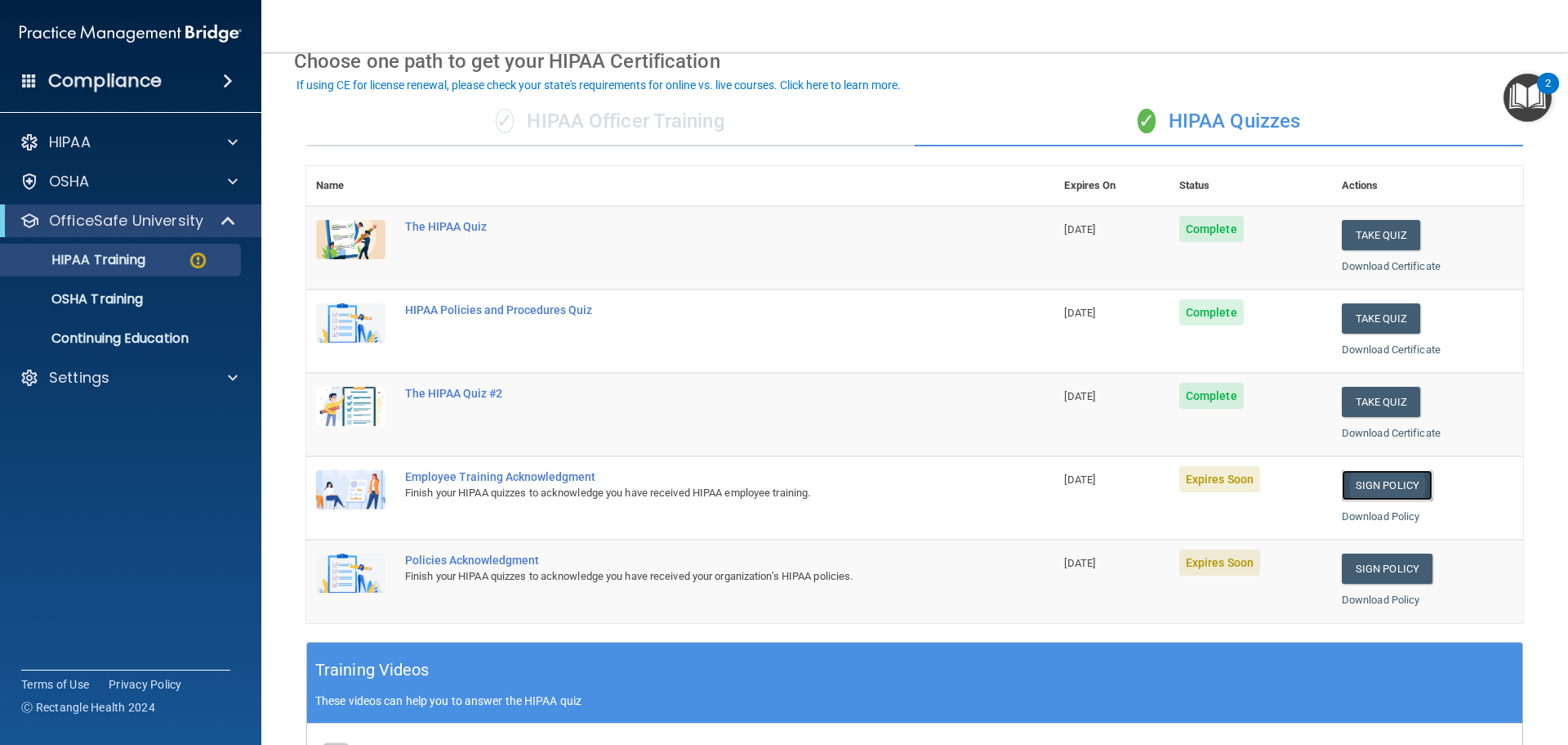
click at [1371, 488] on link "Sign Policy" at bounding box center [1388, 485] width 90 height 30
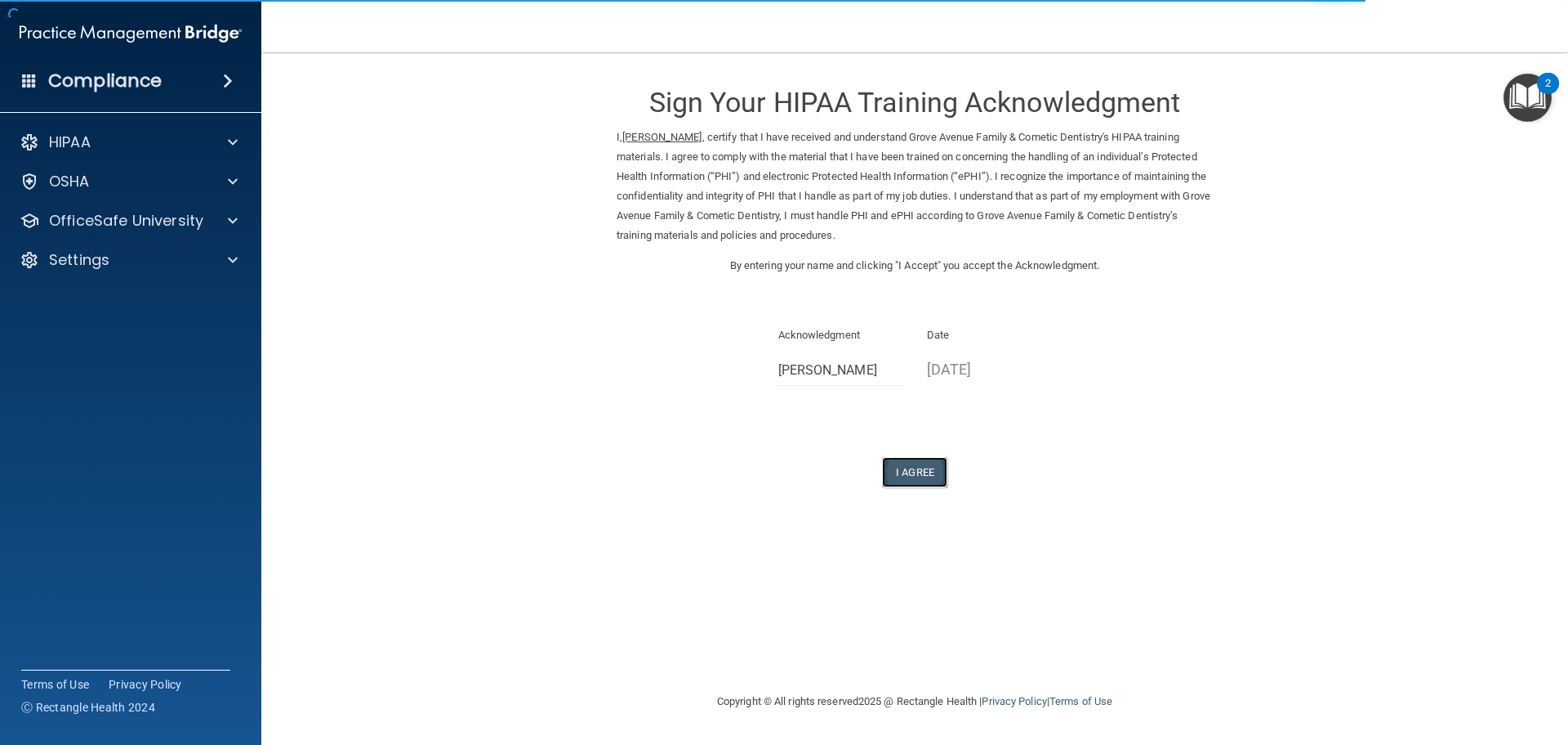
click at [911, 471] on button "I Agree" at bounding box center [915, 472] width 66 height 30
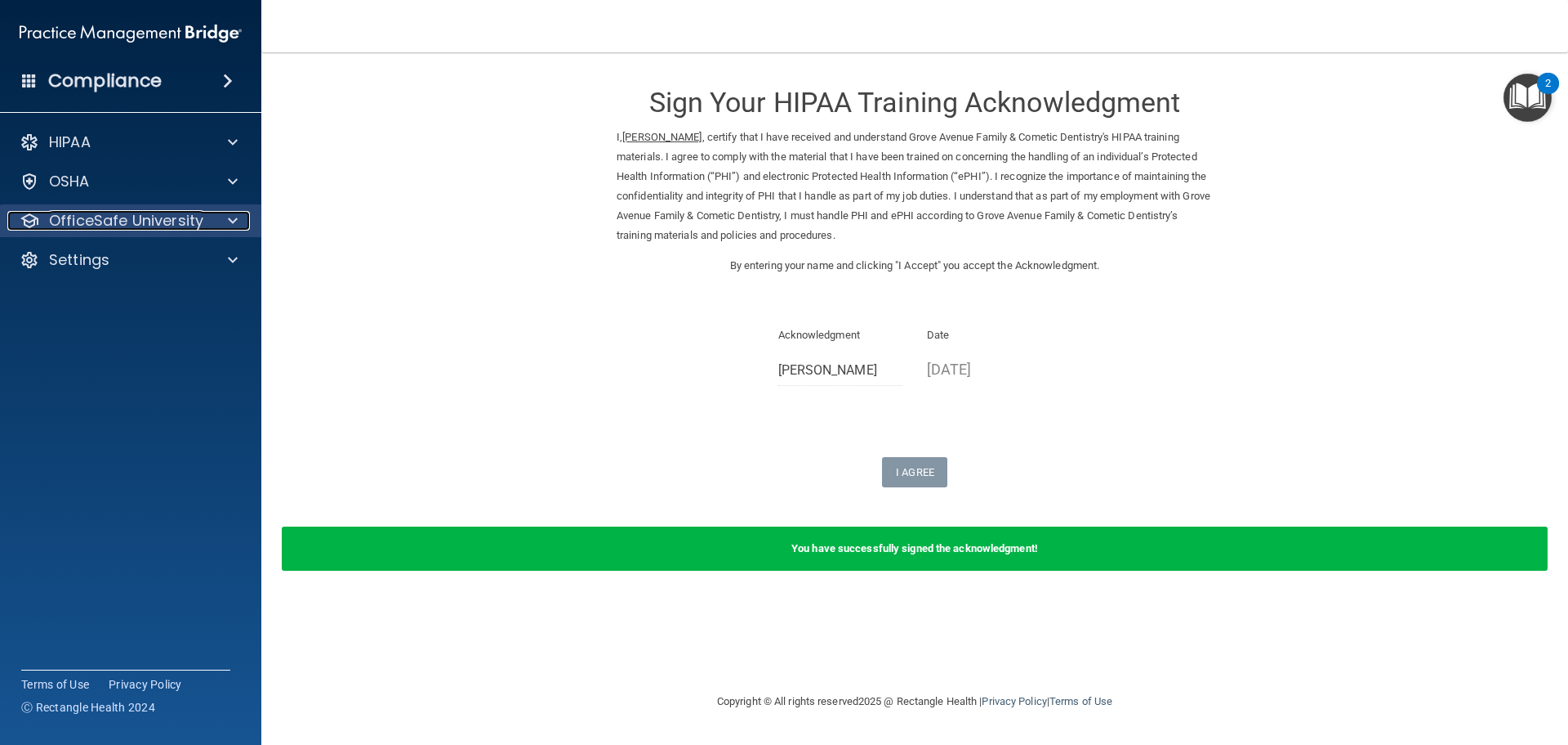
click at [226, 218] on div at bounding box center [229, 220] width 40 height 20
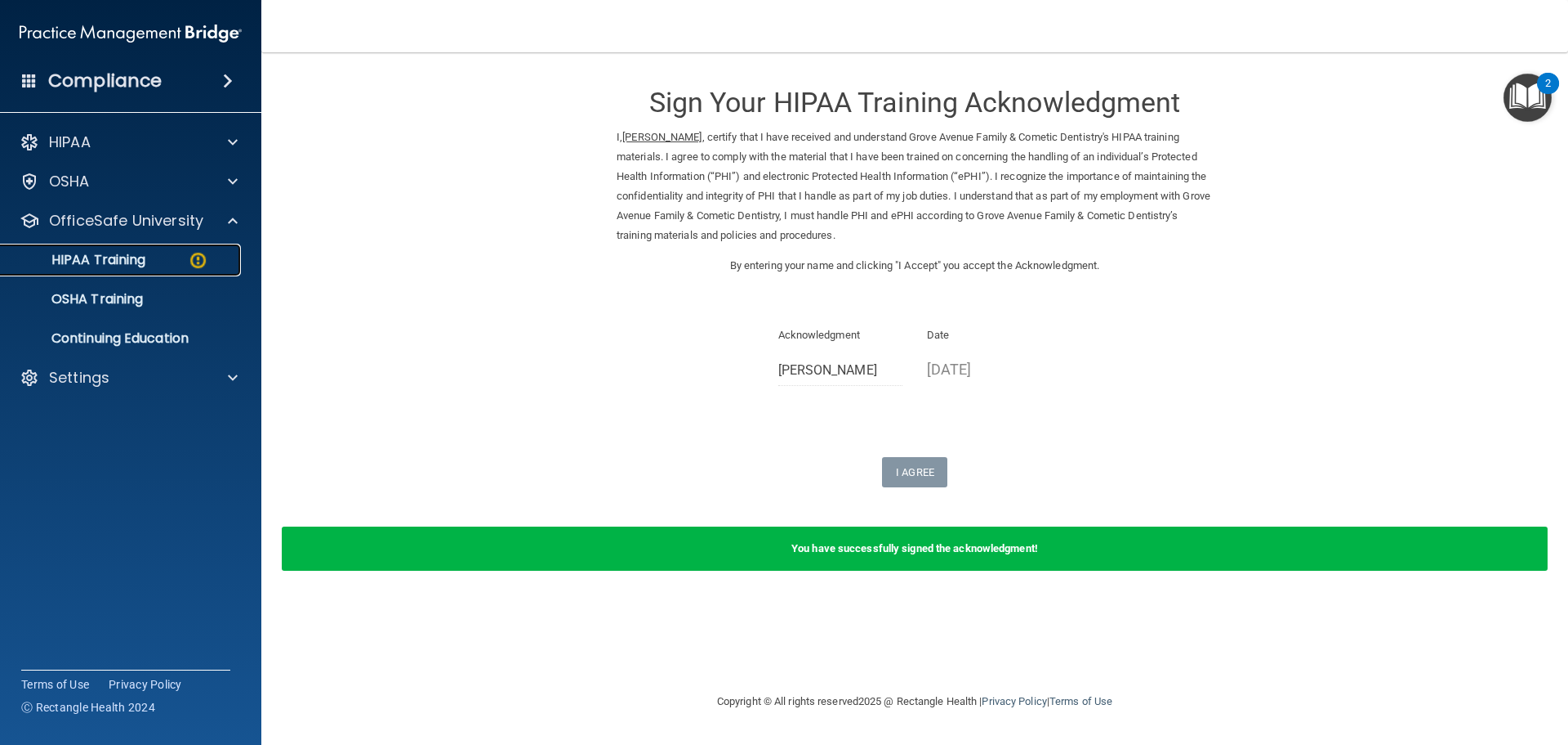
click at [163, 262] on div "HIPAA Training" at bounding box center [121, 260] width 223 height 16
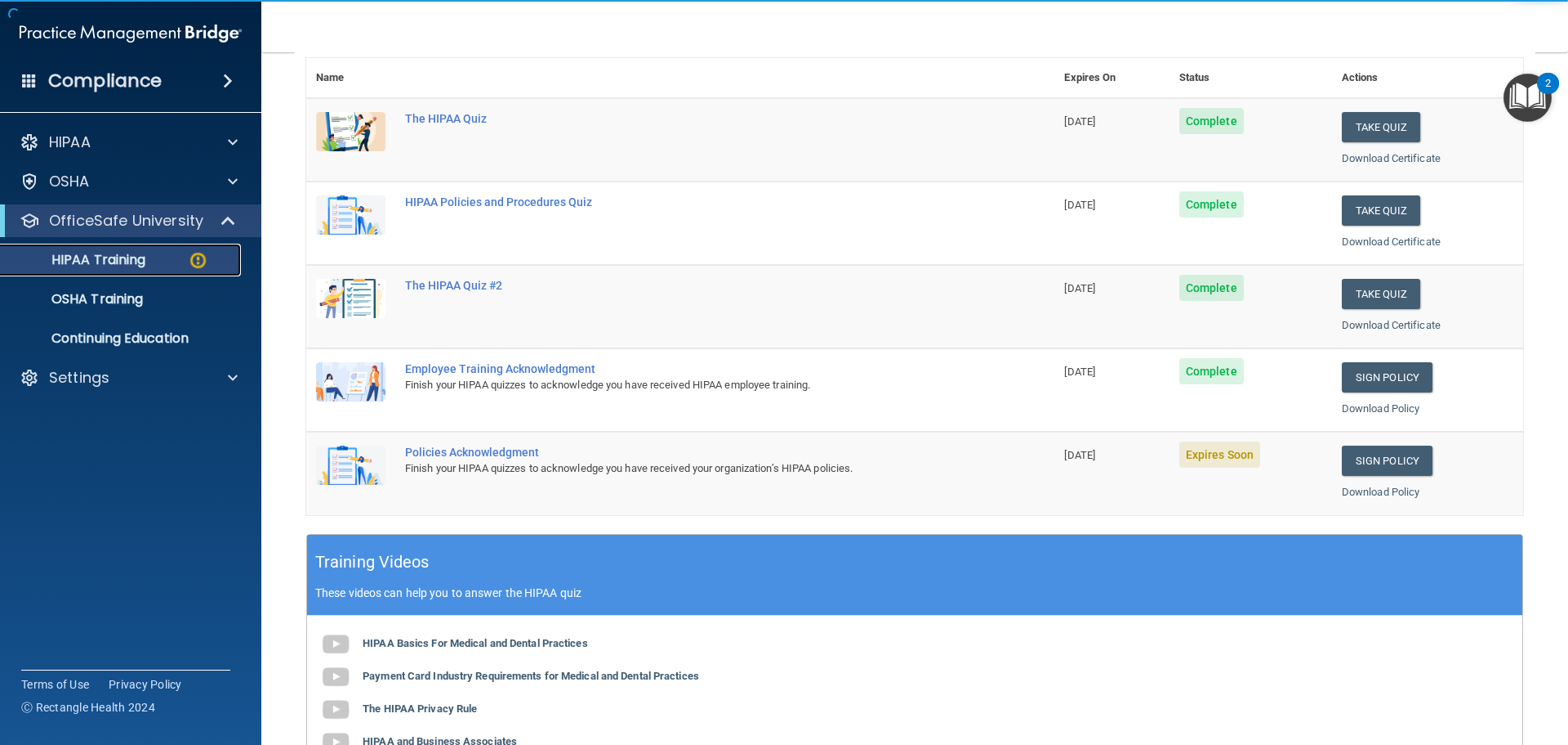
scroll to position [246, 0]
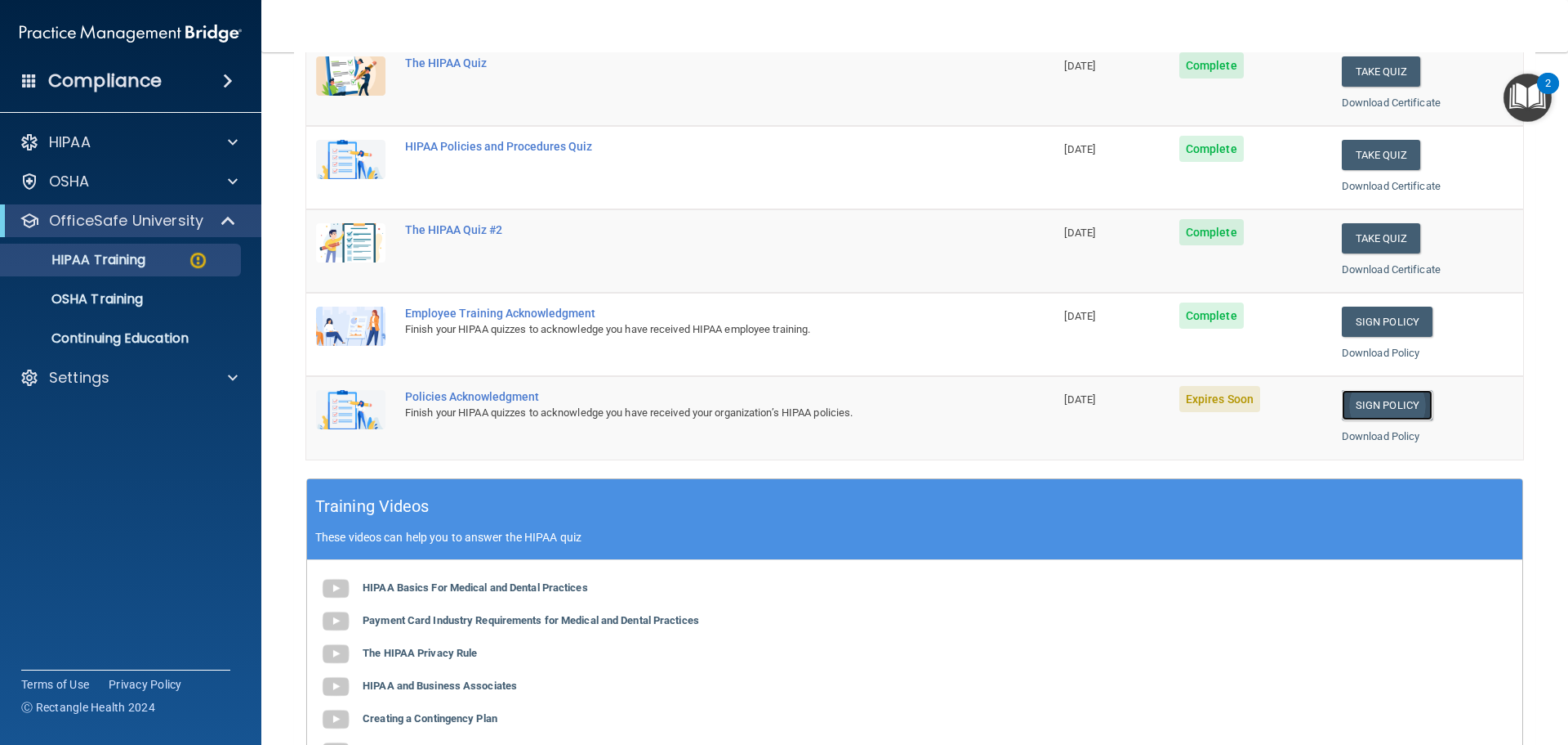
click at [1367, 402] on link "Sign Policy" at bounding box center [1388, 404] width 90 height 30
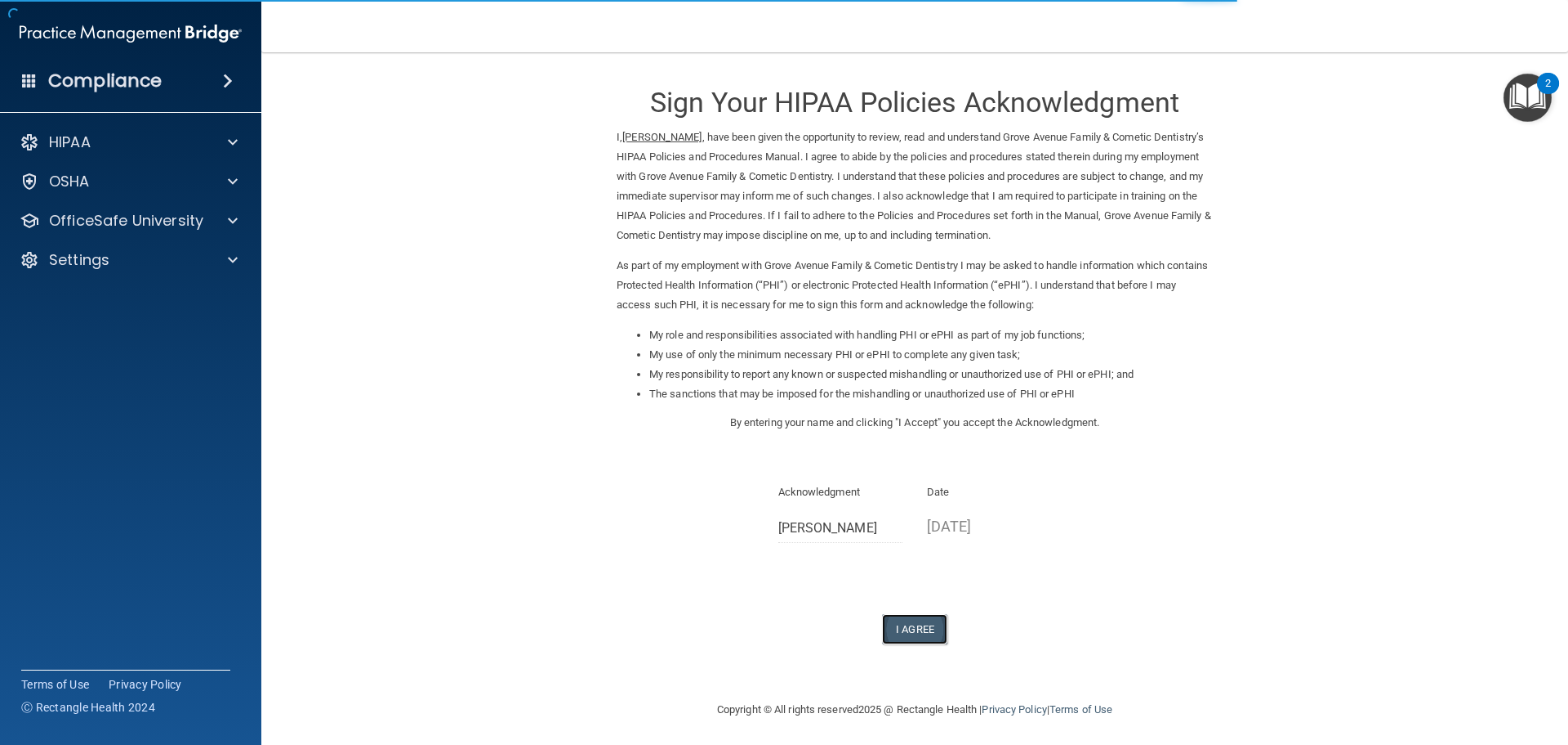
click at [902, 626] on button "I Agree" at bounding box center [915, 629] width 66 height 30
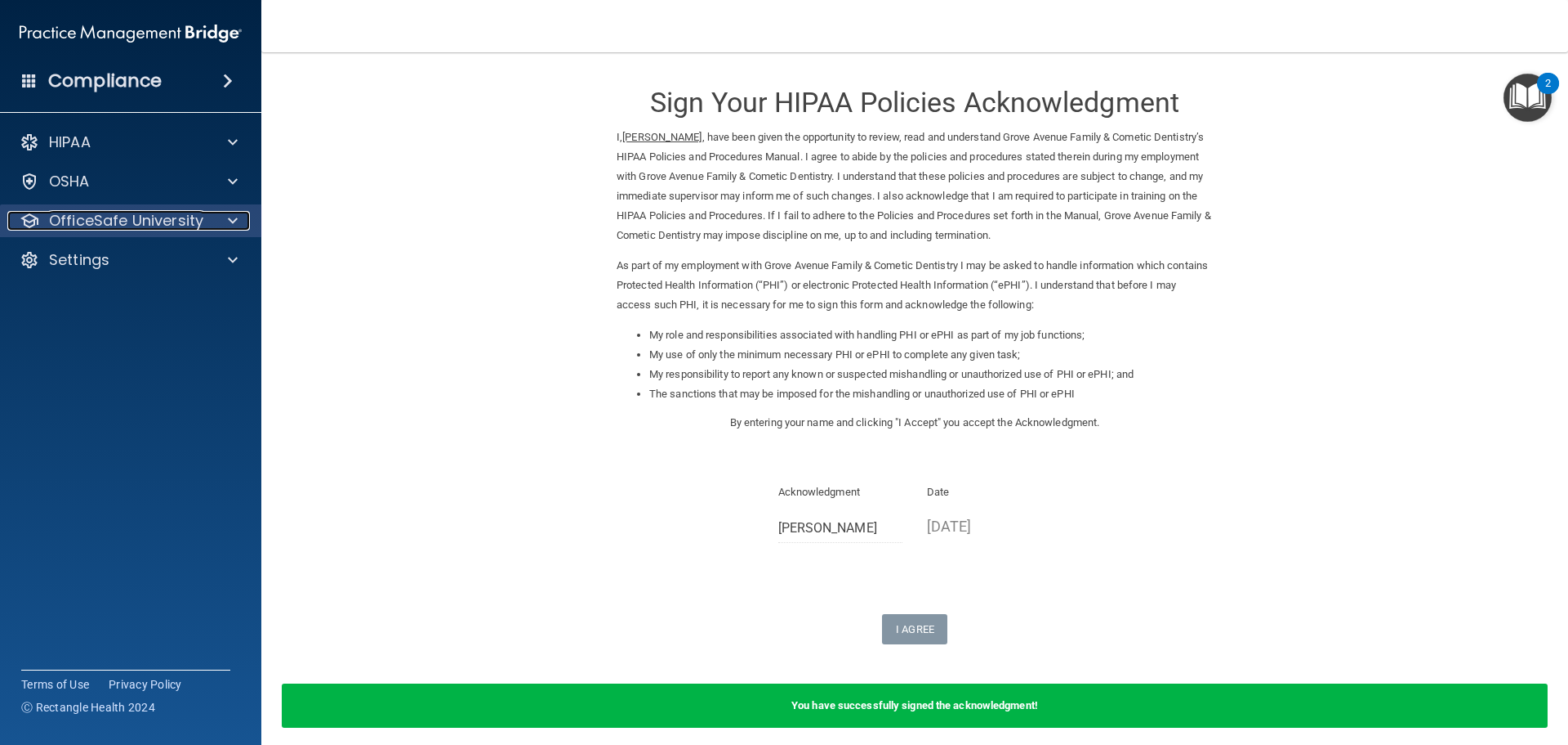
click at [228, 223] on span at bounding box center [232, 220] width 9 height 20
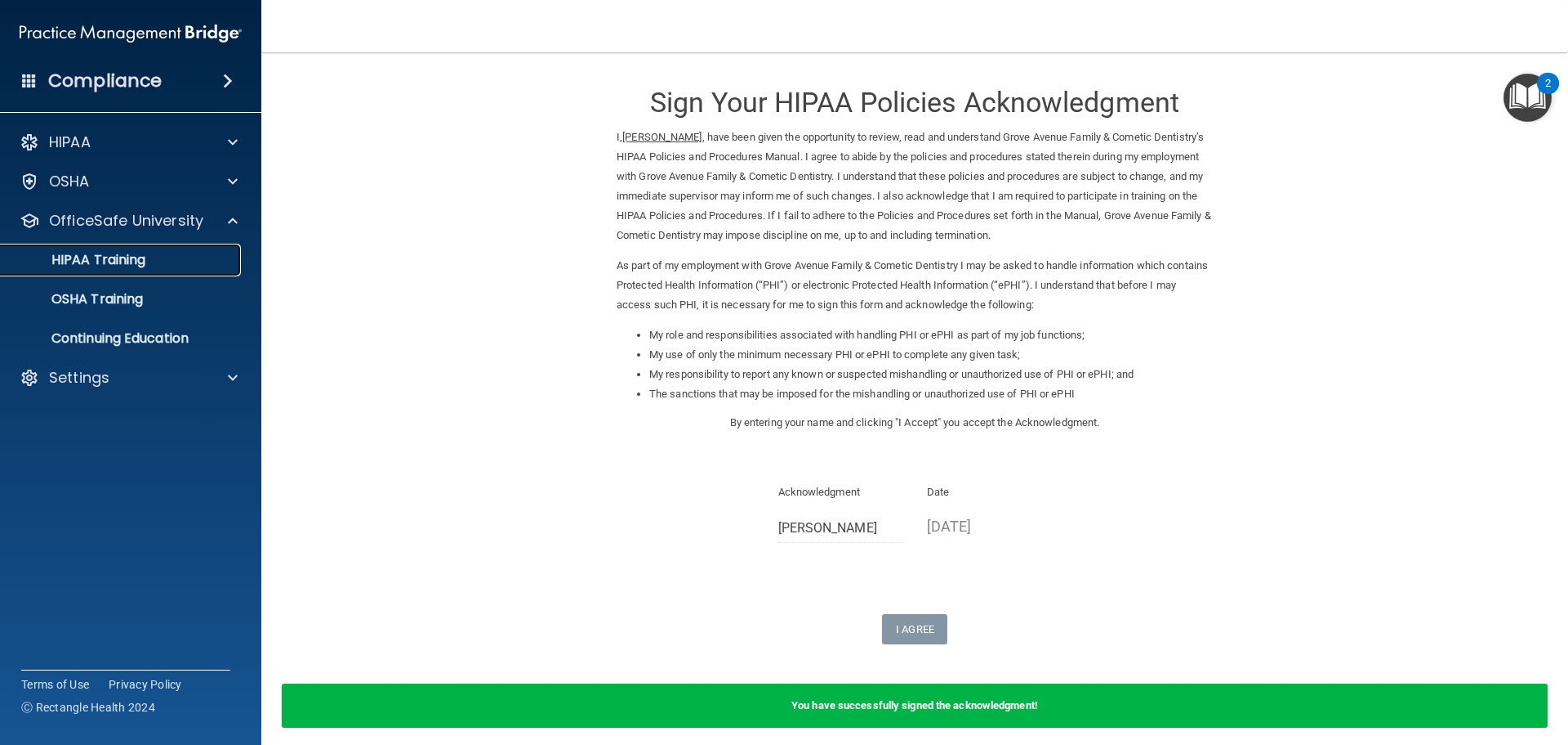
click at [133, 260] on p "HIPAA Training" at bounding box center [77, 260] width 134 height 16
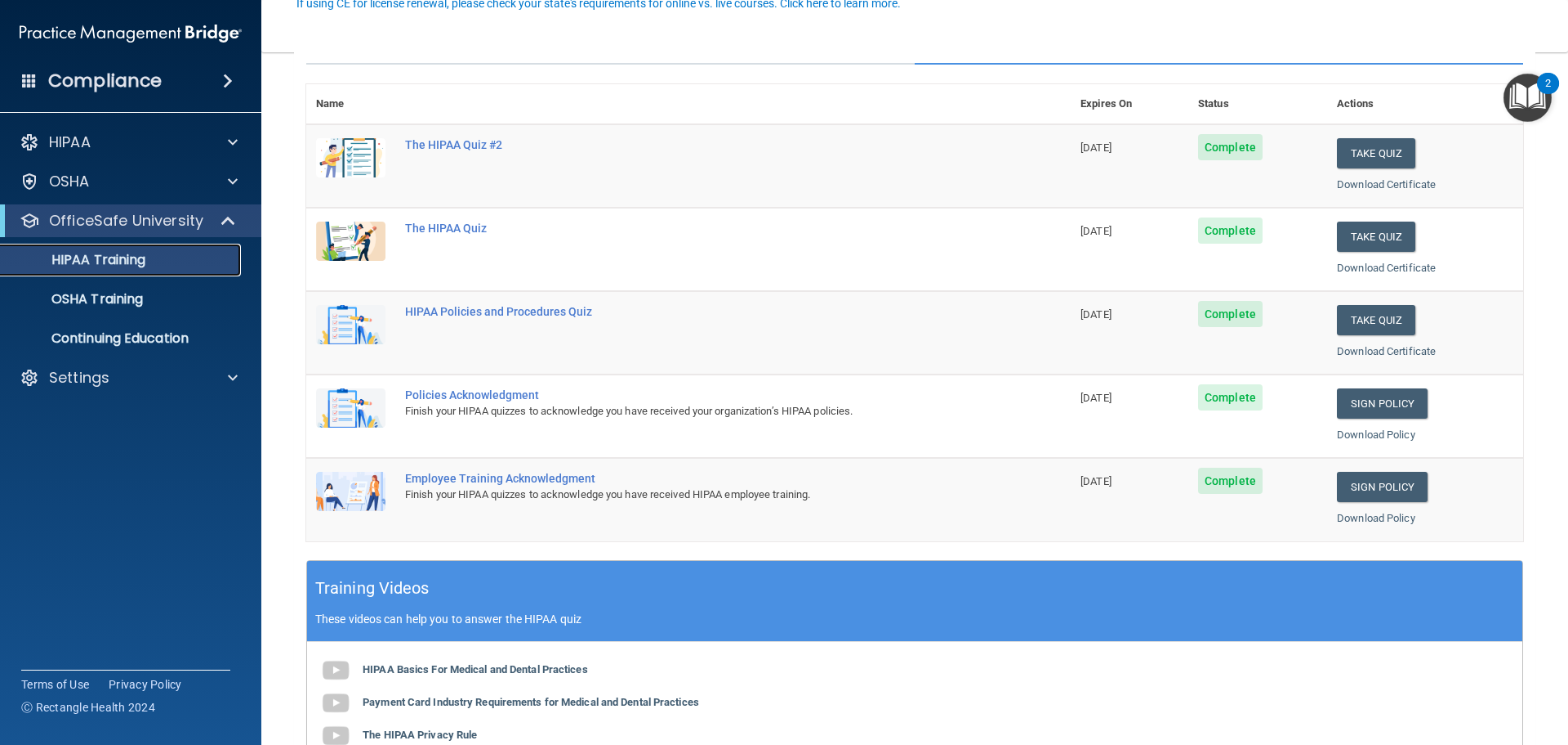
scroll to position [82, 0]
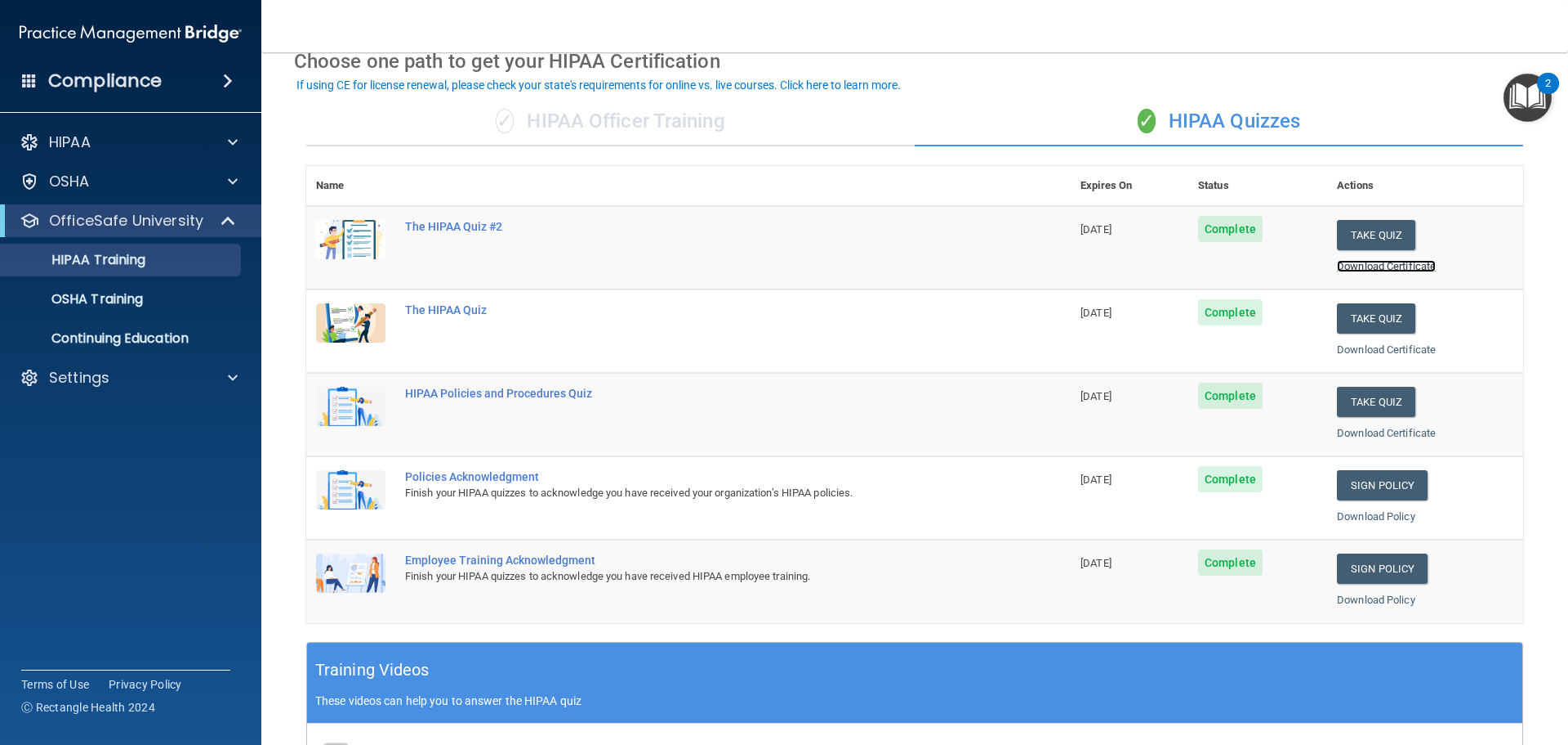
click at [1380, 269] on link "Download Certificate" at bounding box center [1386, 265] width 99 height 12
click at [1400, 343] on link "Download Certificate" at bounding box center [1386, 349] width 99 height 12
click at [1376, 427] on link "Download Certificate" at bounding box center [1386, 433] width 99 height 12
